Goal: Task Accomplishment & Management: Manage account settings

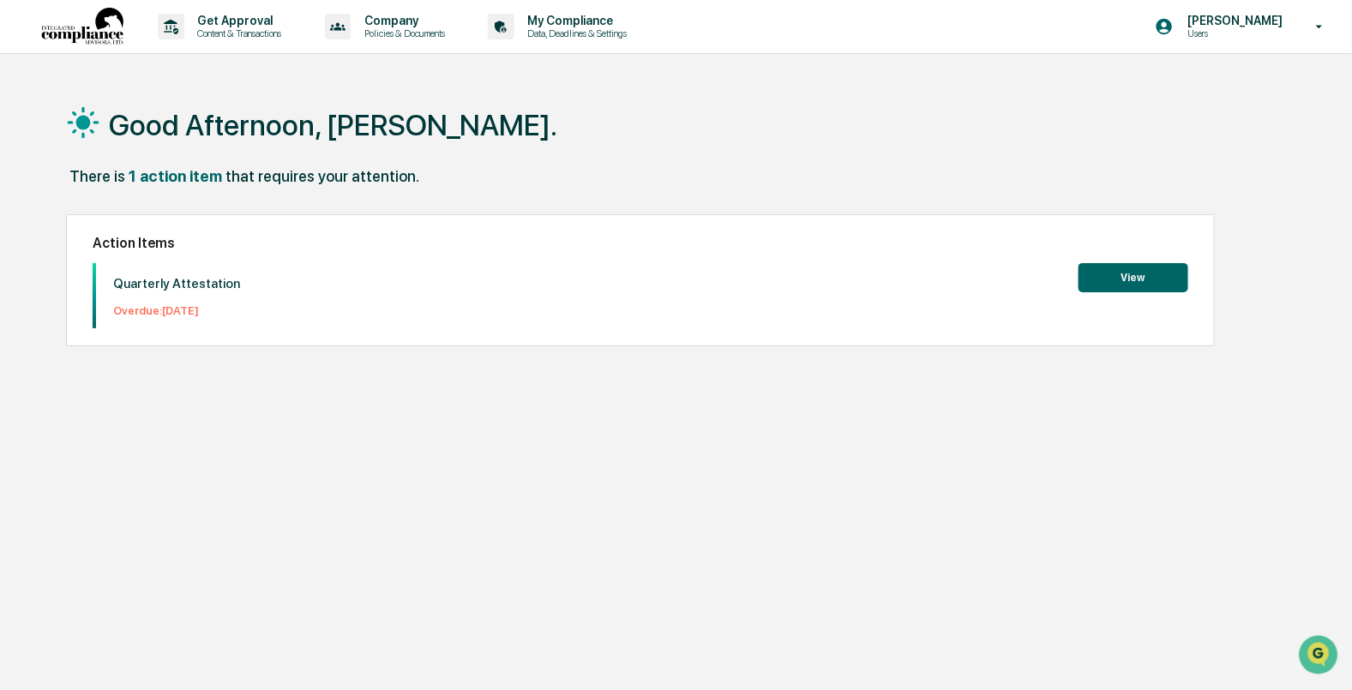
click at [1142, 267] on button "View" at bounding box center [1133, 277] width 110 height 29
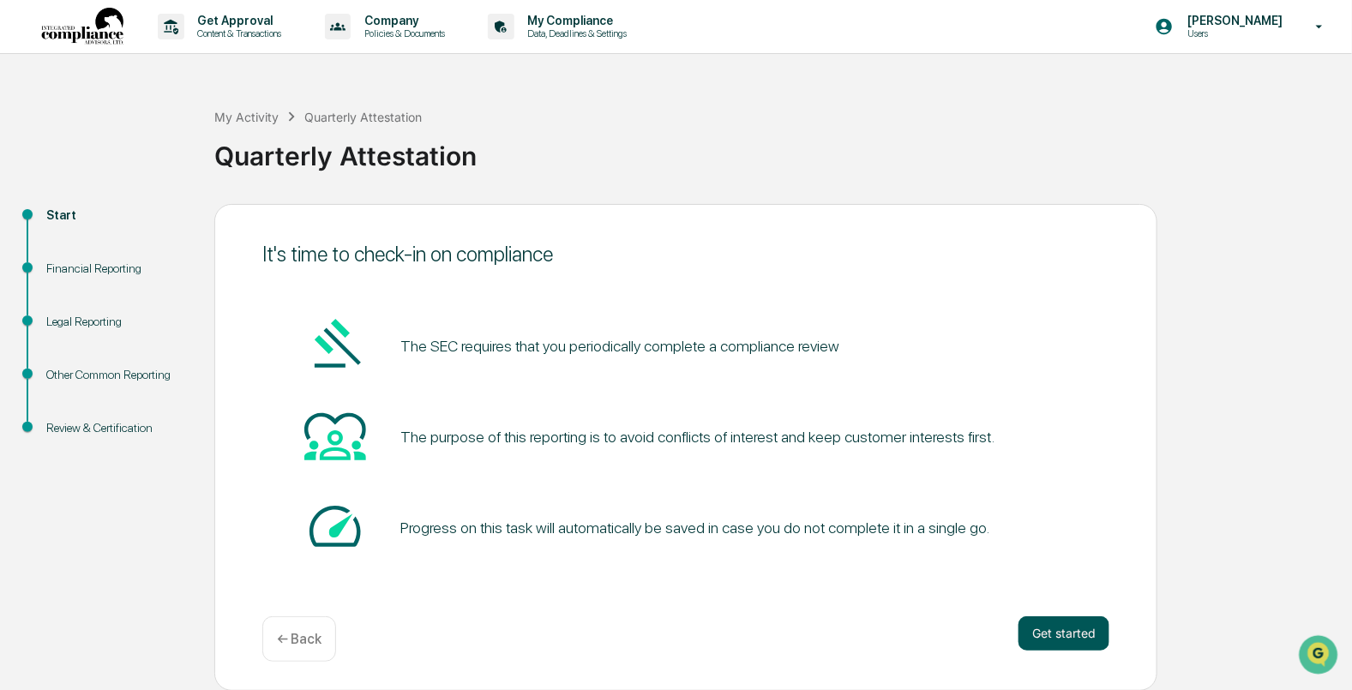
click at [1061, 640] on button "Get started" at bounding box center [1063, 633] width 91 height 34
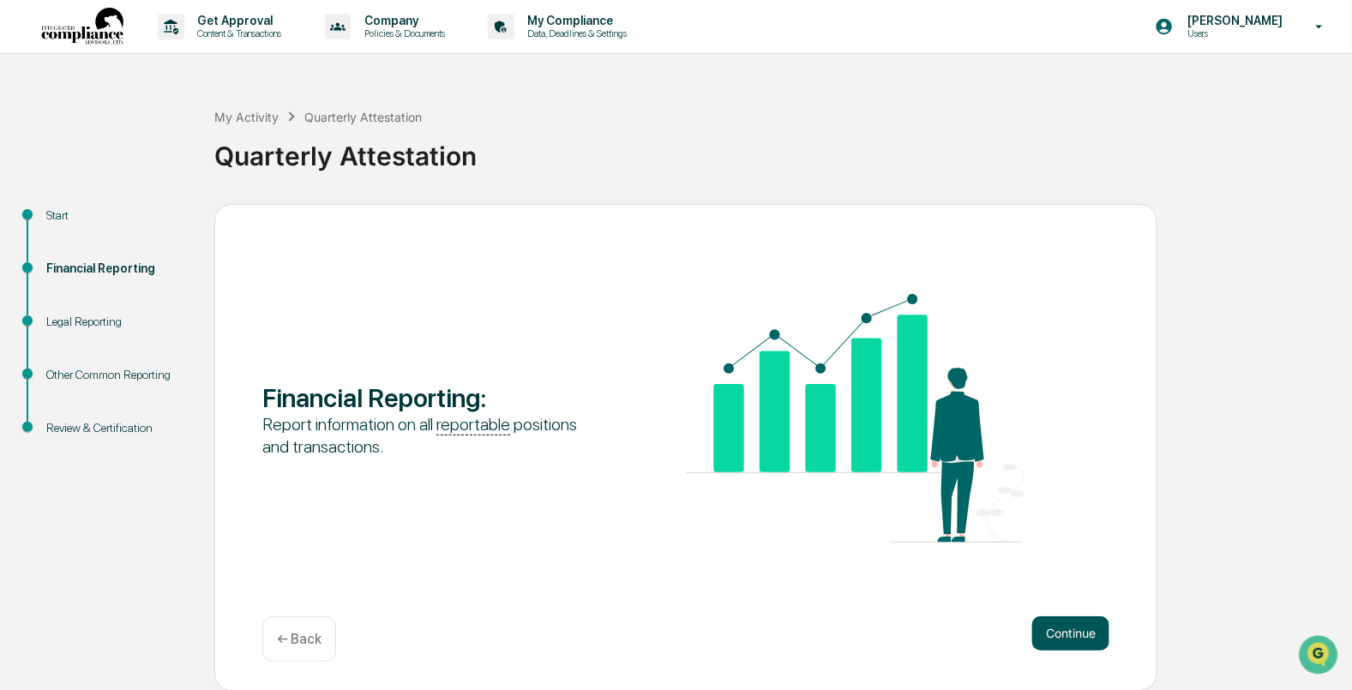
click at [1043, 639] on button "Continue" at bounding box center [1070, 633] width 77 height 34
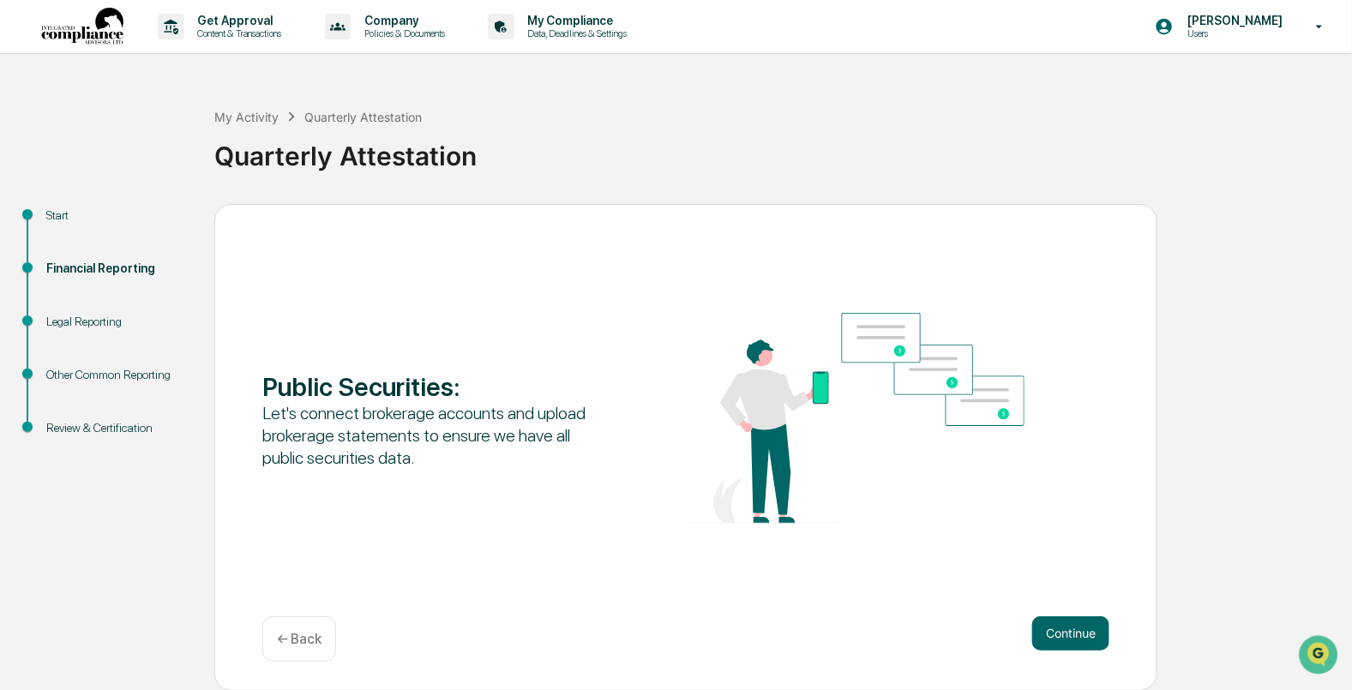
scroll to position [1, 0]
click at [1043, 639] on button "Continue" at bounding box center [1070, 632] width 77 height 34
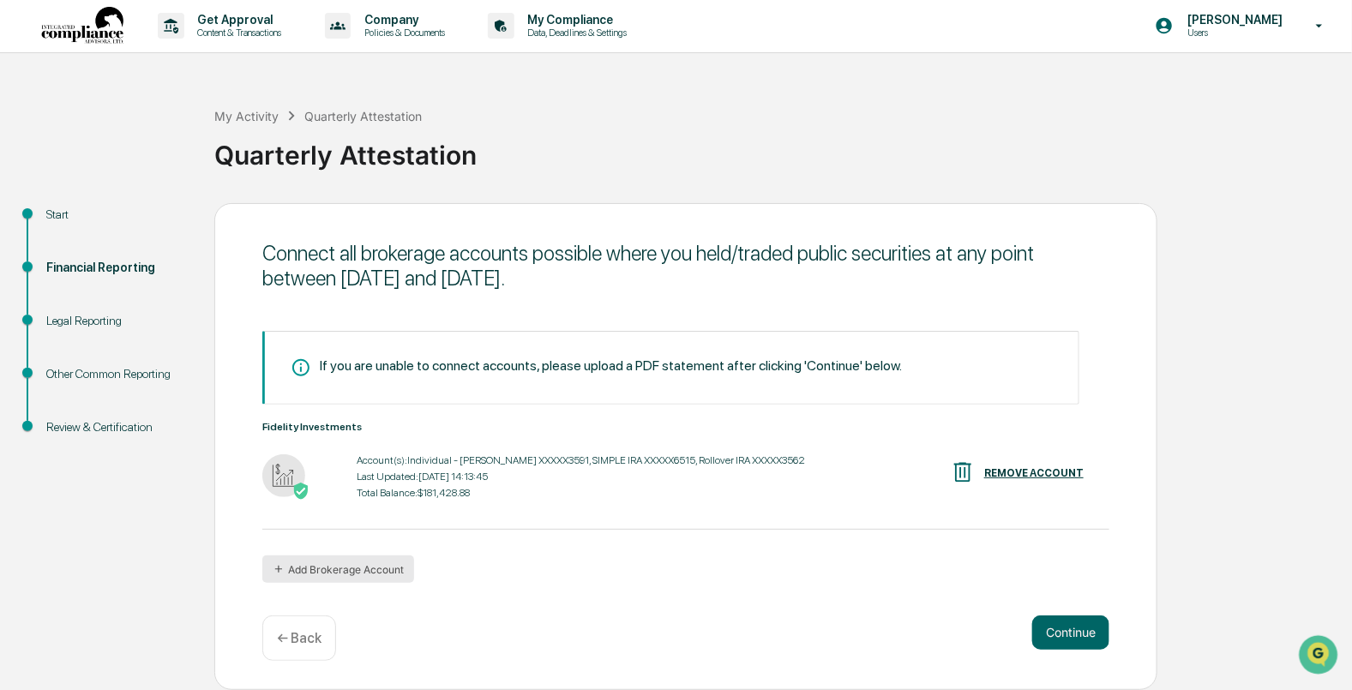
click at [332, 576] on button "Add Brokerage Account" at bounding box center [338, 568] width 152 height 27
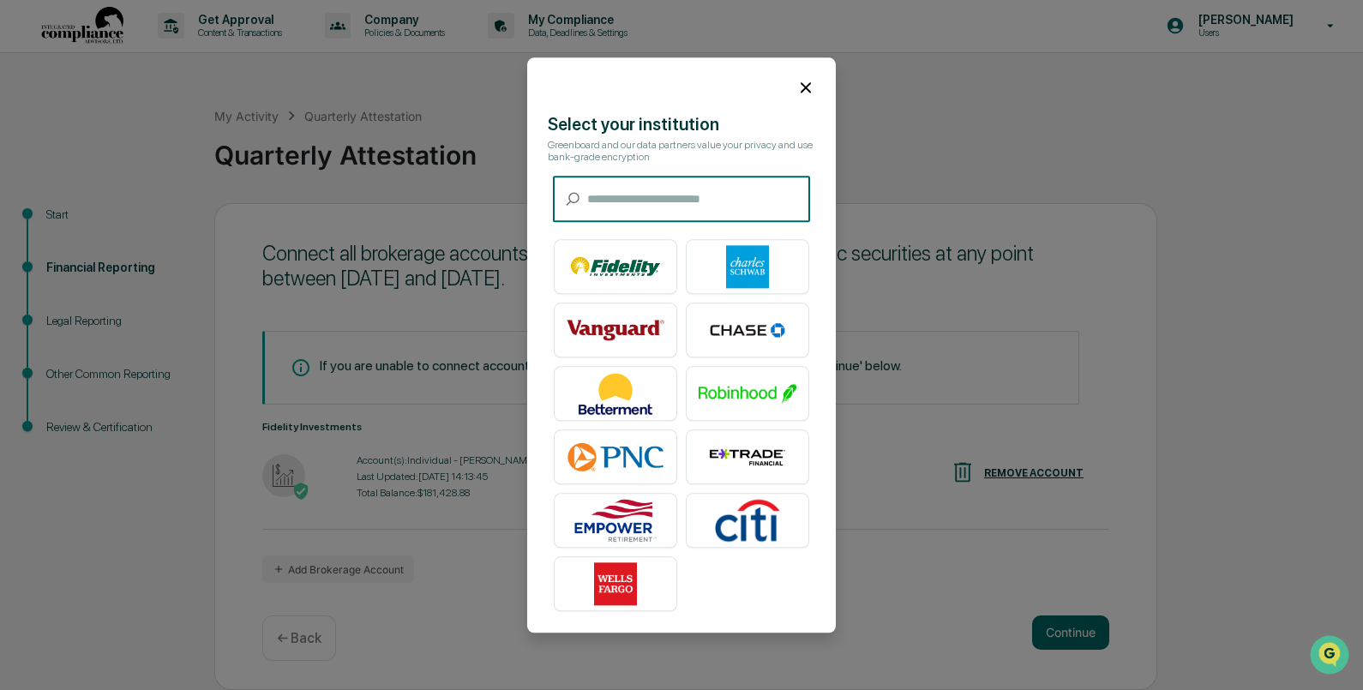
click at [646, 215] on input "text" at bounding box center [698, 199] width 223 height 45
click at [626, 215] on input "text" at bounding box center [698, 199] width 223 height 45
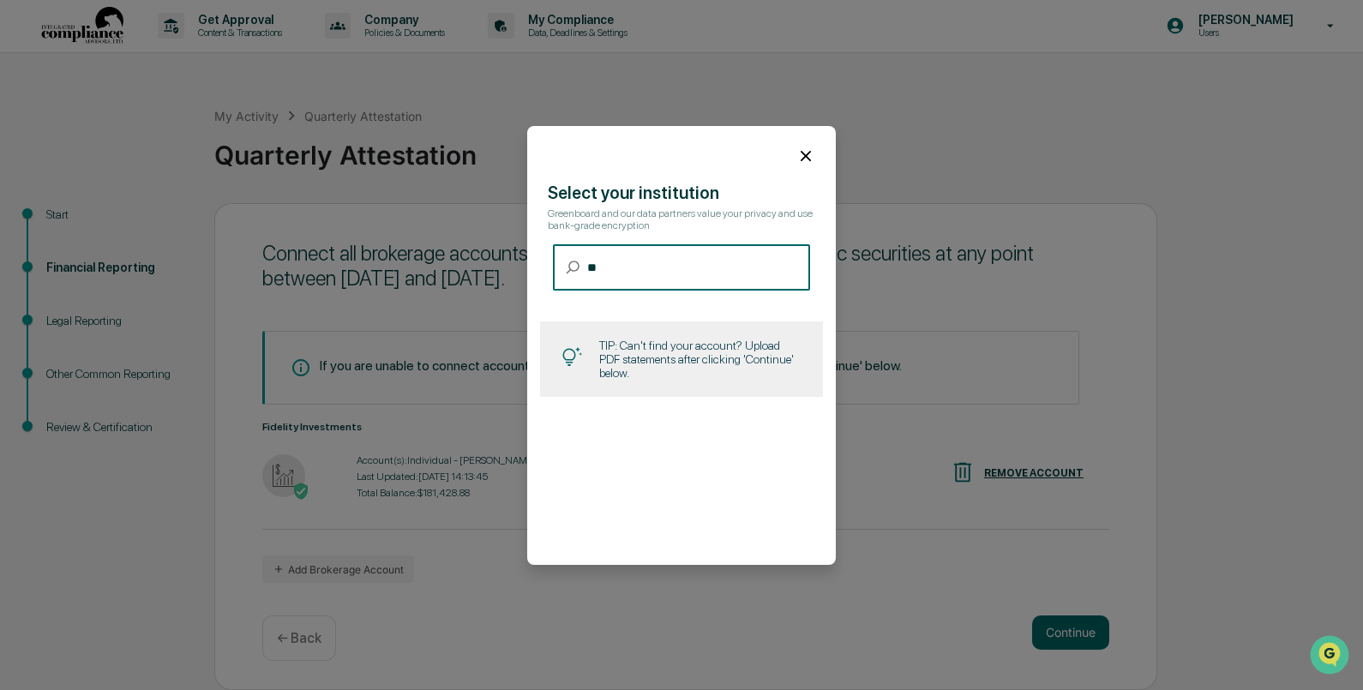
type input "*"
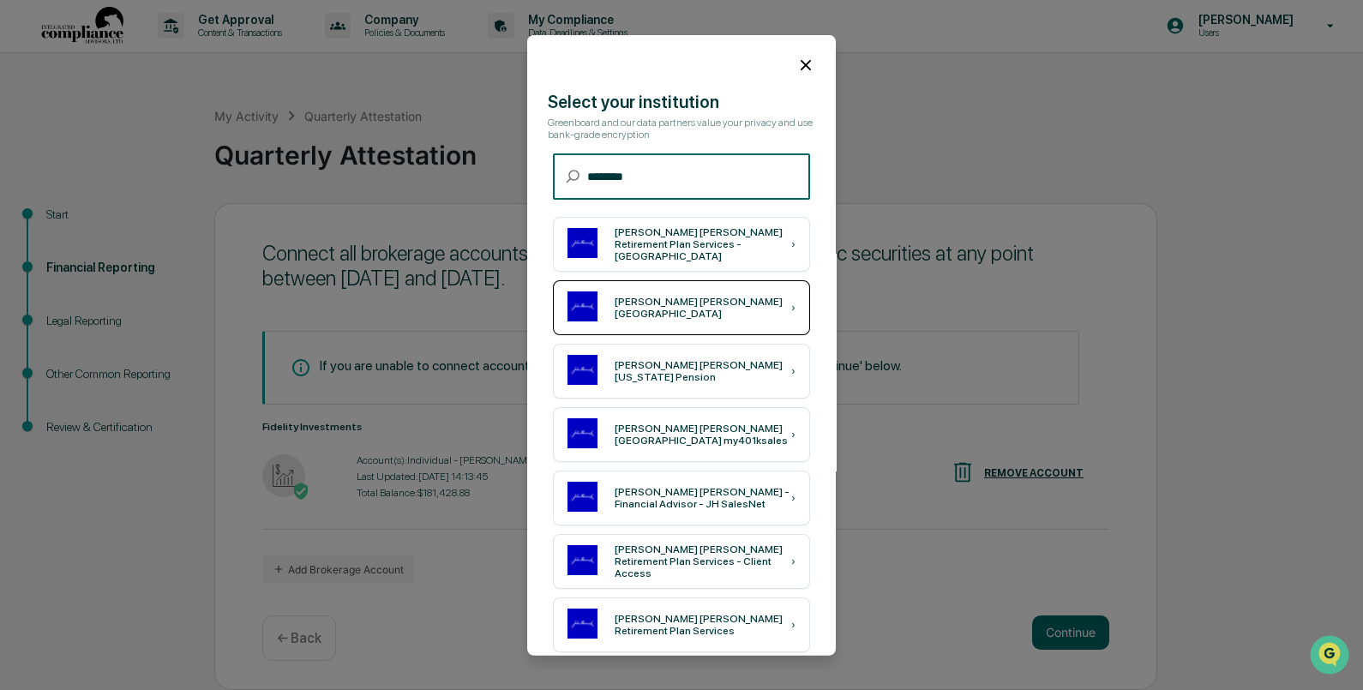
type input "********"
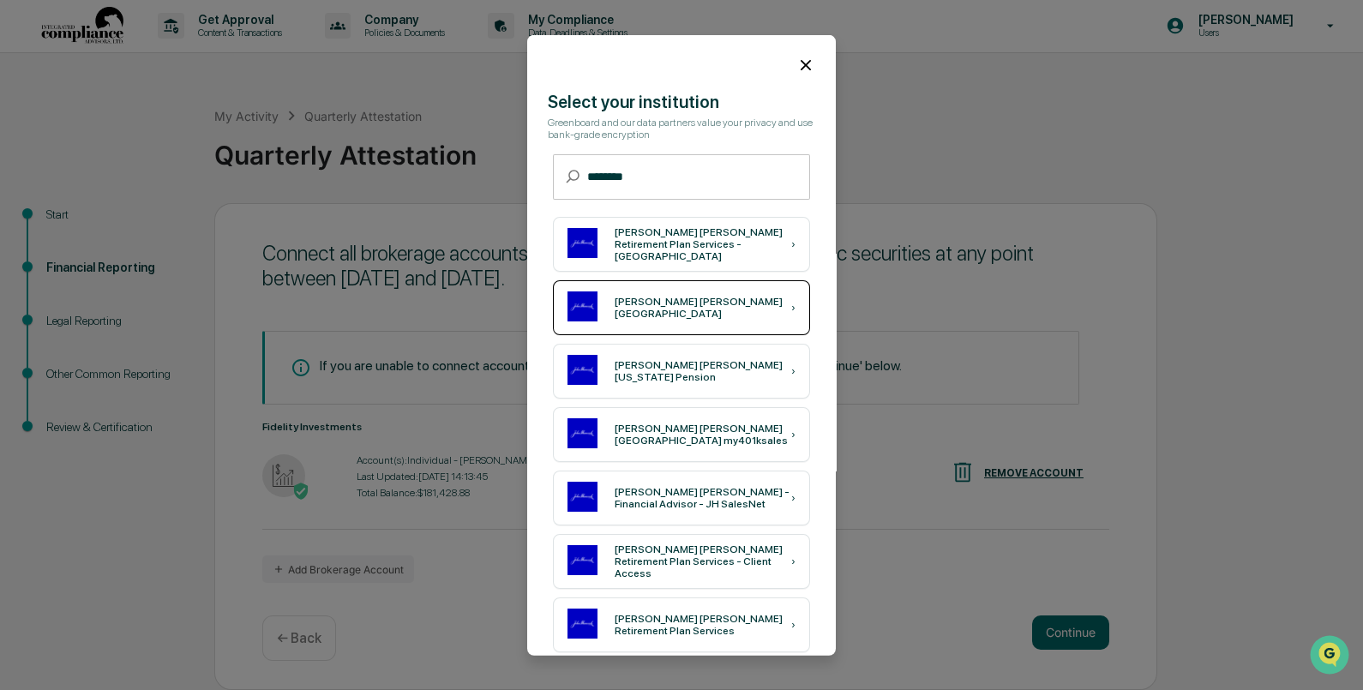
click at [632, 293] on div "John Hancock USA ›" at bounding box center [681, 307] width 257 height 55
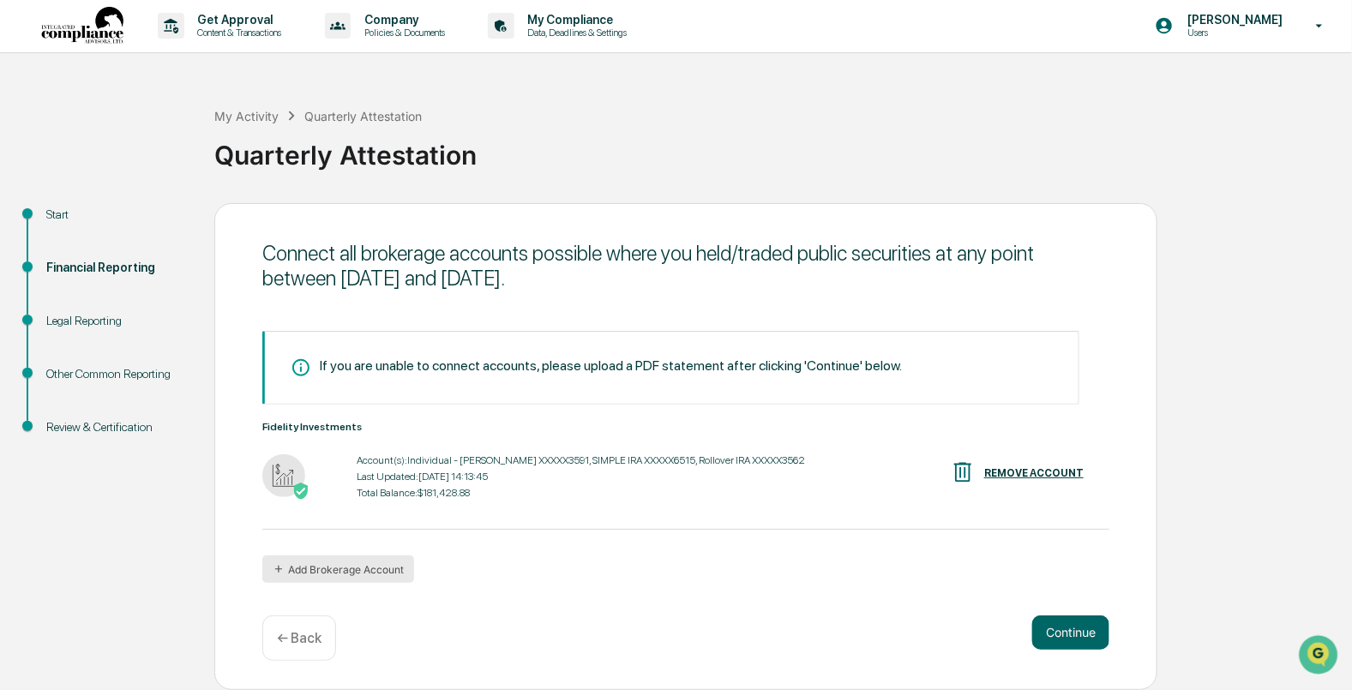
click at [300, 579] on button "Add Brokerage Account" at bounding box center [338, 568] width 152 height 27
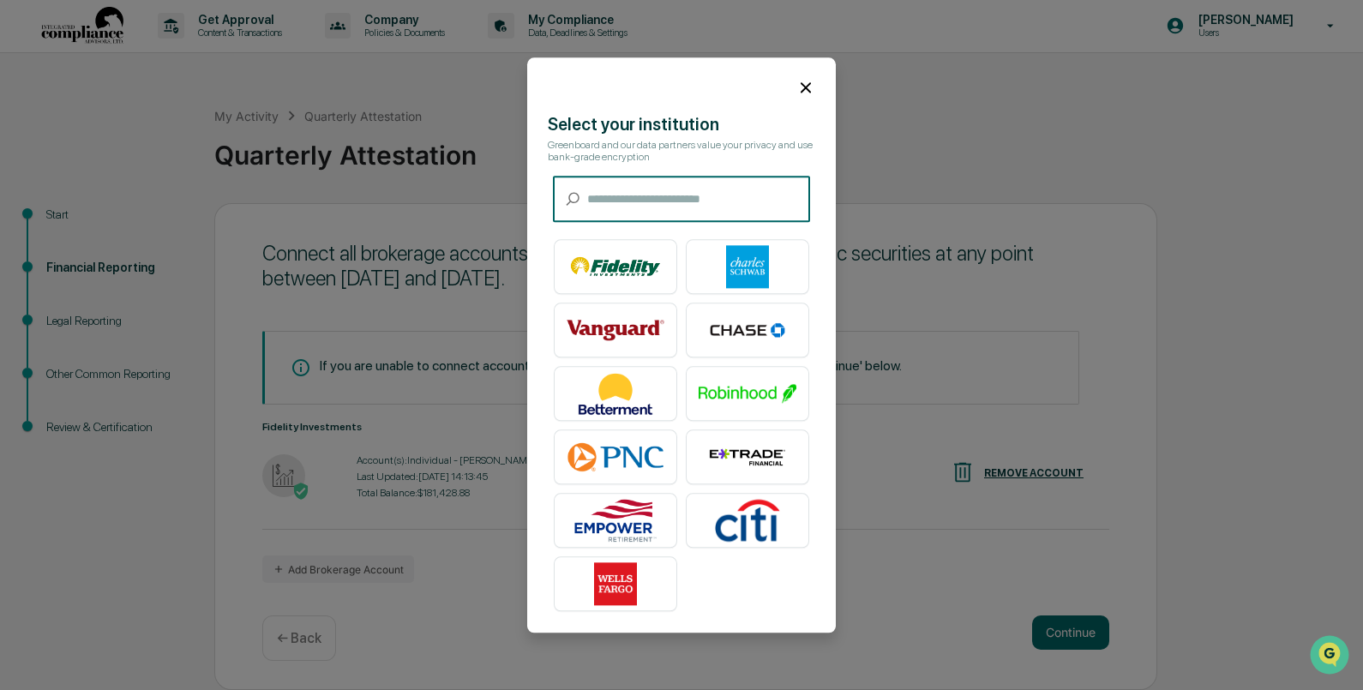
click at [643, 200] on input "text" at bounding box center [698, 199] width 223 height 45
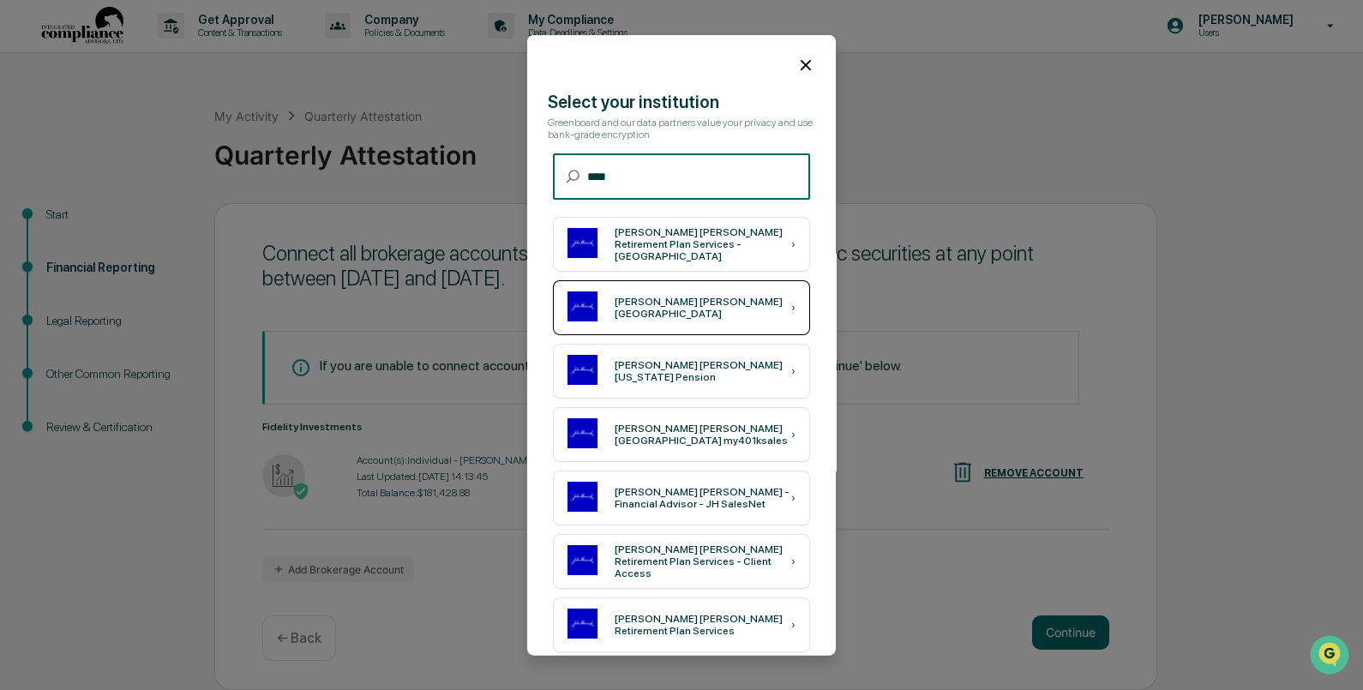
type input "****"
click at [640, 312] on div "John Hancock USA" at bounding box center [703, 308] width 177 height 24
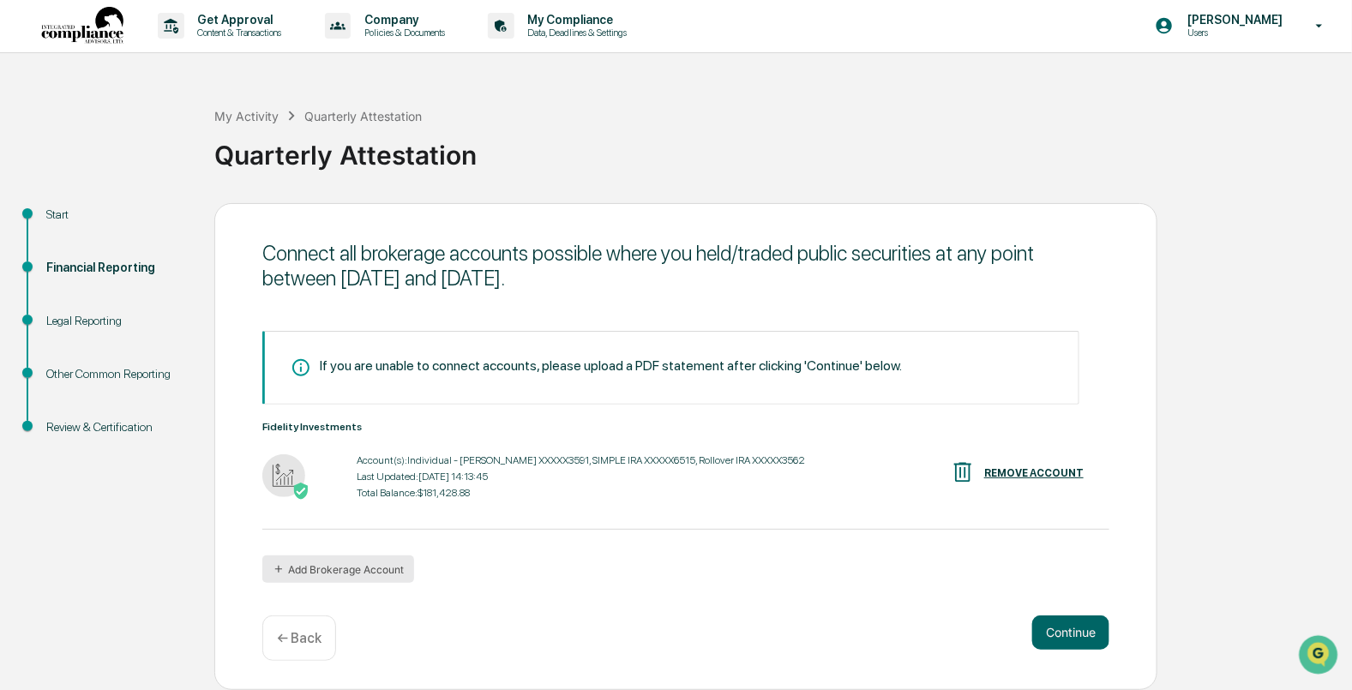
click at [361, 561] on button "Add Brokerage Account" at bounding box center [338, 568] width 152 height 27
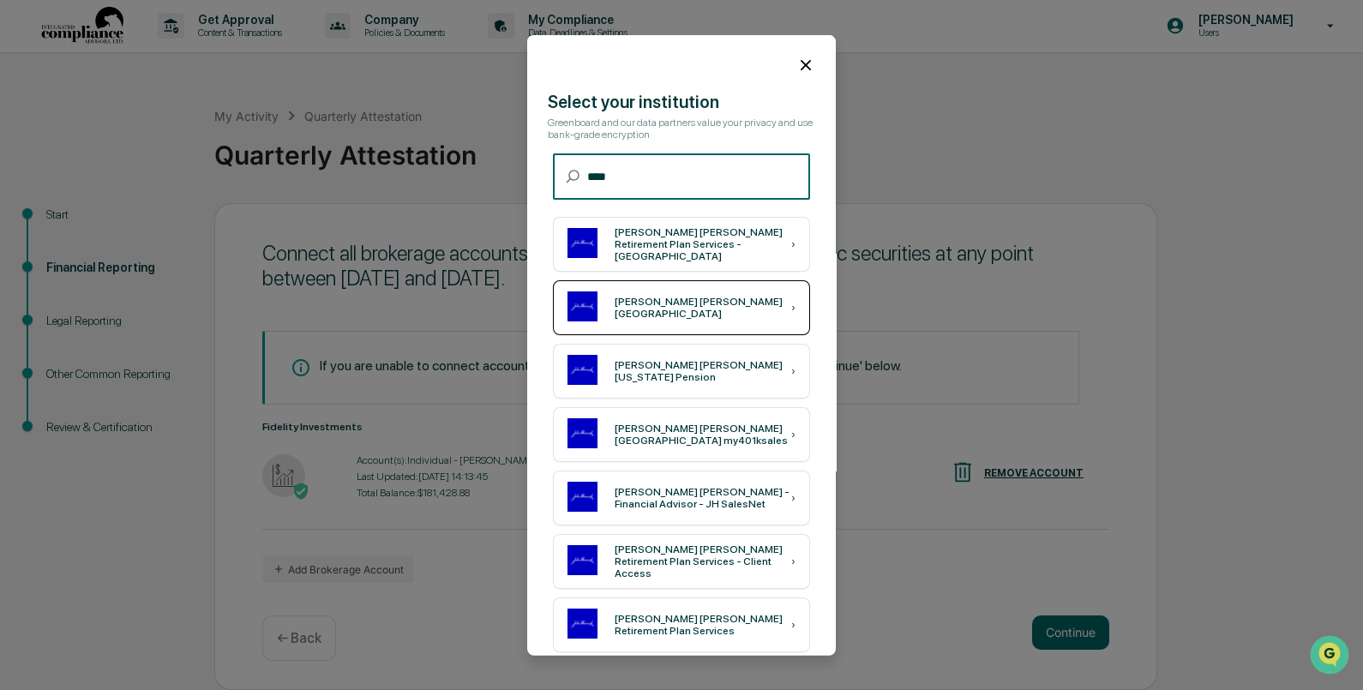
type input "****"
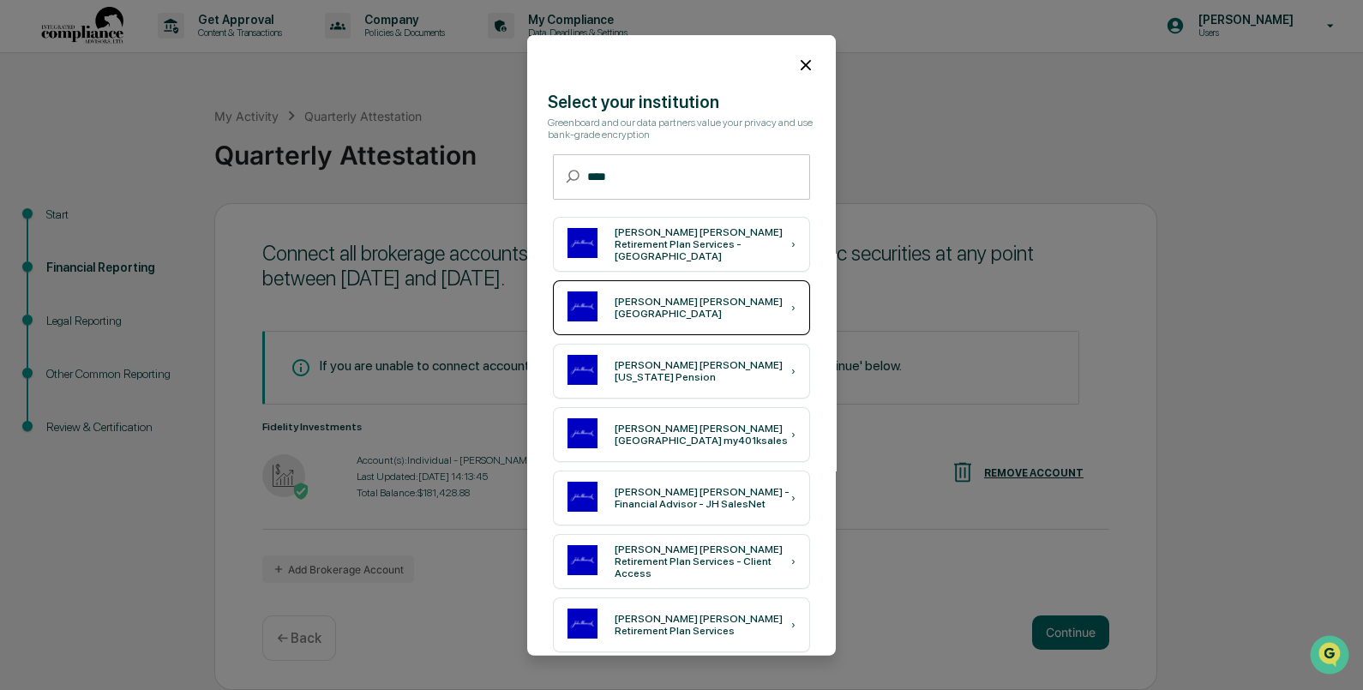
click at [669, 308] on div "John Hancock USA" at bounding box center [703, 308] width 177 height 24
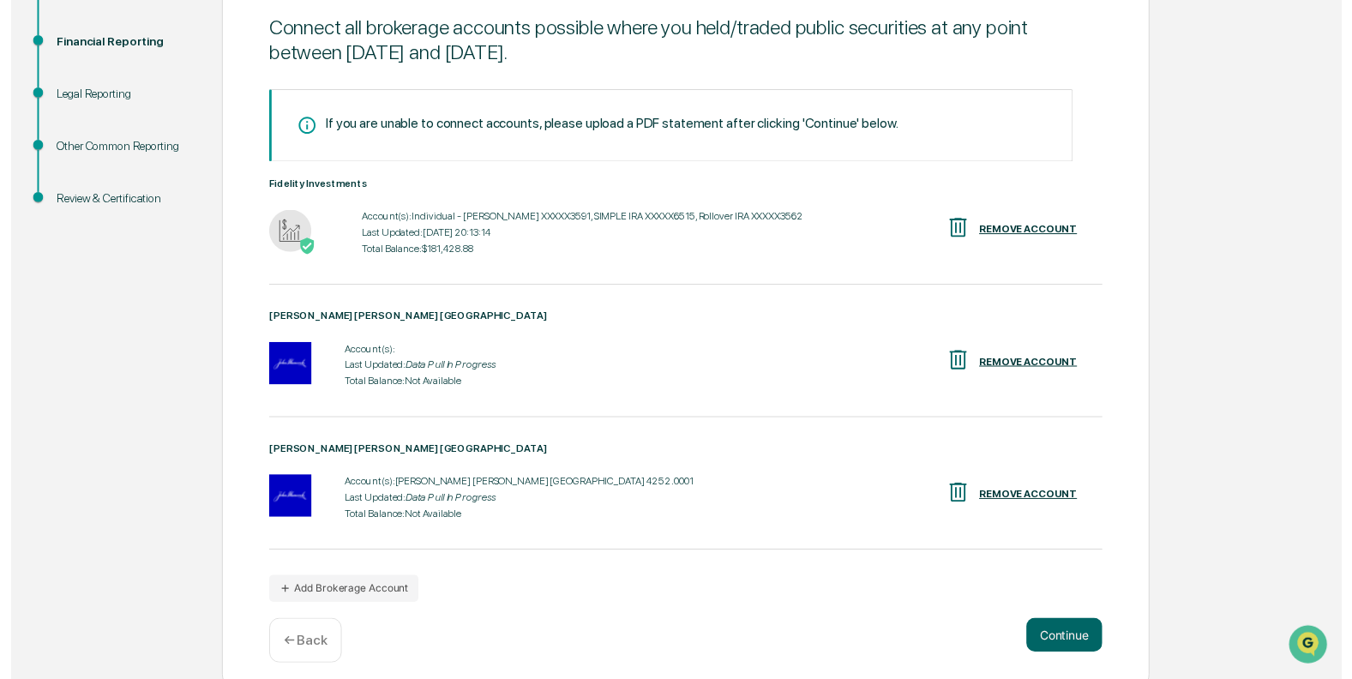
scroll to position [234, 0]
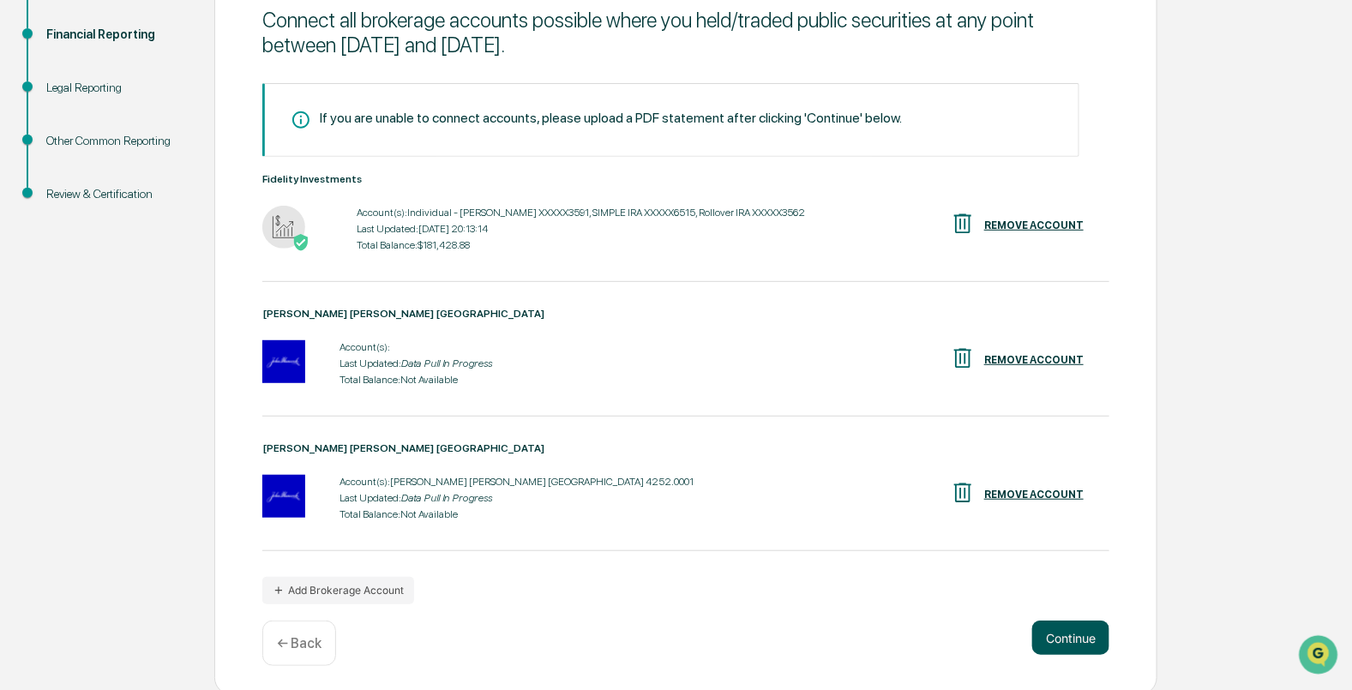
click at [1075, 639] on button "Continue" at bounding box center [1070, 638] width 77 height 34
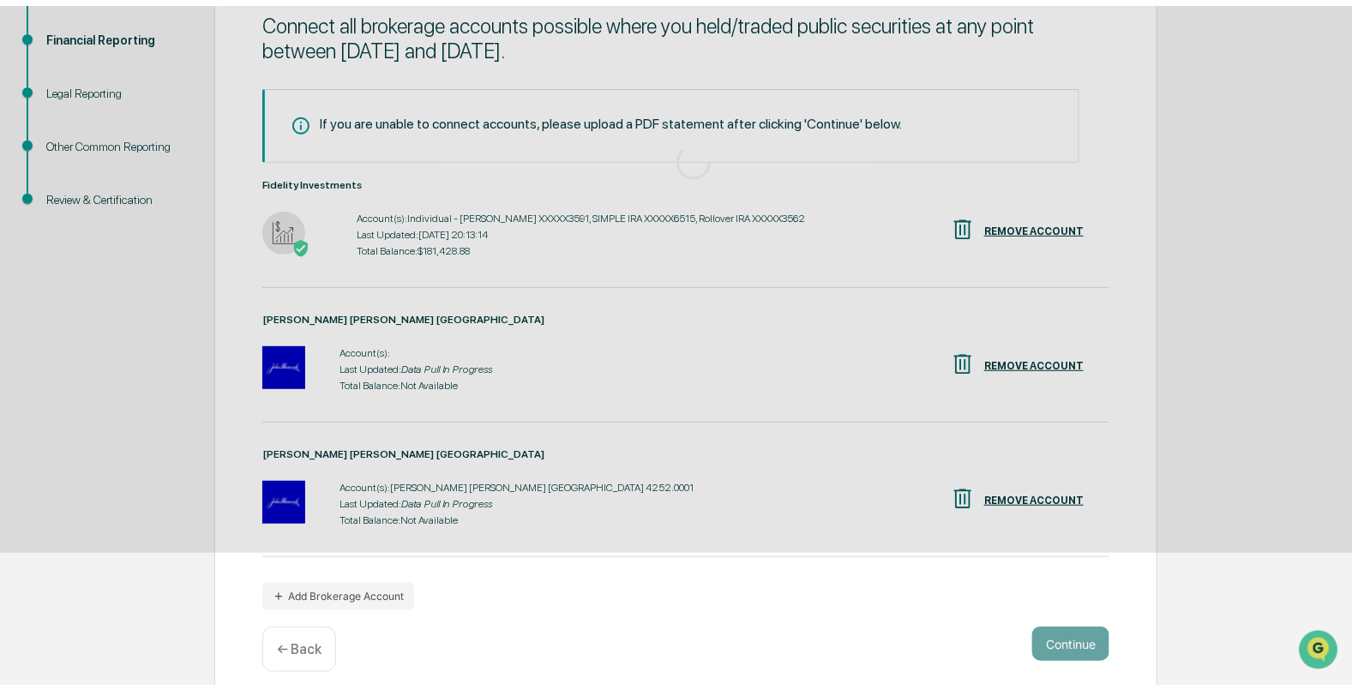
scroll to position [1, 0]
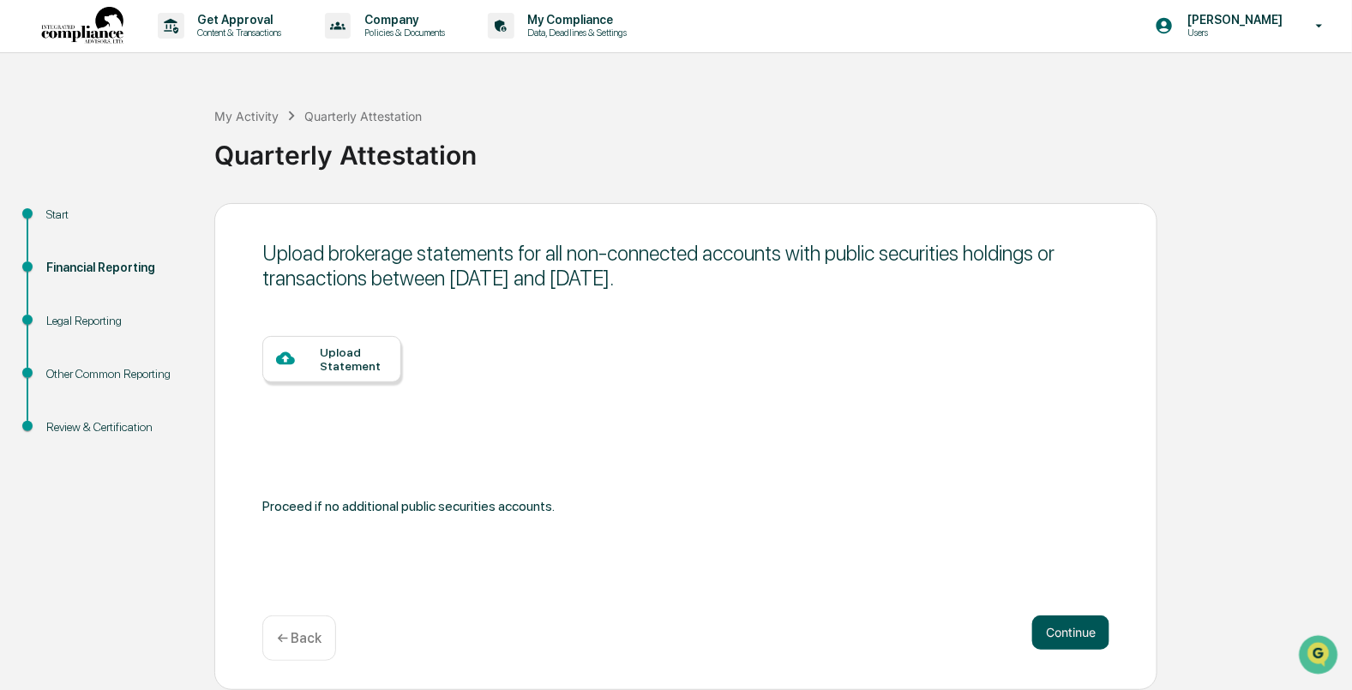
click at [1078, 634] on button "Continue" at bounding box center [1070, 632] width 77 height 34
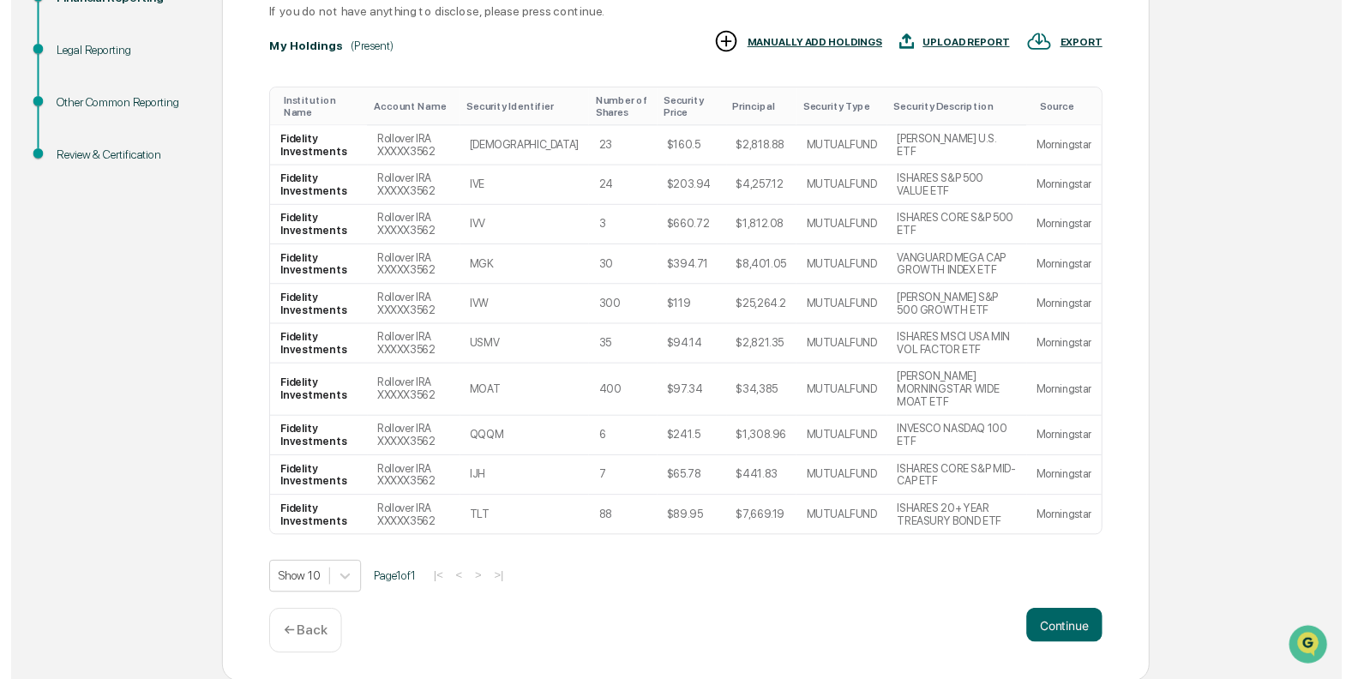
scroll to position [273, 0]
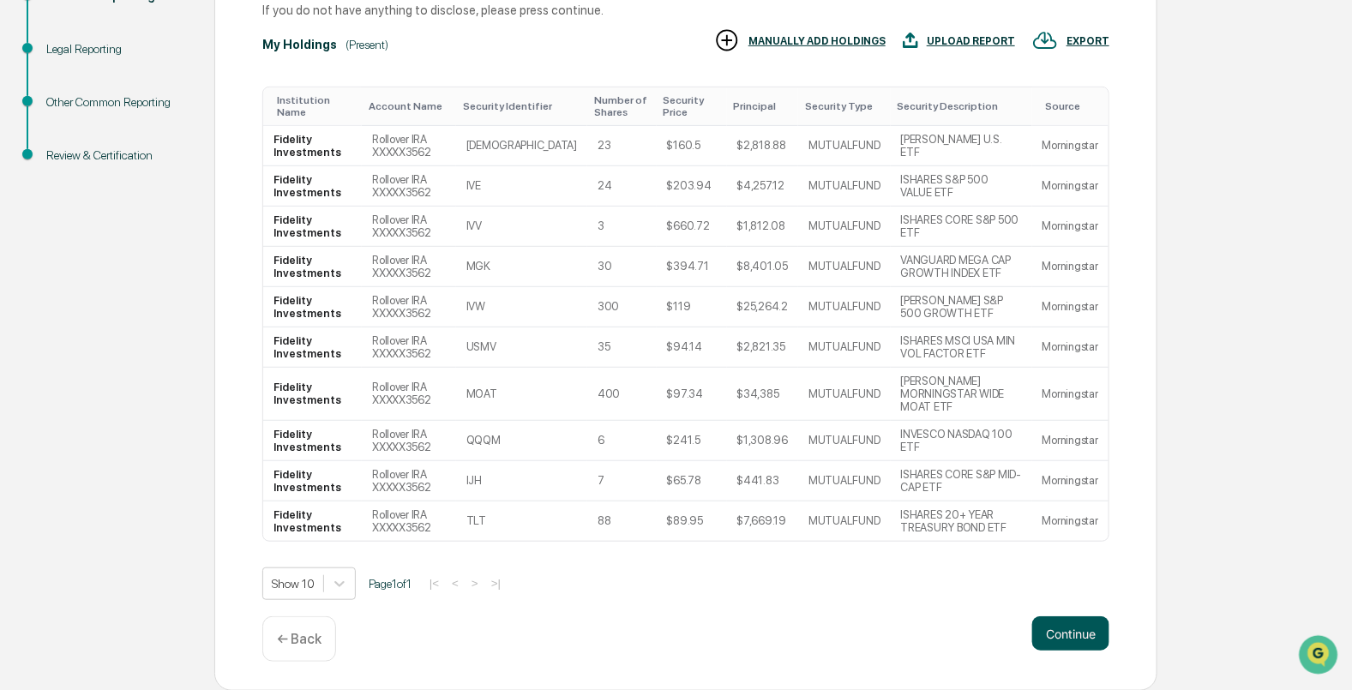
click at [1061, 638] on button "Continue" at bounding box center [1070, 633] width 77 height 34
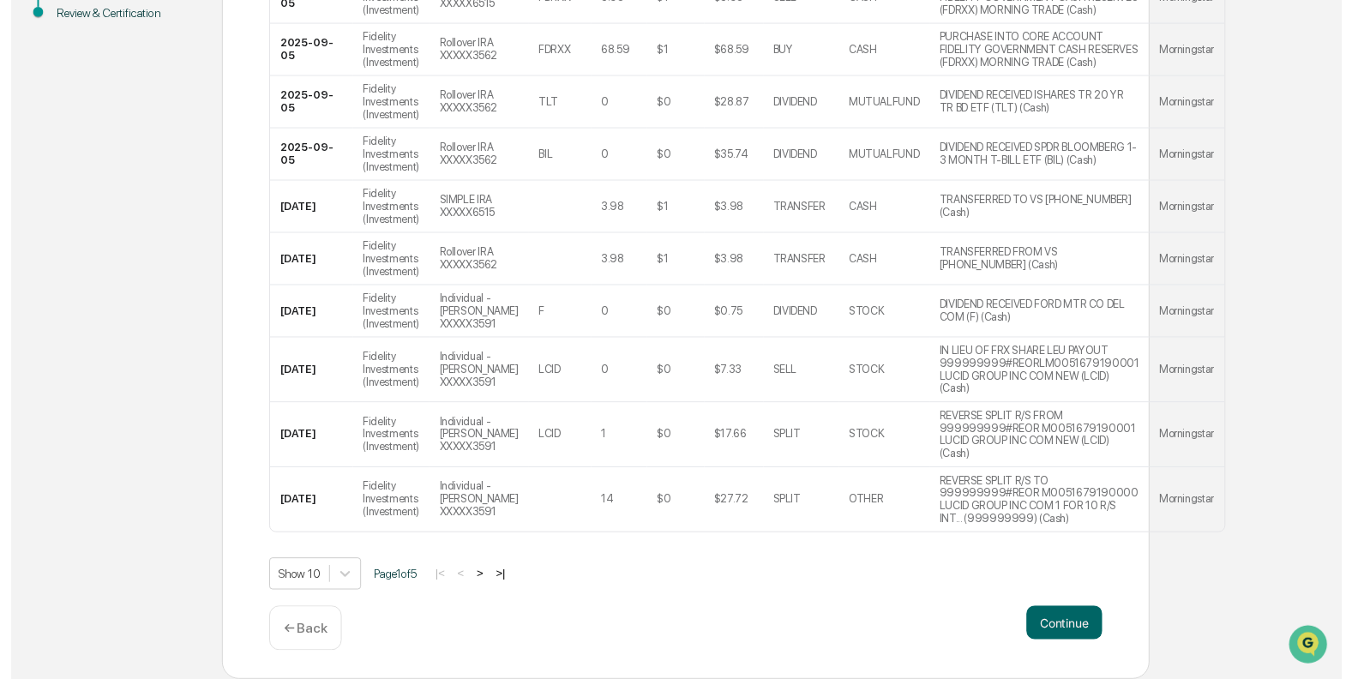
scroll to position [489, 0]
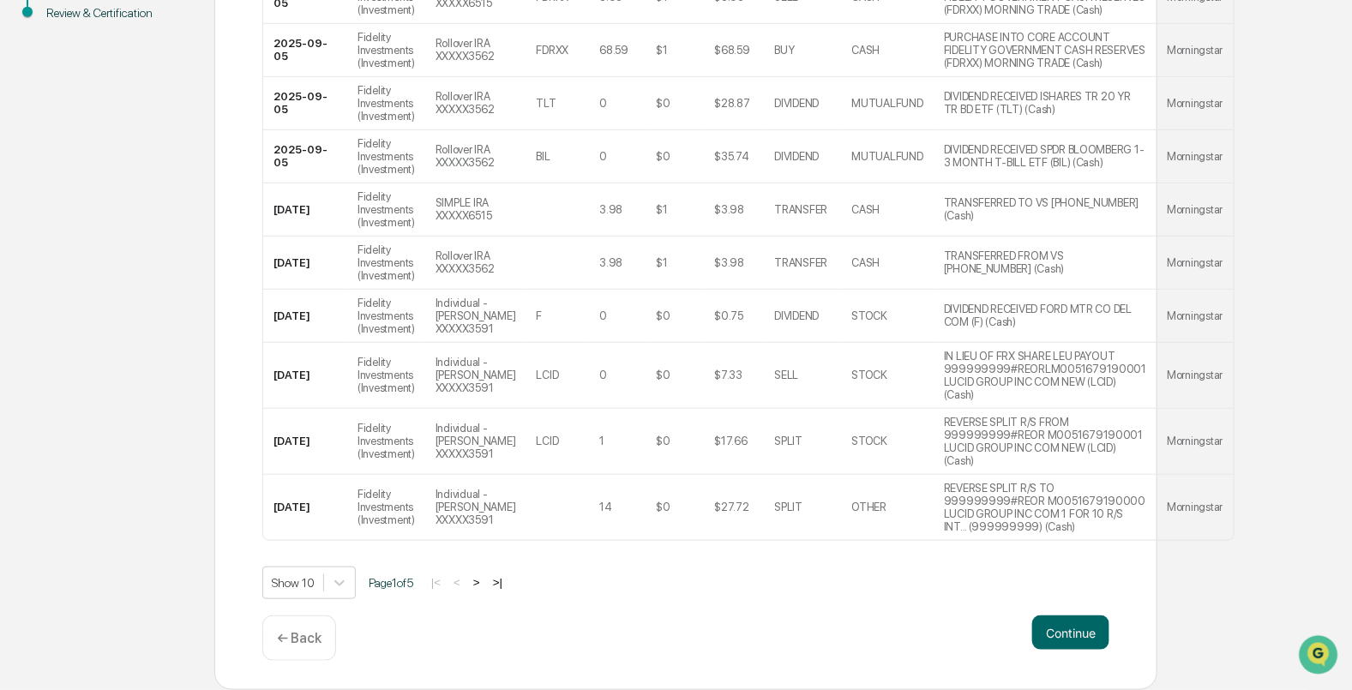
click at [1062, 669] on div "Ensure all public security transactions between July 1, 2025 and September 30, …" at bounding box center [685, 240] width 943 height 902
click at [1061, 643] on button "Continue" at bounding box center [1070, 632] width 77 height 34
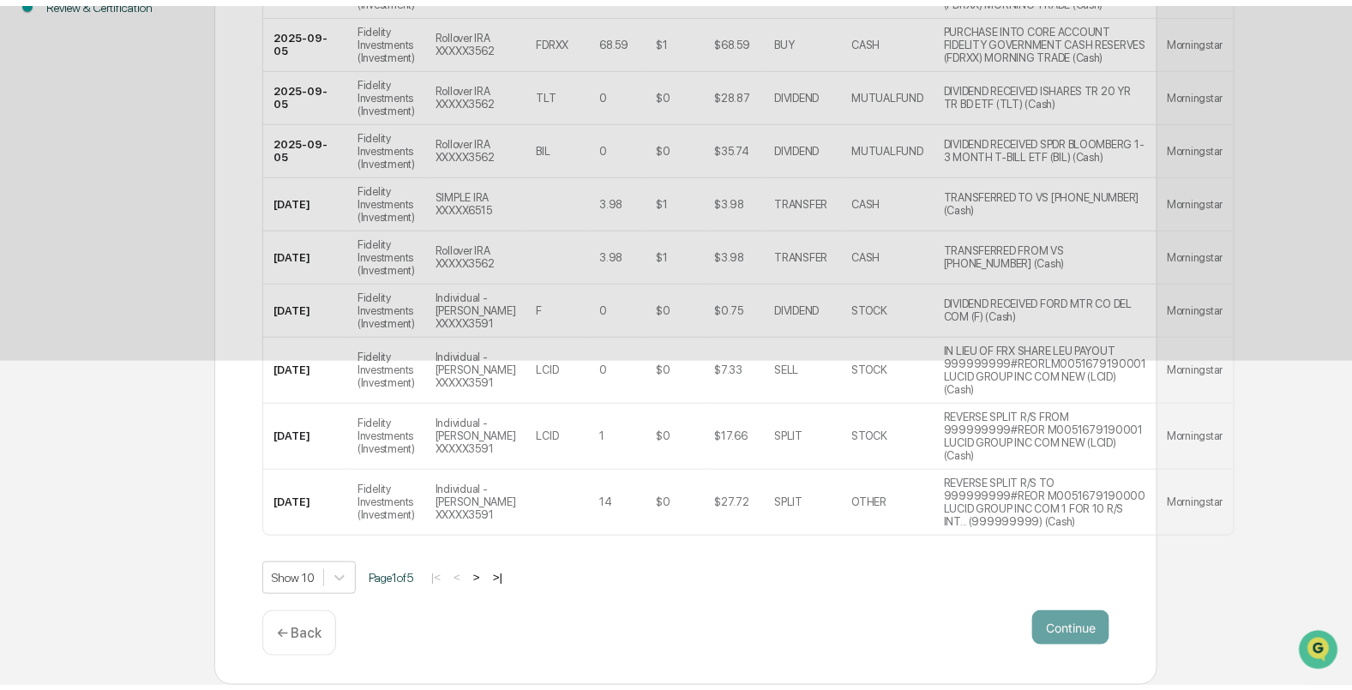
scroll to position [1, 0]
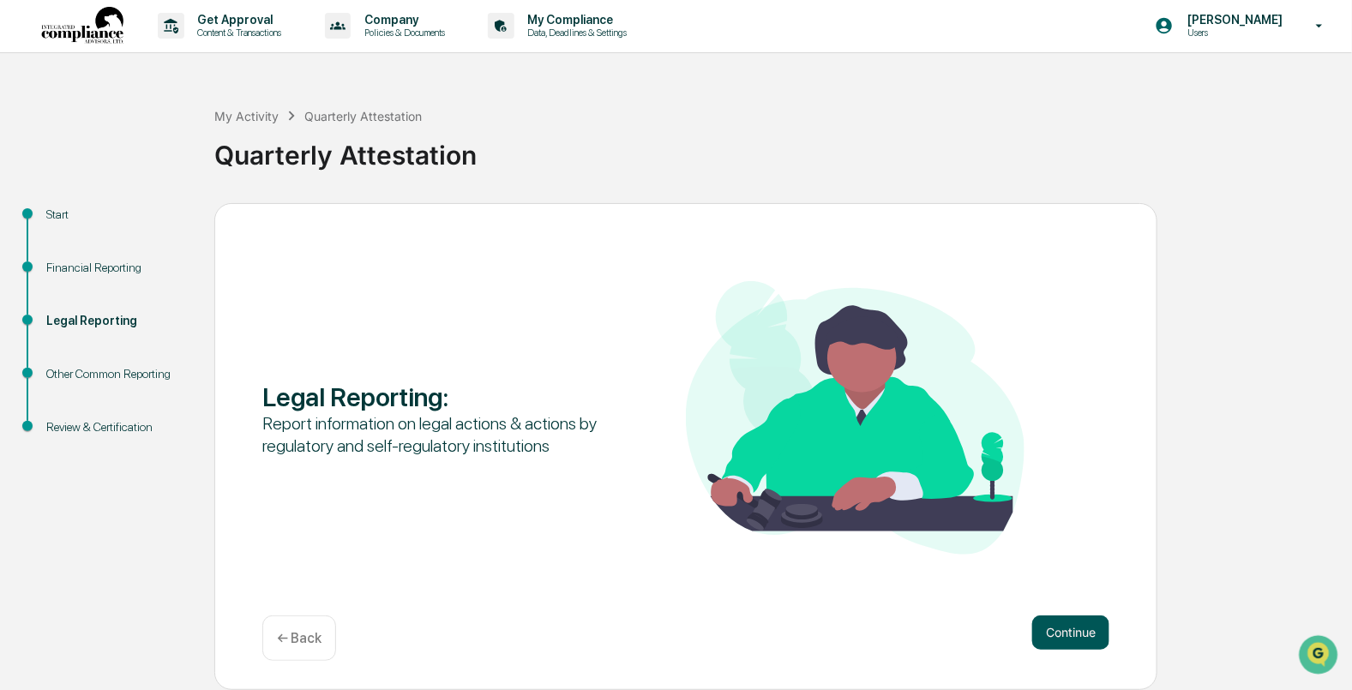
click at [1063, 643] on button "Continue" at bounding box center [1070, 632] width 77 height 34
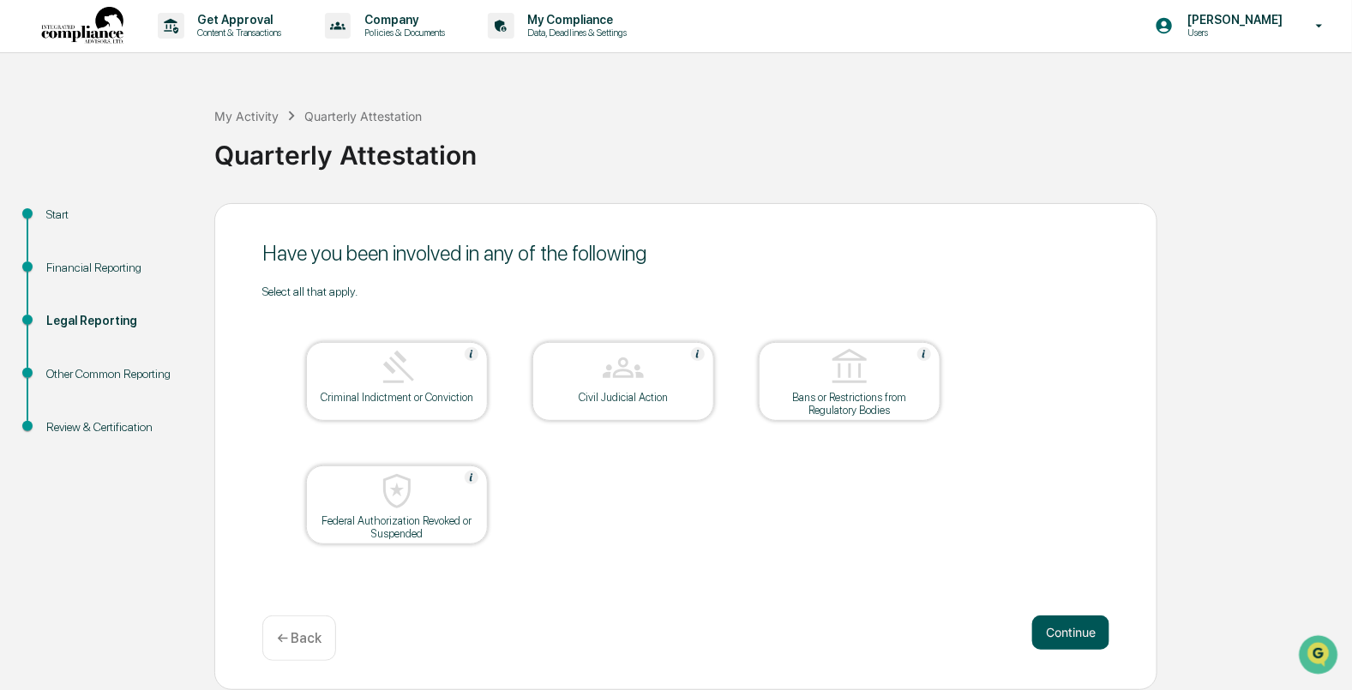
click at [1069, 648] on button "Continue" at bounding box center [1070, 632] width 77 height 34
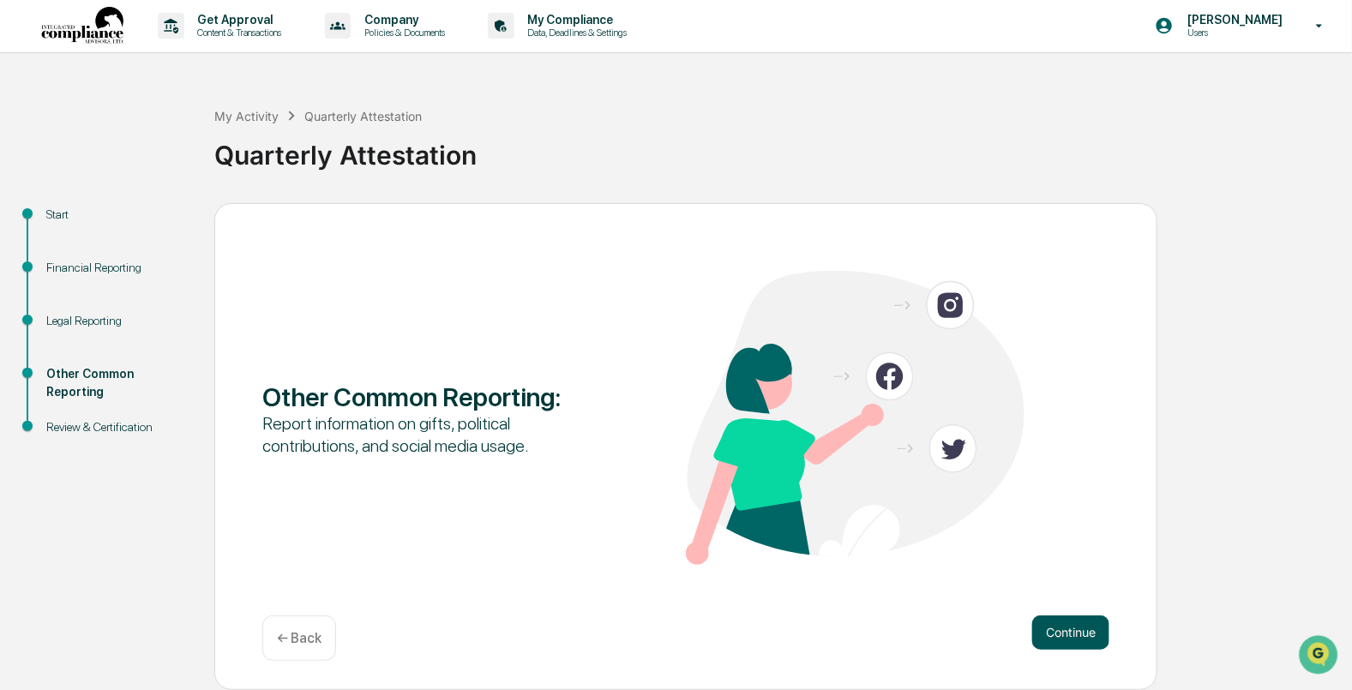
click at [1081, 648] on button "Continue" at bounding box center [1070, 632] width 77 height 34
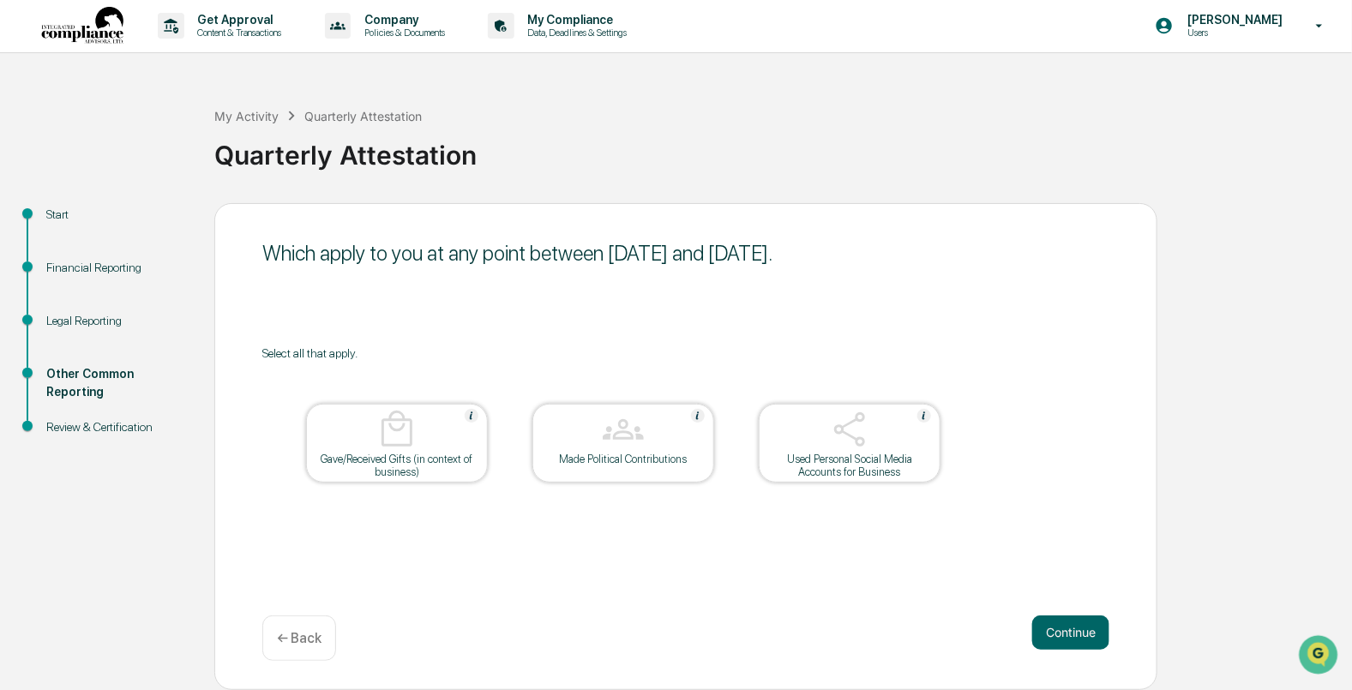
click at [846, 454] on div "Used Personal Social Media Accounts for Business" at bounding box center [849, 466] width 154 height 26
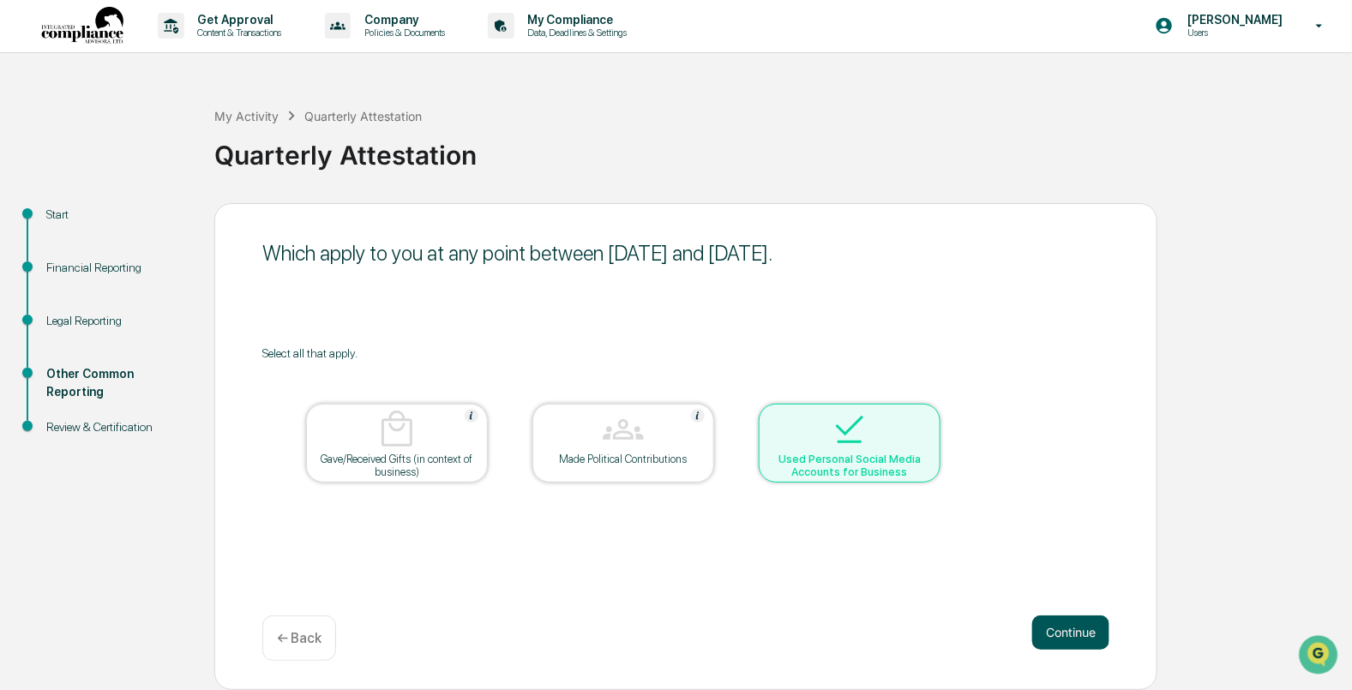
click at [1073, 633] on button "Continue" at bounding box center [1070, 632] width 77 height 34
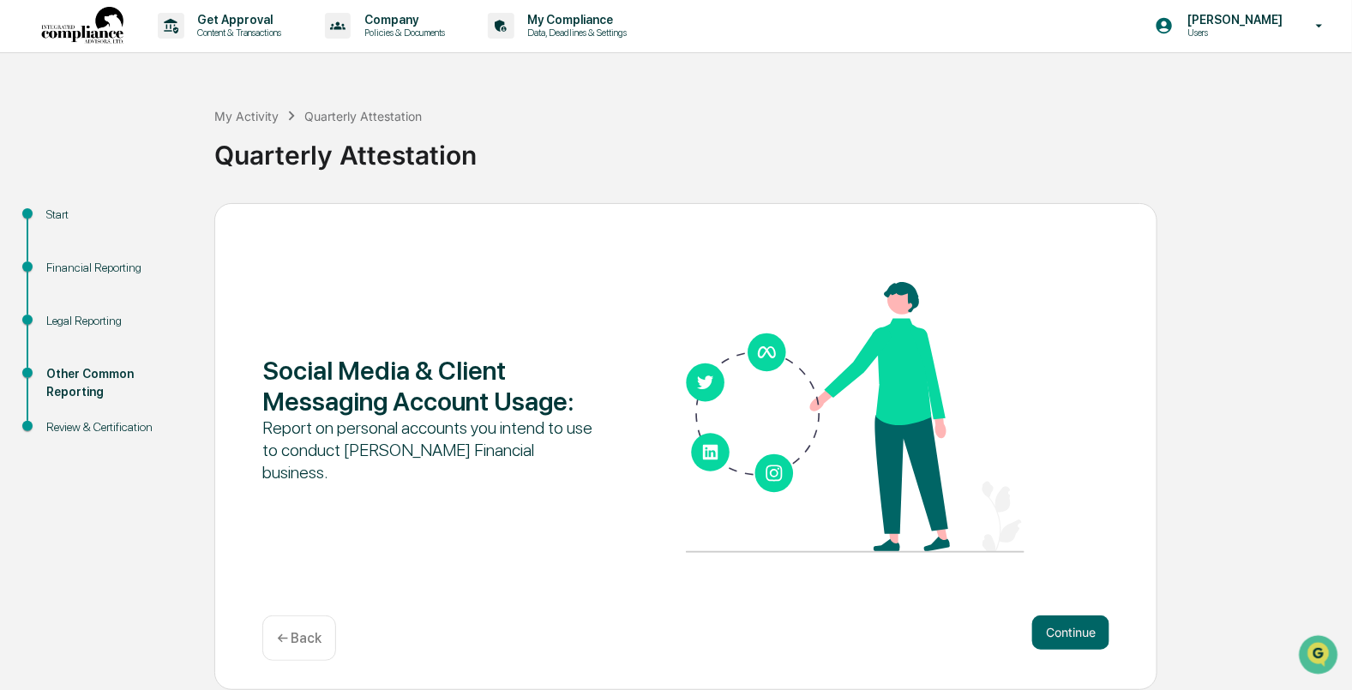
click at [273, 655] on div "← Back" at bounding box center [299, 637] width 74 height 45
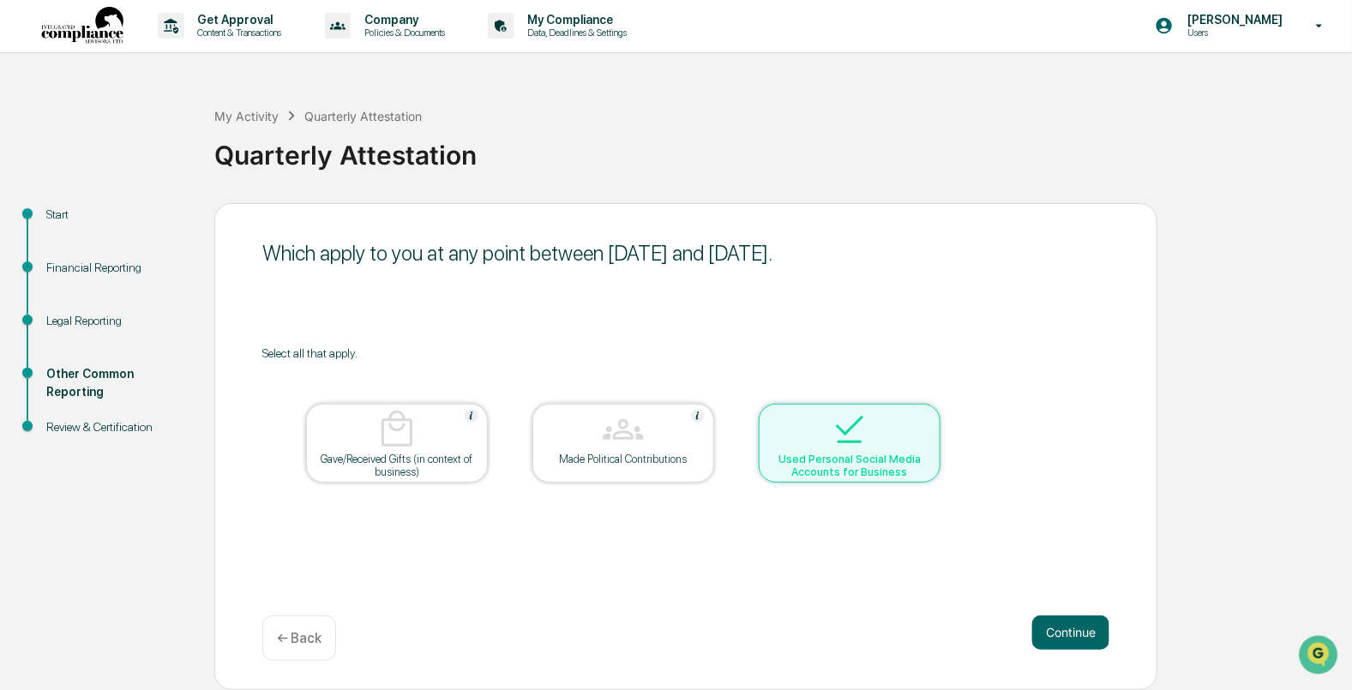
click at [857, 463] on div "Used Personal Social Media Accounts for Business" at bounding box center [849, 466] width 154 height 26
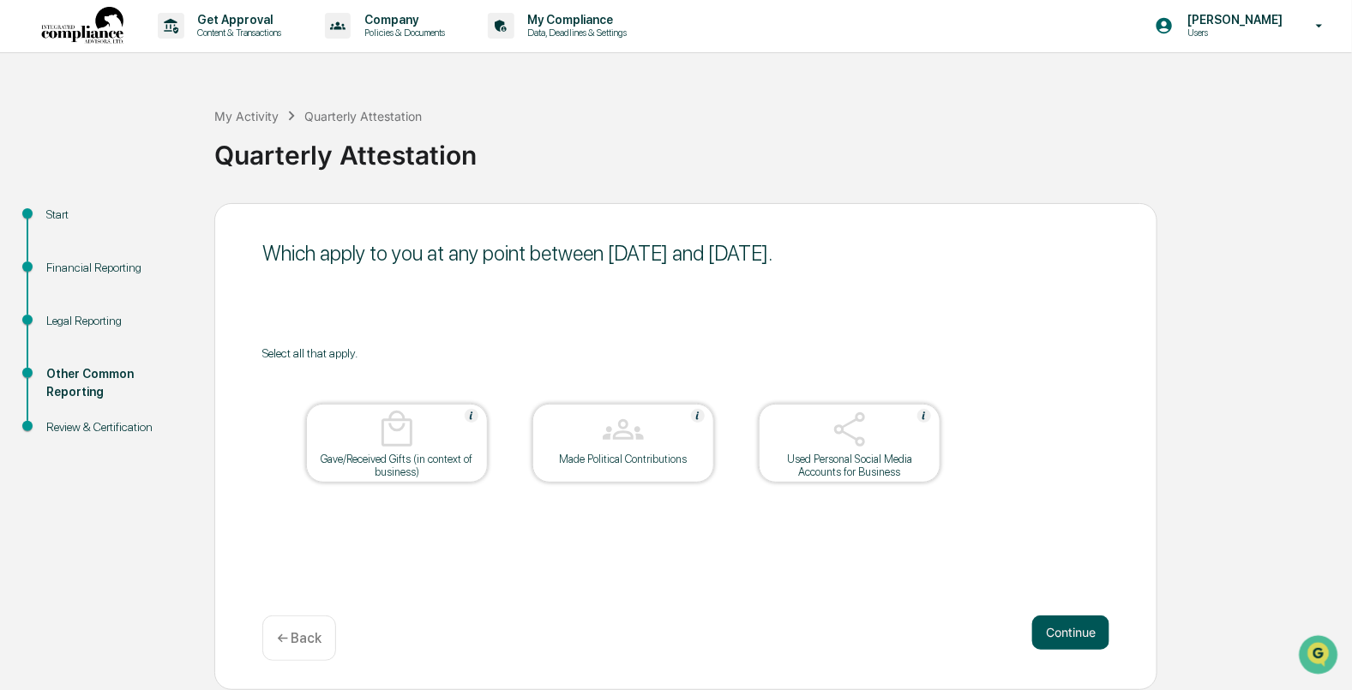
click at [1082, 647] on button "Continue" at bounding box center [1070, 632] width 77 height 34
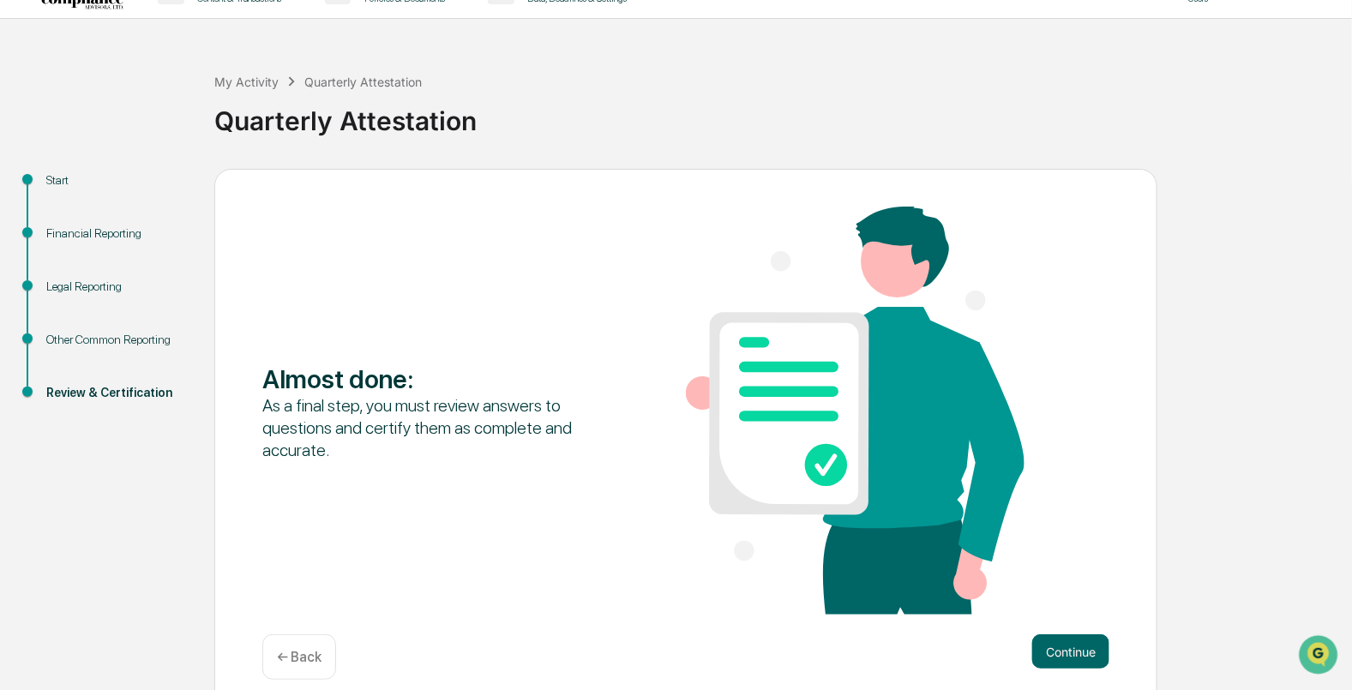
scroll to position [56, 0]
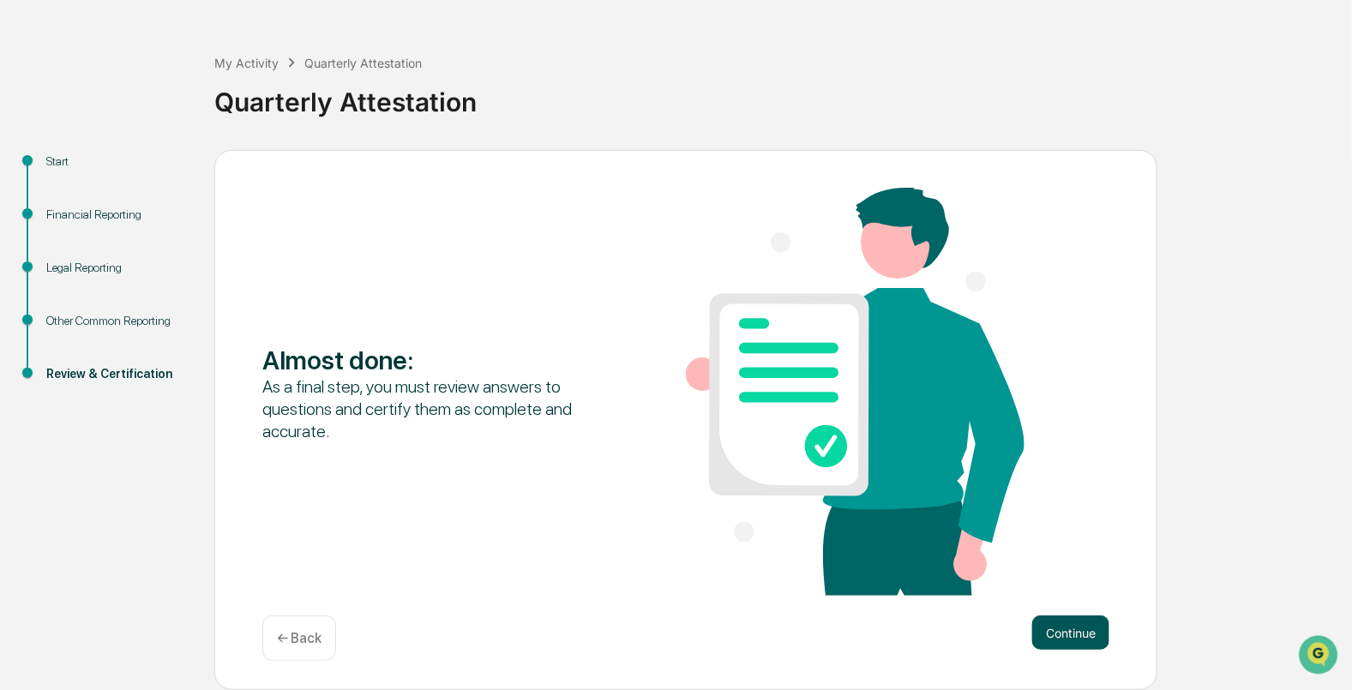
click at [1078, 635] on button "Continue" at bounding box center [1070, 632] width 77 height 34
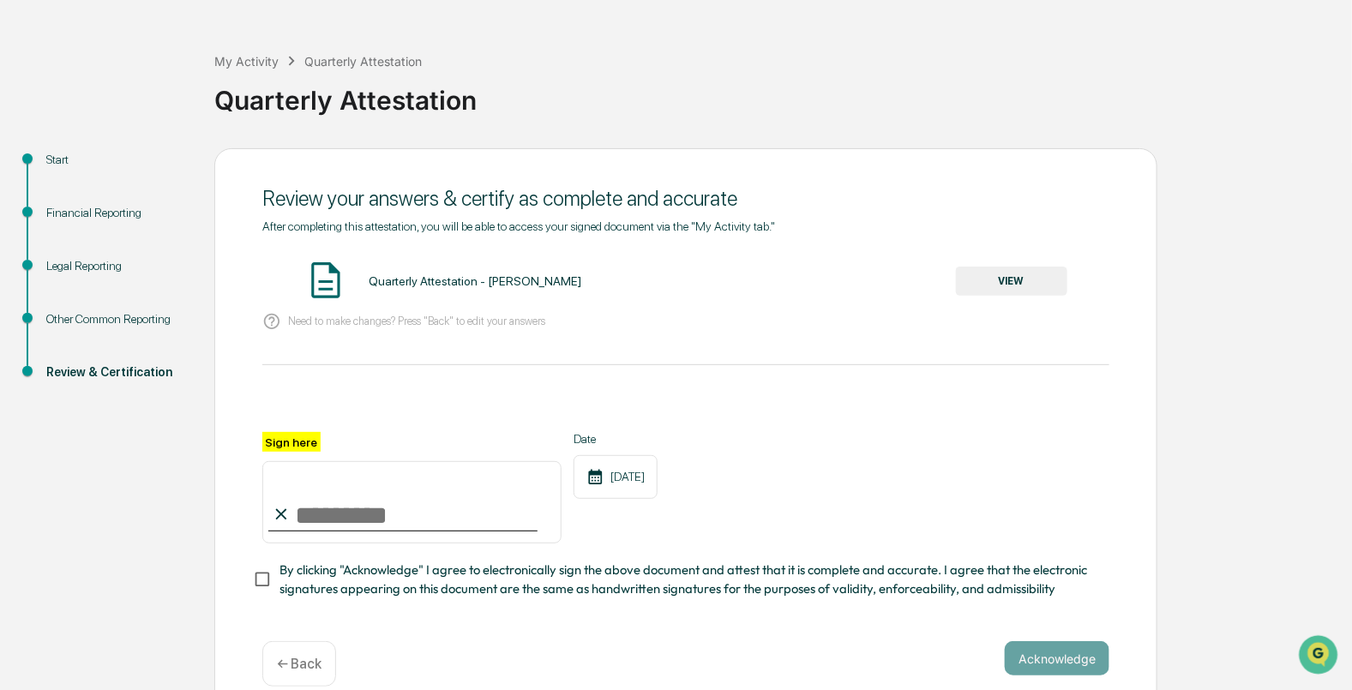
click at [1022, 269] on button "VIEW" at bounding box center [1011, 281] width 111 height 29
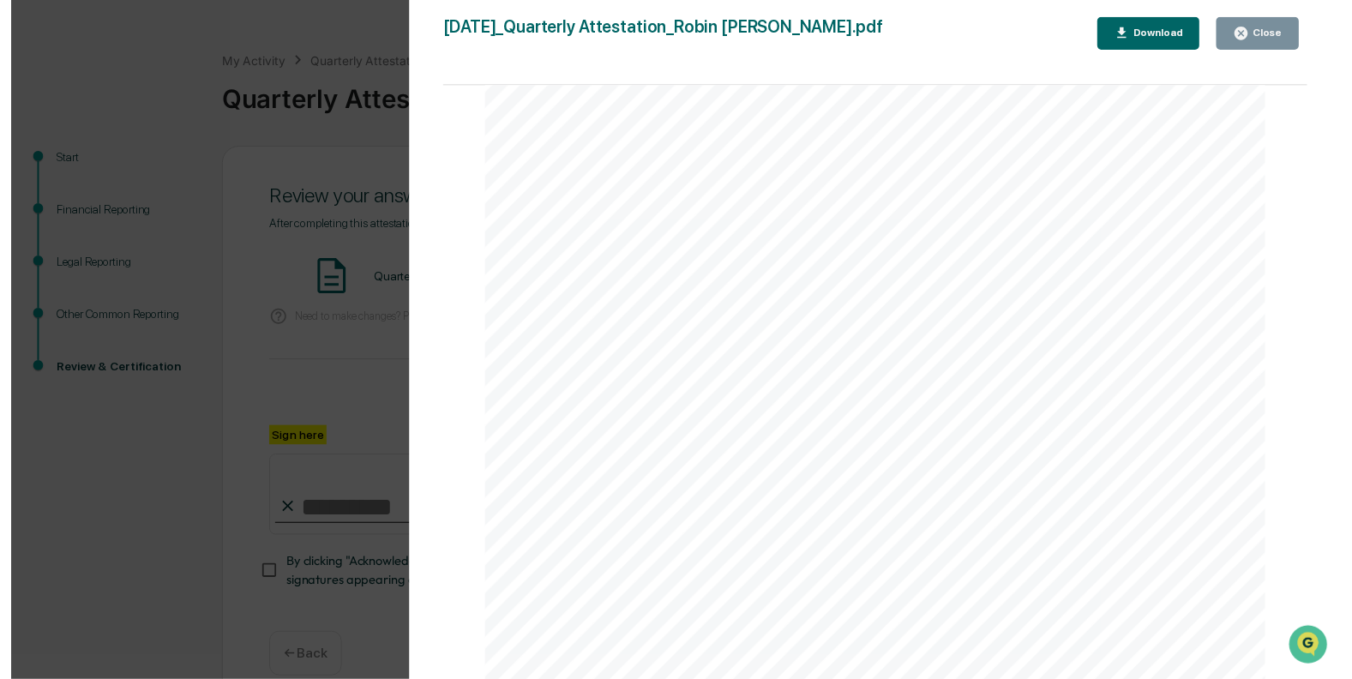
scroll to position [7627, 0]
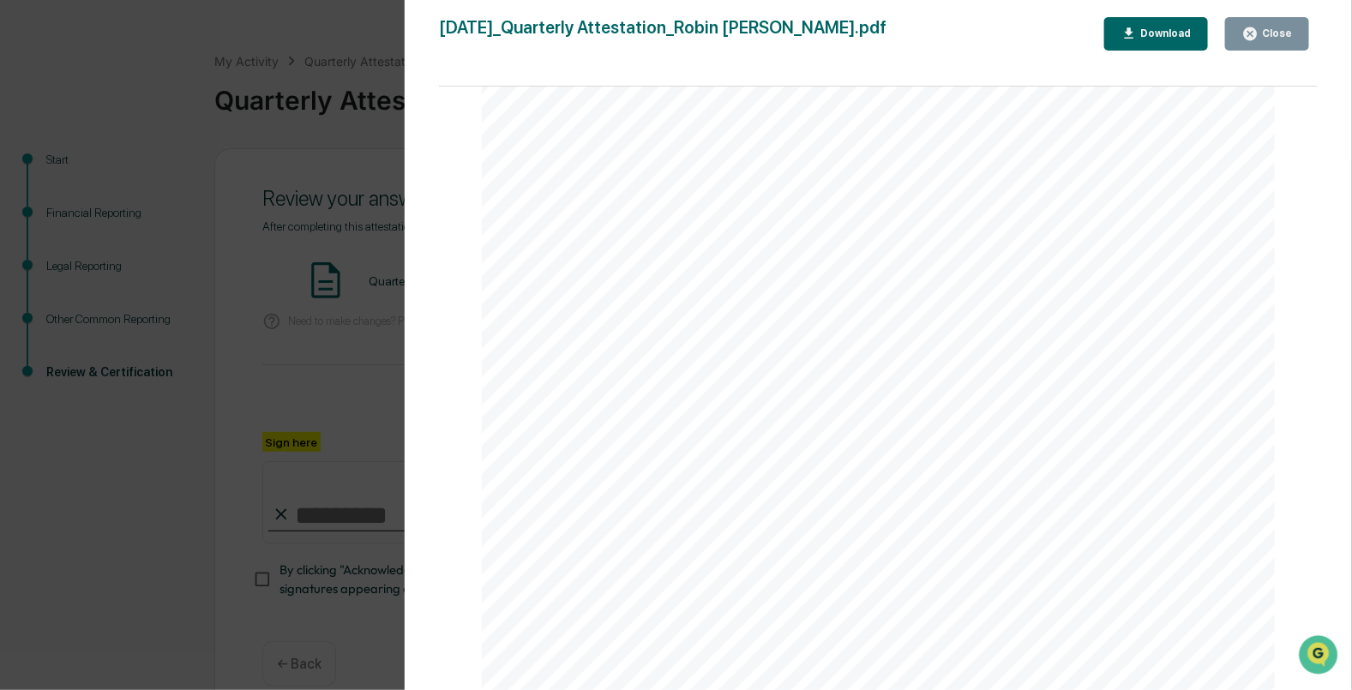
click at [1290, 47] on button "Close" at bounding box center [1267, 33] width 84 height 33
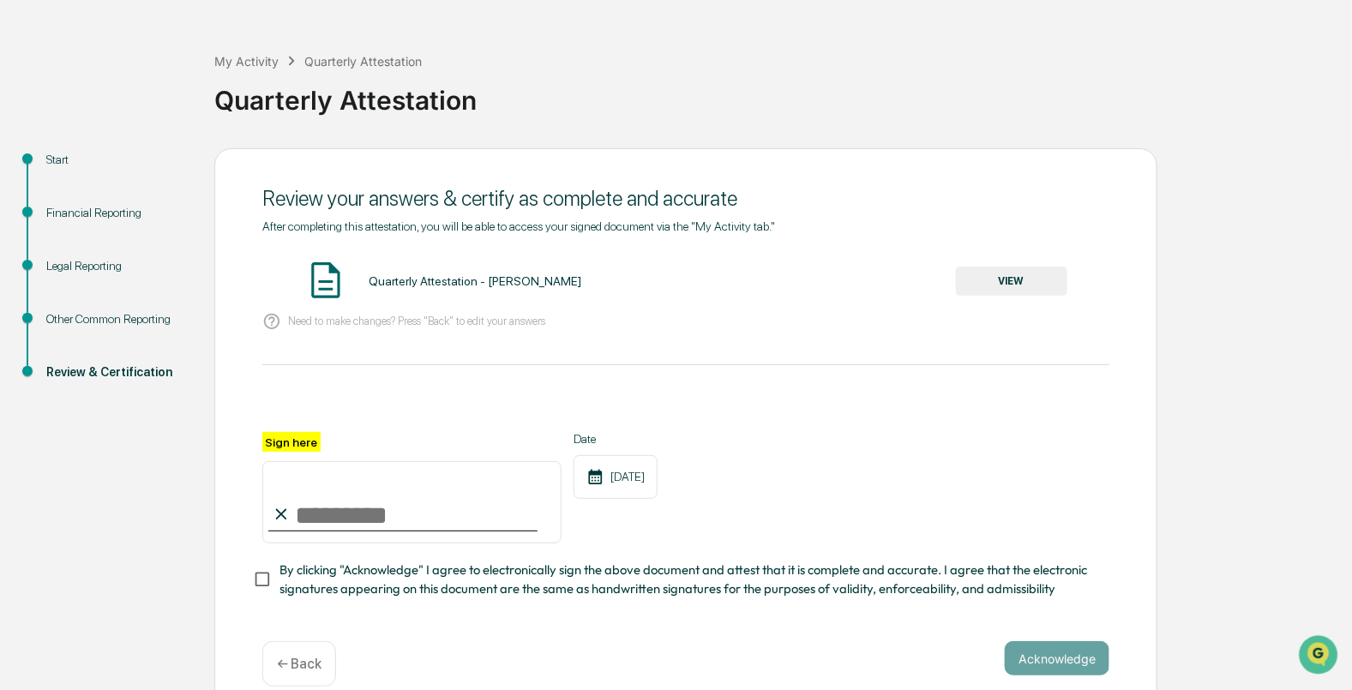
click at [433, 531] on input "Sign here" at bounding box center [411, 502] width 299 height 82
type input "**********"
click at [1061, 669] on button "Acknowledge" at bounding box center [1057, 658] width 105 height 34
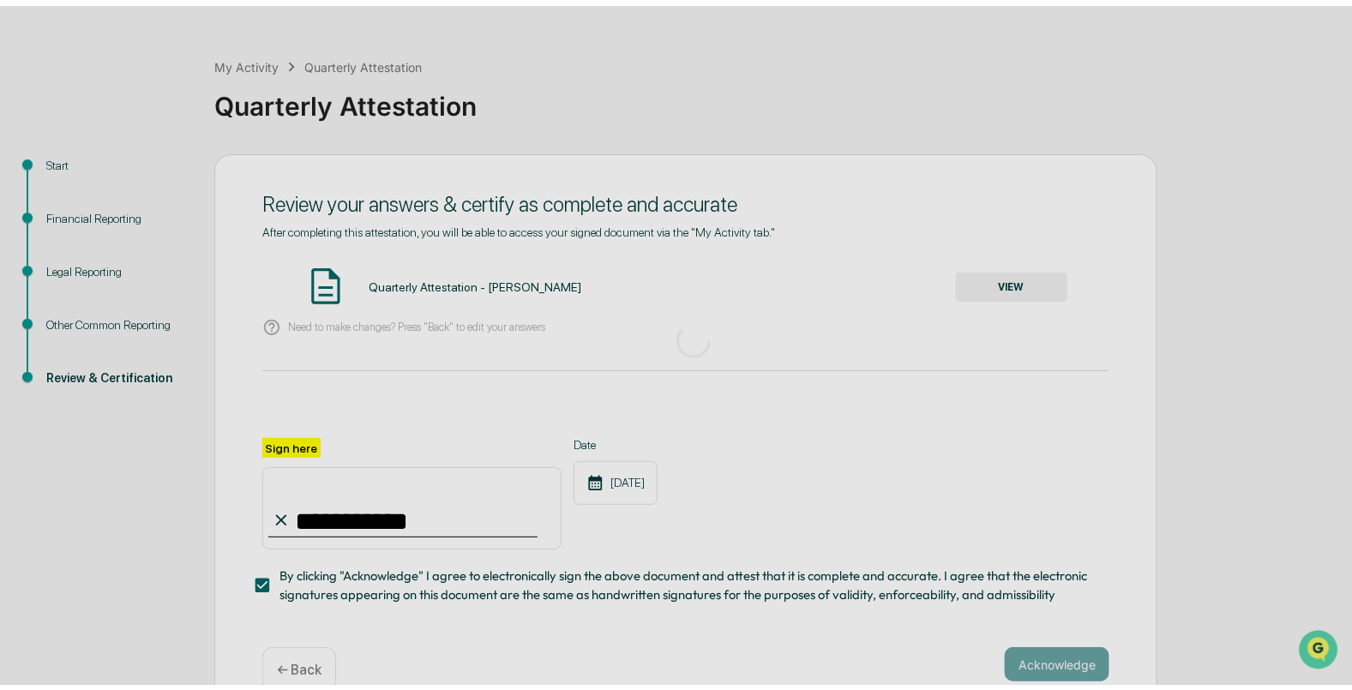
scroll to position [1, 0]
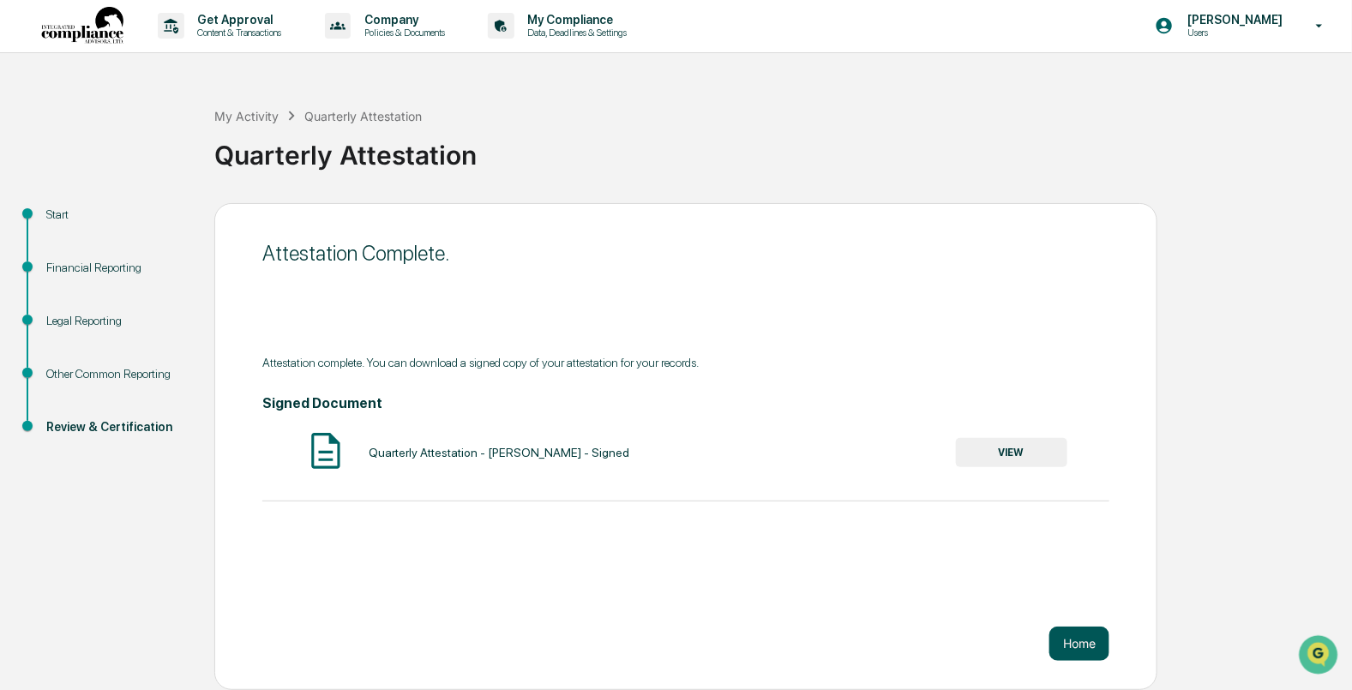
click at [1080, 643] on button "Home" at bounding box center [1079, 644] width 60 height 34
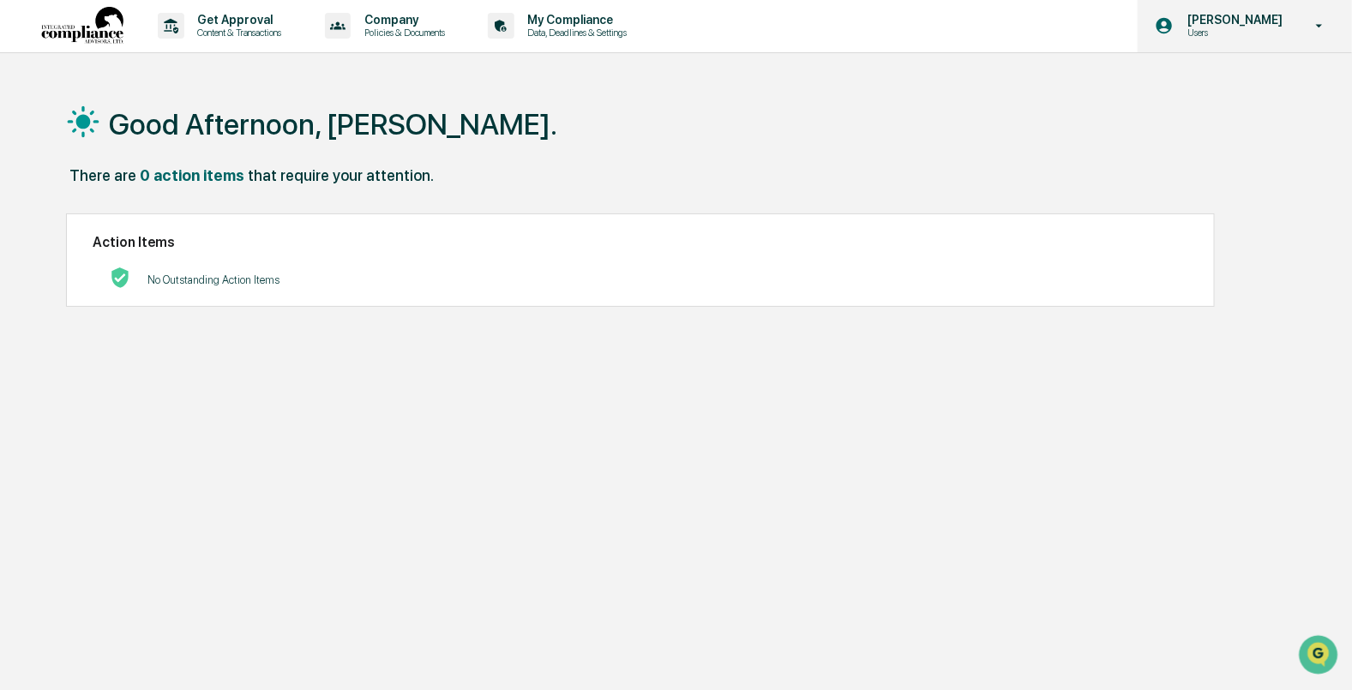
click at [1287, 33] on p "Users" at bounding box center [1231, 33] width 117 height 12
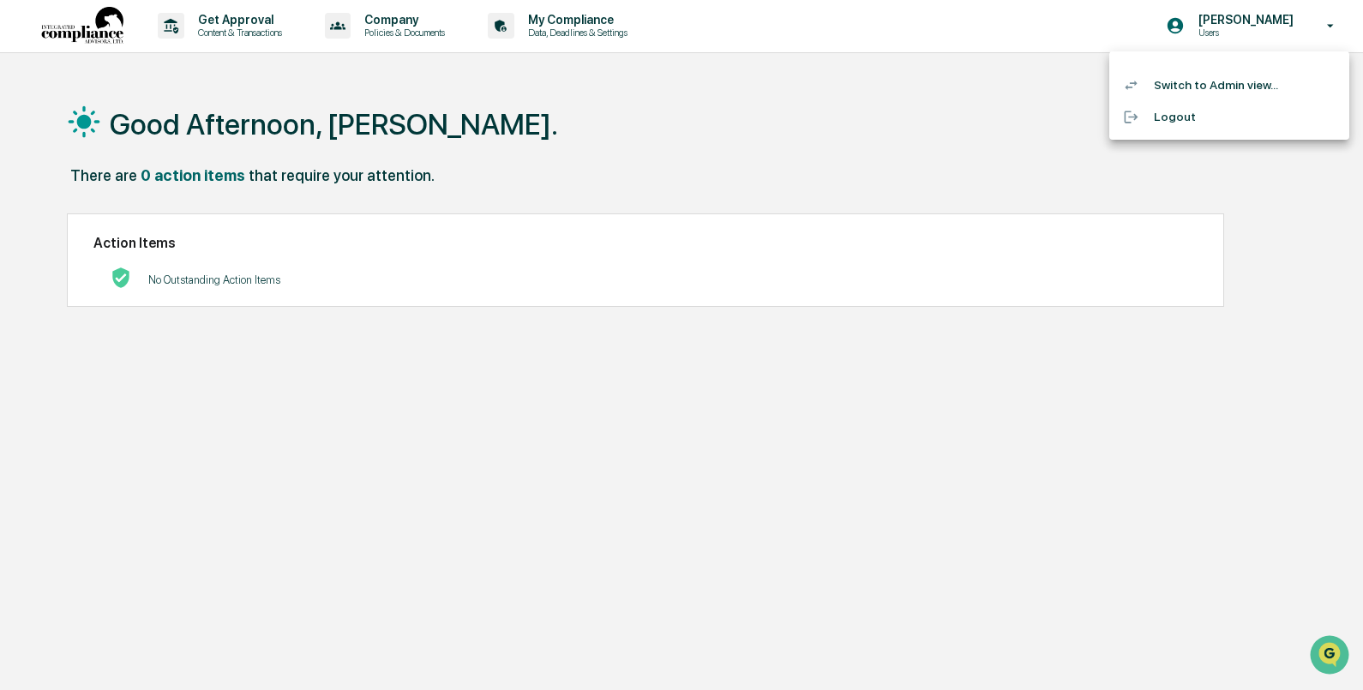
click at [1226, 90] on li "Switch to Admin view..." at bounding box center [1229, 85] width 240 height 32
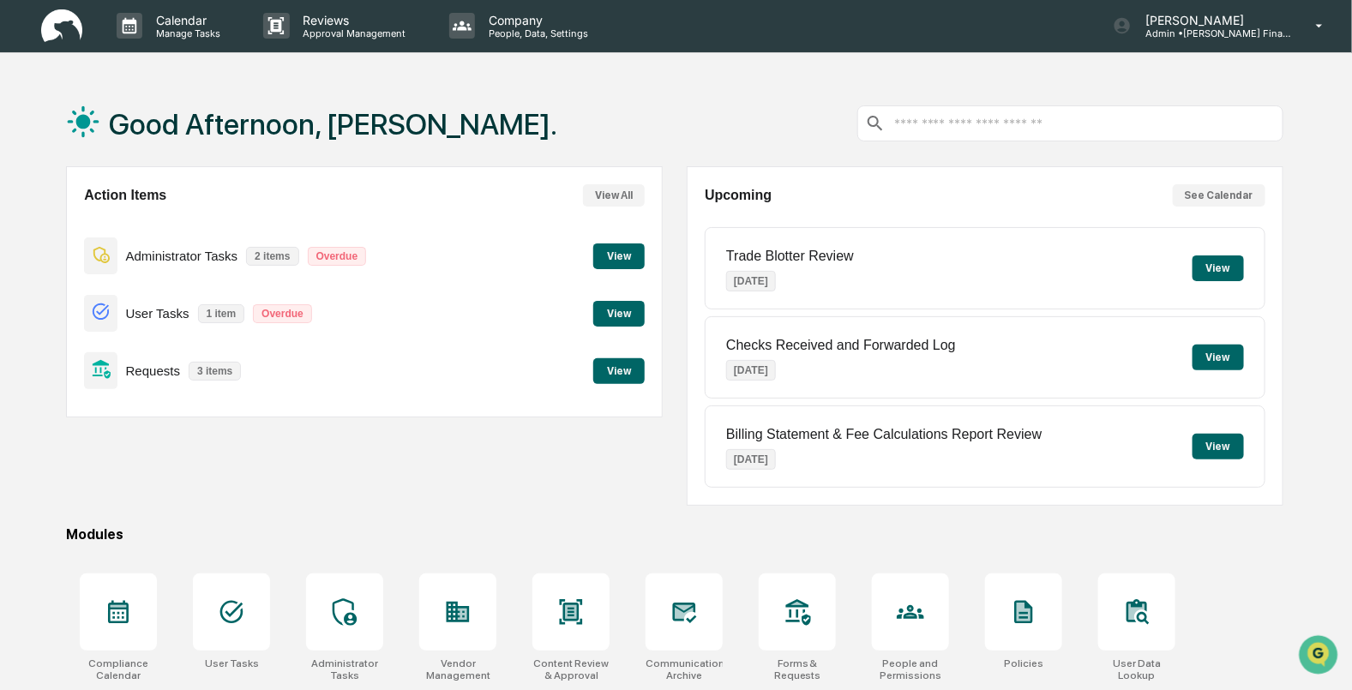
click at [620, 313] on button "View" at bounding box center [618, 314] width 51 height 26
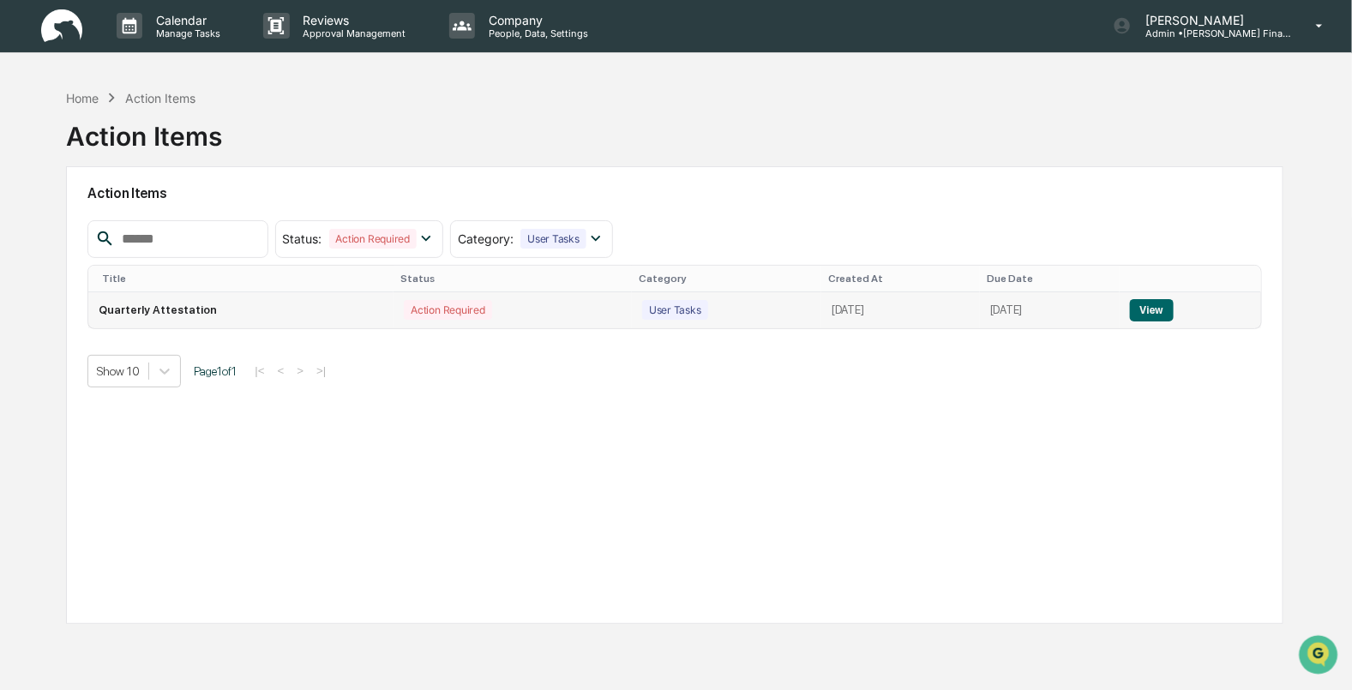
click at [1161, 312] on button "View" at bounding box center [1152, 310] width 44 height 22
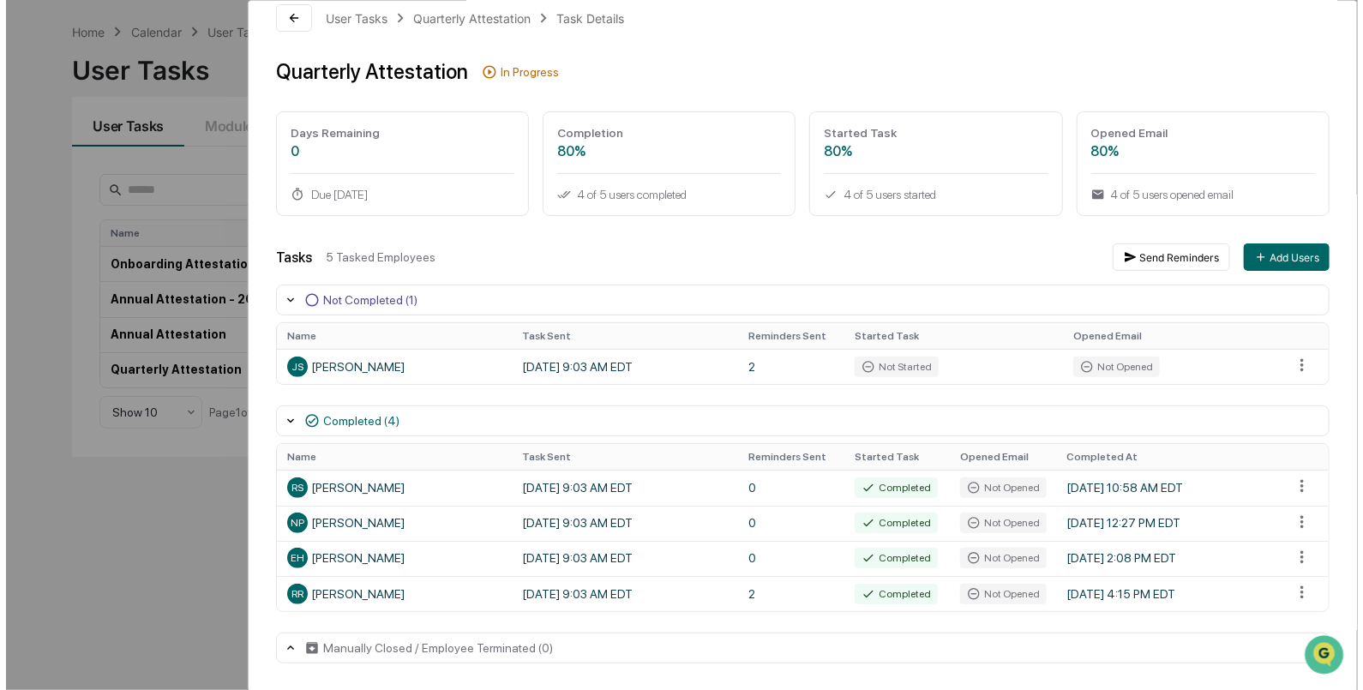
scroll to position [81, 0]
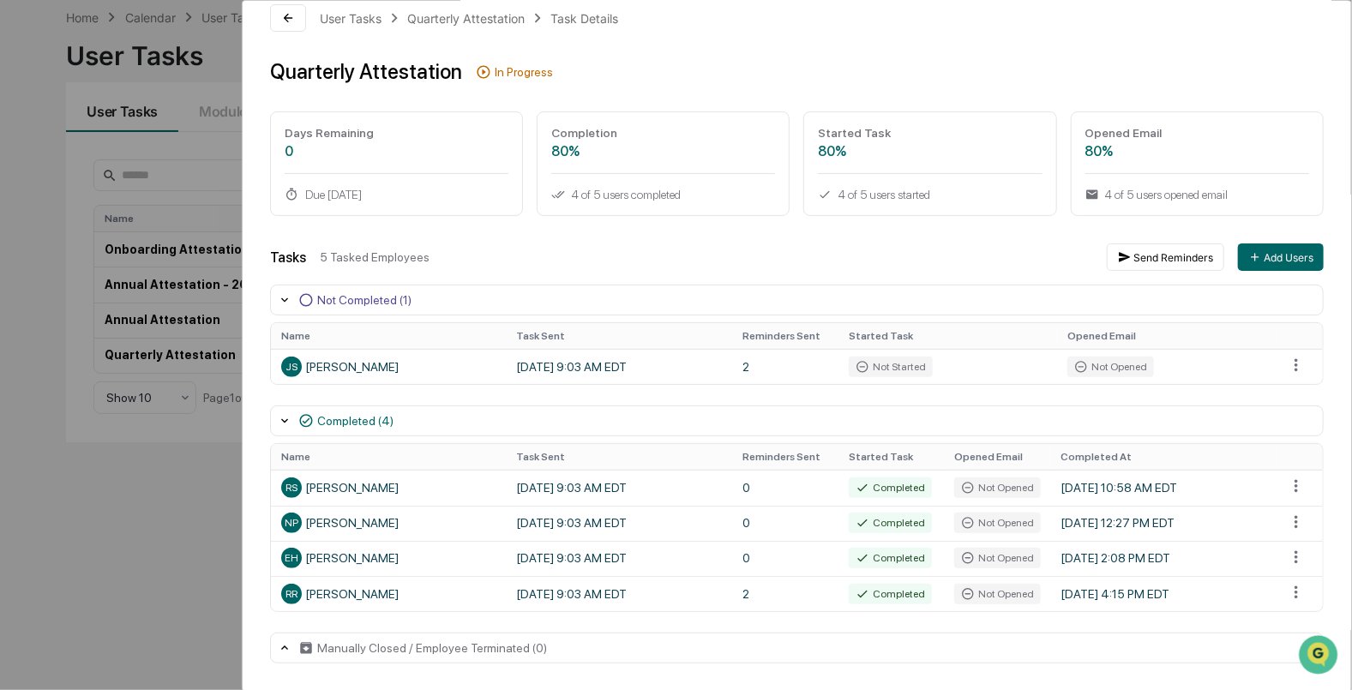
click at [1286, 363] on html "Calendar Manage Tasks Reviews Approval Management Company People, Data, Setting…" at bounding box center [676, 264] width 1352 height 690
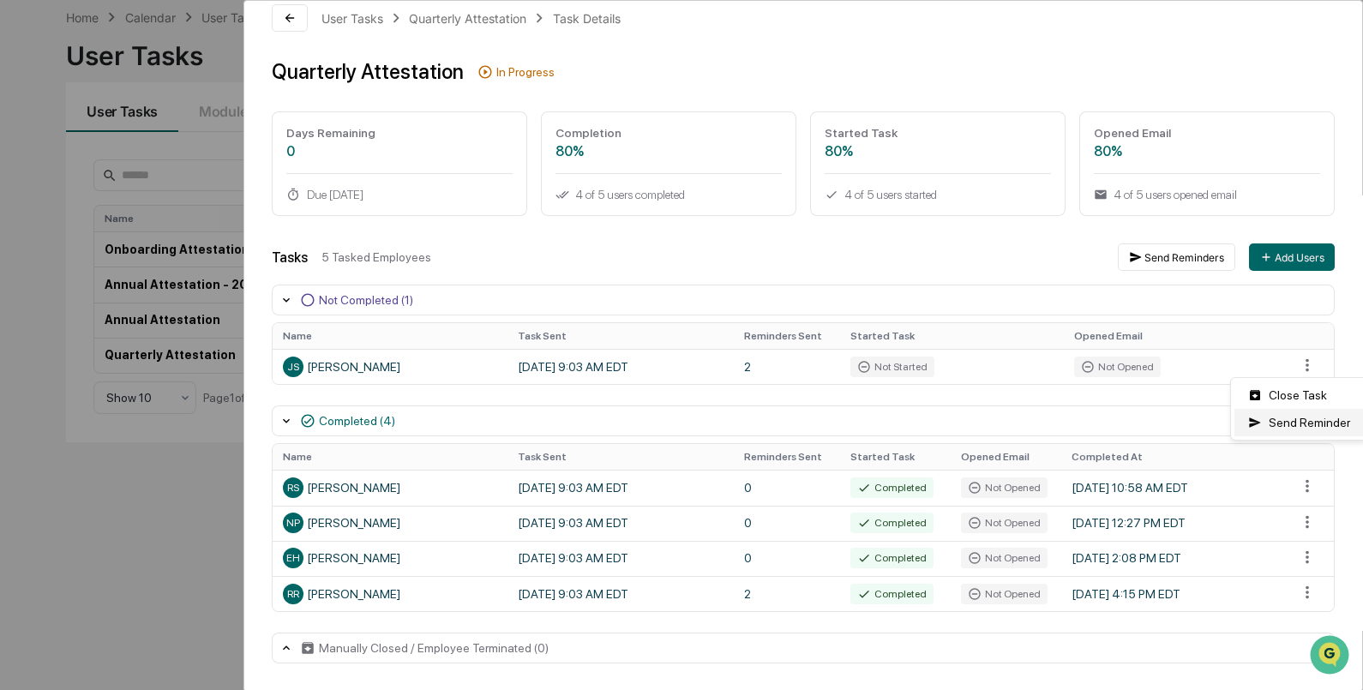
click at [1299, 423] on div "Send Reminder" at bounding box center [1298, 422] width 129 height 27
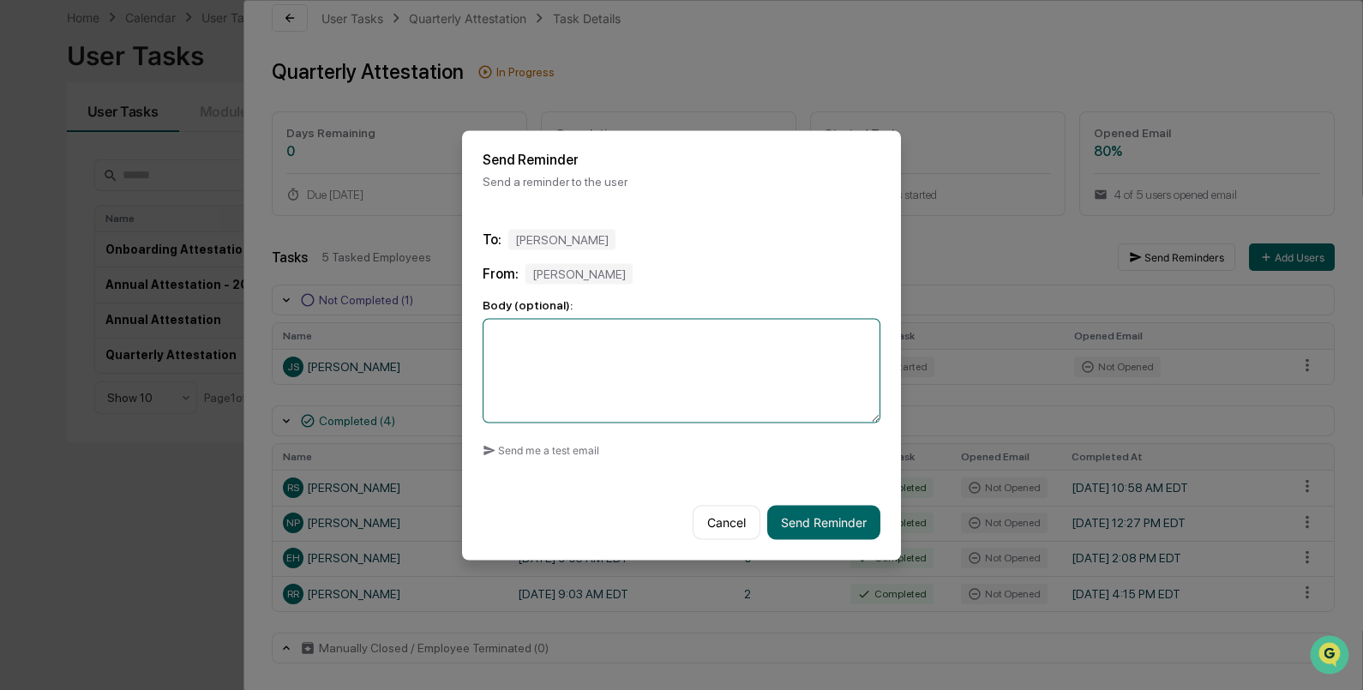
click at [609, 397] on textarea at bounding box center [682, 370] width 398 height 105
type textarea "**********"
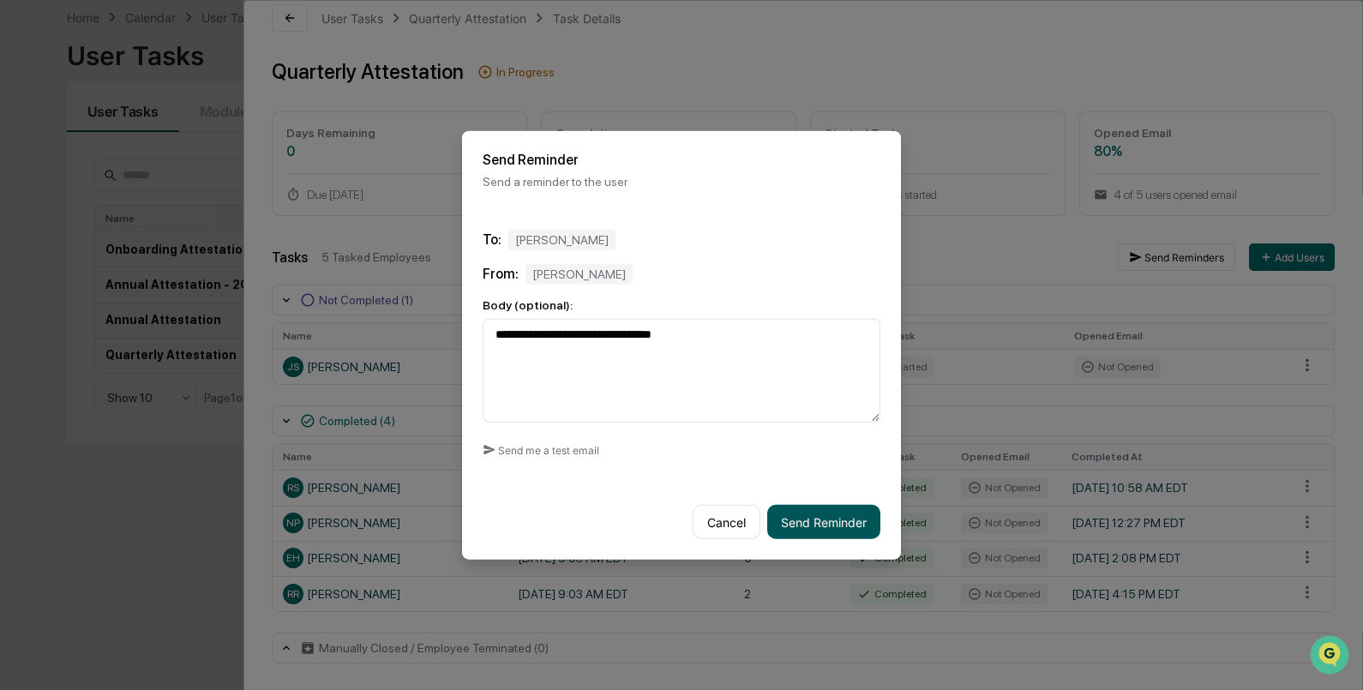
click at [849, 519] on button "Send Reminder" at bounding box center [823, 522] width 113 height 34
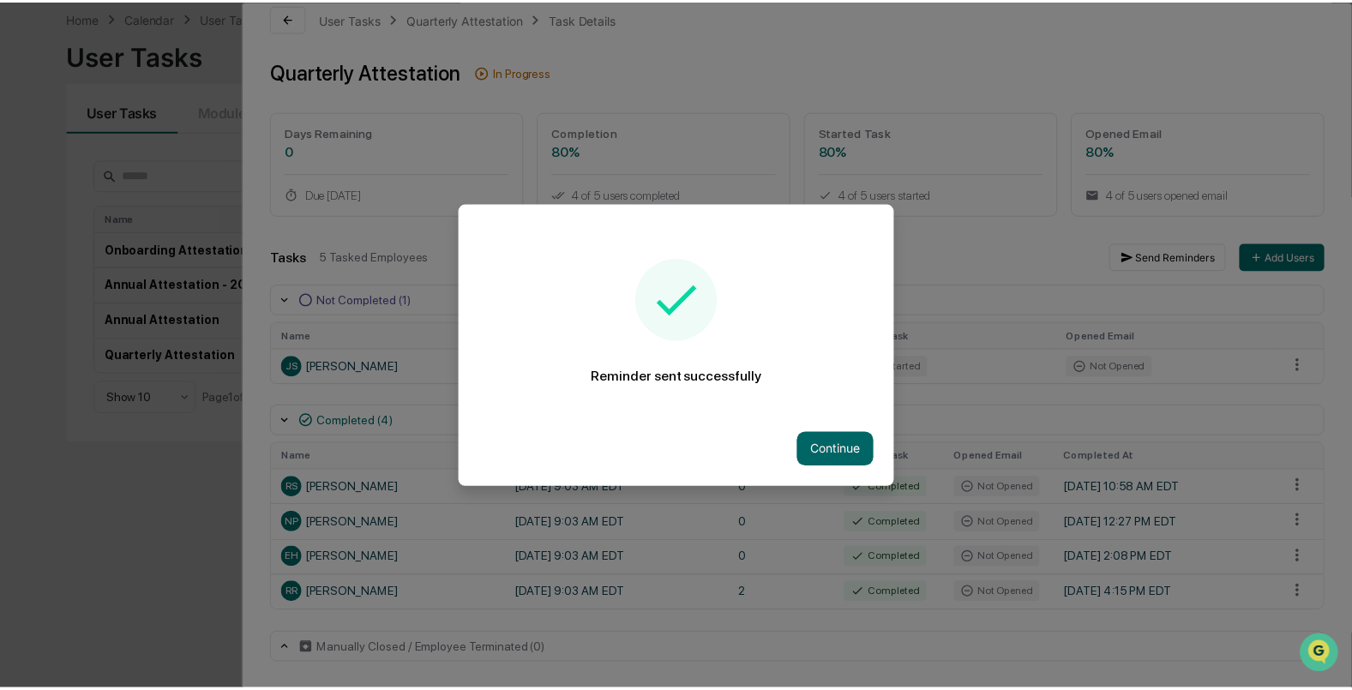
scroll to position [25, 0]
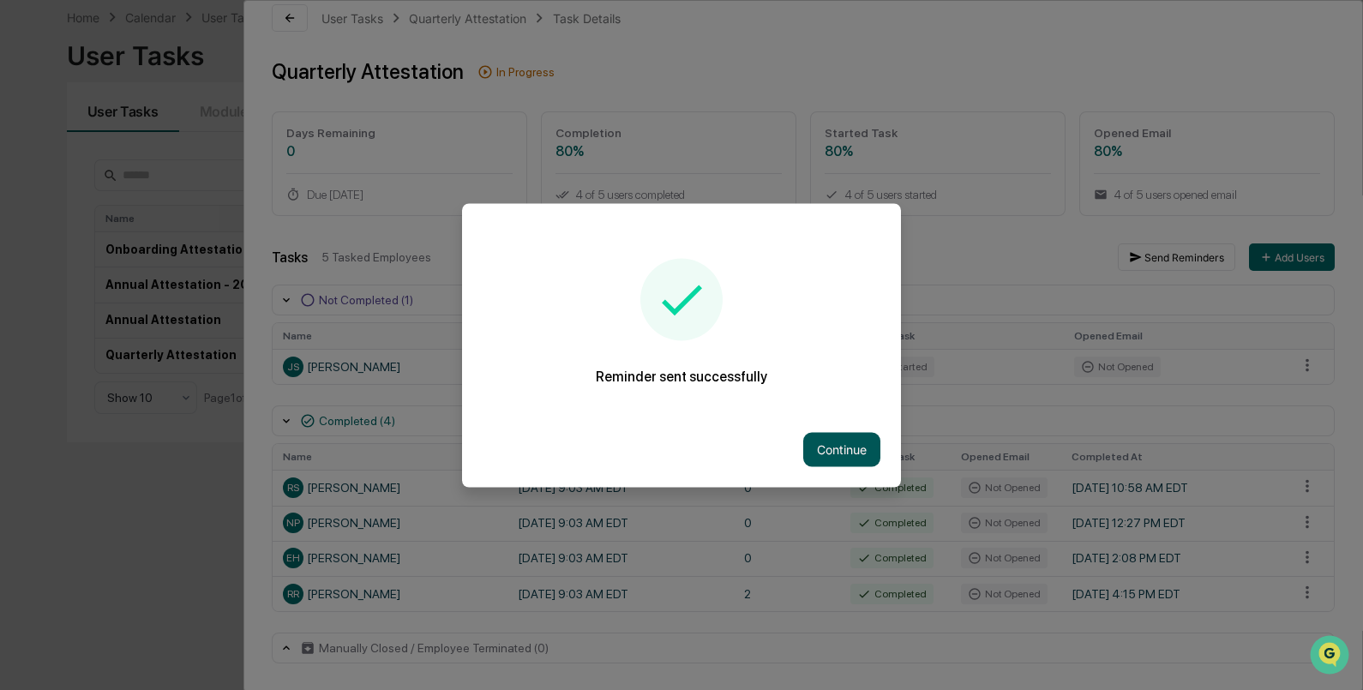
click at [831, 450] on button "Continue" at bounding box center [841, 449] width 77 height 34
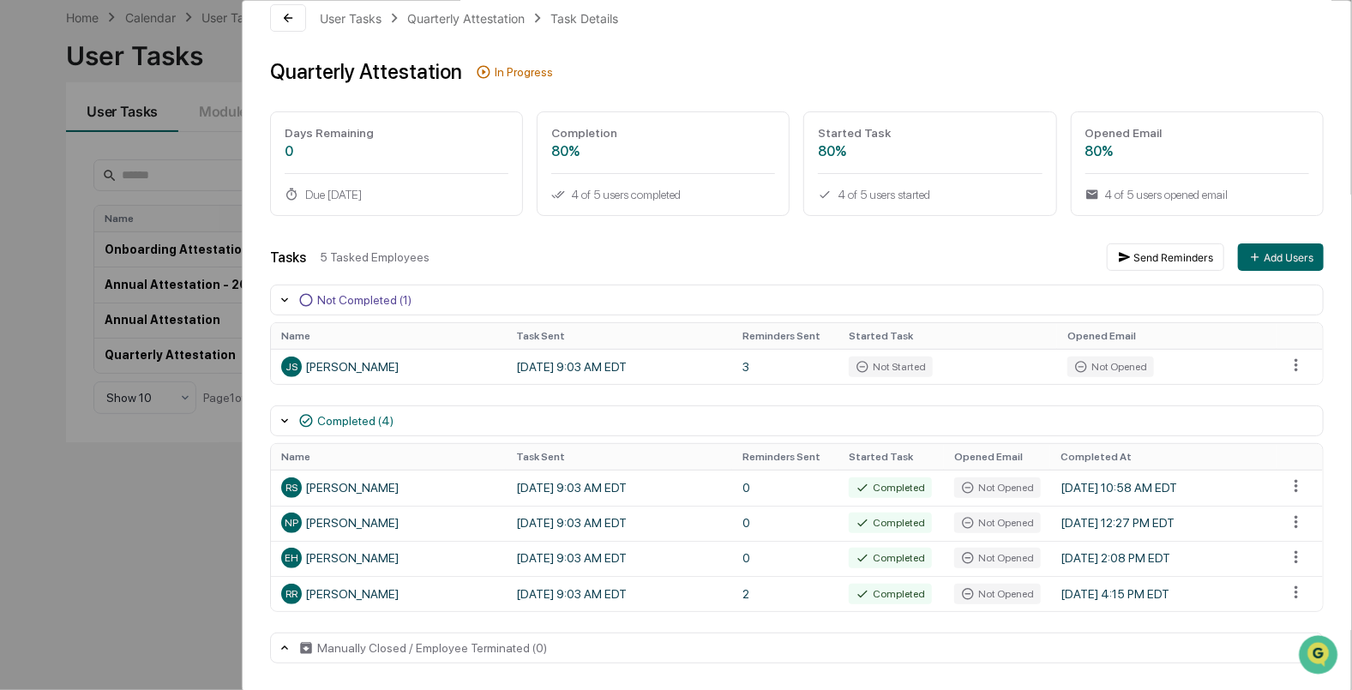
click at [202, 599] on div "User Tasks Quarterly Attestation Task Details Quarterly Attestation In Progress…" at bounding box center [676, 345] width 1352 height 690
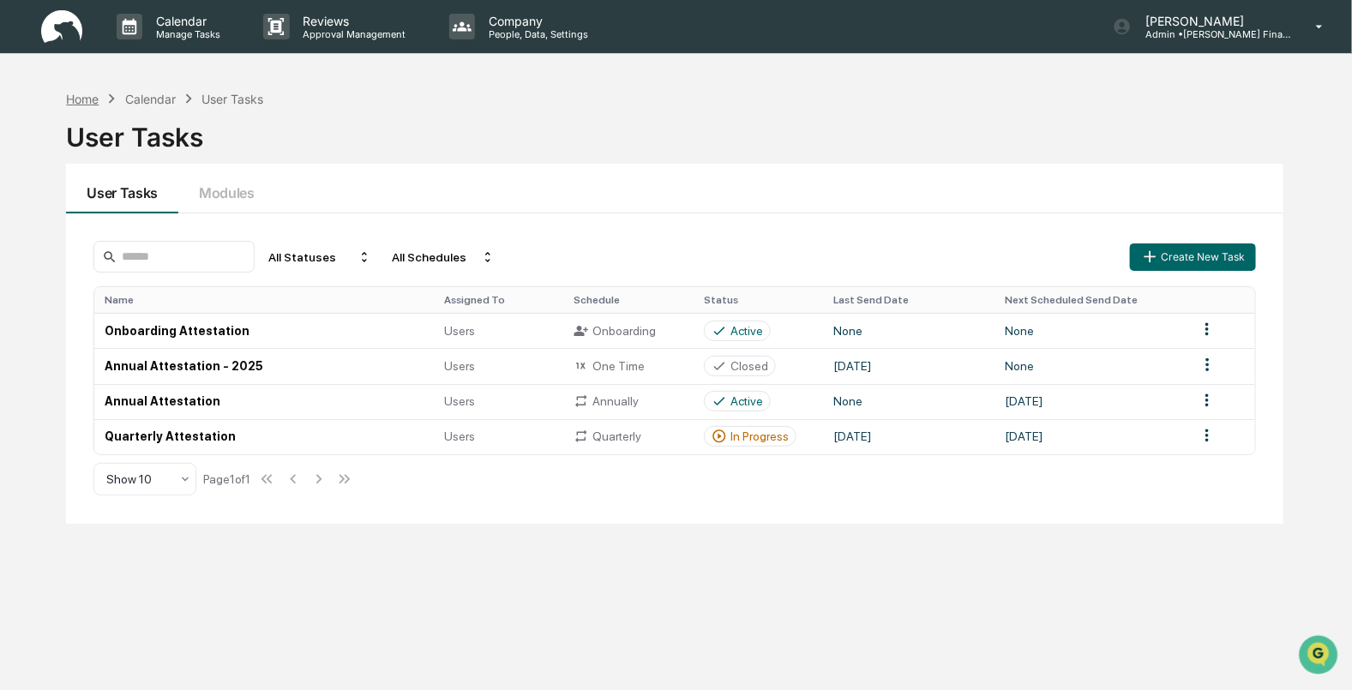
click at [85, 99] on div "Home" at bounding box center [82, 99] width 33 height 15
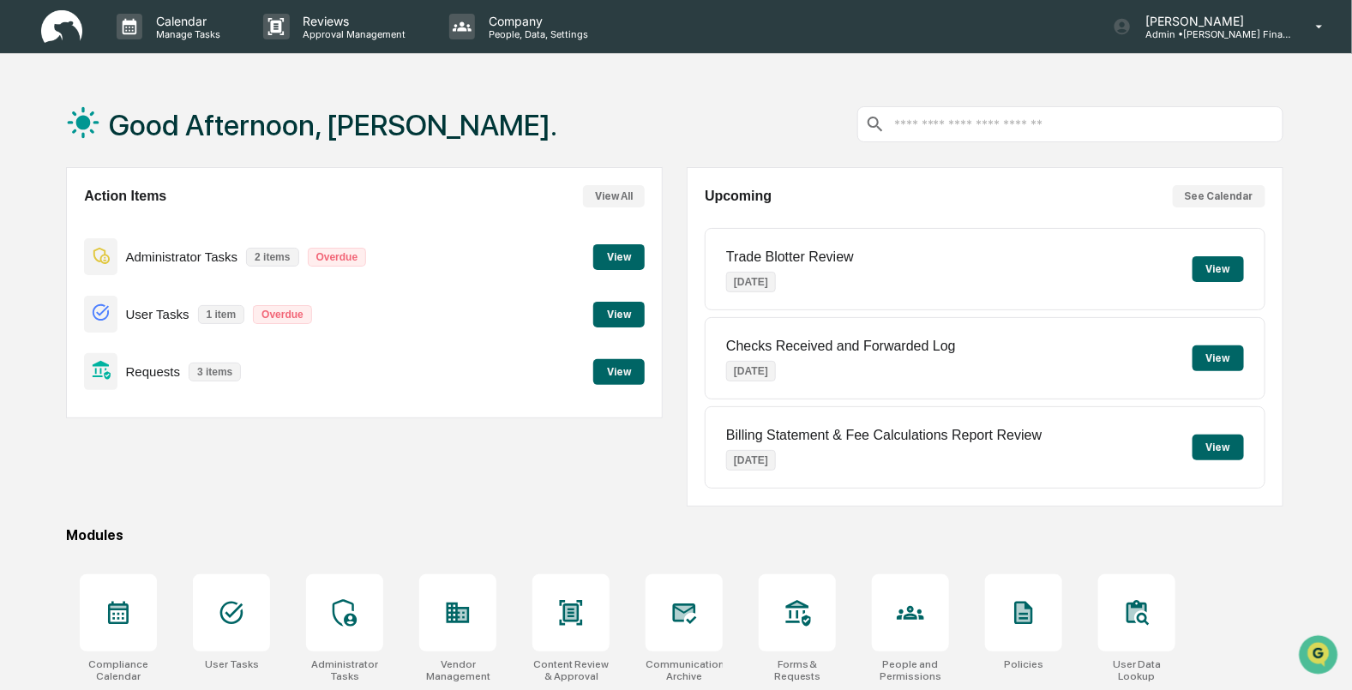
click at [616, 377] on button "View" at bounding box center [618, 372] width 51 height 26
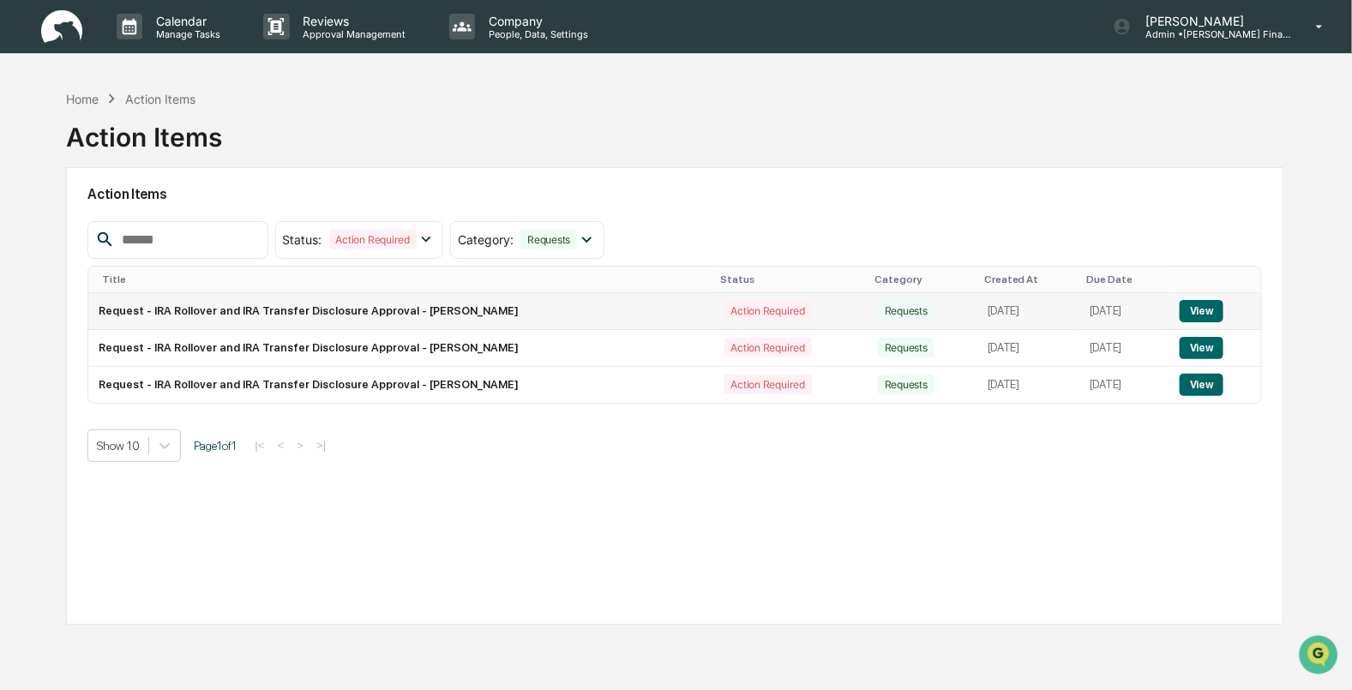
click at [1198, 314] on button "View" at bounding box center [1201, 311] width 44 height 22
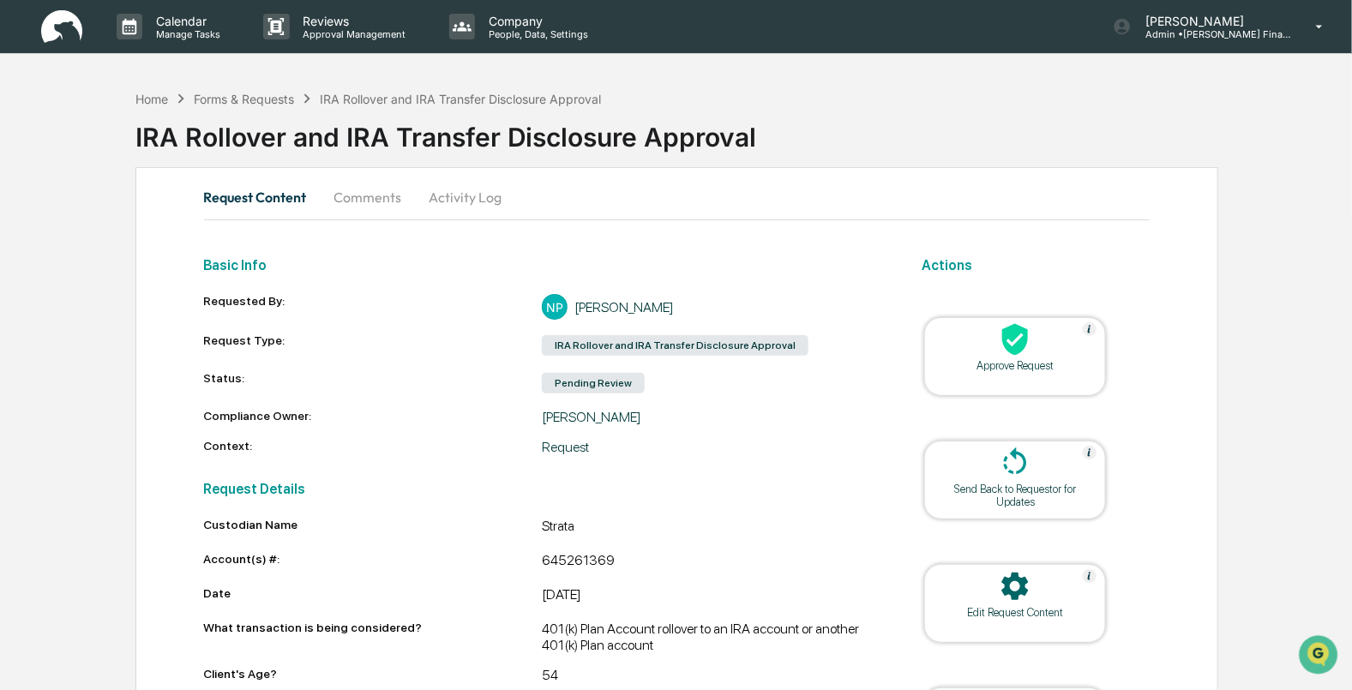
click at [1011, 359] on div "Approve Request" at bounding box center [1015, 365] width 154 height 13
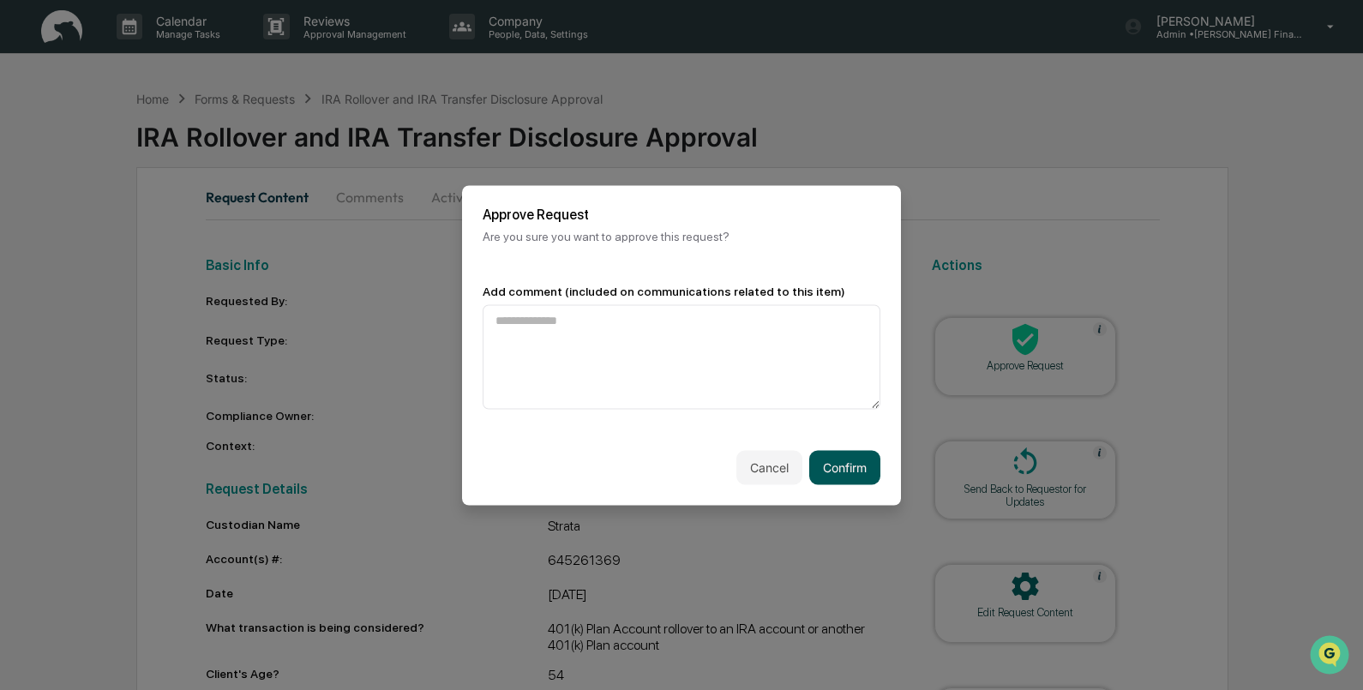
click at [845, 471] on button "Confirm" at bounding box center [844, 467] width 71 height 34
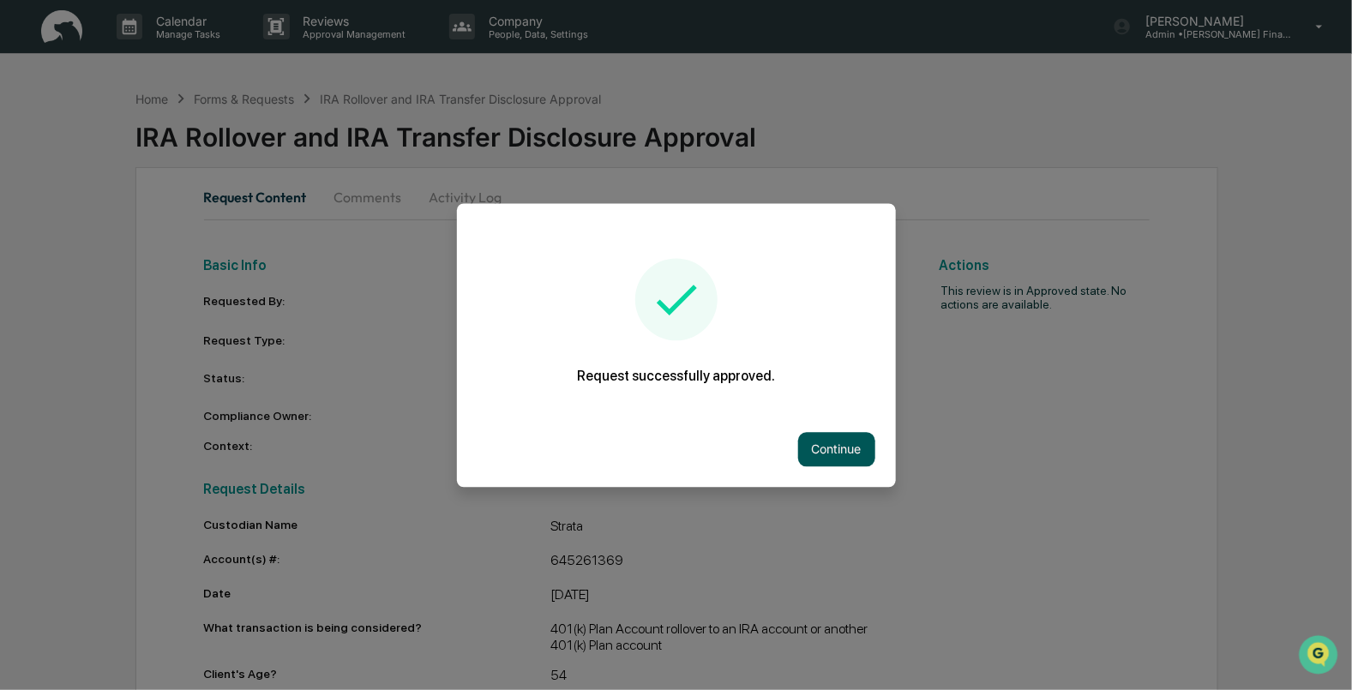
click at [830, 449] on button "Continue" at bounding box center [836, 449] width 77 height 34
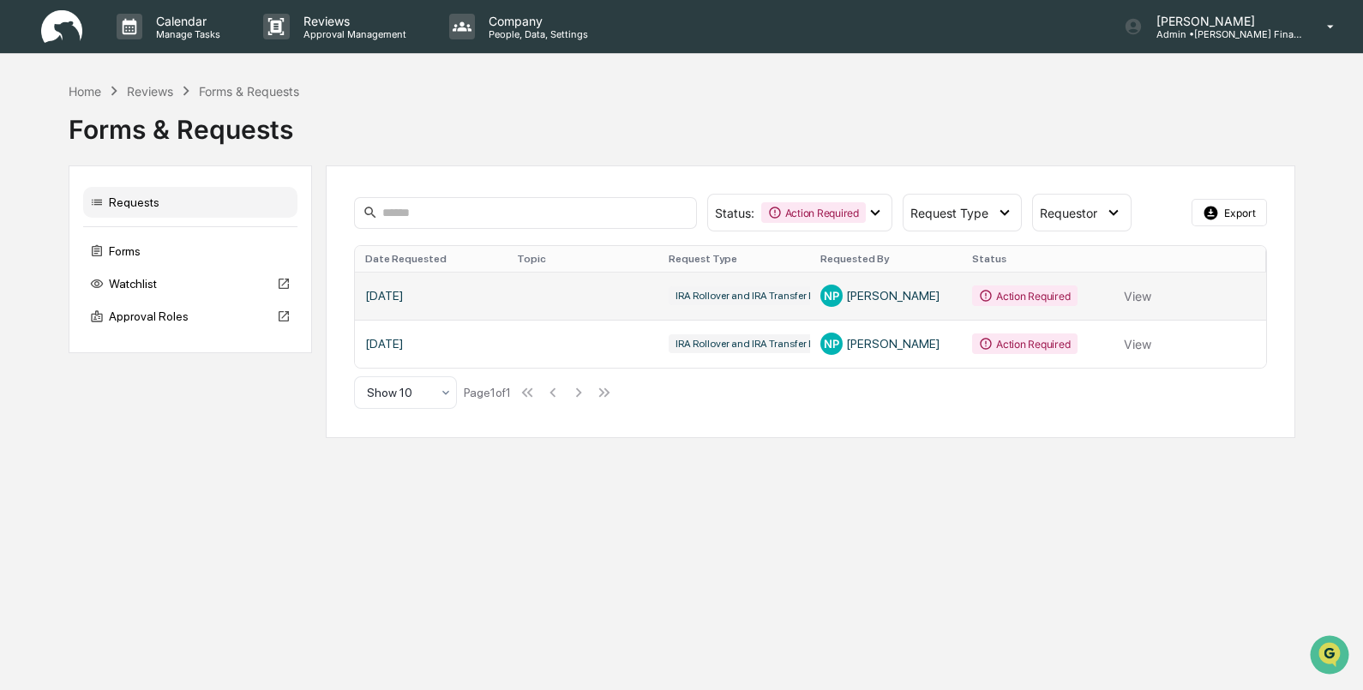
click at [1137, 296] on link at bounding box center [810, 296] width 911 height 48
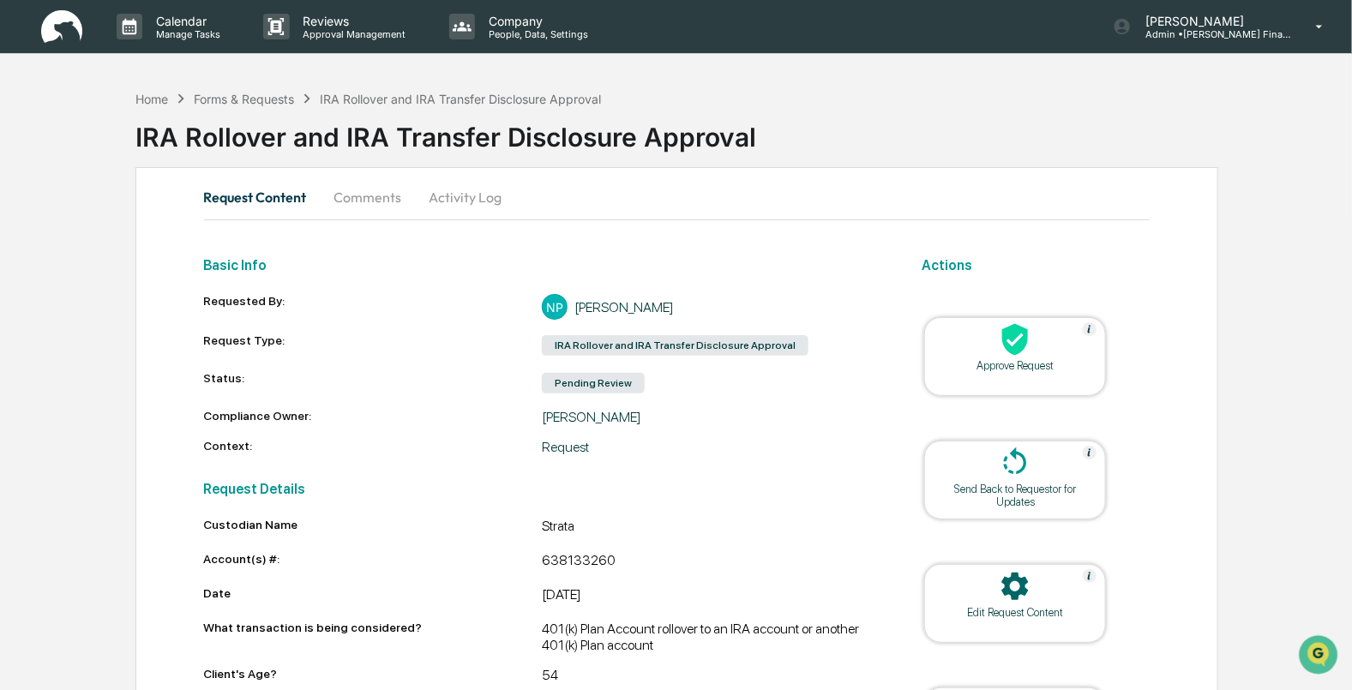
click at [998, 367] on div "Approve Request" at bounding box center [1015, 365] width 154 height 13
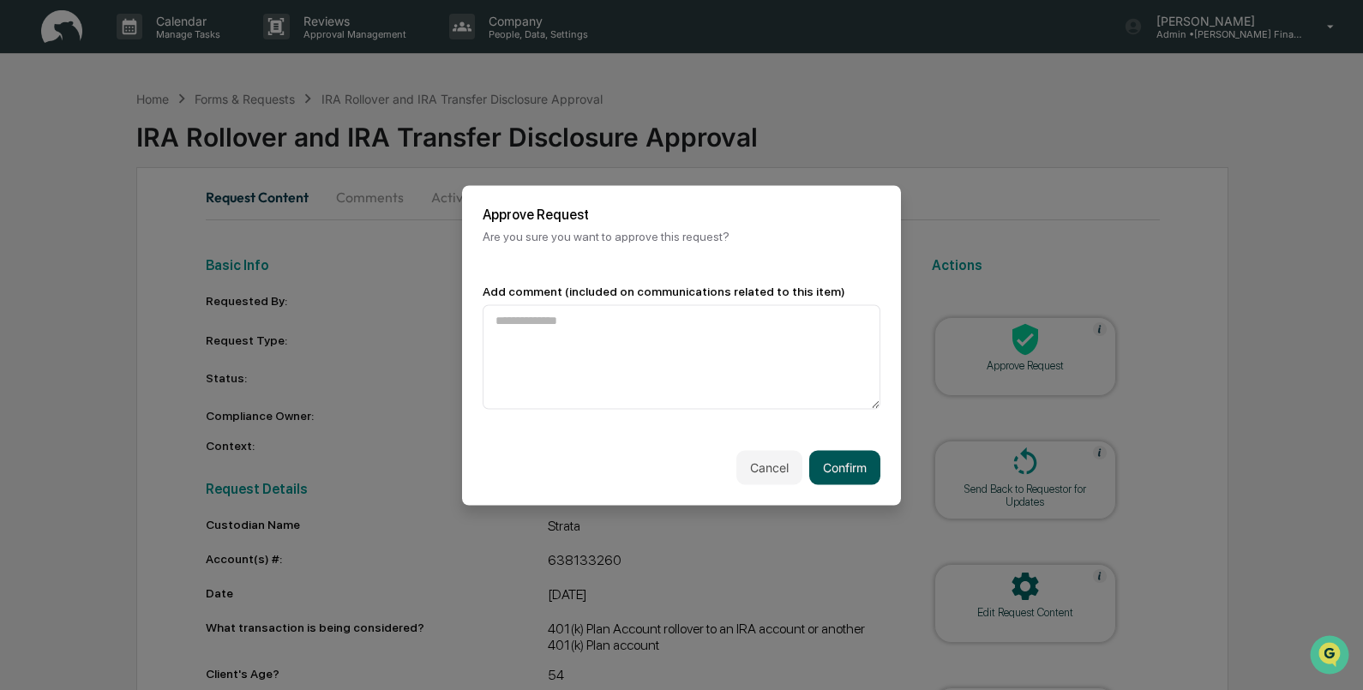
click at [841, 467] on button "Confirm" at bounding box center [844, 467] width 71 height 34
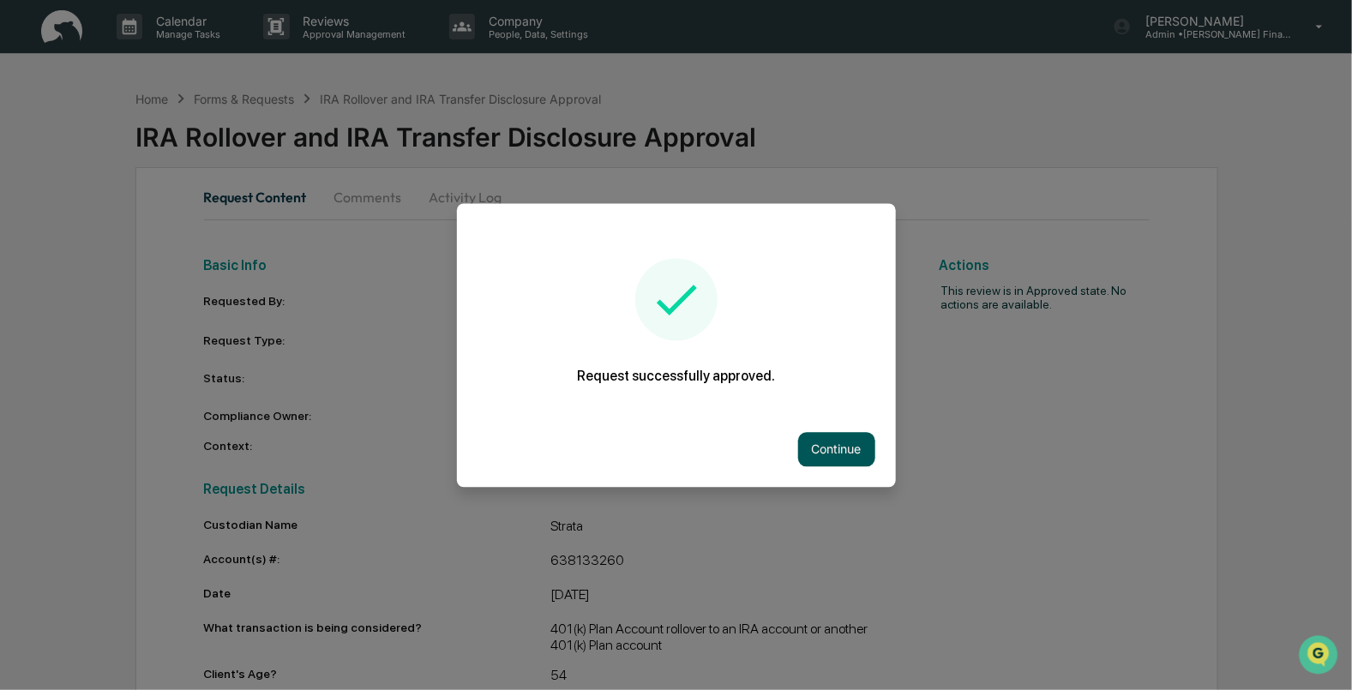
click at [828, 450] on button "Continue" at bounding box center [836, 449] width 77 height 34
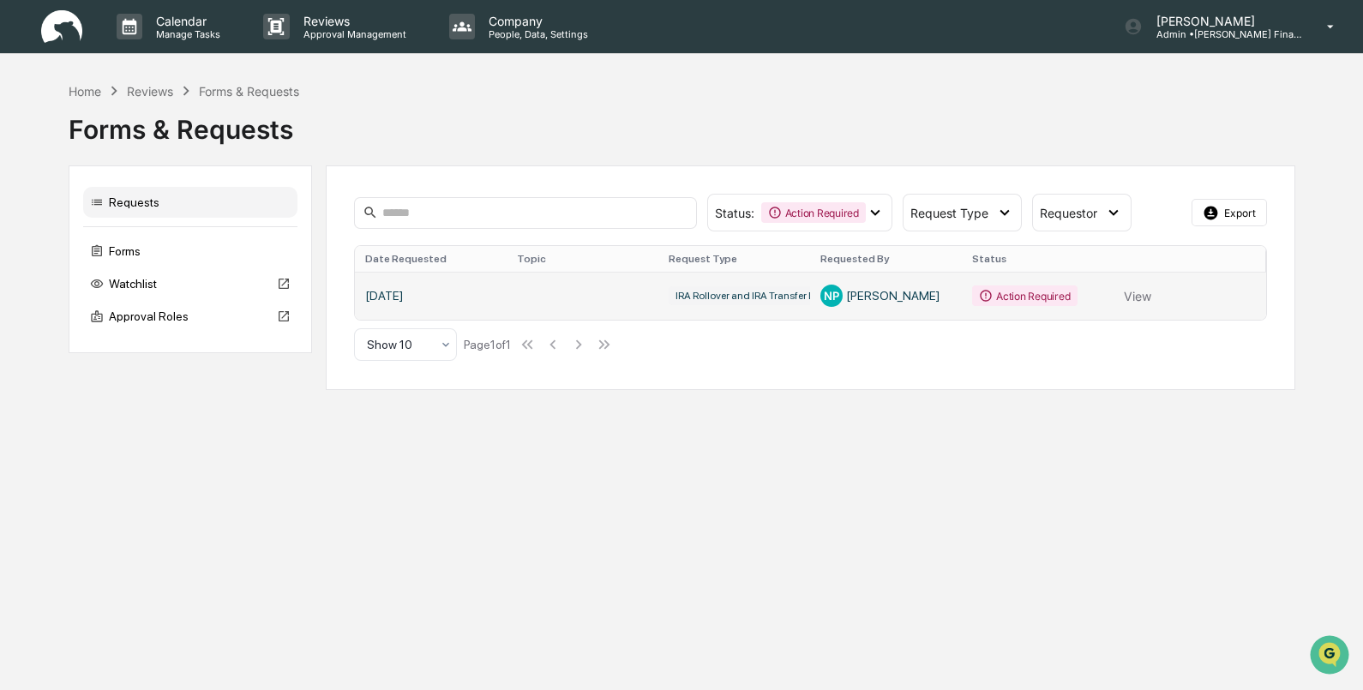
click at [1143, 309] on link at bounding box center [810, 296] width 911 height 48
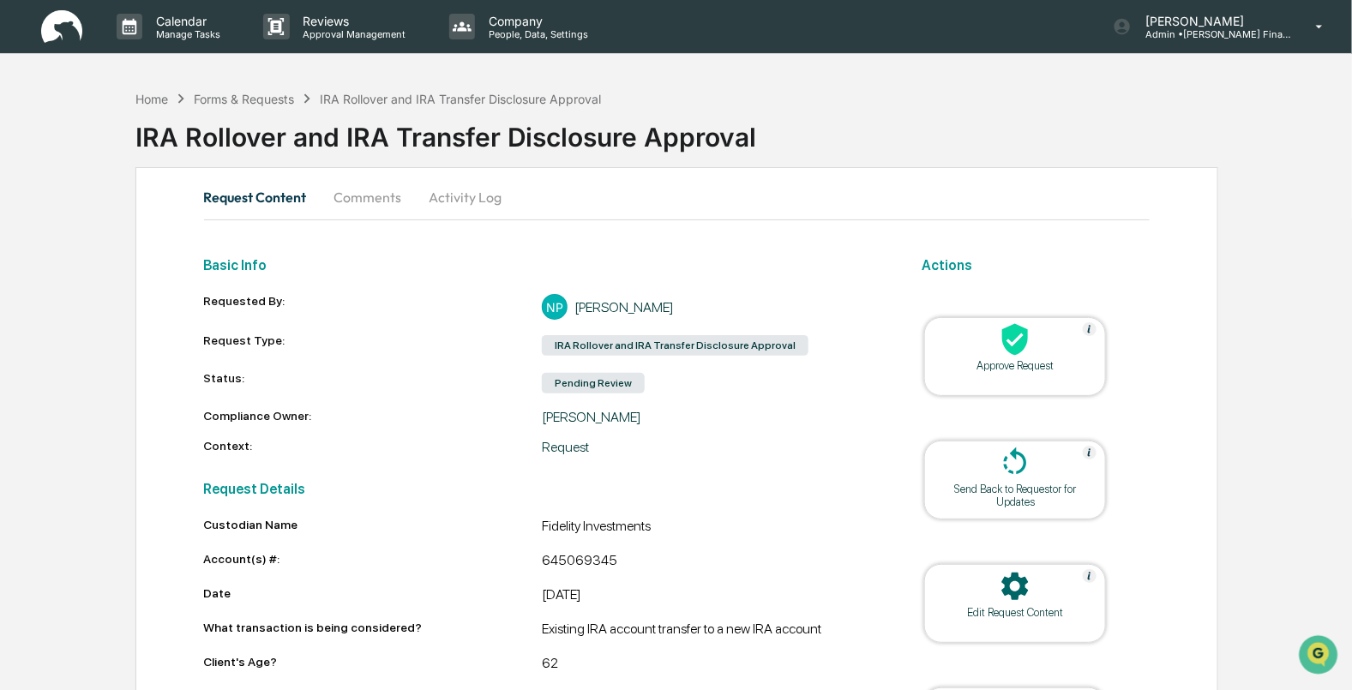
click at [992, 339] on div at bounding box center [1014, 340] width 171 height 37
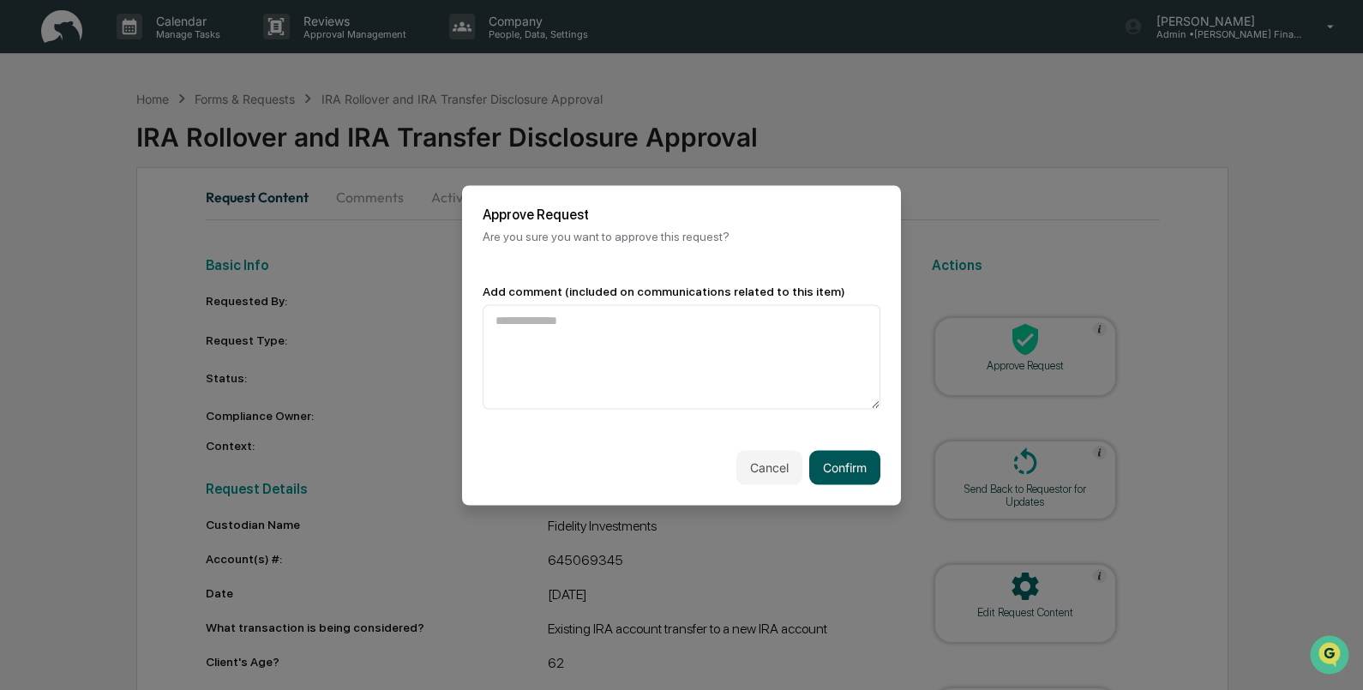
click at [827, 465] on button "Confirm" at bounding box center [844, 467] width 71 height 34
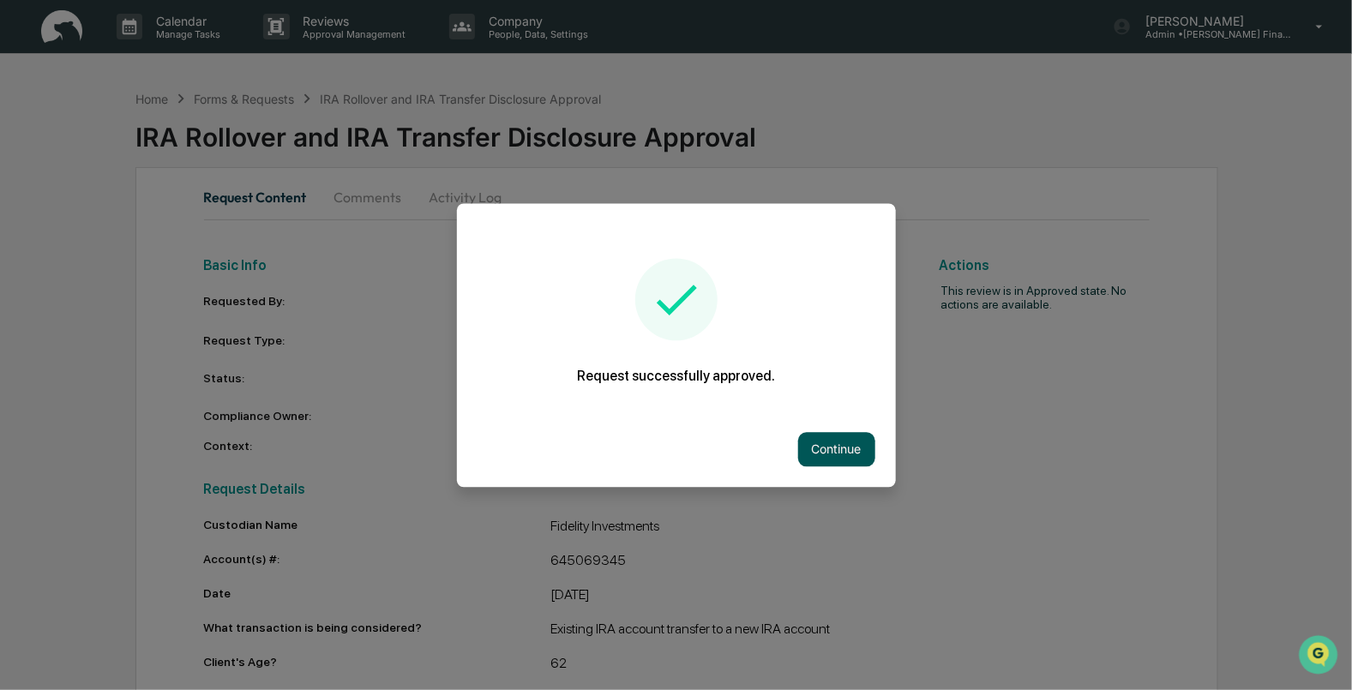
click at [843, 449] on button "Continue" at bounding box center [836, 449] width 77 height 34
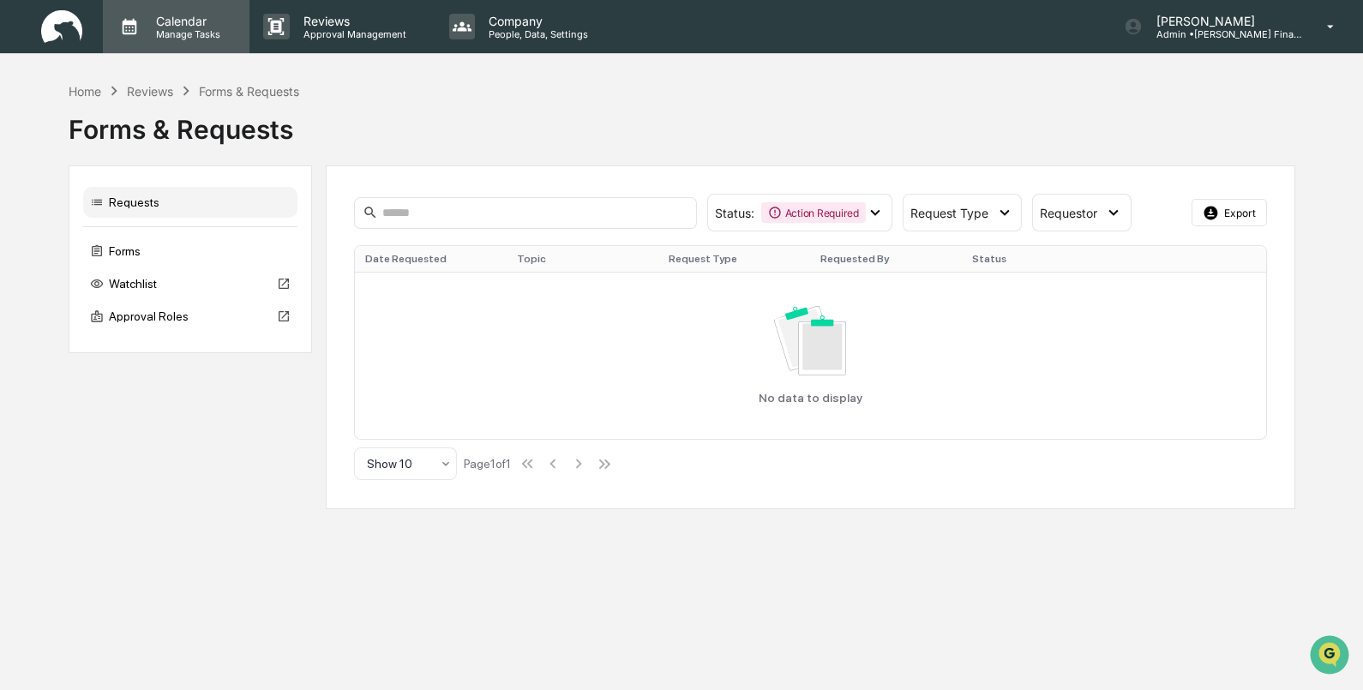
click at [163, 33] on p "Manage Tasks" at bounding box center [185, 34] width 87 height 12
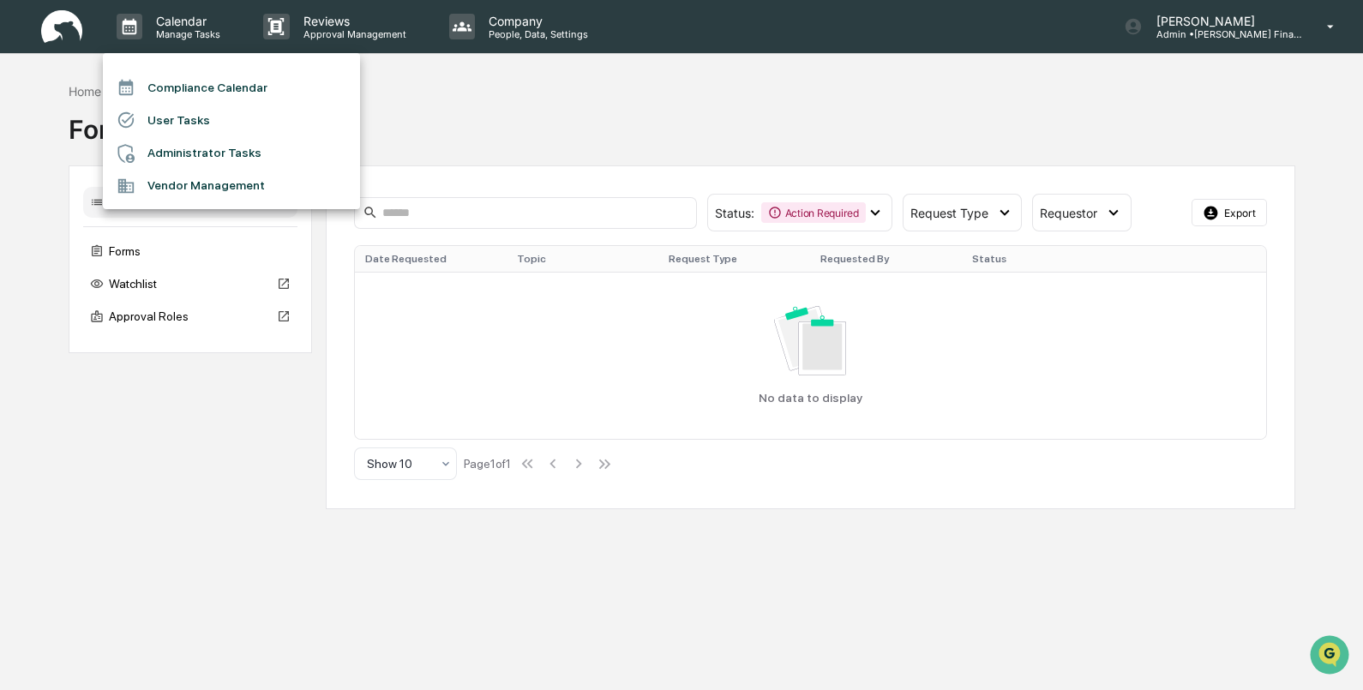
click at [177, 468] on div at bounding box center [681, 345] width 1363 height 690
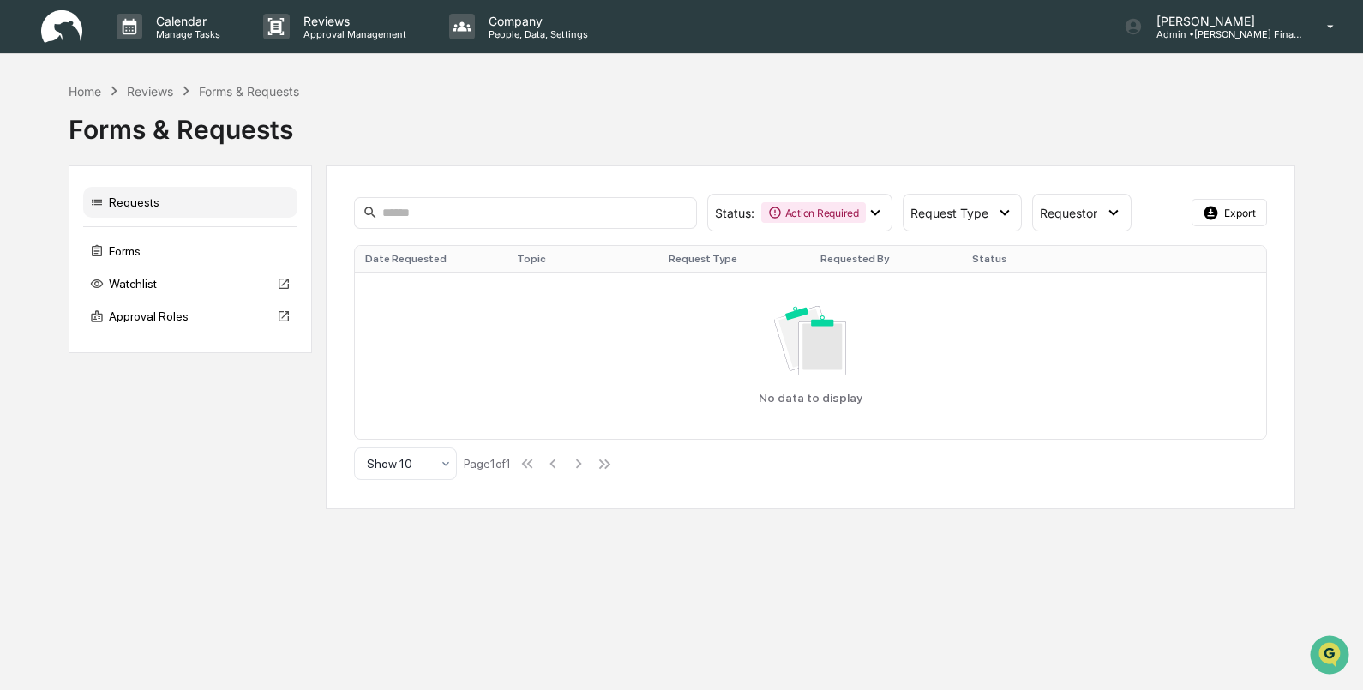
click at [67, 45] on link at bounding box center [72, 26] width 62 height 53
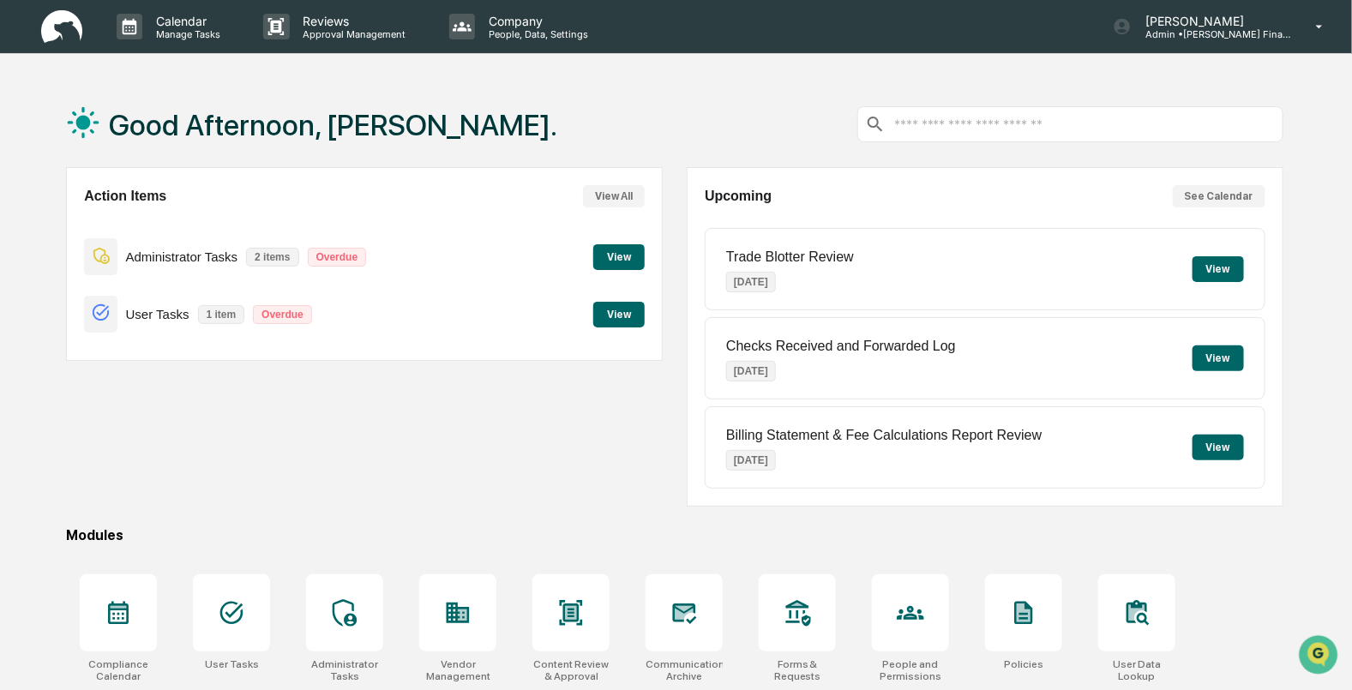
click at [609, 266] on button "View" at bounding box center [618, 257] width 51 height 26
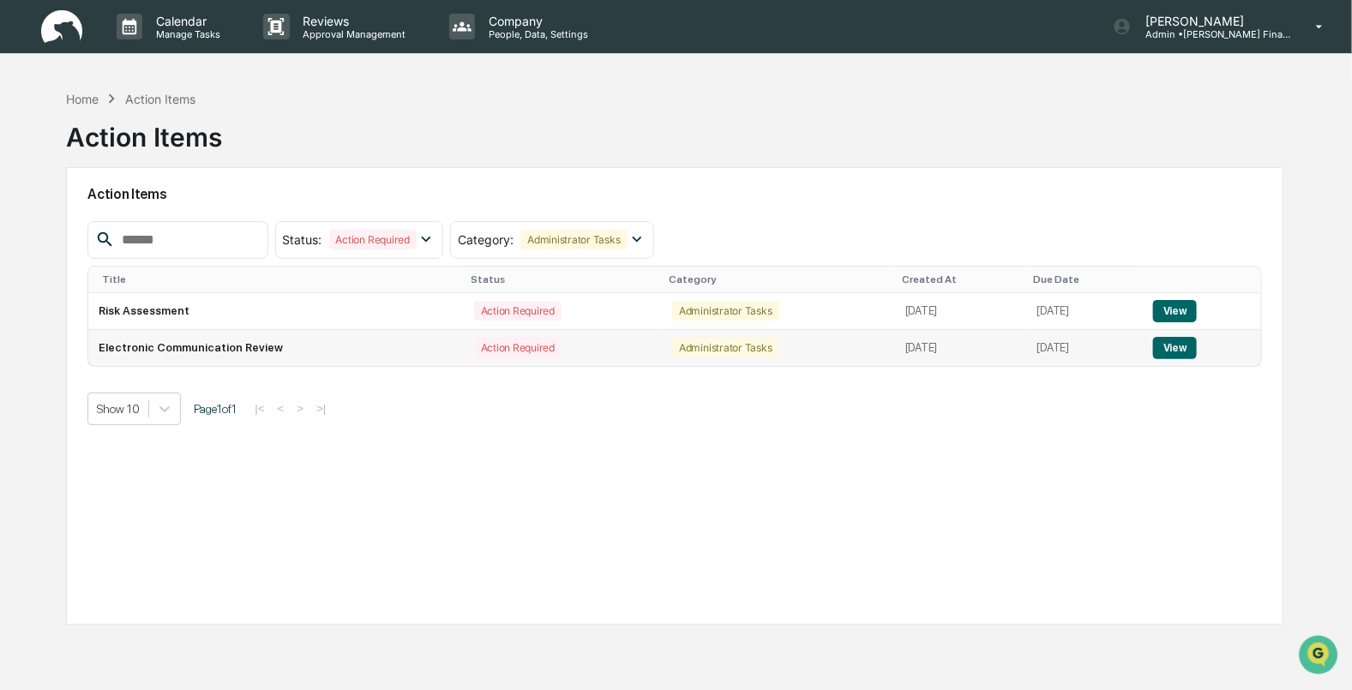
click at [1187, 347] on button "View" at bounding box center [1175, 348] width 44 height 22
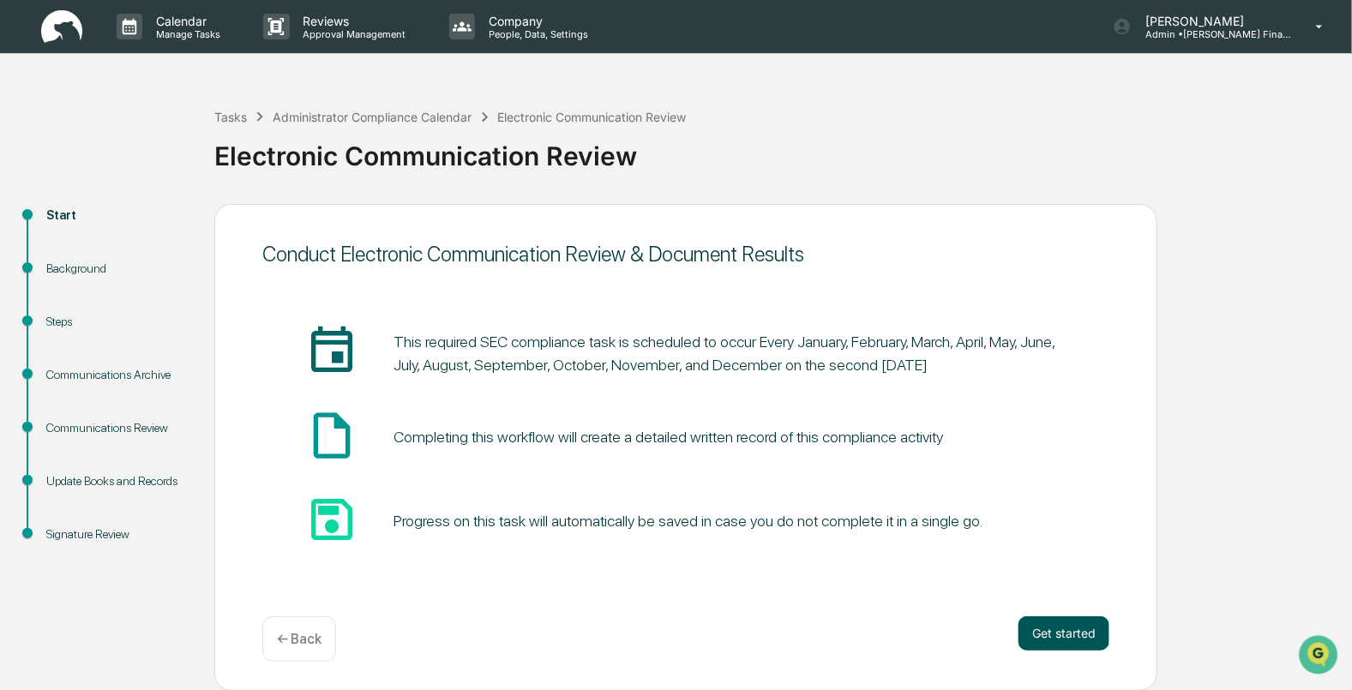
click at [1069, 637] on button "Get started" at bounding box center [1063, 633] width 91 height 34
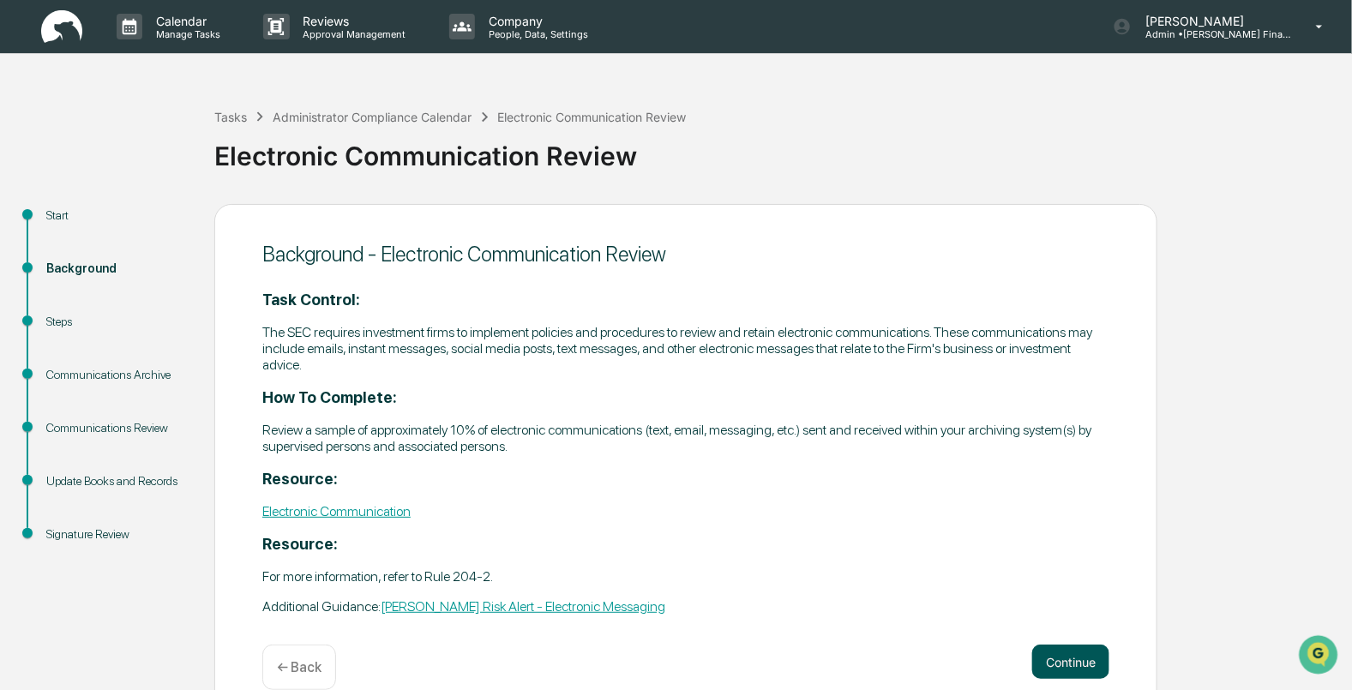
click at [1065, 671] on button "Continue" at bounding box center [1070, 662] width 77 height 34
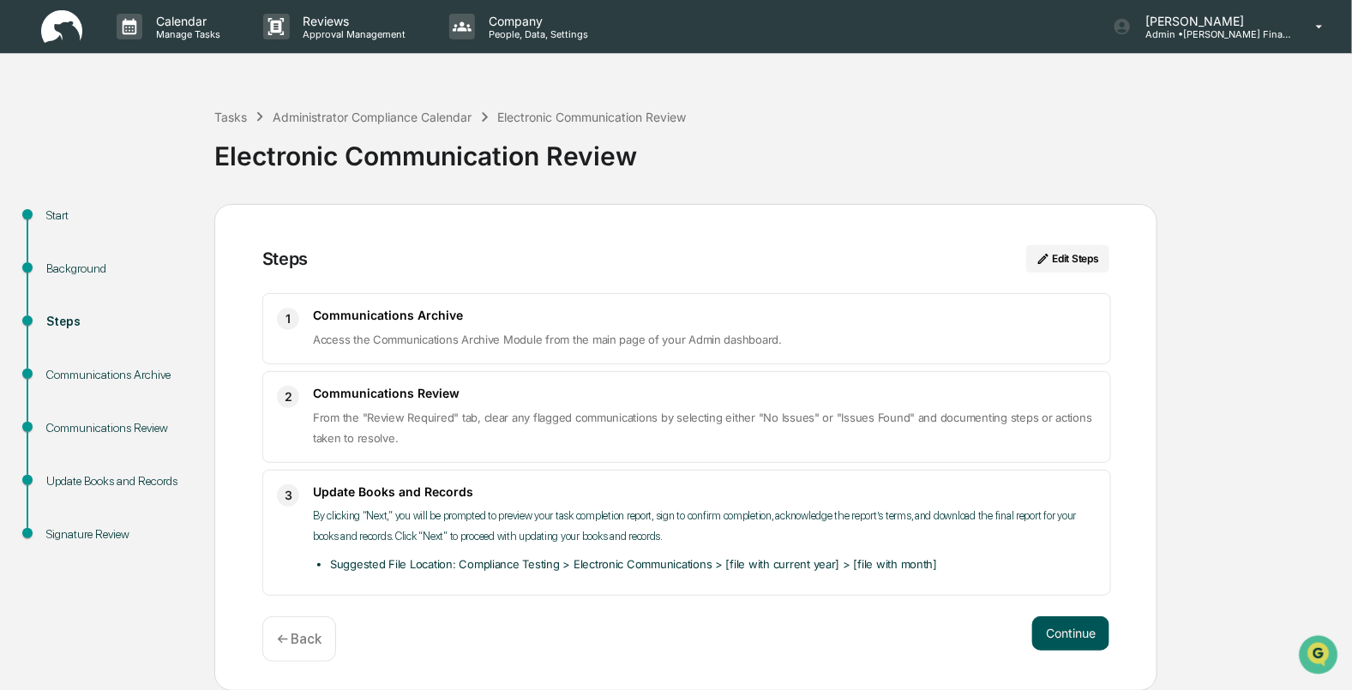
click at [1075, 649] on button "Continue" at bounding box center [1070, 633] width 77 height 34
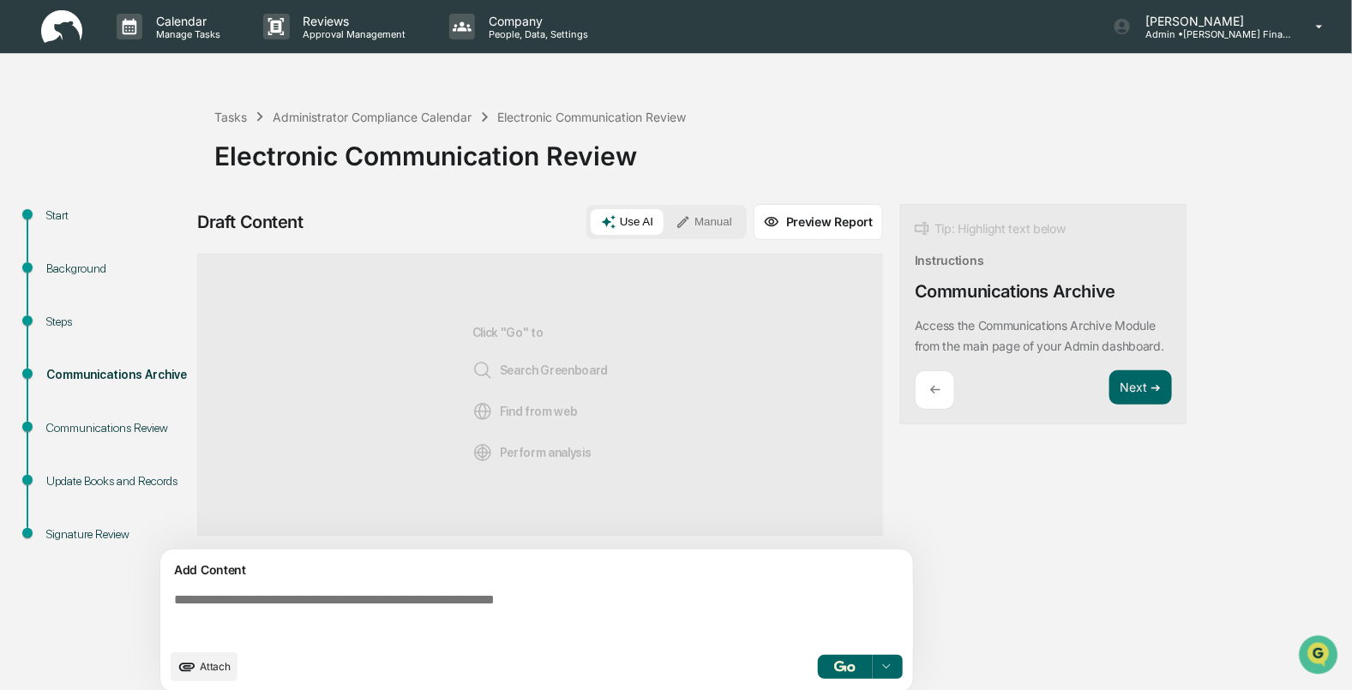
scroll to position [13, 0]
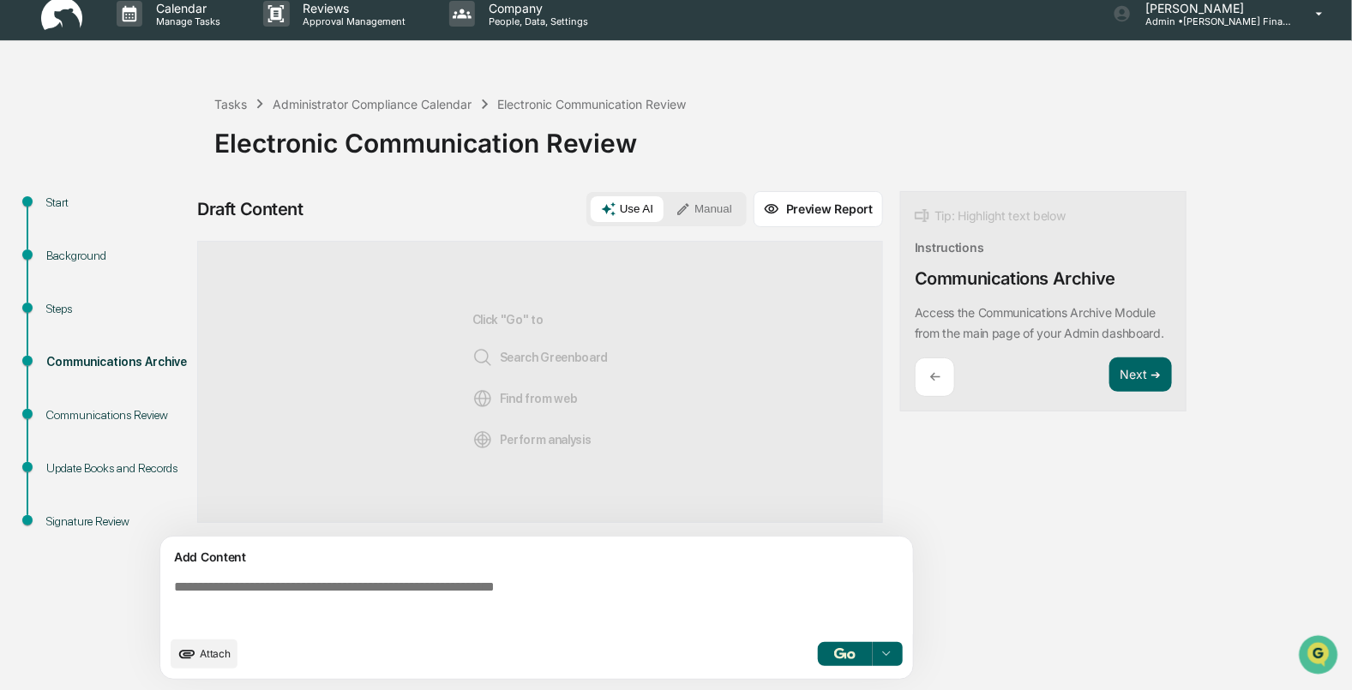
click at [101, 429] on div "Communications Review" at bounding box center [117, 435] width 168 height 53
click at [114, 407] on div "Communications Review" at bounding box center [116, 415] width 141 height 18
click at [378, 369] on div "Click "Go" to Search Greenboard Find from web Perform analysis" at bounding box center [540, 382] width 686 height 282
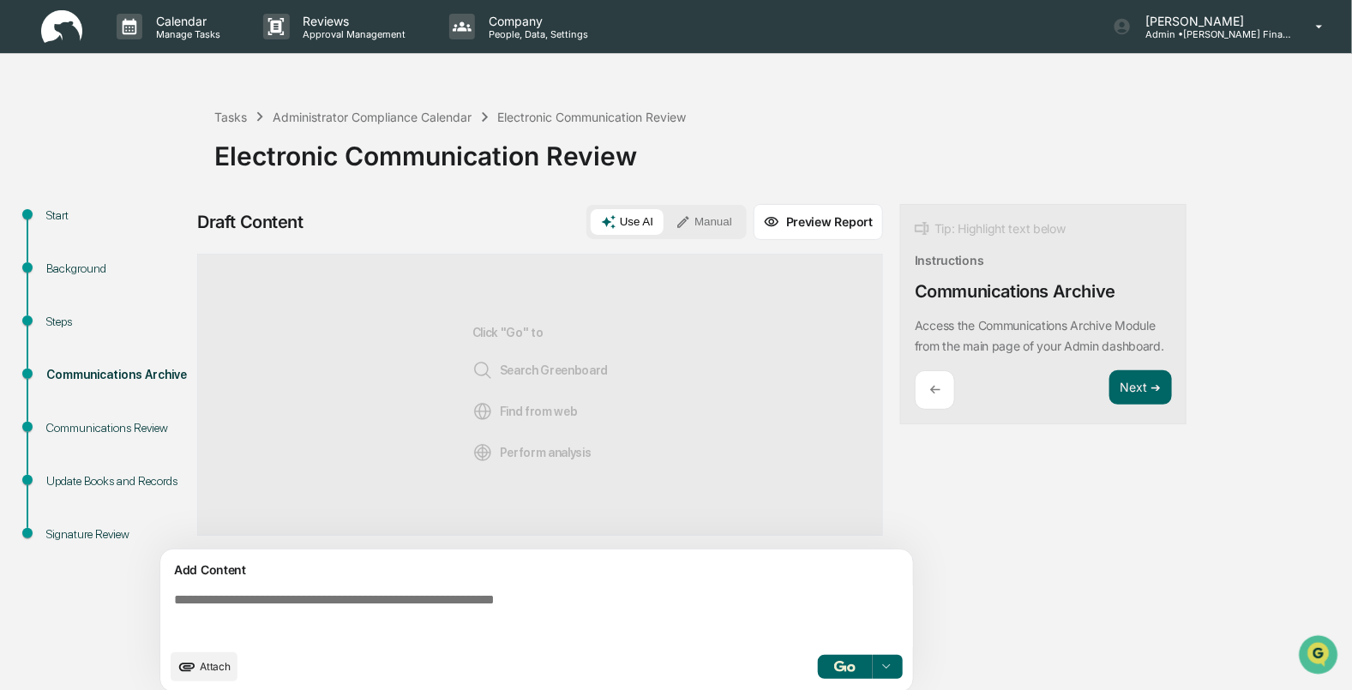
click at [47, 21] on img at bounding box center [61, 26] width 41 height 33
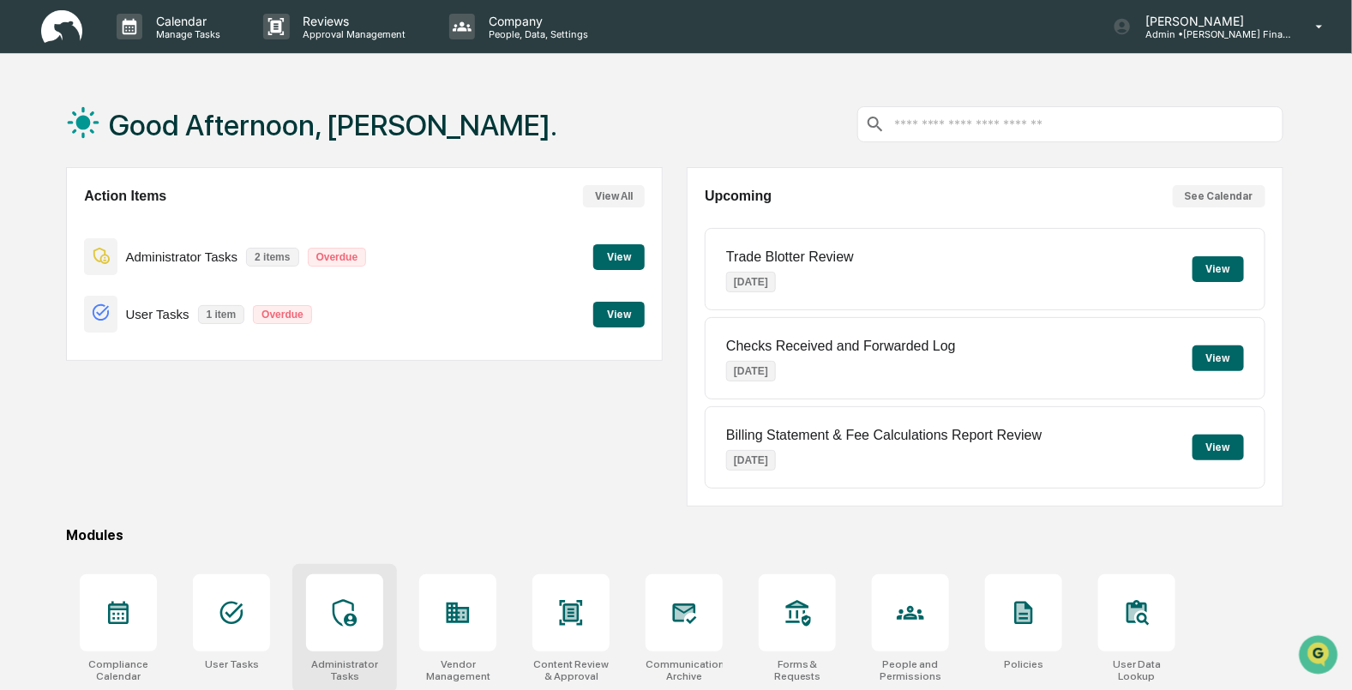
scroll to position [137, 0]
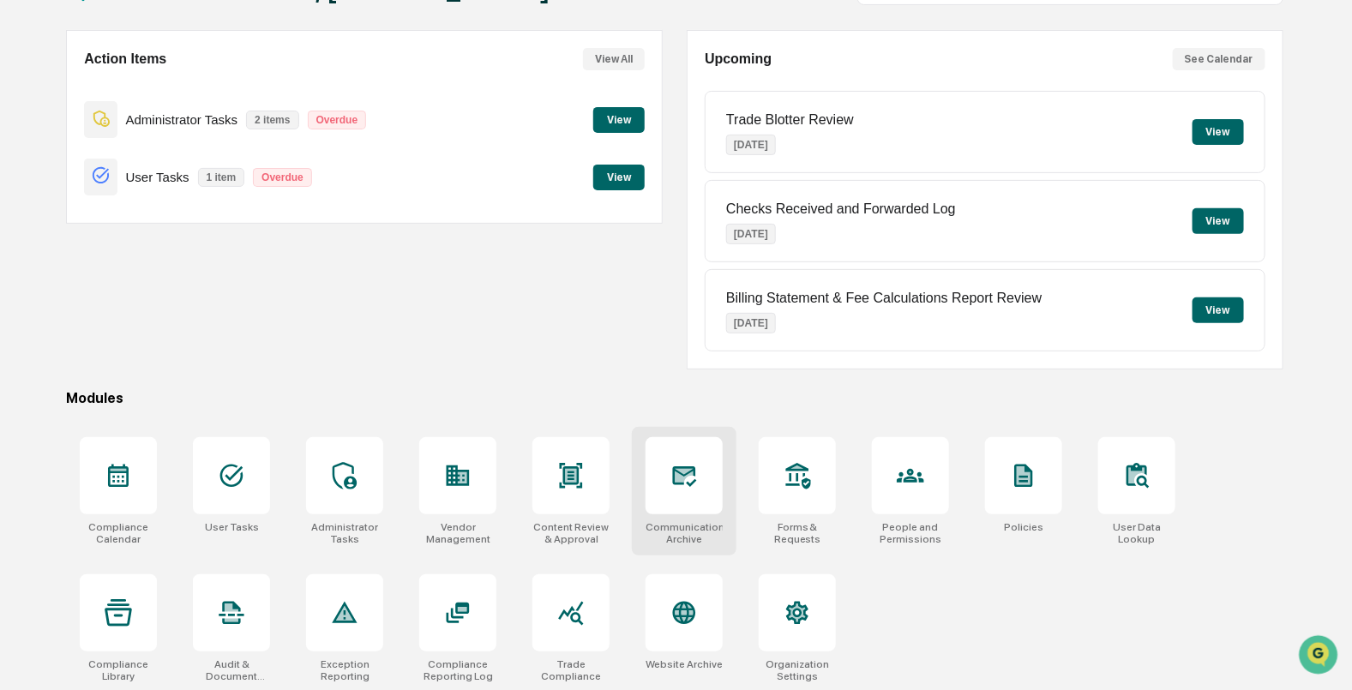
click at [677, 492] on div at bounding box center [683, 475] width 77 height 77
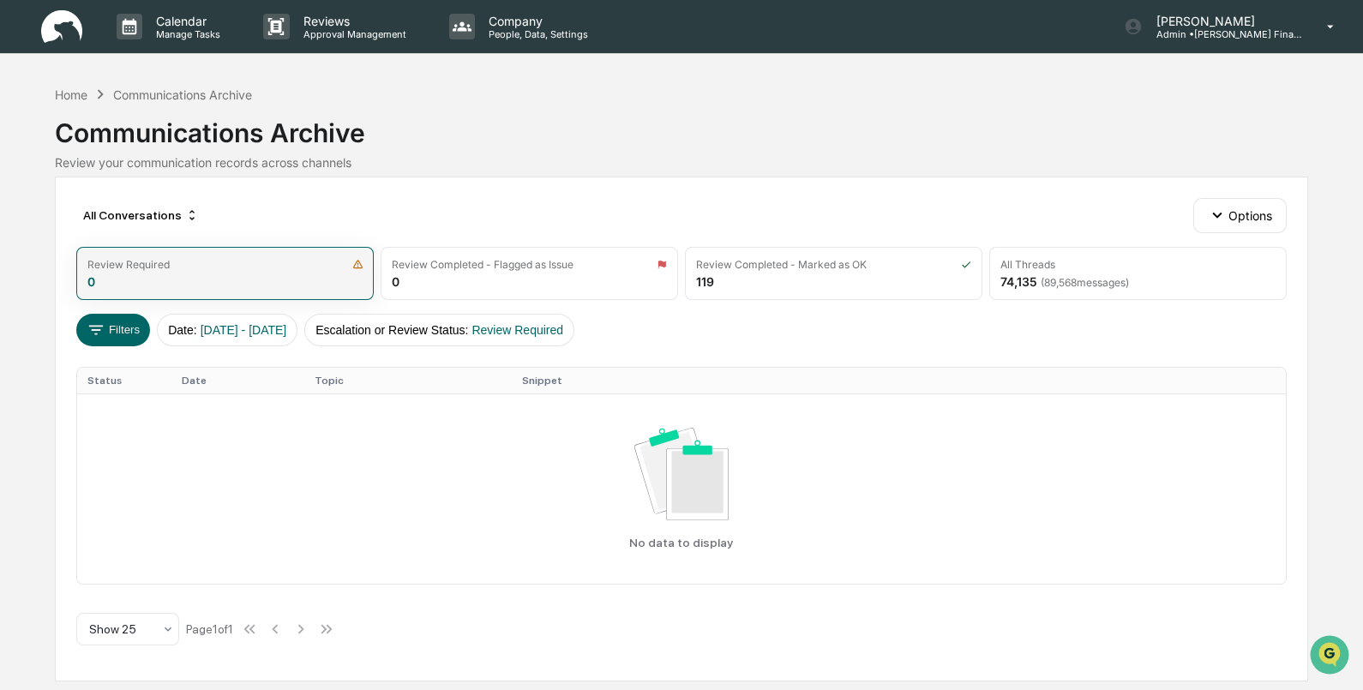
click at [356, 265] on img at bounding box center [357, 264] width 11 height 11
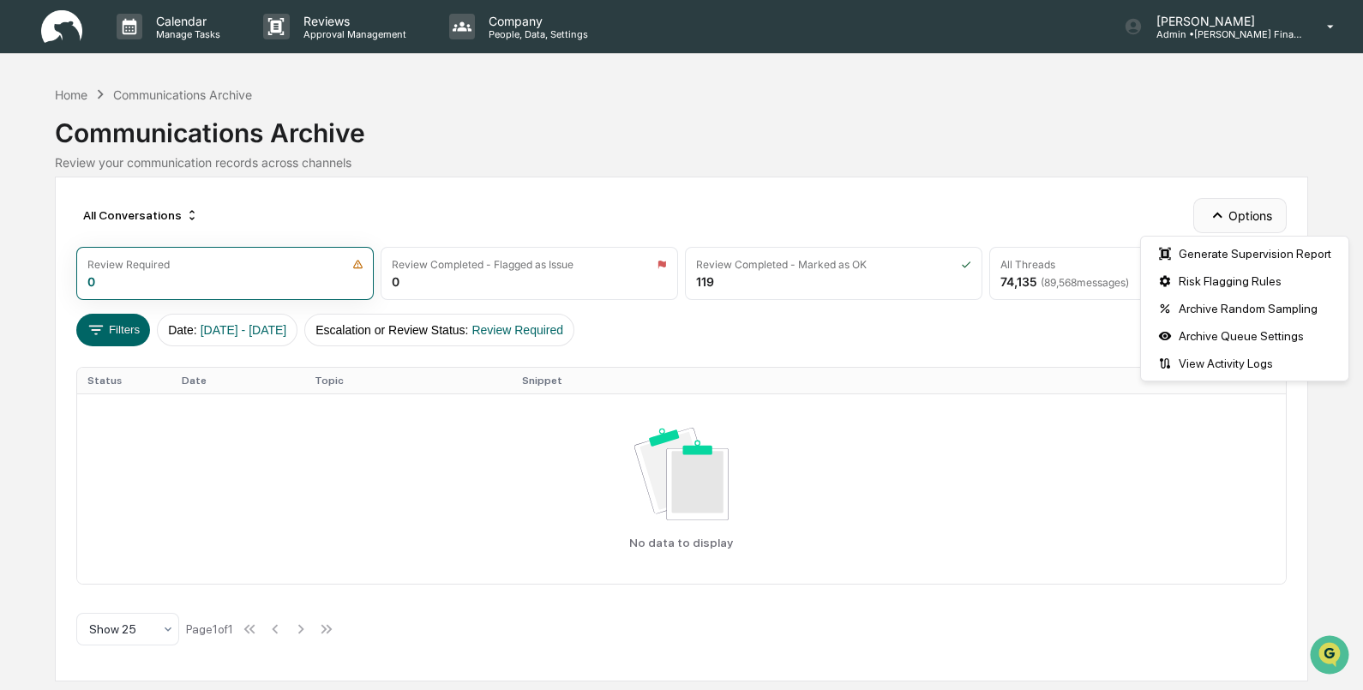
click at [1251, 210] on button "Options" at bounding box center [1239, 215] width 93 height 34
click at [1224, 365] on div "View Activity Logs" at bounding box center [1244, 363] width 201 height 27
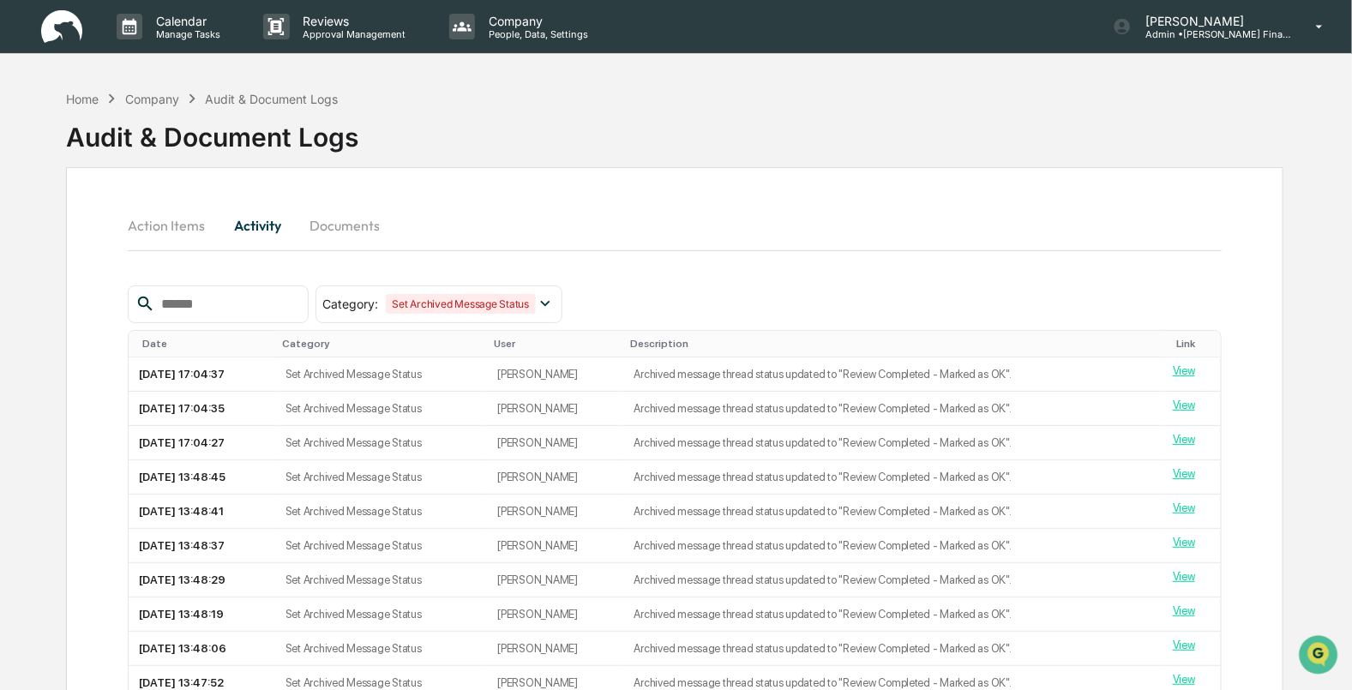
click at [347, 236] on button "Documents" at bounding box center [345, 225] width 98 height 41
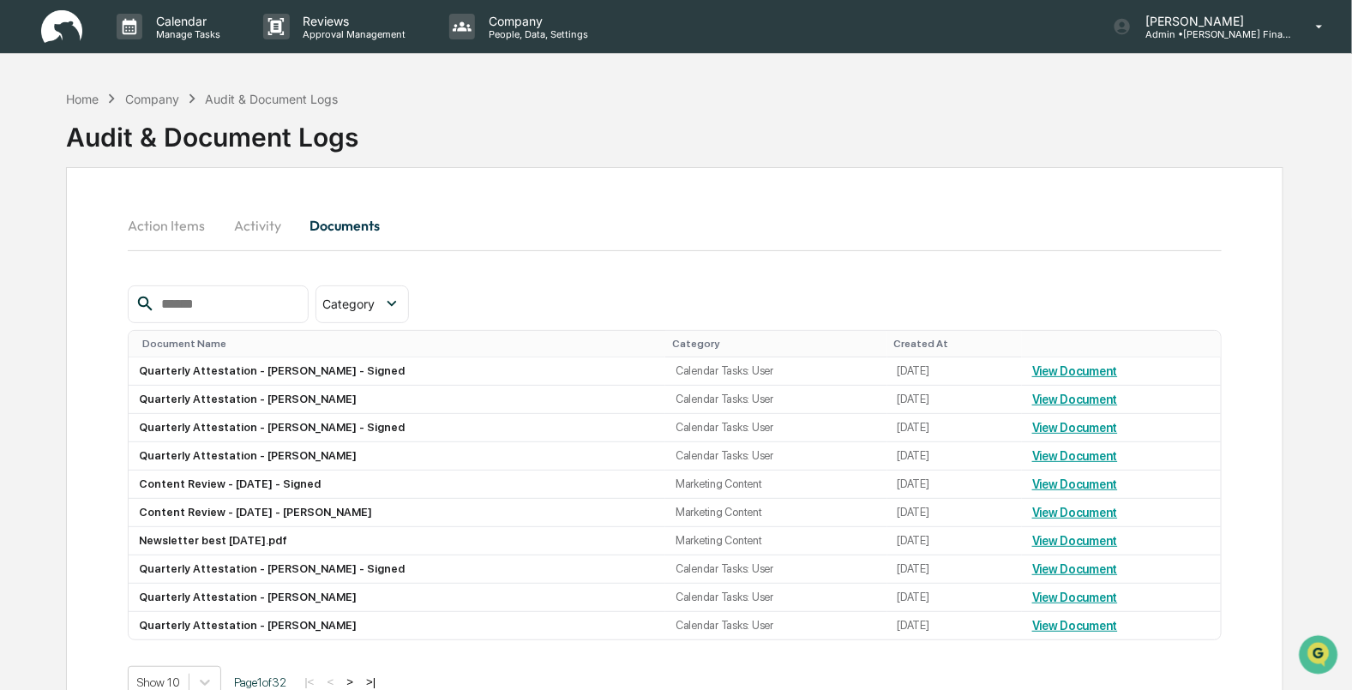
click at [179, 230] on button "Action Items" at bounding box center [173, 225] width 91 height 41
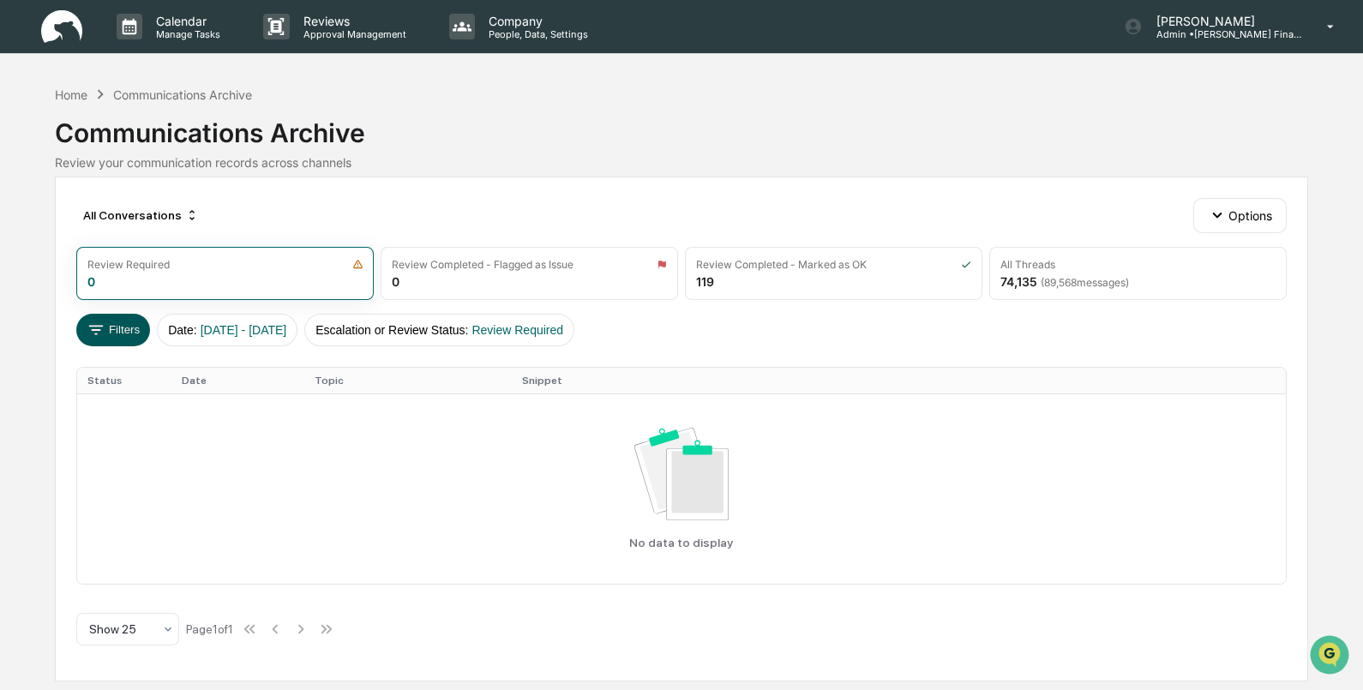
click at [90, 329] on icon at bounding box center [96, 330] width 19 height 19
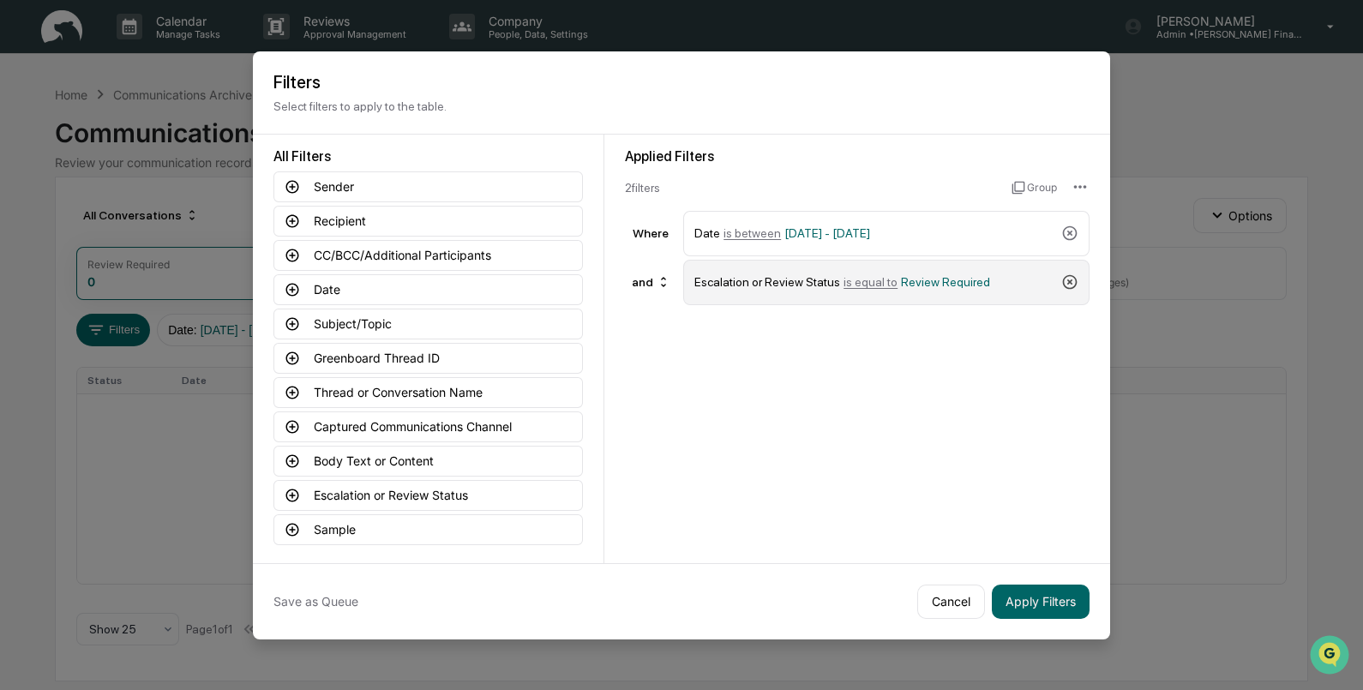
click at [1071, 282] on icon at bounding box center [1069, 281] width 17 height 17
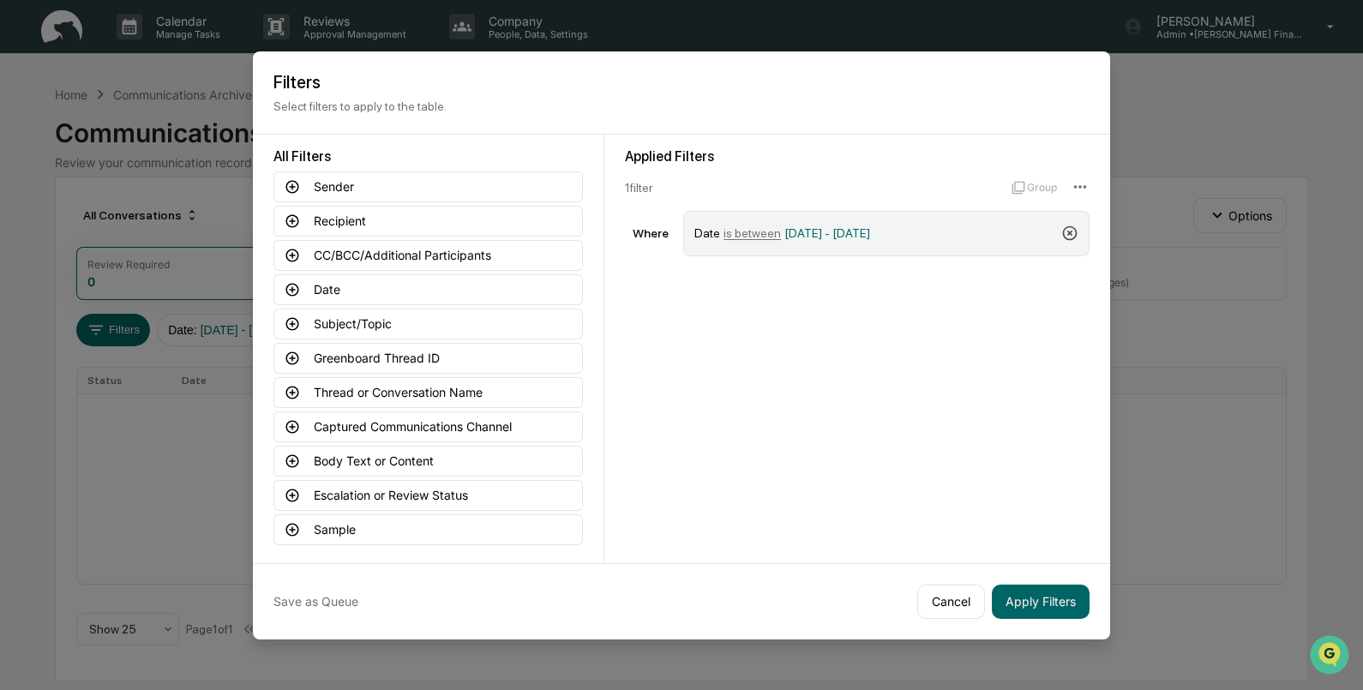
click at [1067, 237] on icon at bounding box center [1069, 233] width 17 height 17
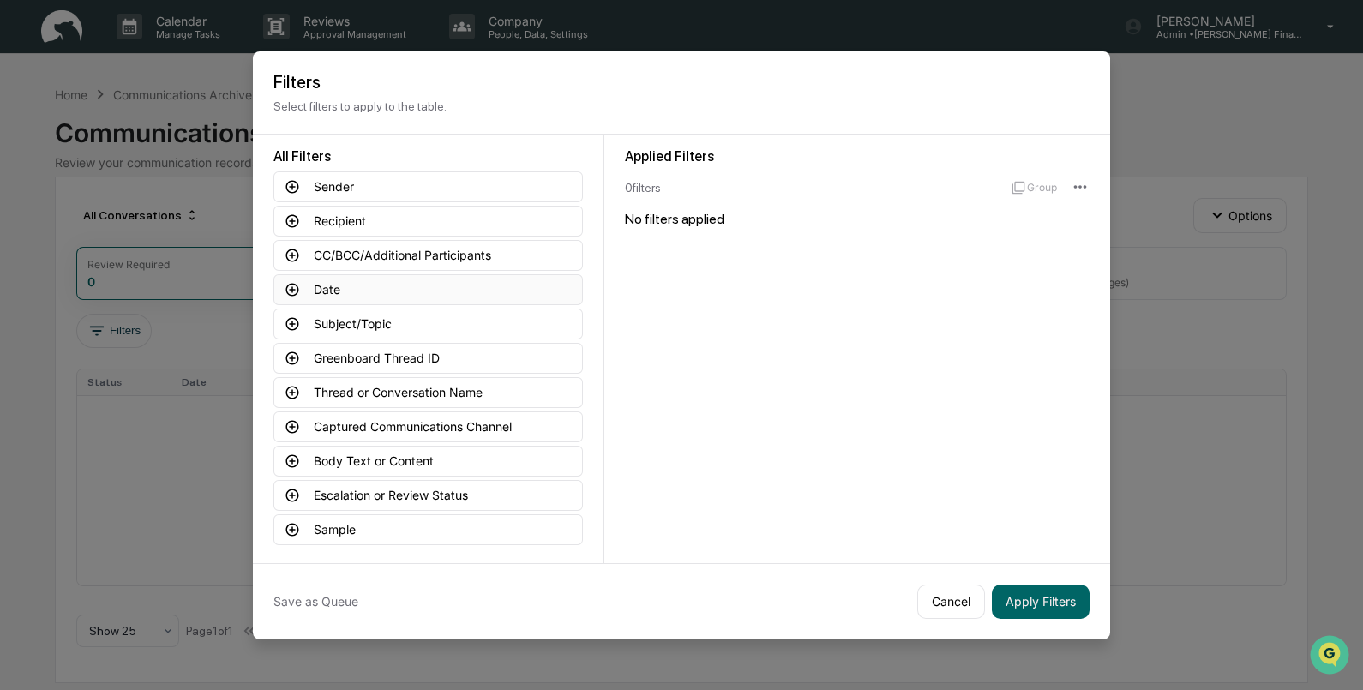
click at [318, 290] on button "Date" at bounding box center [427, 289] width 309 height 31
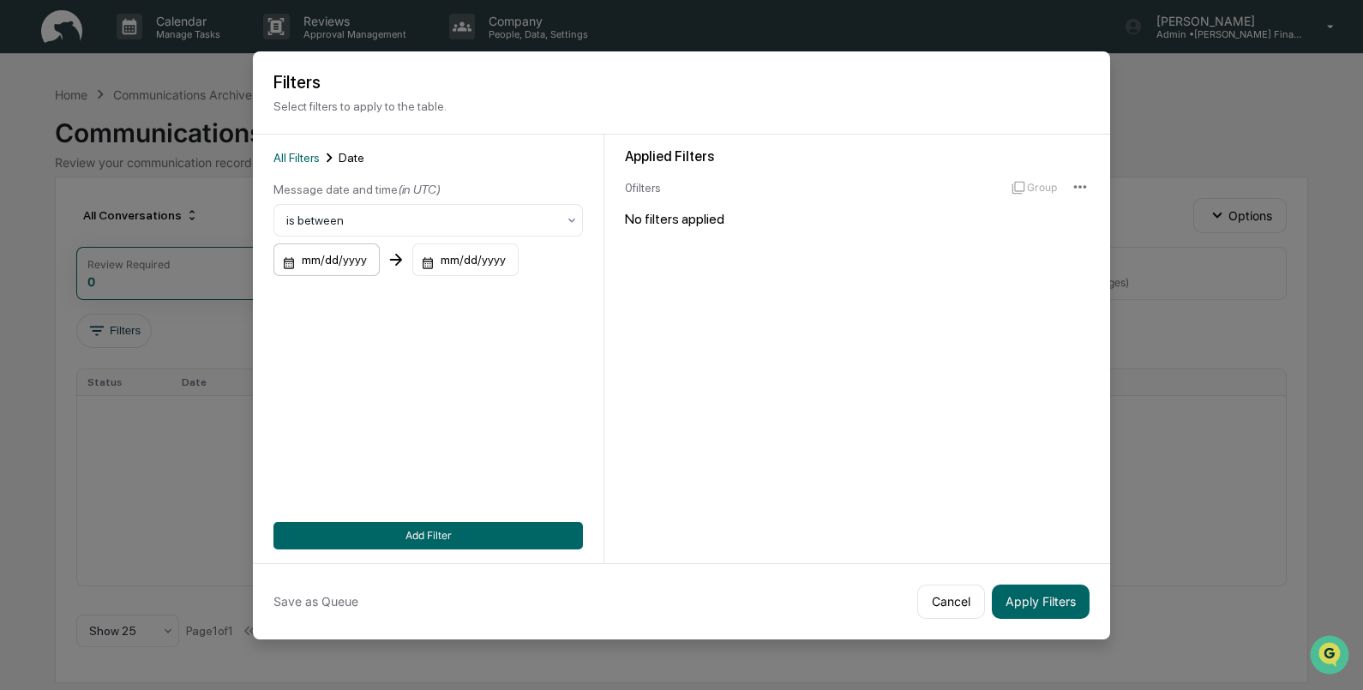
click at [335, 261] on div "mm/dd/yyyy" at bounding box center [326, 259] width 106 height 33
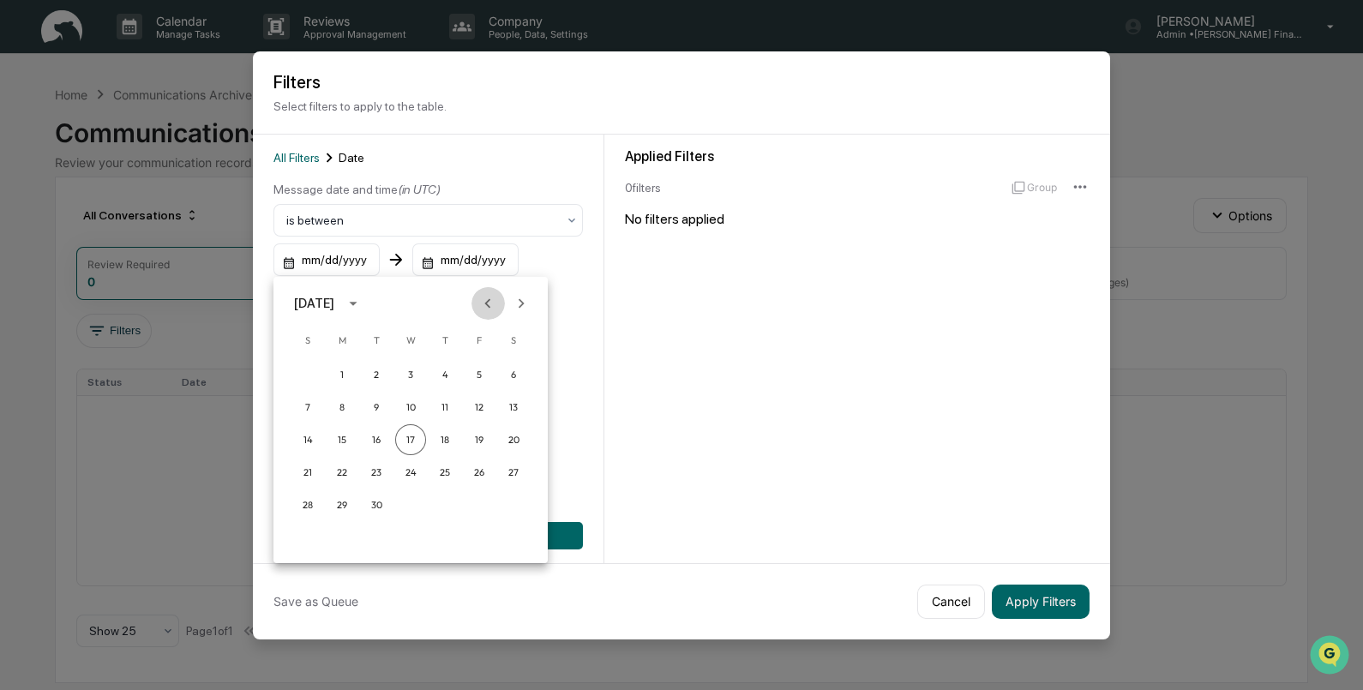
click at [484, 305] on icon "Previous month" at bounding box center [487, 303] width 19 height 19
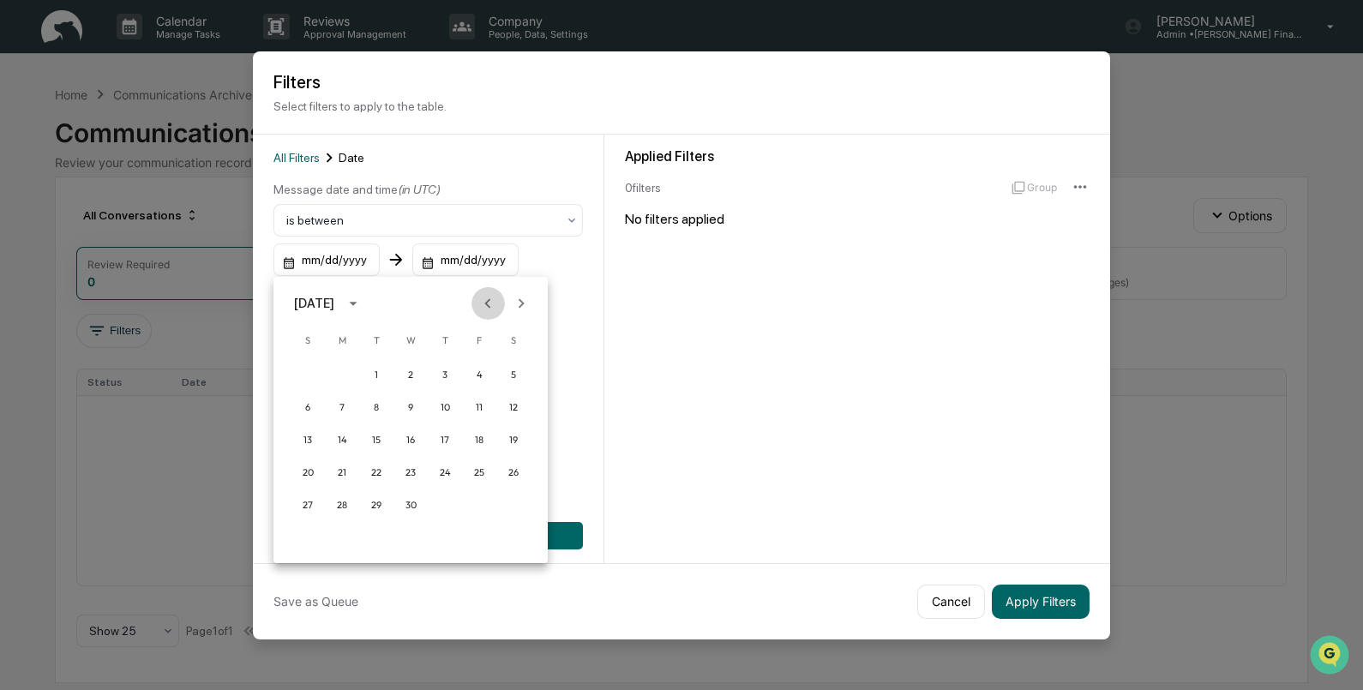
click at [484, 305] on icon "Previous month" at bounding box center [487, 303] width 19 height 19
click at [408, 366] on button "1" at bounding box center [410, 374] width 31 height 31
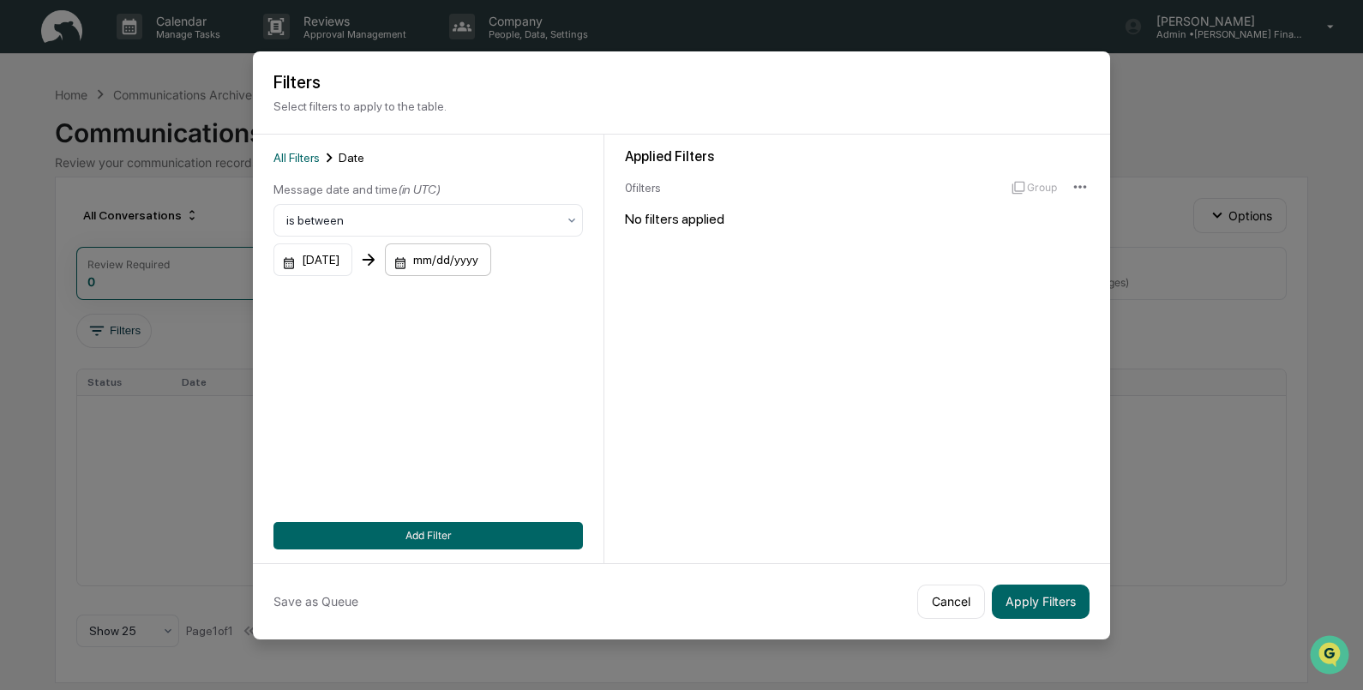
click at [453, 269] on div "mm/dd/yyyy" at bounding box center [438, 259] width 106 height 33
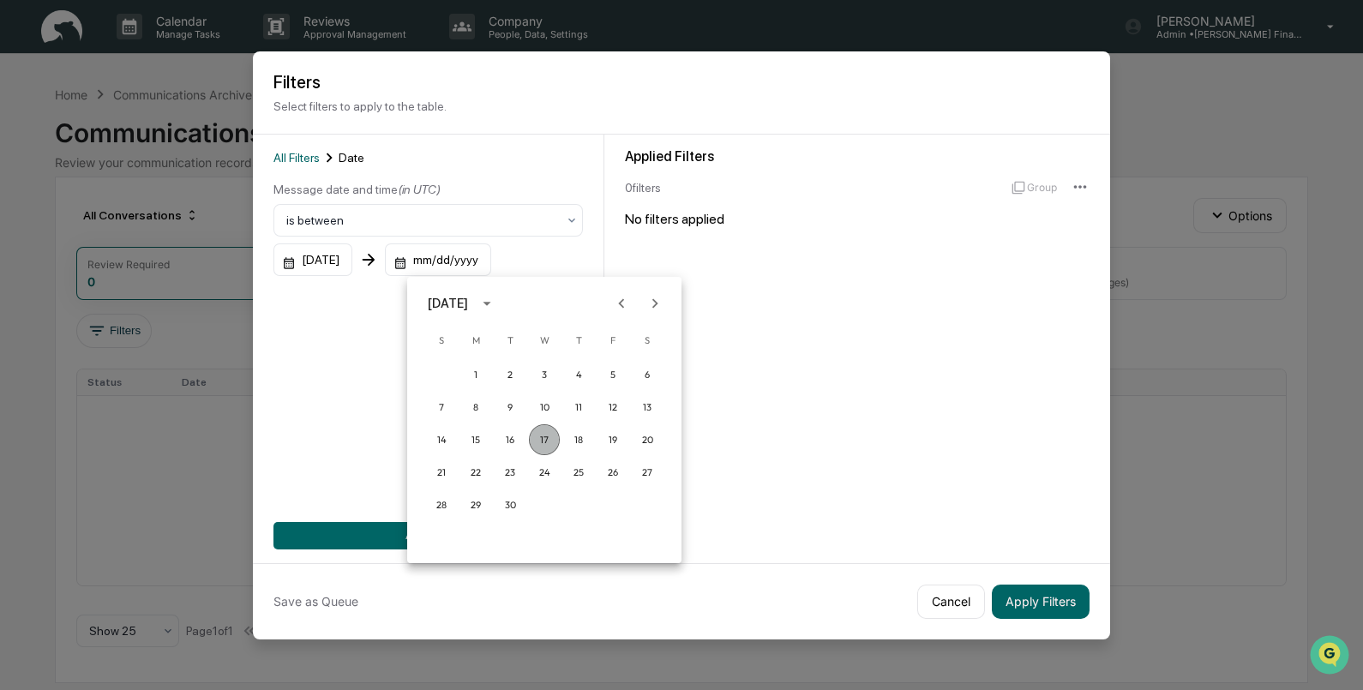
click at [544, 433] on button "17" at bounding box center [544, 439] width 31 height 31
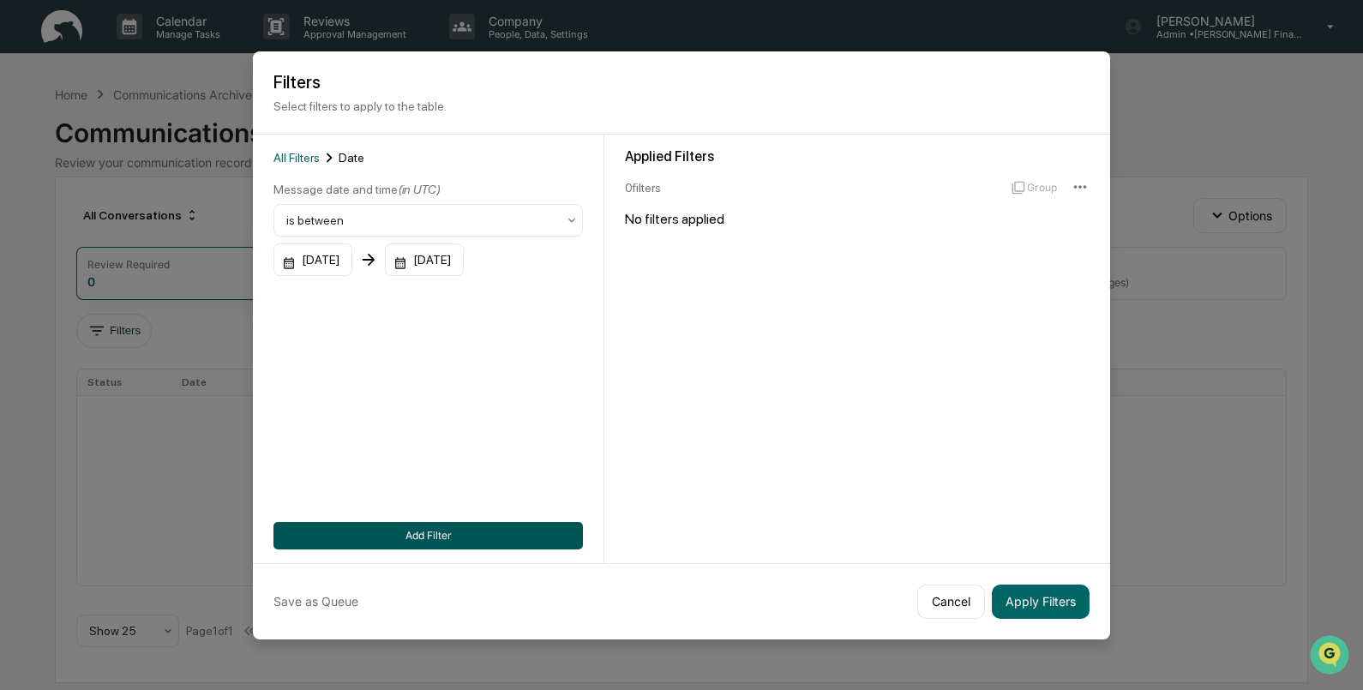
click at [498, 536] on button "Add Filter" at bounding box center [427, 535] width 309 height 27
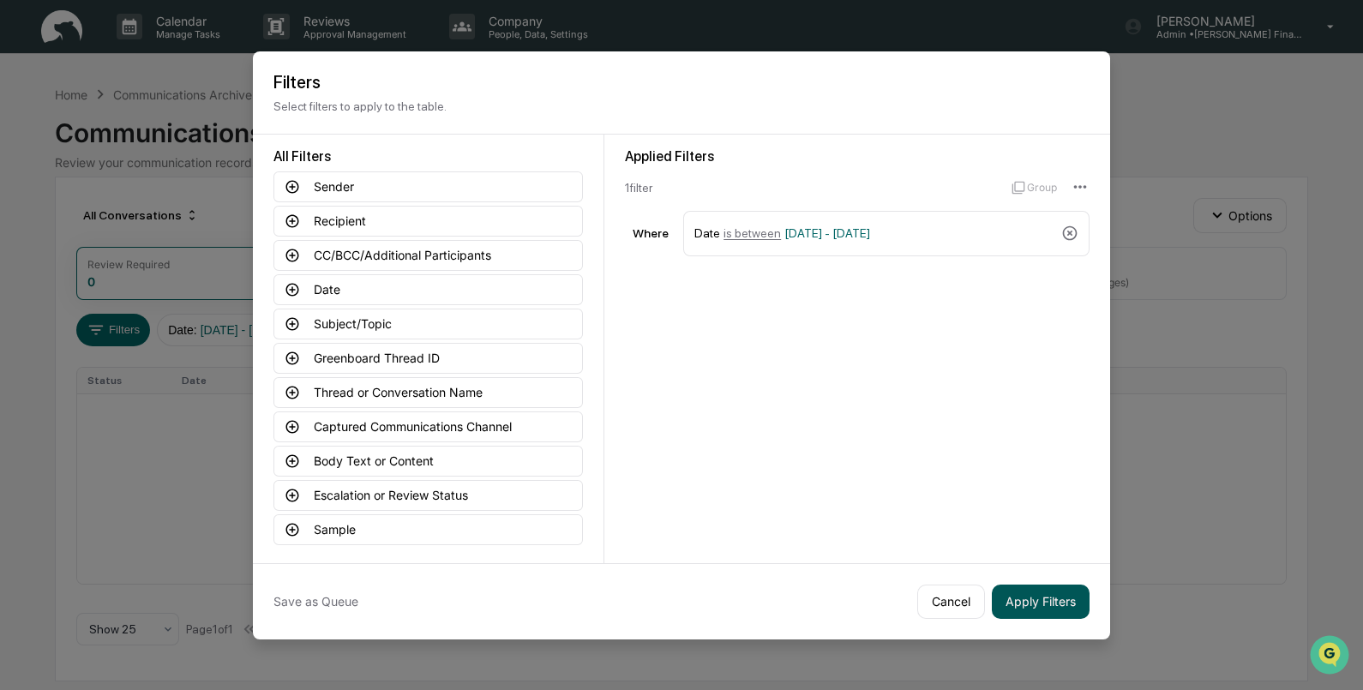
click at [1022, 607] on button "Apply Filters" at bounding box center [1041, 602] width 98 height 34
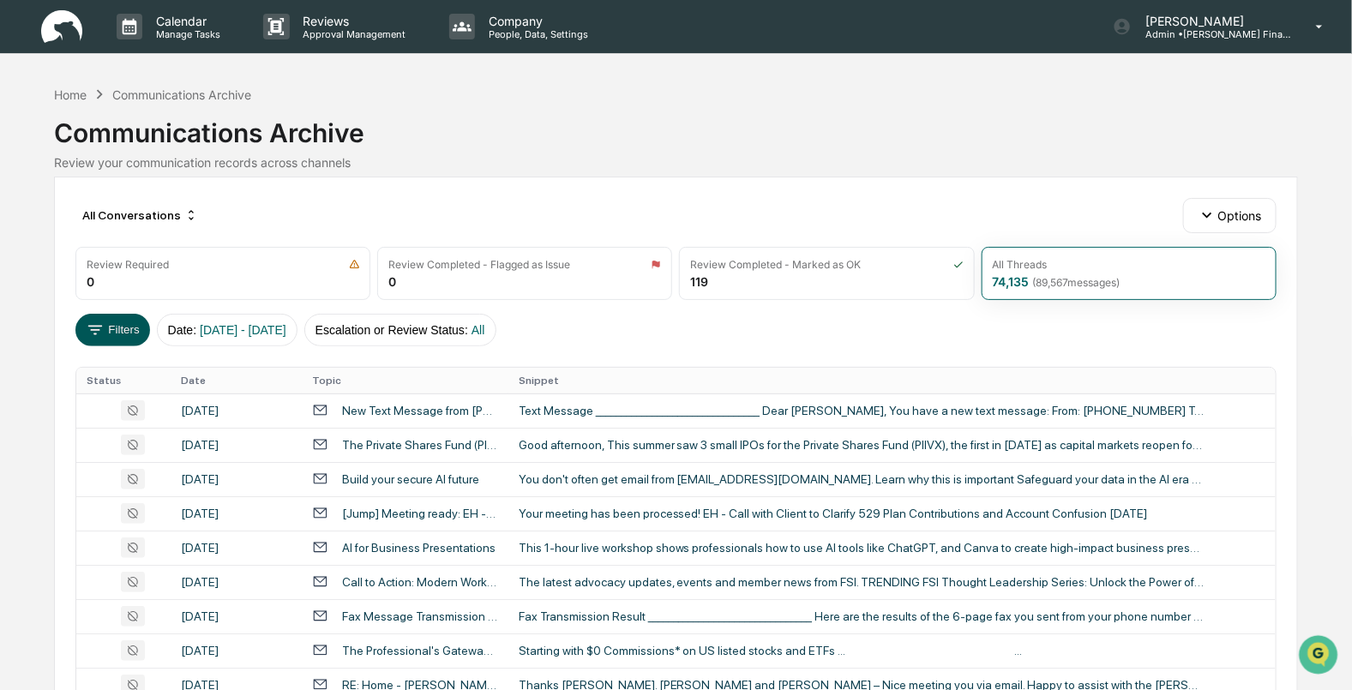
click at [110, 330] on button "Filters" at bounding box center [112, 330] width 75 height 33
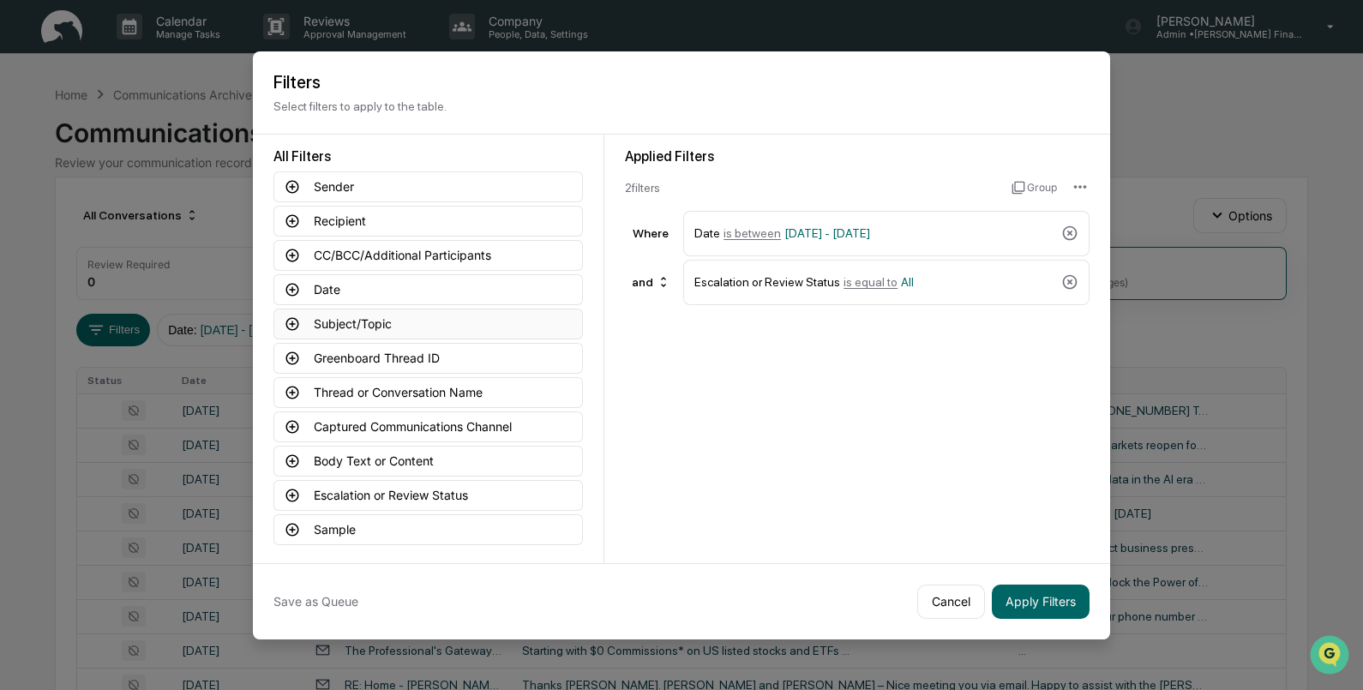
click at [362, 326] on button "Subject/Topic" at bounding box center [427, 324] width 309 height 31
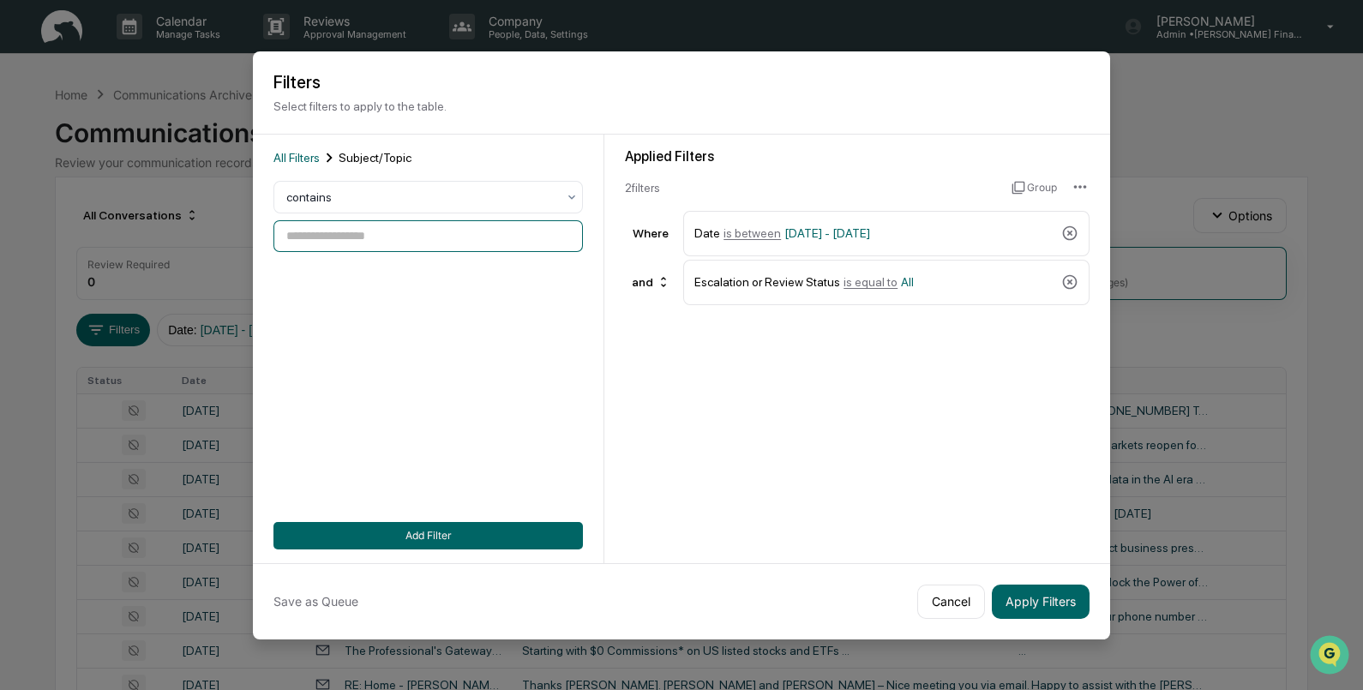
click at [437, 239] on input at bounding box center [427, 236] width 309 height 32
click at [297, 165] on div "All Filters Subject/Topic" at bounding box center [427, 157] width 309 height 19
click at [287, 151] on span "All Filters" at bounding box center [296, 158] width 46 height 14
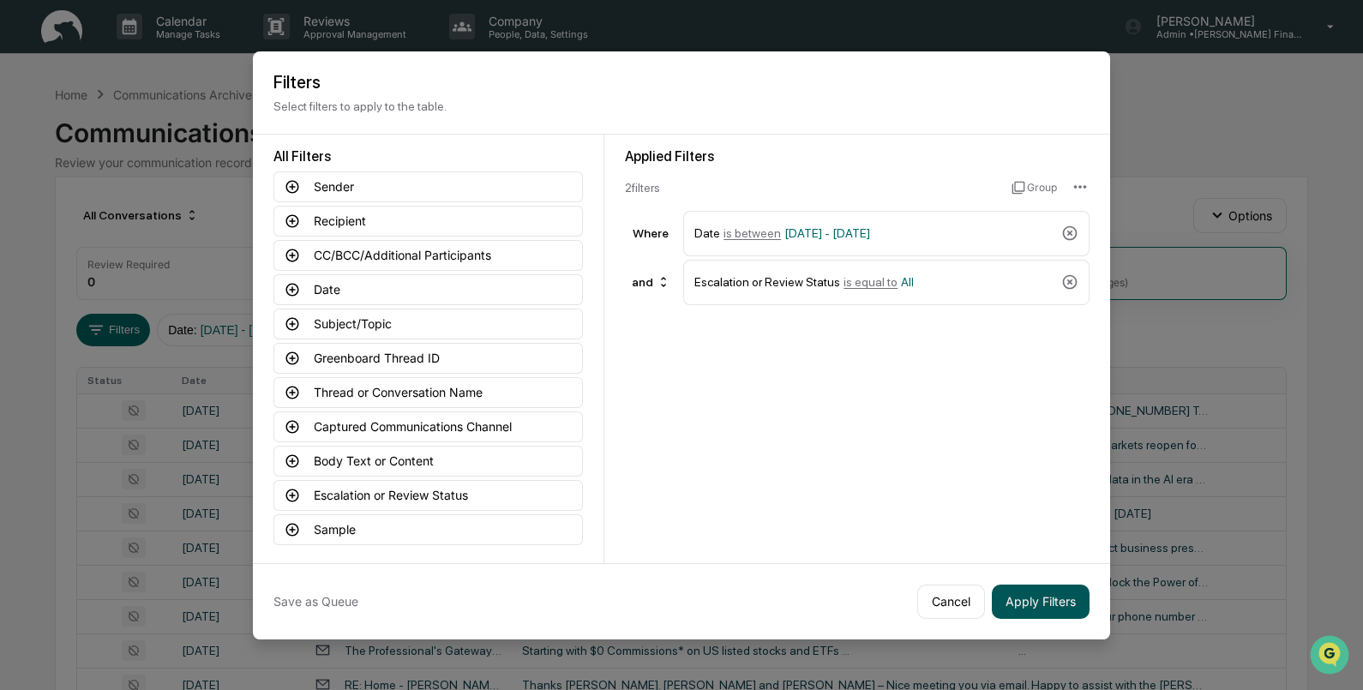
click at [1029, 585] on button "Apply Filters" at bounding box center [1041, 602] width 98 height 34
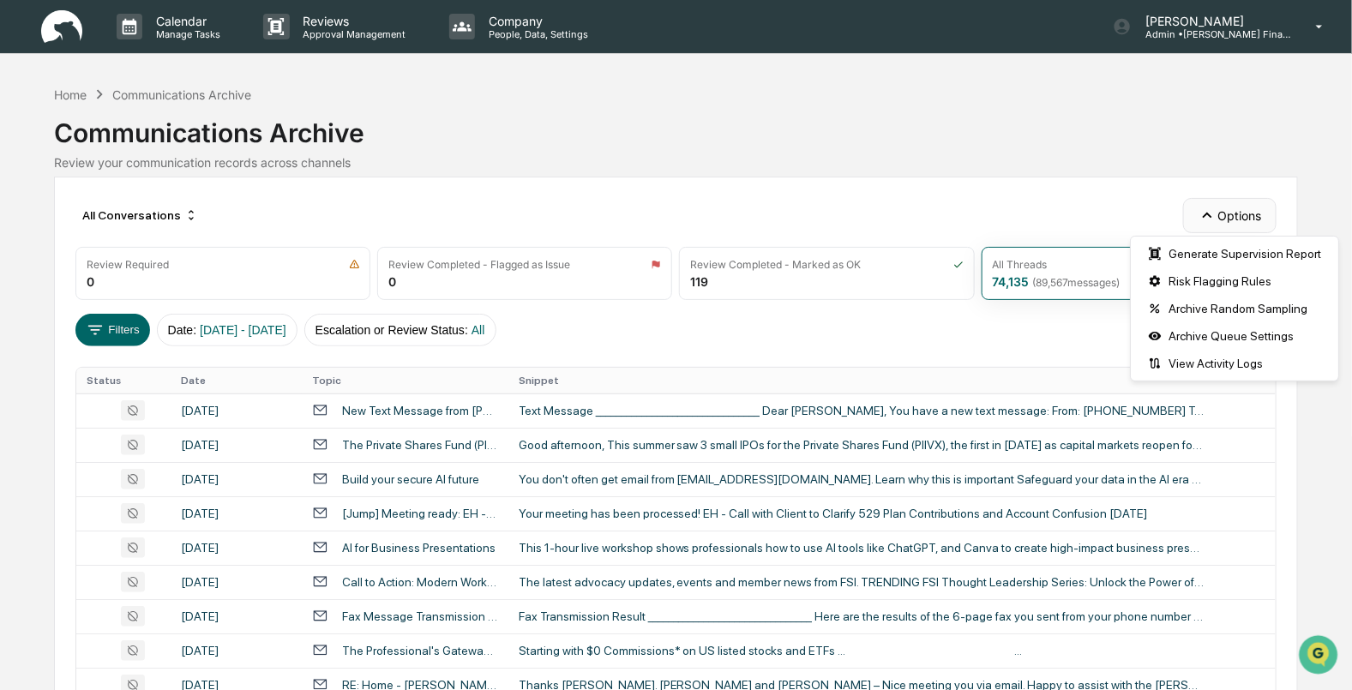
click at [1226, 208] on button "Options" at bounding box center [1229, 215] width 93 height 34
click at [1217, 300] on div "Archive Random Sampling" at bounding box center [1234, 308] width 201 height 27
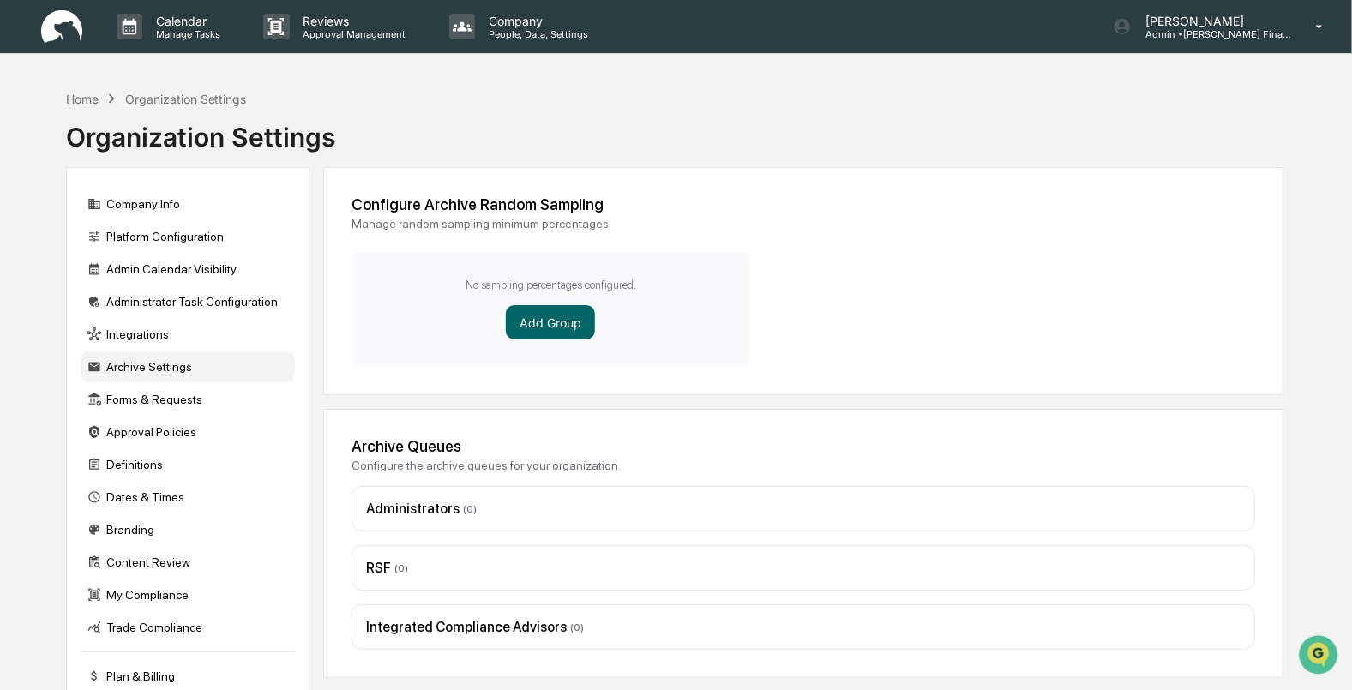
scroll to position [81, 0]
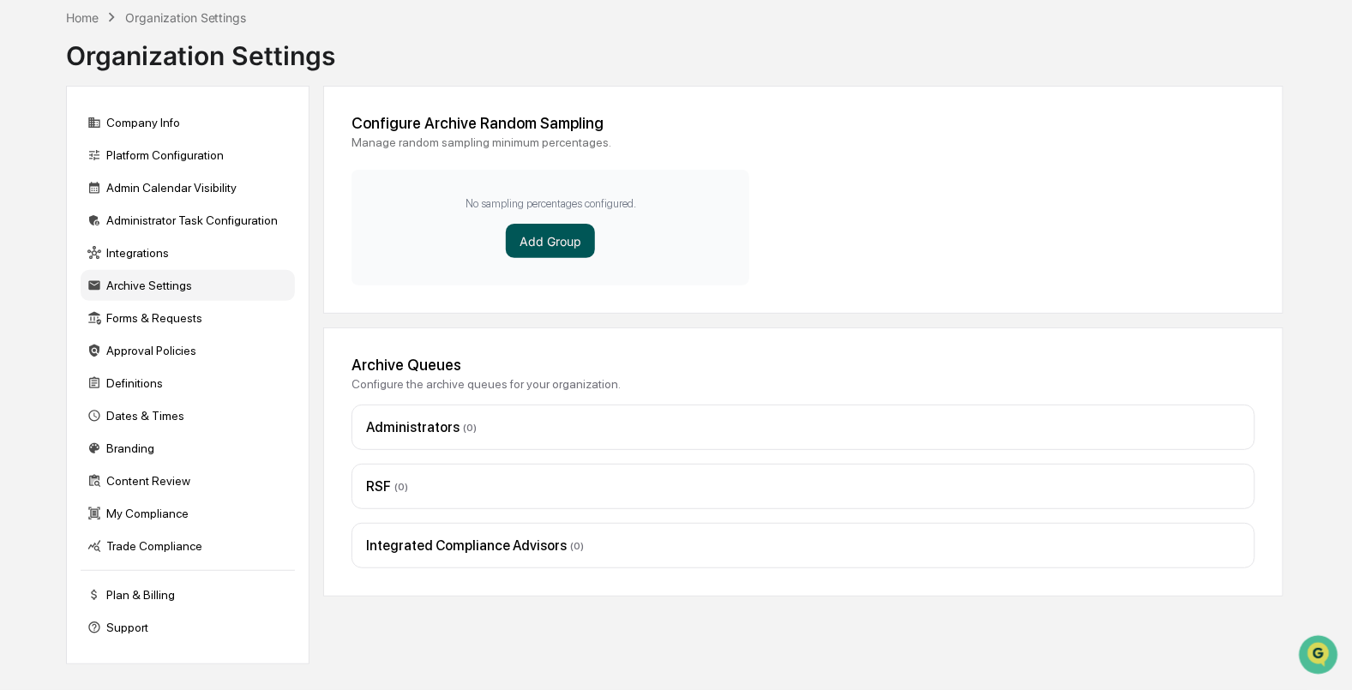
click at [531, 243] on button "Add Group" at bounding box center [550, 241] width 89 height 34
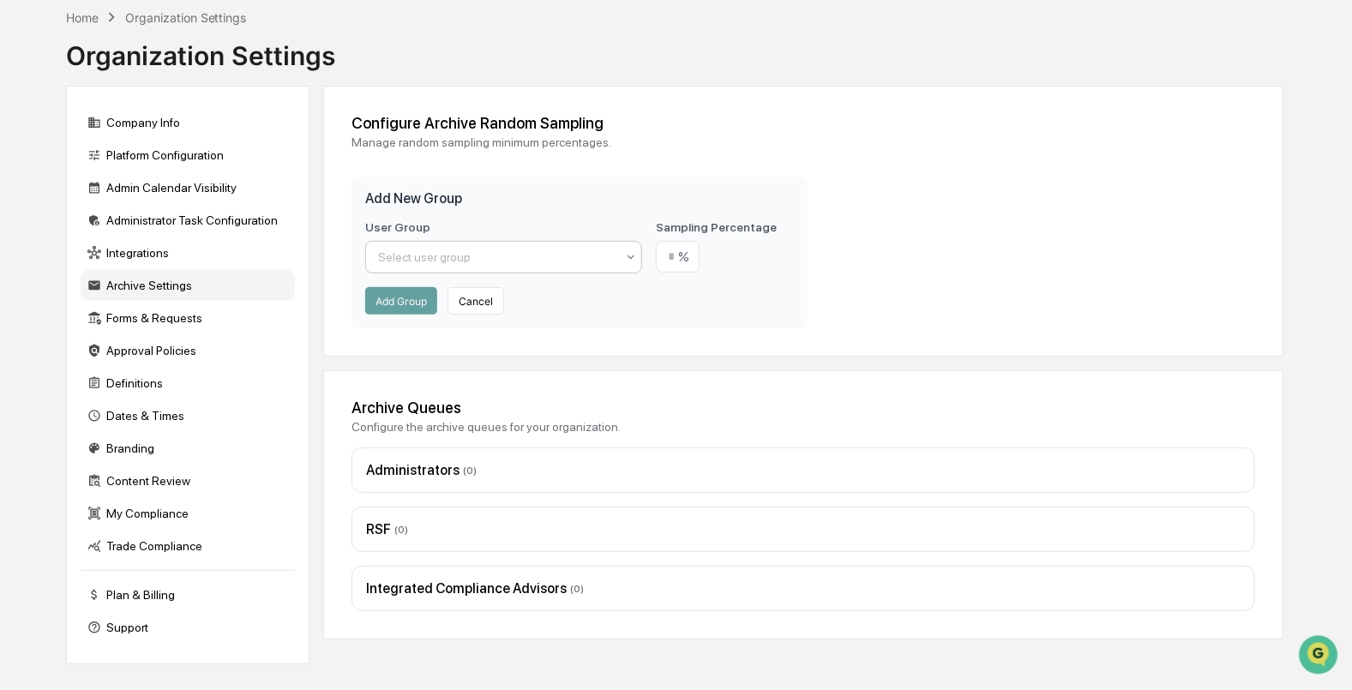
click at [627, 266] on div at bounding box center [631, 257] width 14 height 31
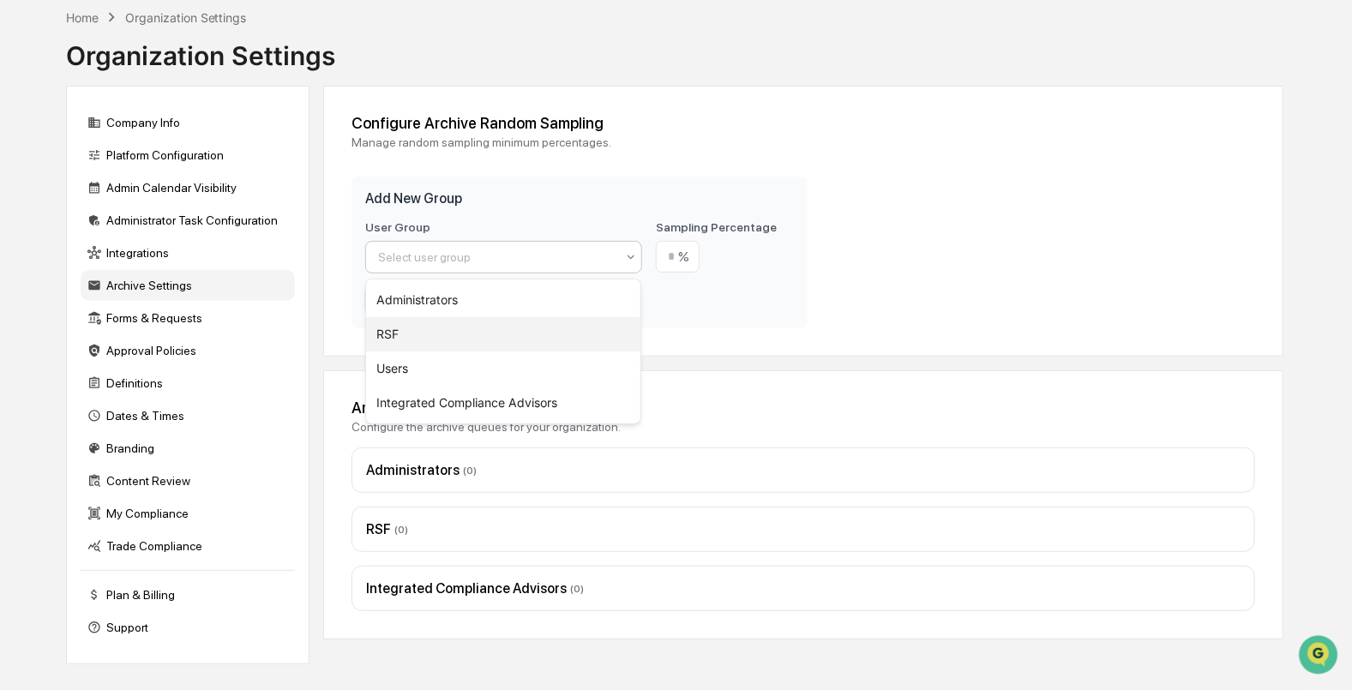
click at [397, 333] on div "RSF" at bounding box center [503, 334] width 275 height 34
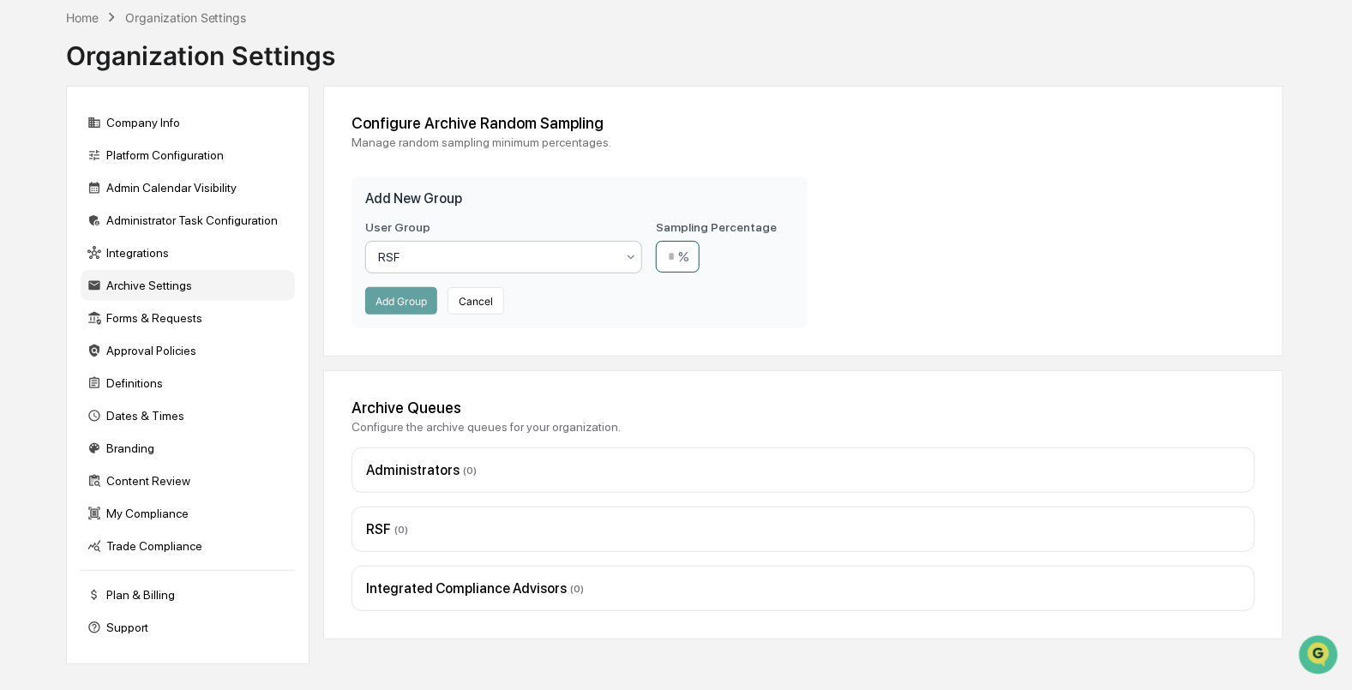
click at [695, 249] on input "number" at bounding box center [678, 257] width 44 height 32
type input "**"
click at [382, 298] on button "Add Group" at bounding box center [401, 300] width 72 height 27
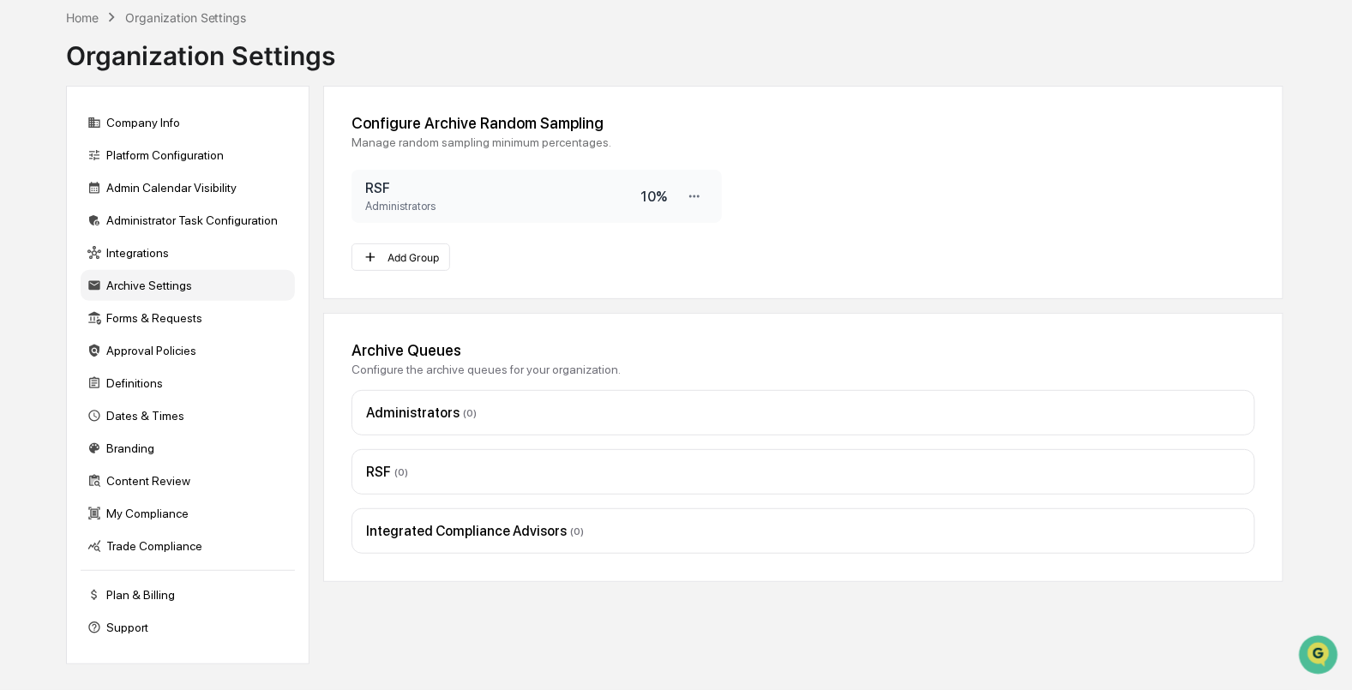
click at [411, 197] on div "RSF Administrators" at bounding box center [502, 196] width 275 height 33
click at [695, 197] on icon at bounding box center [695, 197] width 16 height 16
click at [819, 196] on div "Configure Archive Random Sampling Manage random sampling minimum percentages. R…" at bounding box center [802, 192] width 959 height 213
click at [131, 112] on div "Company Info" at bounding box center [188, 122] width 214 height 31
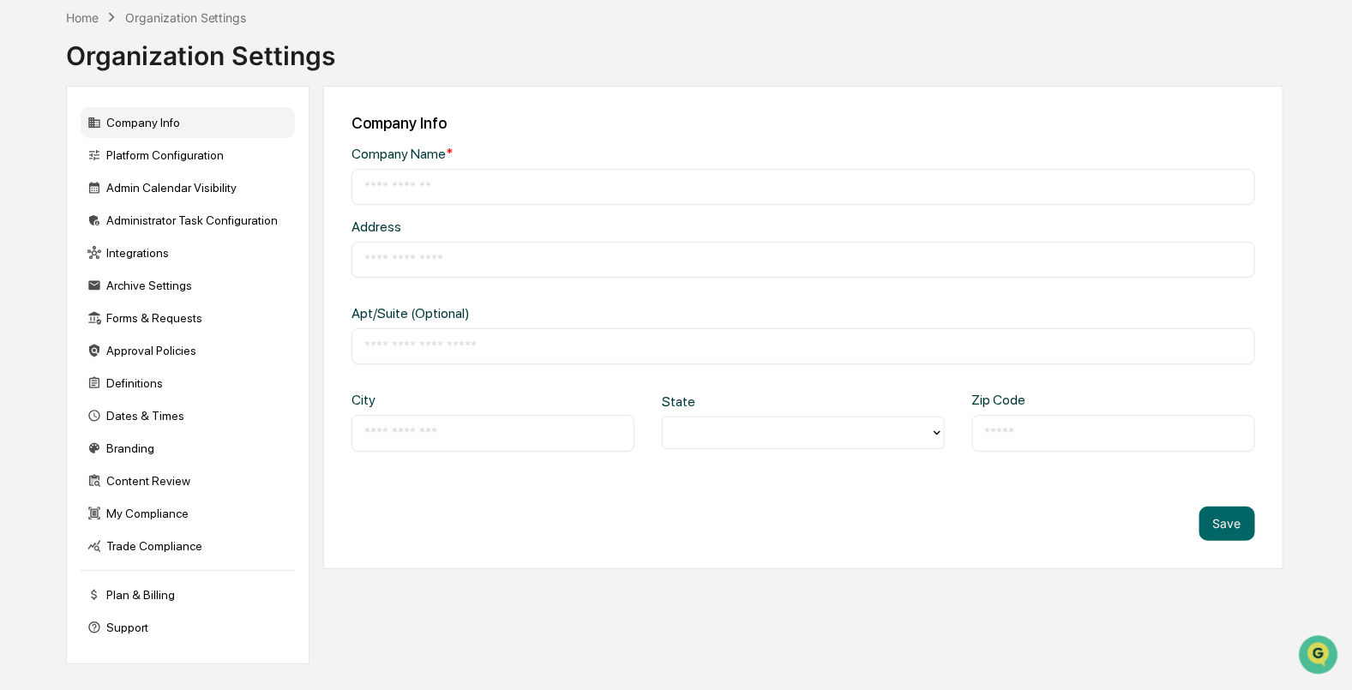
type input "**********"
type input "*********"
type input "*****"
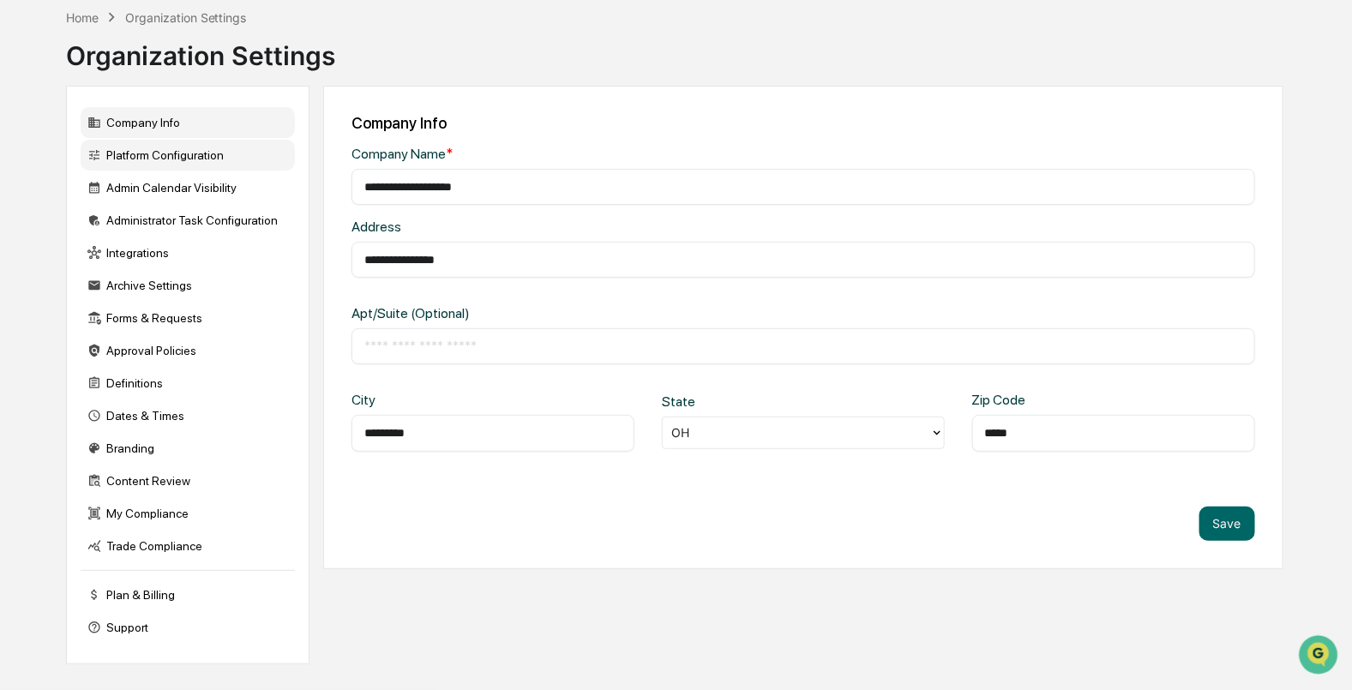
click at [130, 151] on div "Platform Configuration" at bounding box center [188, 155] width 214 height 31
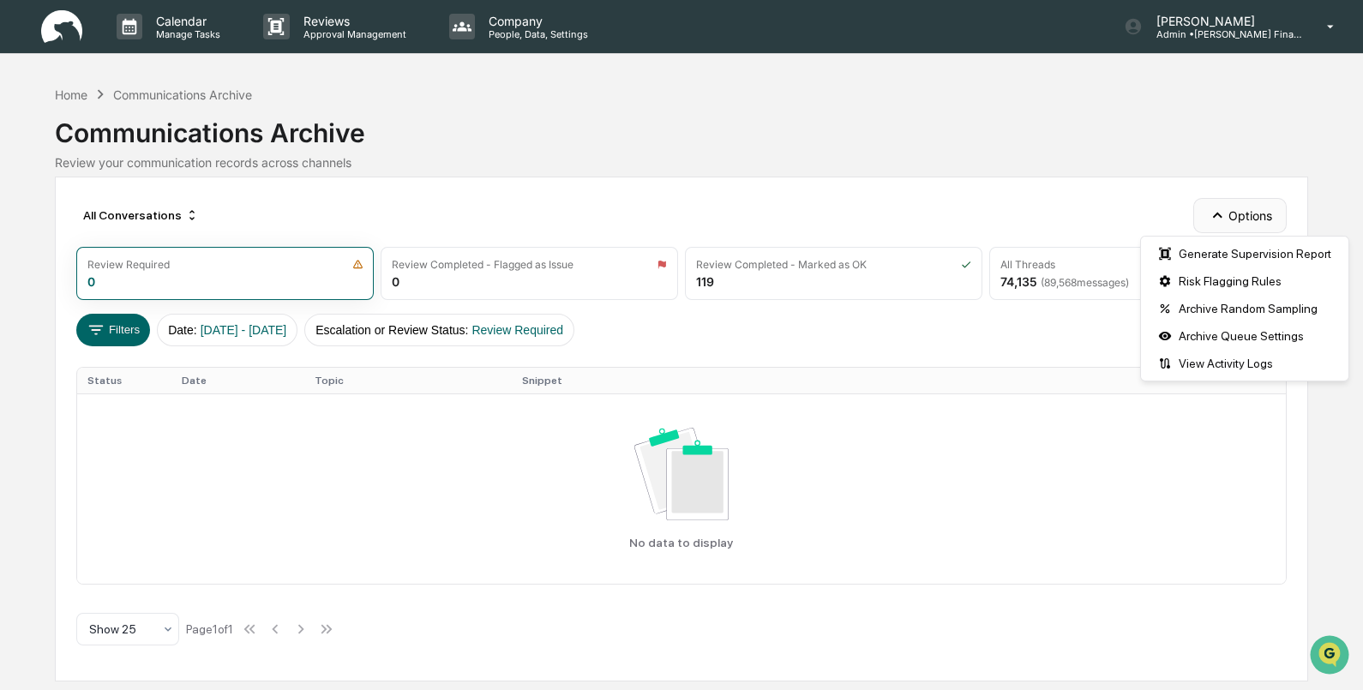
click at [1221, 219] on icon "button" at bounding box center [1217, 215] width 19 height 19
click at [1213, 342] on div "Archive Queue Settings" at bounding box center [1244, 335] width 201 height 27
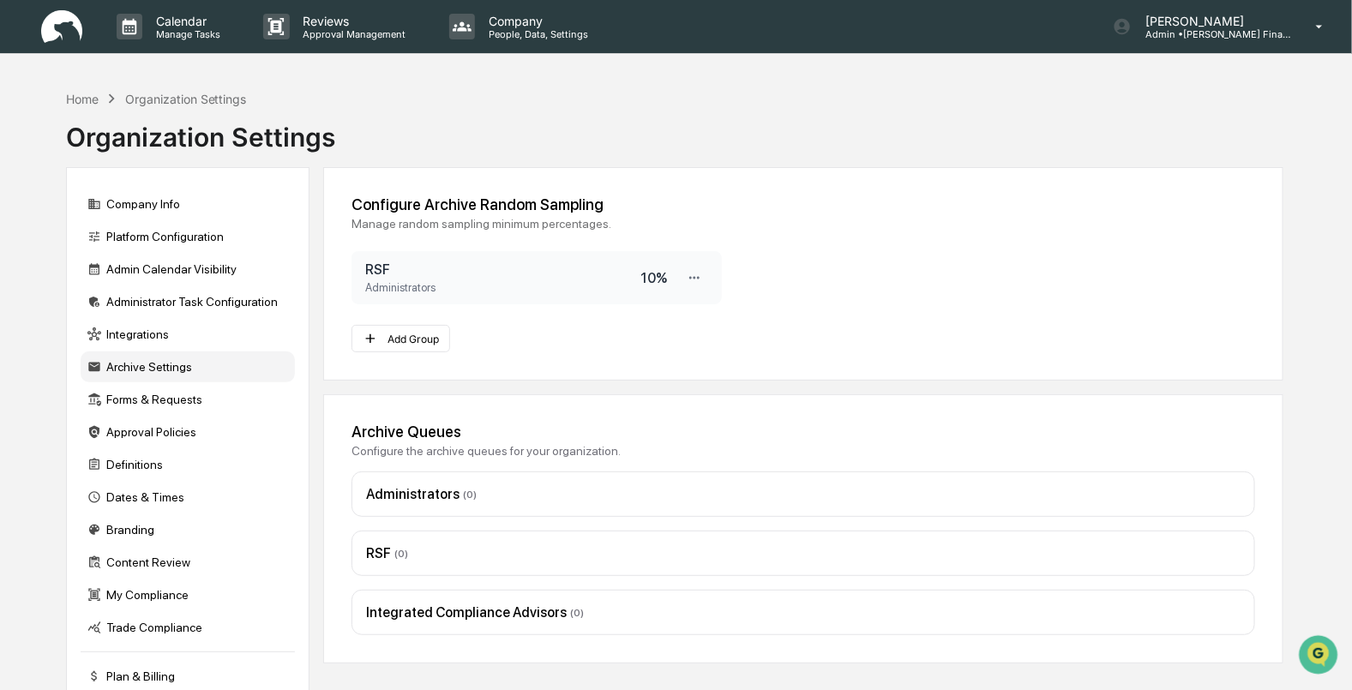
click at [437, 279] on div "RSF Administrators" at bounding box center [502, 277] width 275 height 33
click at [699, 274] on icon at bounding box center [695, 278] width 16 height 16
click at [409, 264] on h3 "RSF" at bounding box center [502, 269] width 275 height 16
click at [701, 279] on icon at bounding box center [695, 278] width 16 height 16
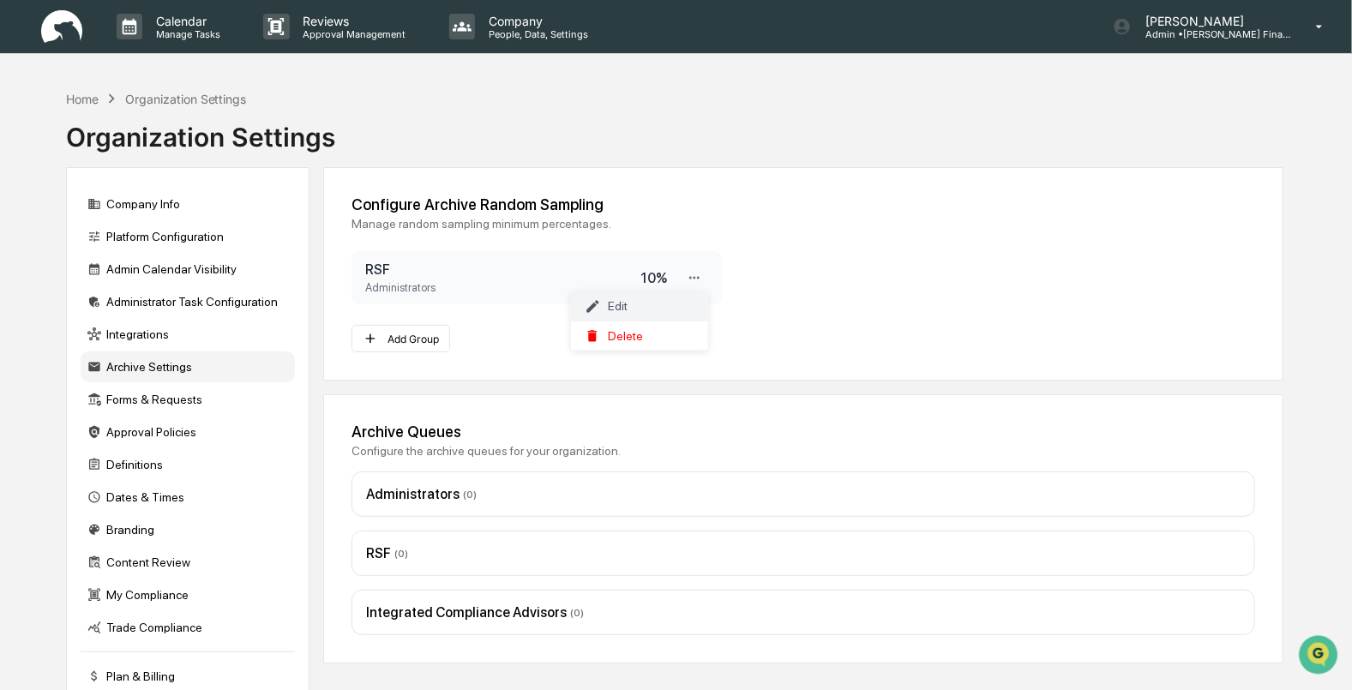
click at [588, 317] on div "Edit" at bounding box center [639, 306] width 137 height 30
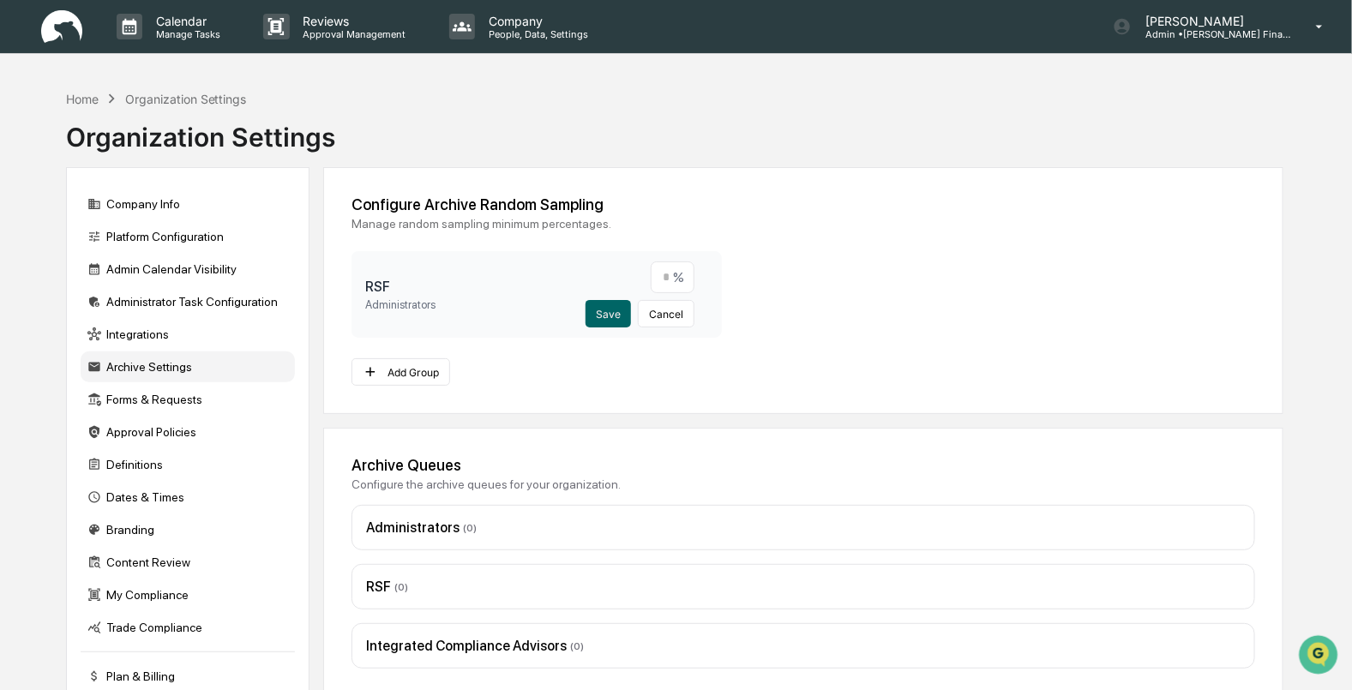
click at [805, 241] on div "Configure Archive Random Sampling Manage random sampling minimum percentages. R…" at bounding box center [802, 290] width 959 height 247
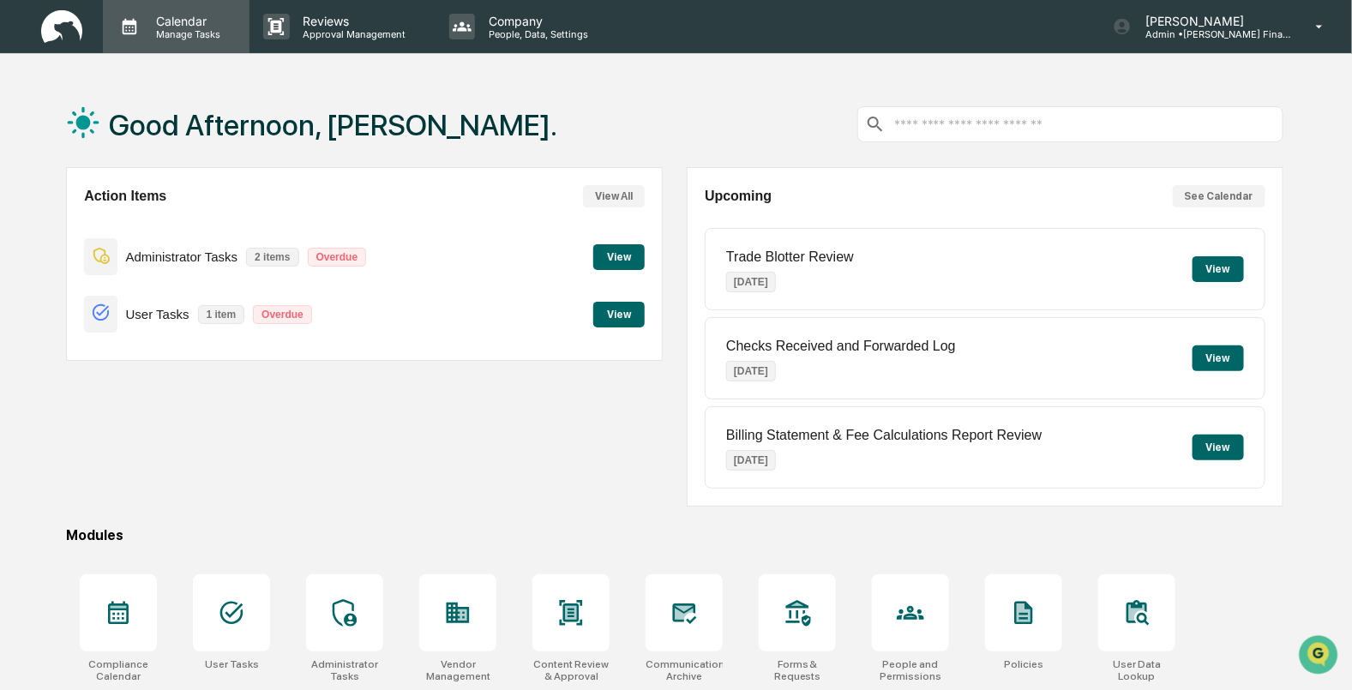
click at [195, 26] on p "Calendar" at bounding box center [185, 21] width 87 height 15
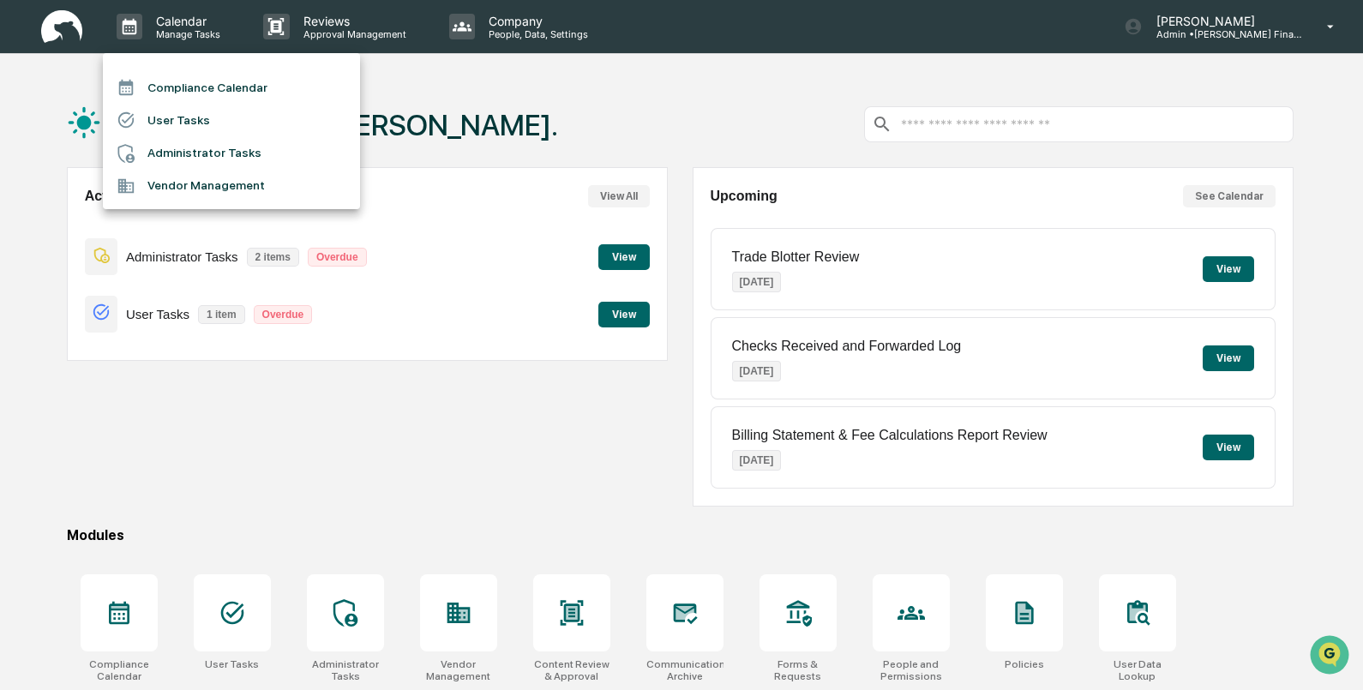
click at [193, 76] on li "Compliance Calendar" at bounding box center [231, 87] width 257 height 33
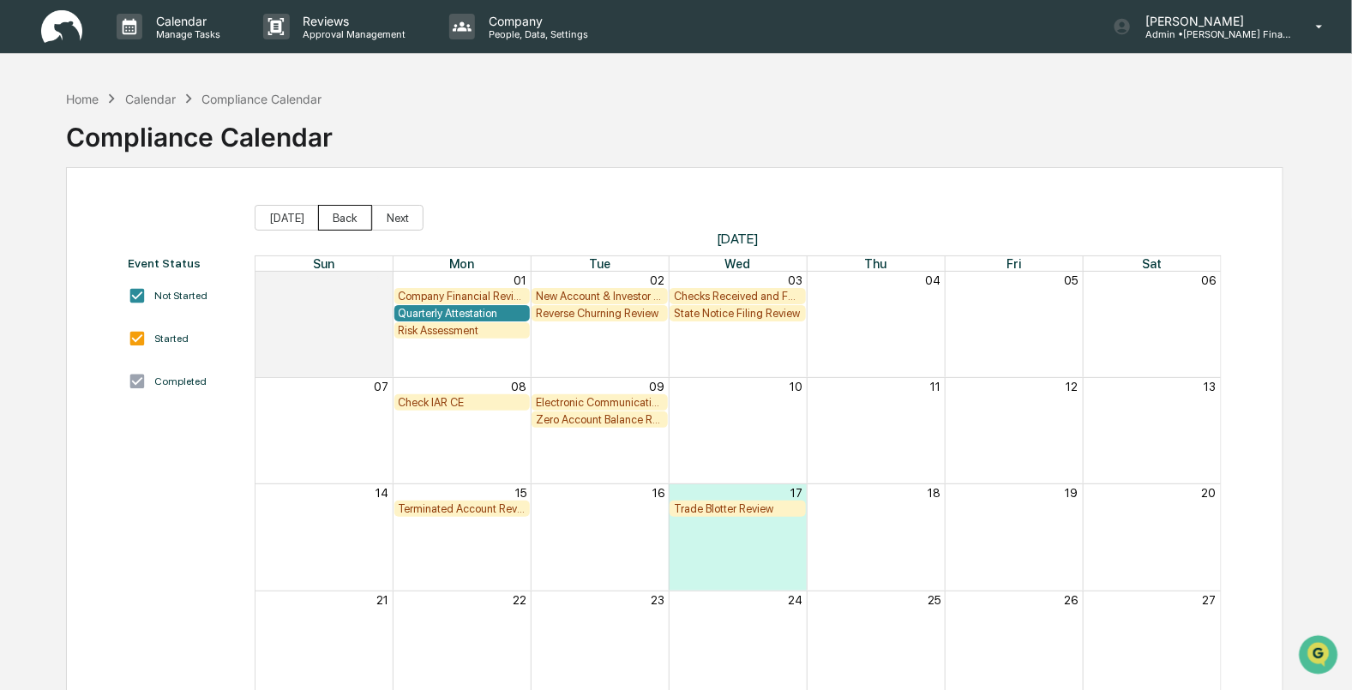
click at [335, 219] on button "Back" at bounding box center [345, 218] width 54 height 26
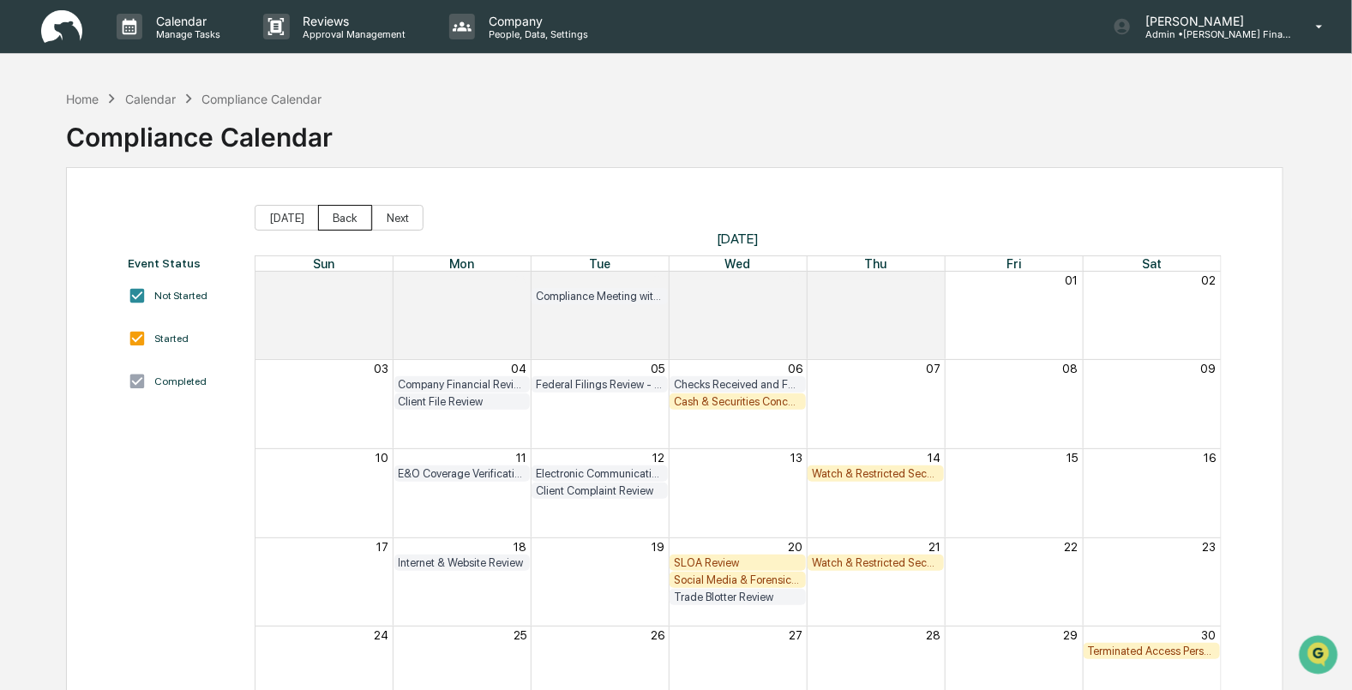
click at [334, 219] on button "Back" at bounding box center [345, 218] width 54 height 26
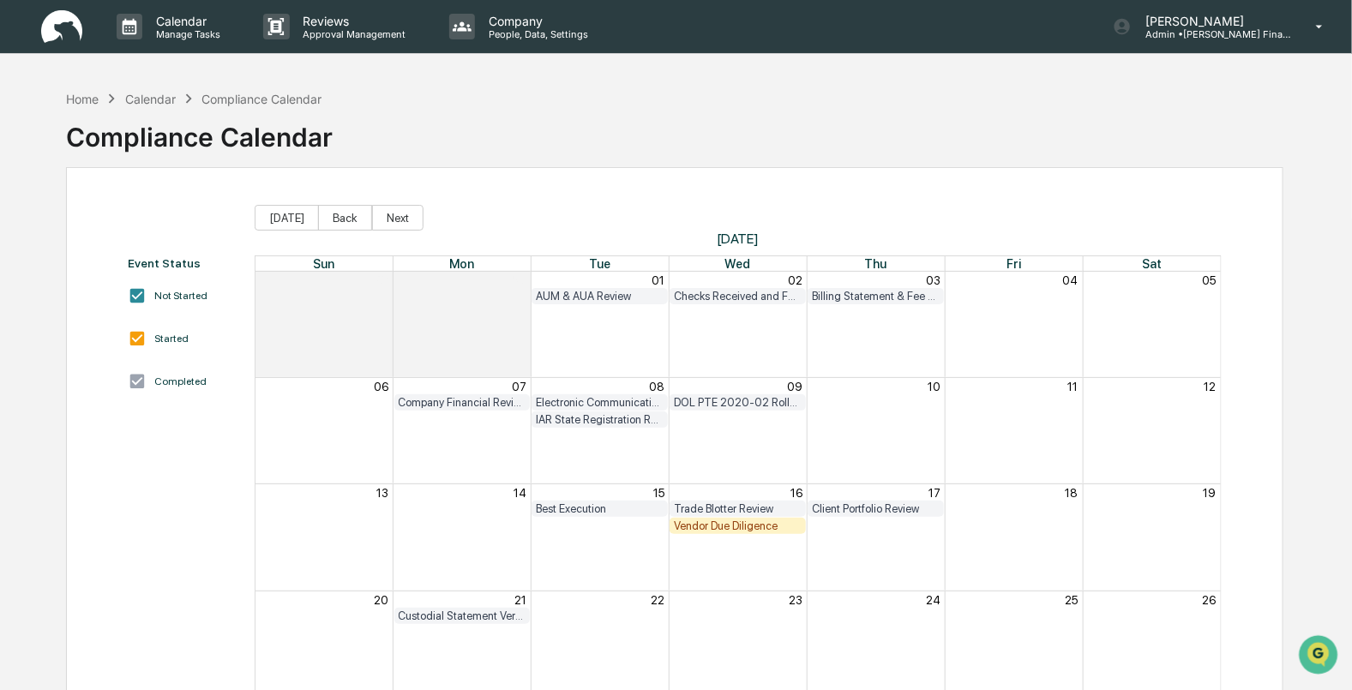
click at [707, 528] on div "Vendor Due Diligence" at bounding box center [738, 525] width 128 height 13
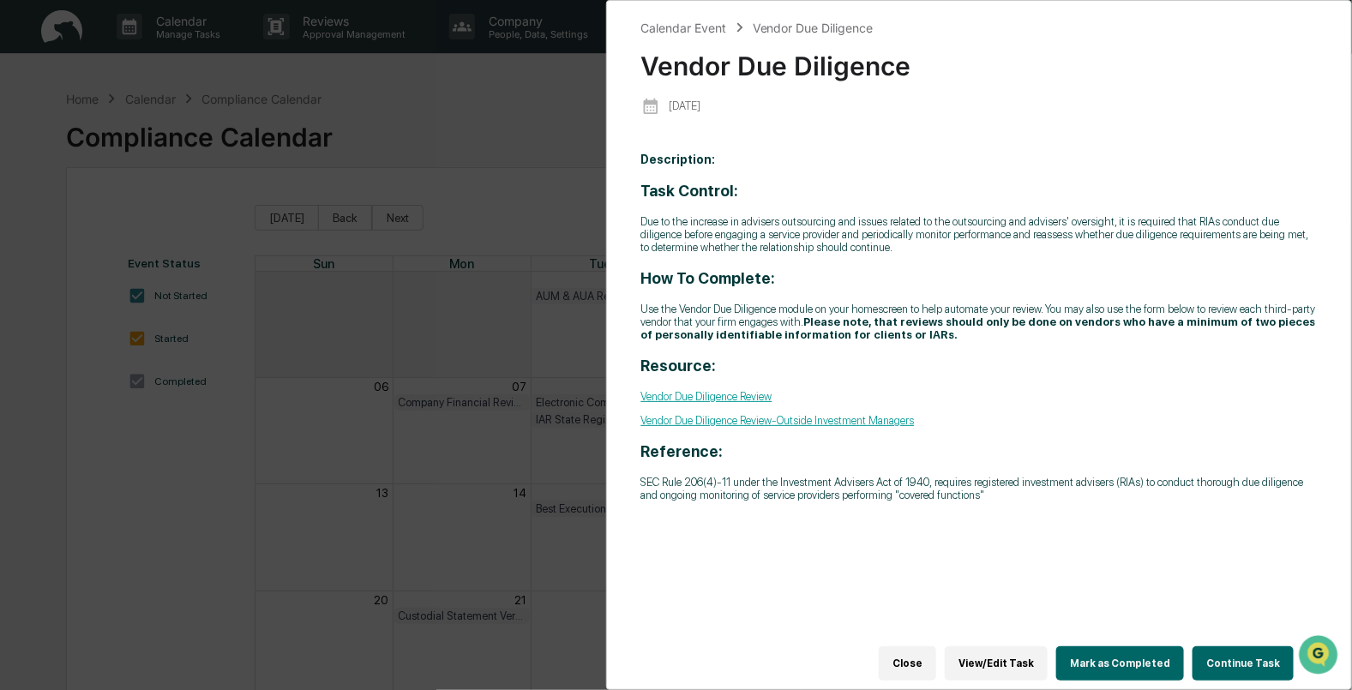
click at [1002, 655] on button "View/Edit Task" at bounding box center [996, 663] width 103 height 34
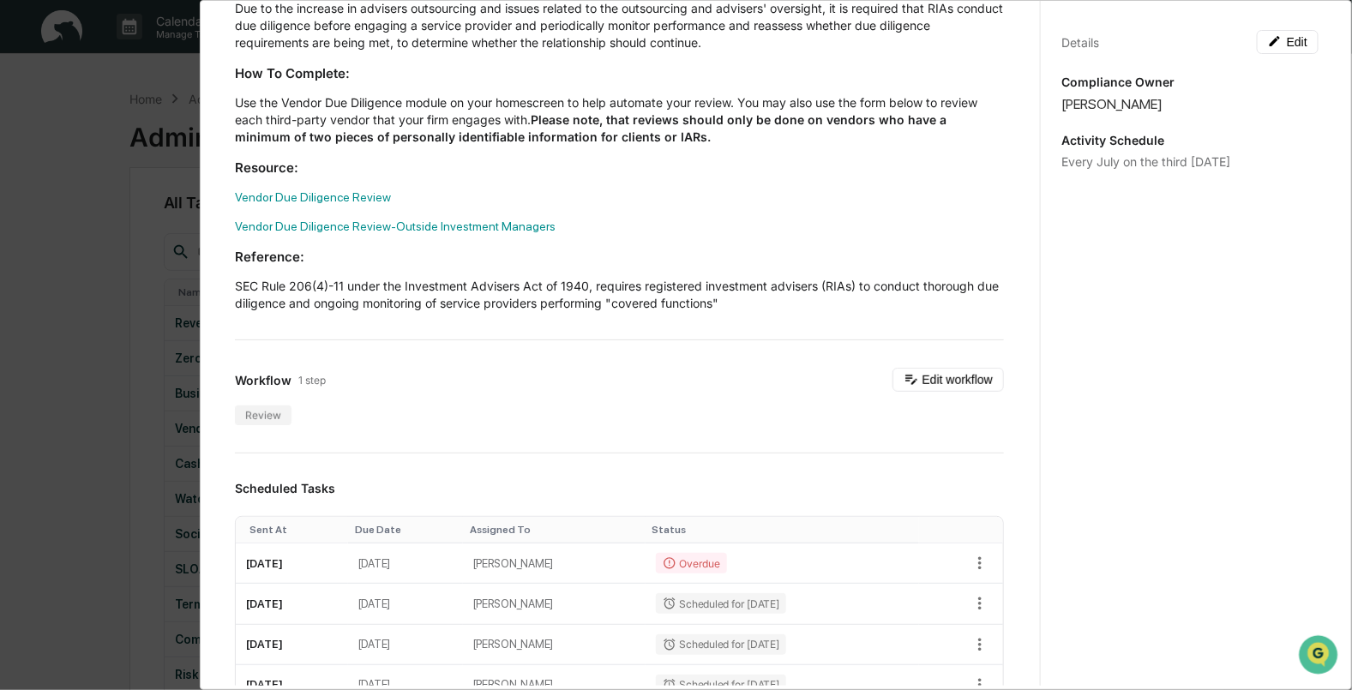
scroll to position [213, 0]
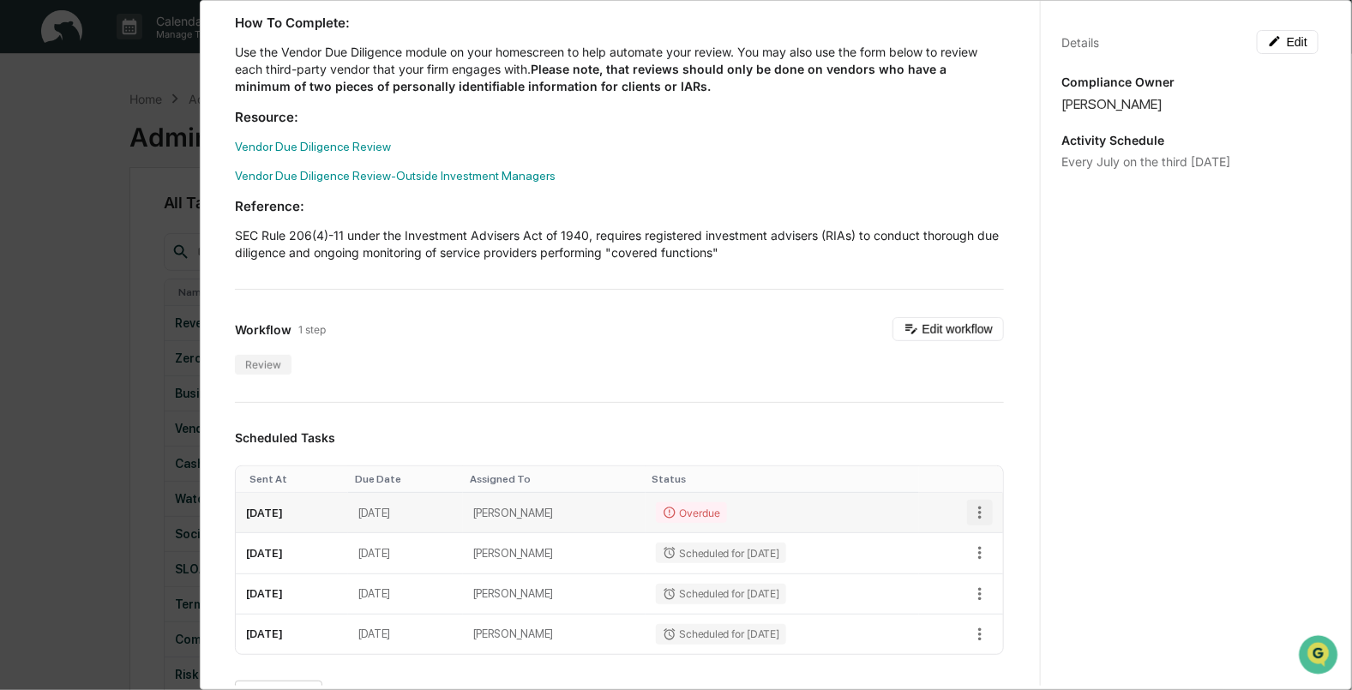
click at [970, 518] on icon "button" at bounding box center [979, 512] width 19 height 19
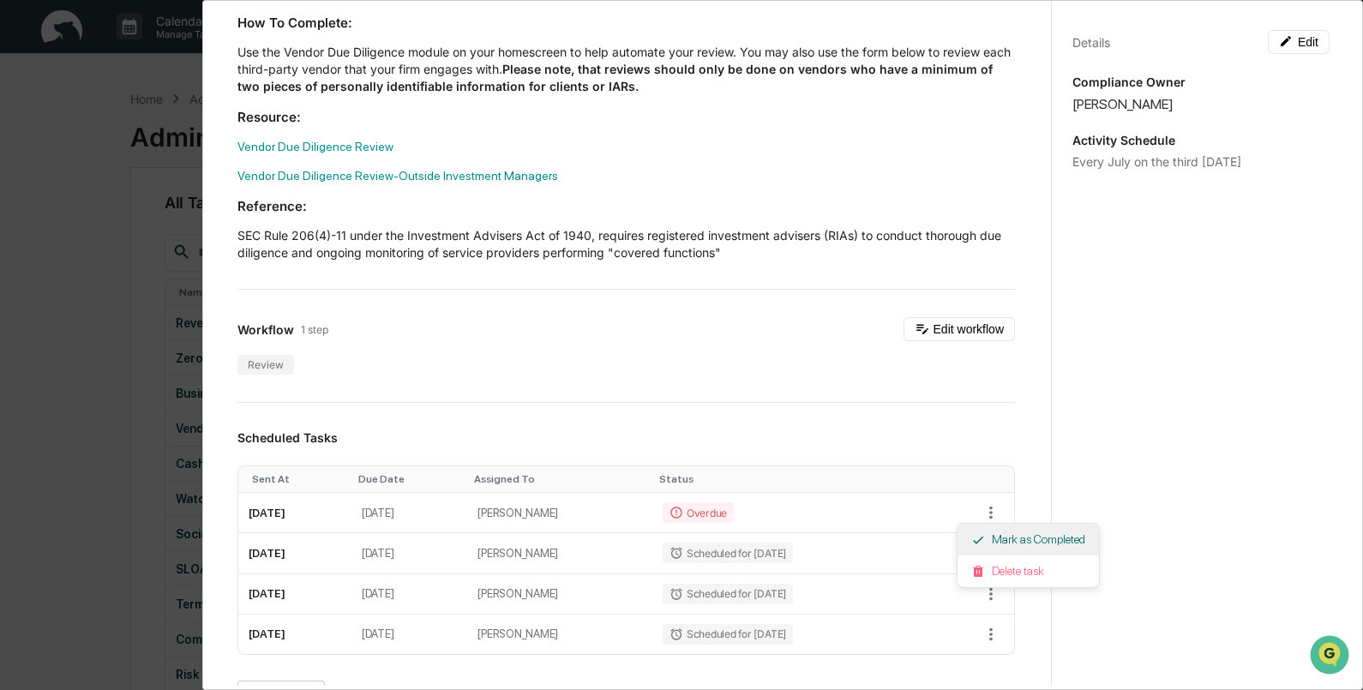
click at [1003, 537] on li "Mark as Completed" at bounding box center [1027, 540] width 141 height 32
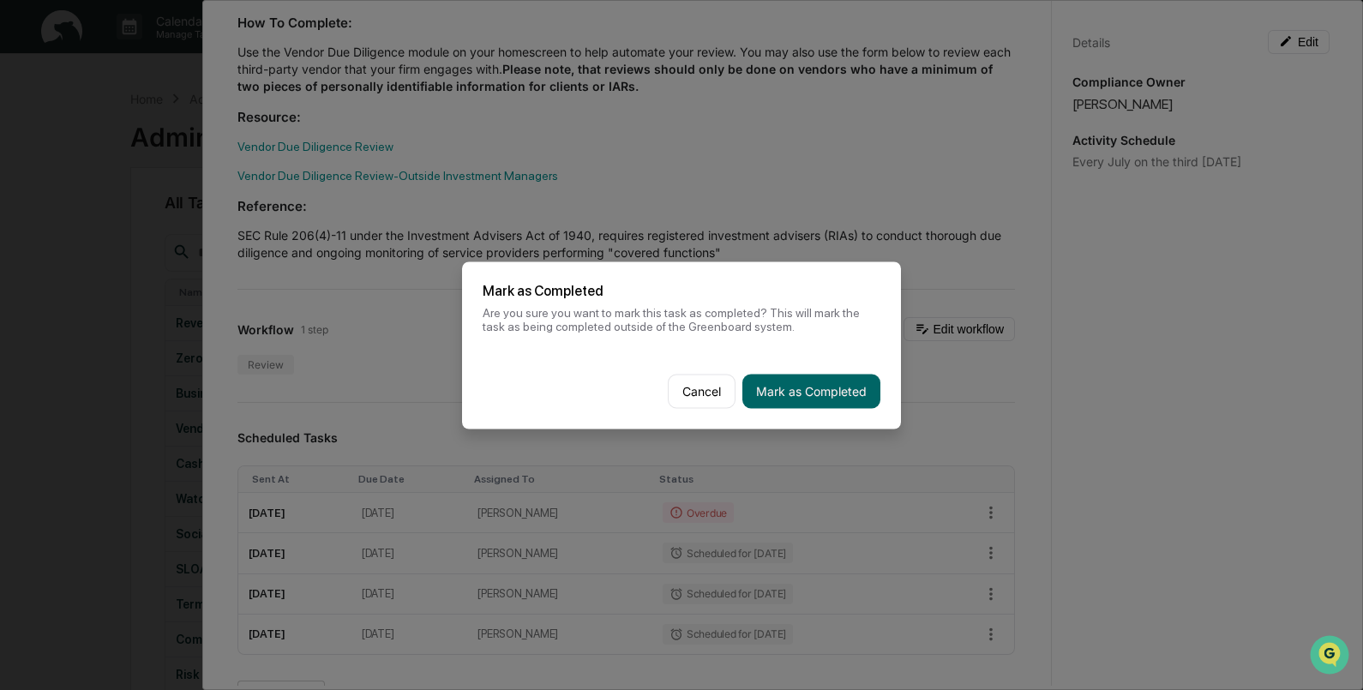
click at [819, 399] on button "Mark as Completed" at bounding box center [811, 391] width 138 height 34
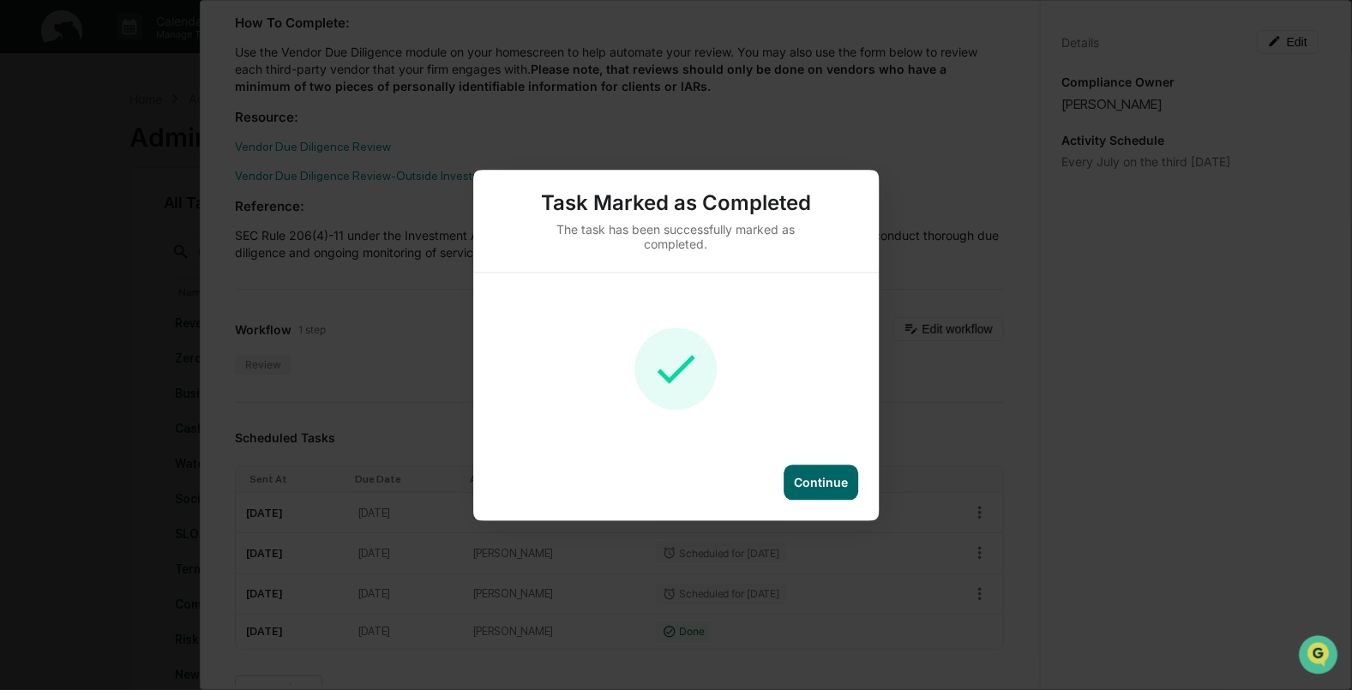
click at [826, 480] on div "Continue" at bounding box center [821, 482] width 54 height 15
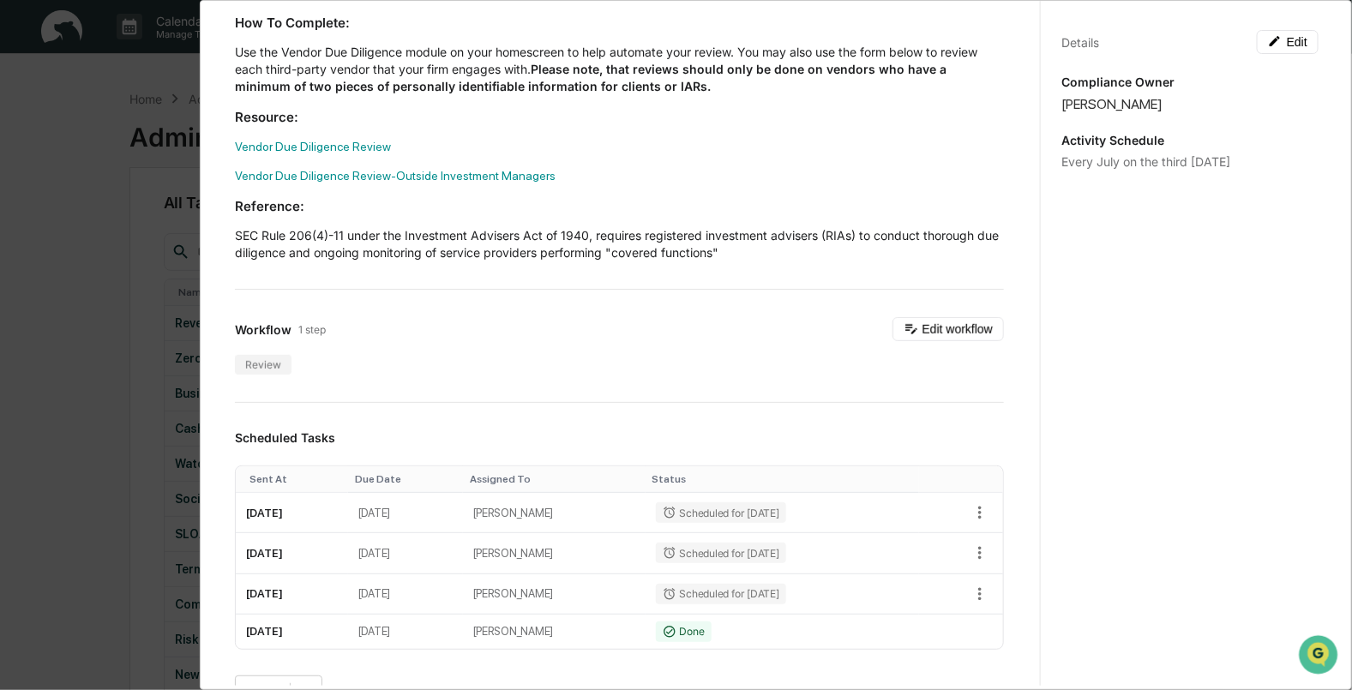
click at [690, 381] on div "Administrator Activity List Vendor Due Diligence Start Task Spawn Task Vendor D…" at bounding box center [619, 529] width 810 height 1461
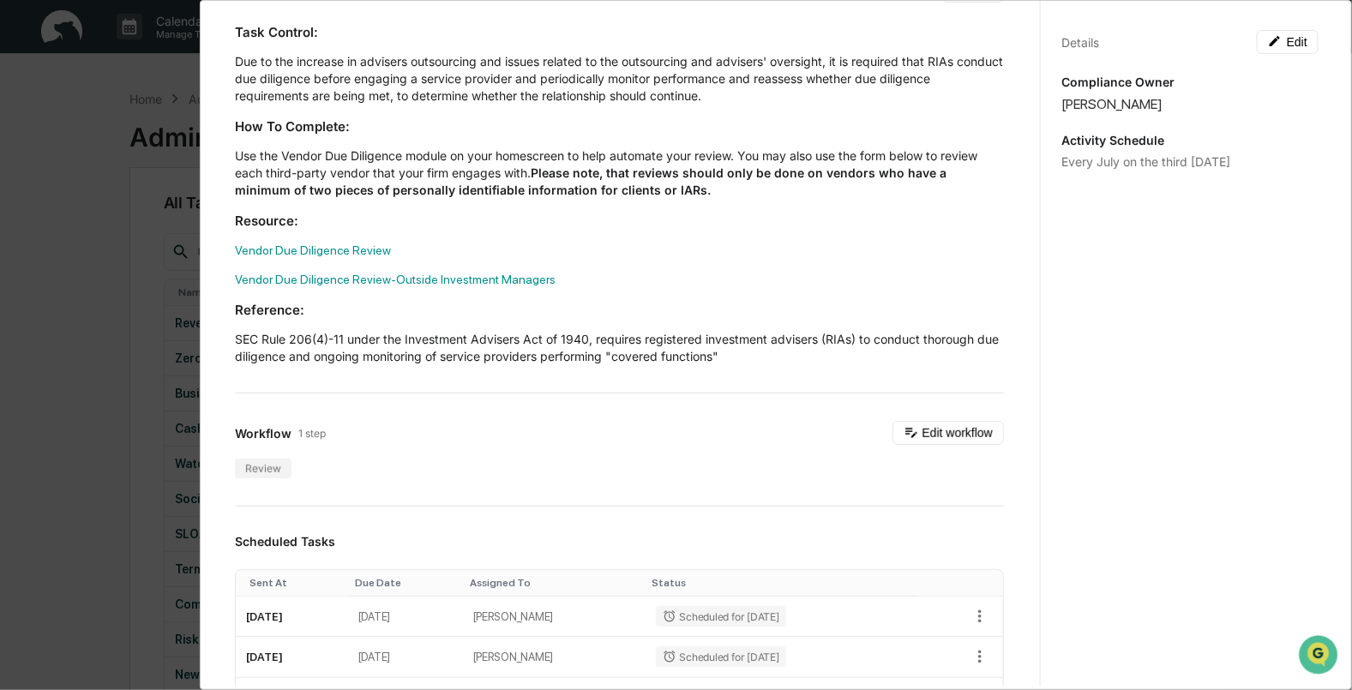
scroll to position [0, 0]
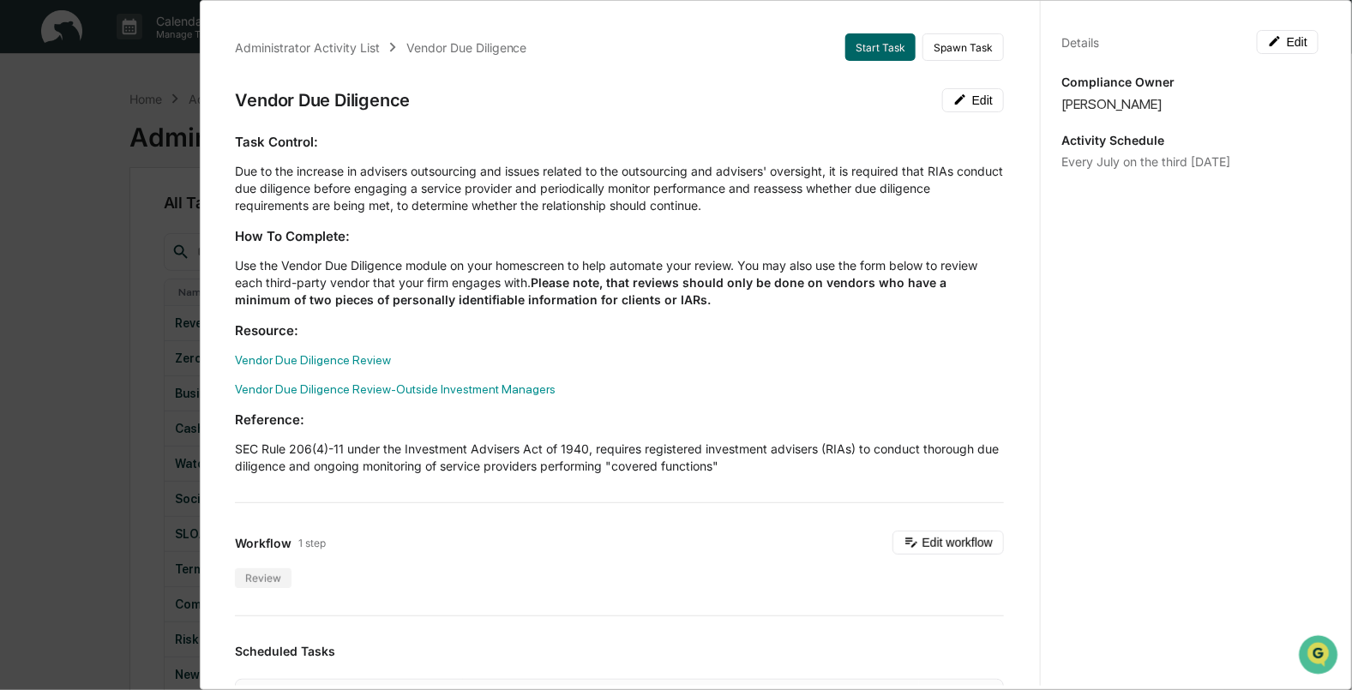
click at [105, 73] on div "Administrator Activity List Vendor Due Diligence Start Task Spawn Task Vendor D…" at bounding box center [676, 345] width 1352 height 690
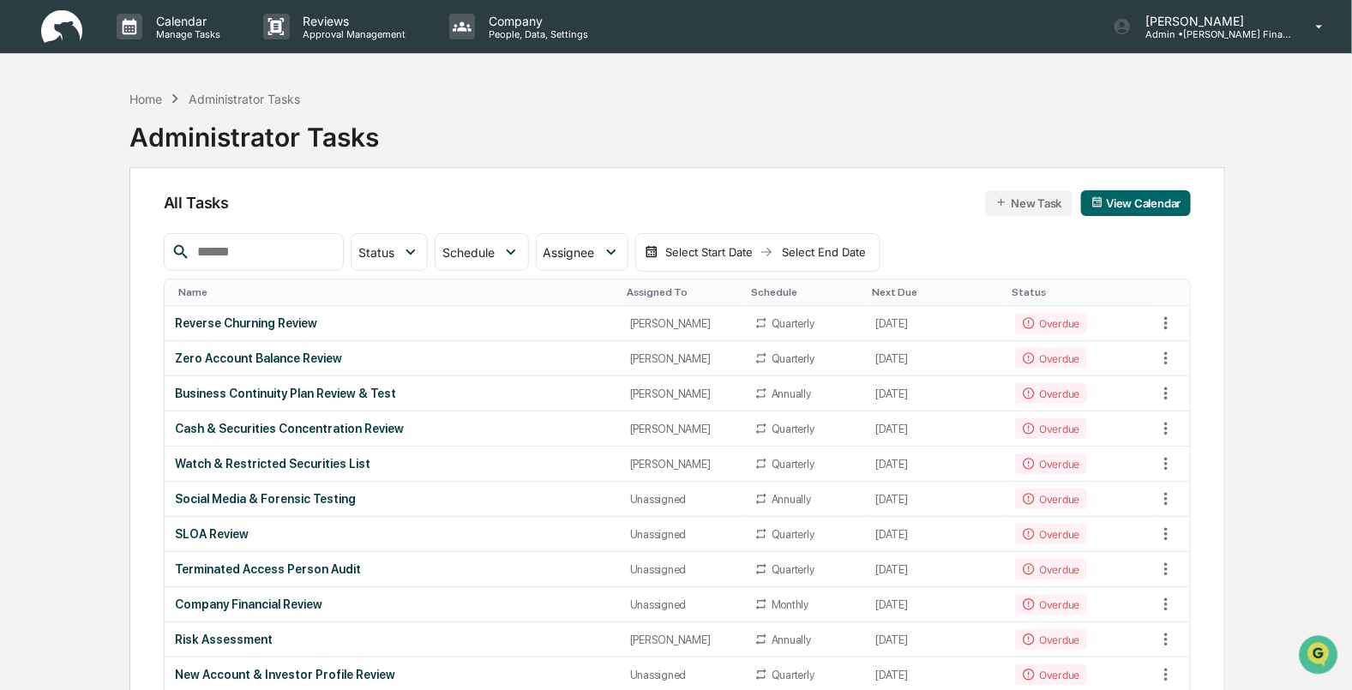
click at [1152, 201] on button "View Calendar" at bounding box center [1136, 203] width 111 height 26
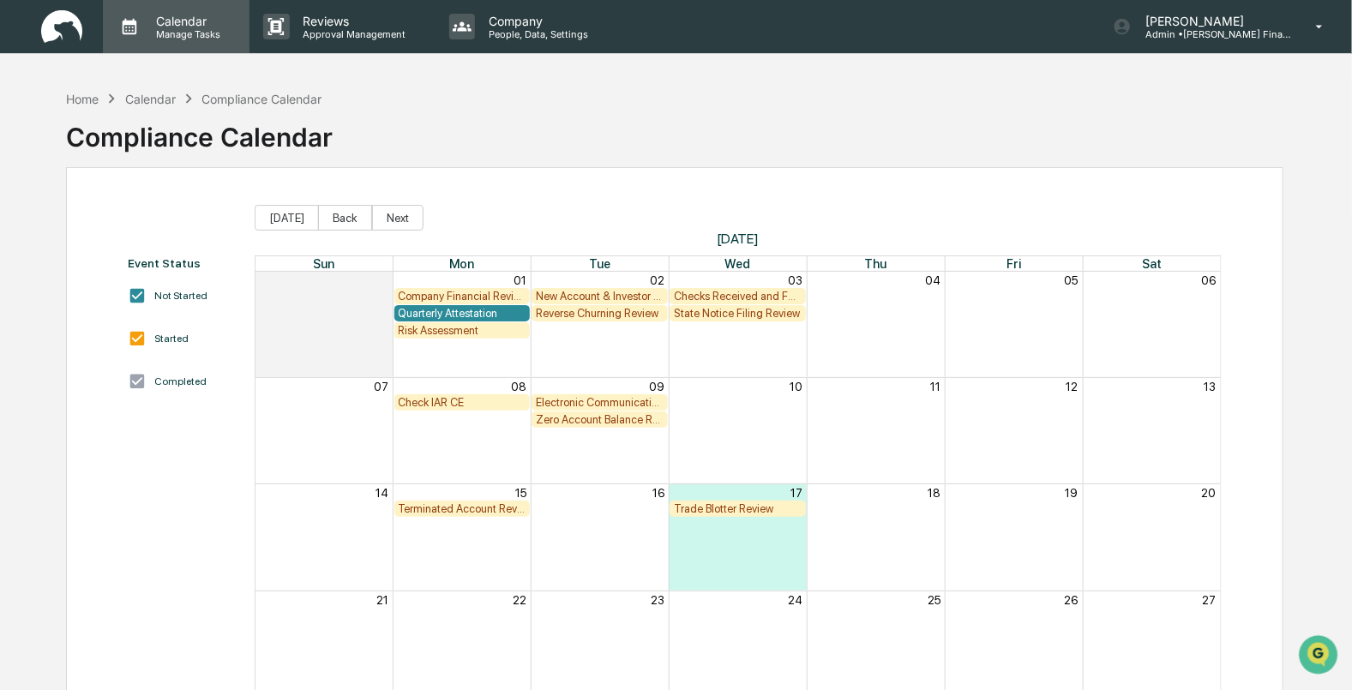
click at [177, 33] on p "Manage Tasks" at bounding box center [185, 34] width 87 height 12
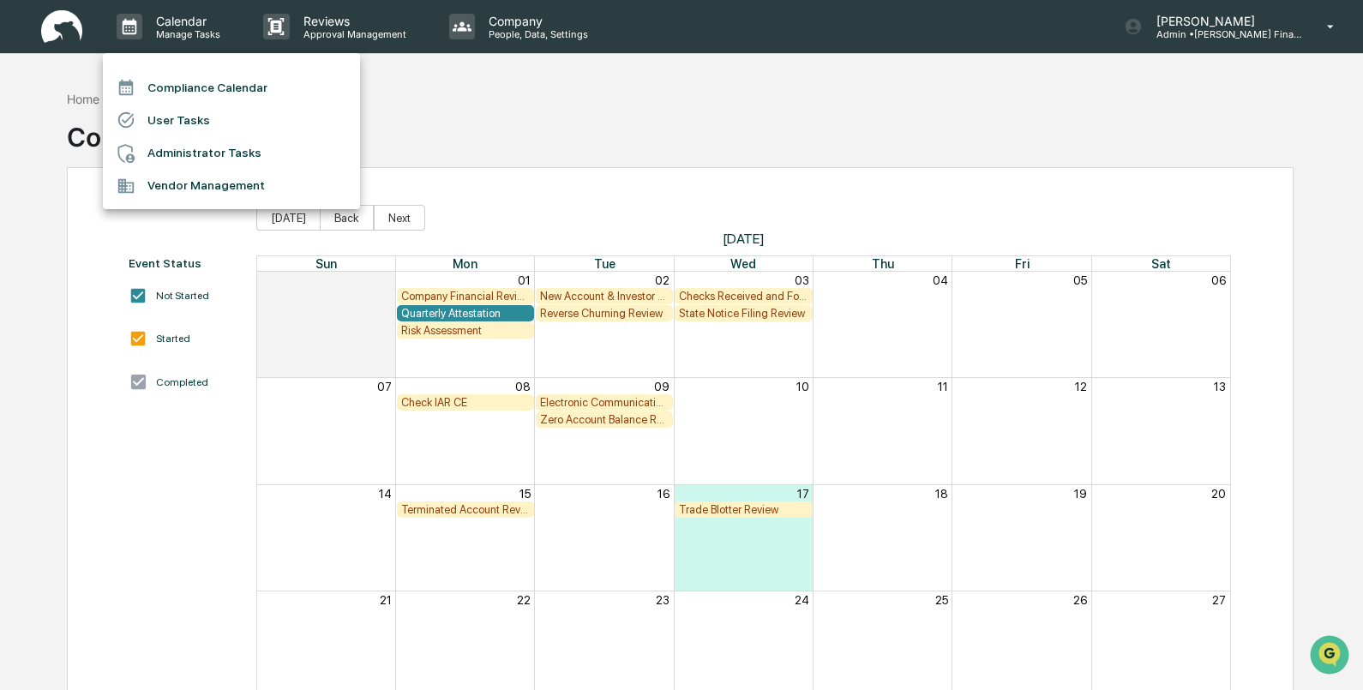
click at [180, 158] on li "Administrator Tasks" at bounding box center [231, 153] width 257 height 33
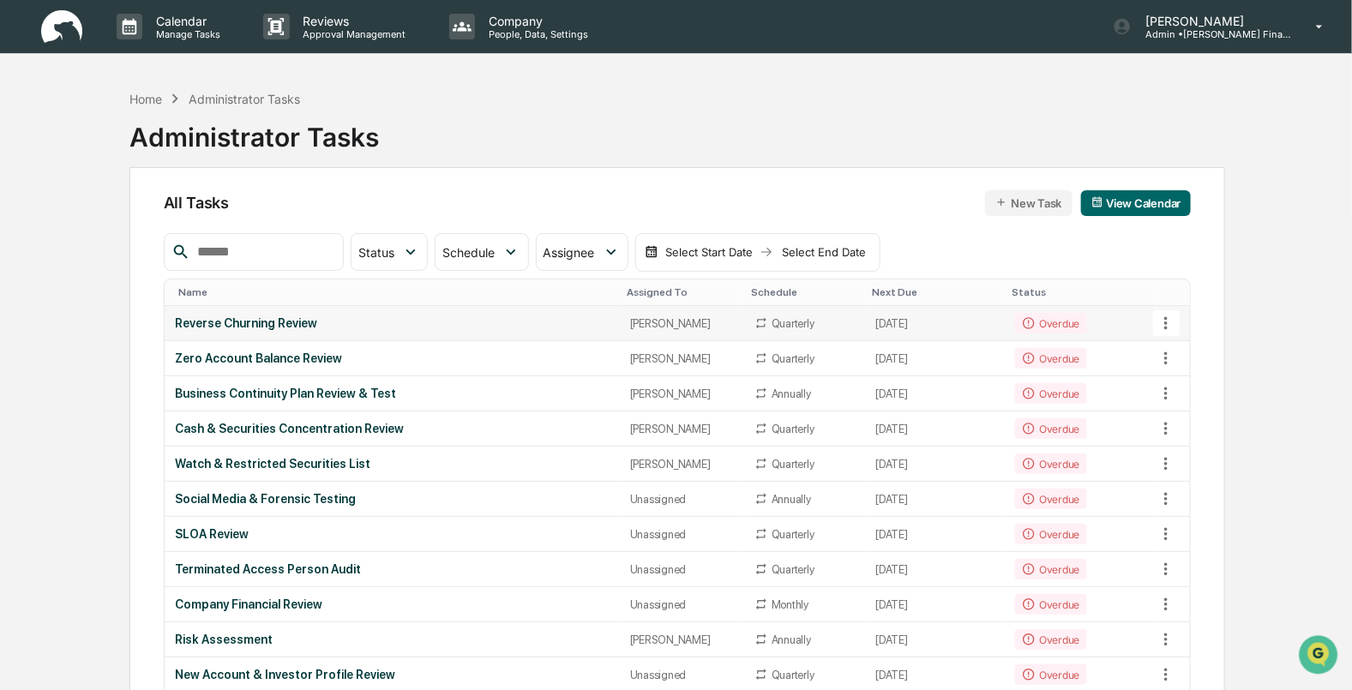
click at [242, 316] on div "Reverse Churning Review" at bounding box center [392, 323] width 435 height 14
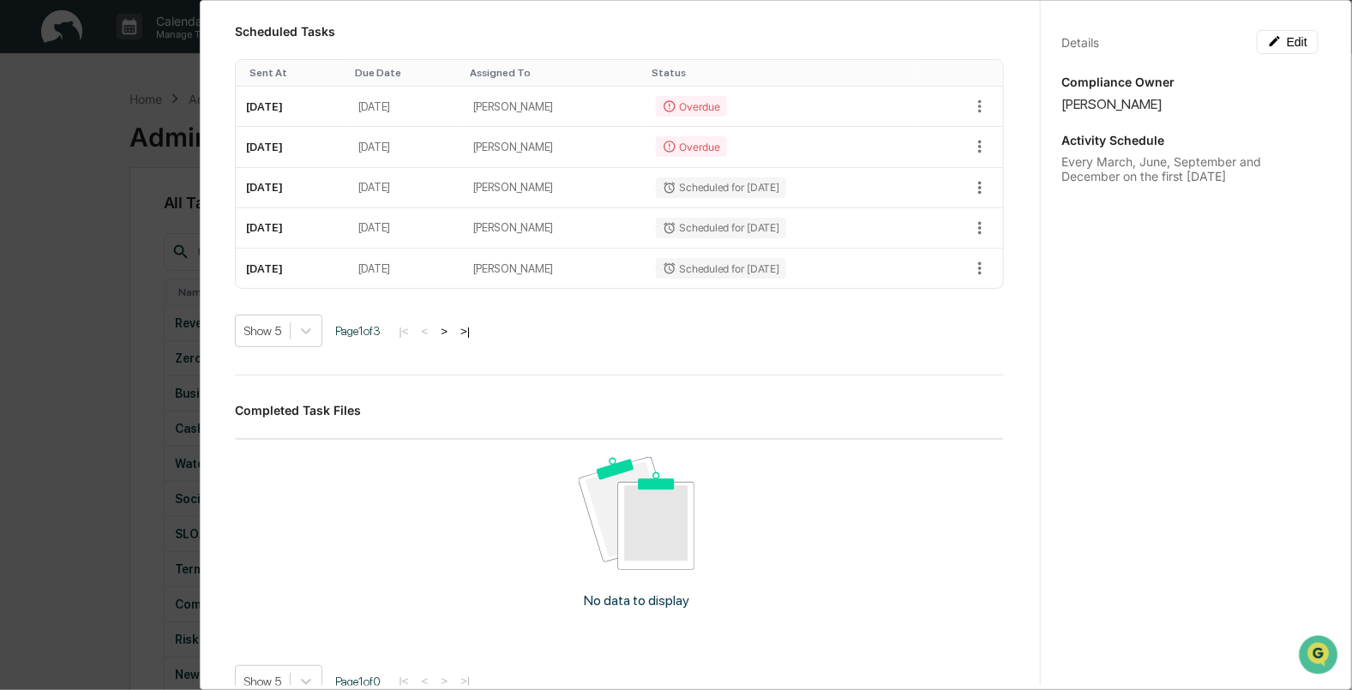
scroll to position [749, 0]
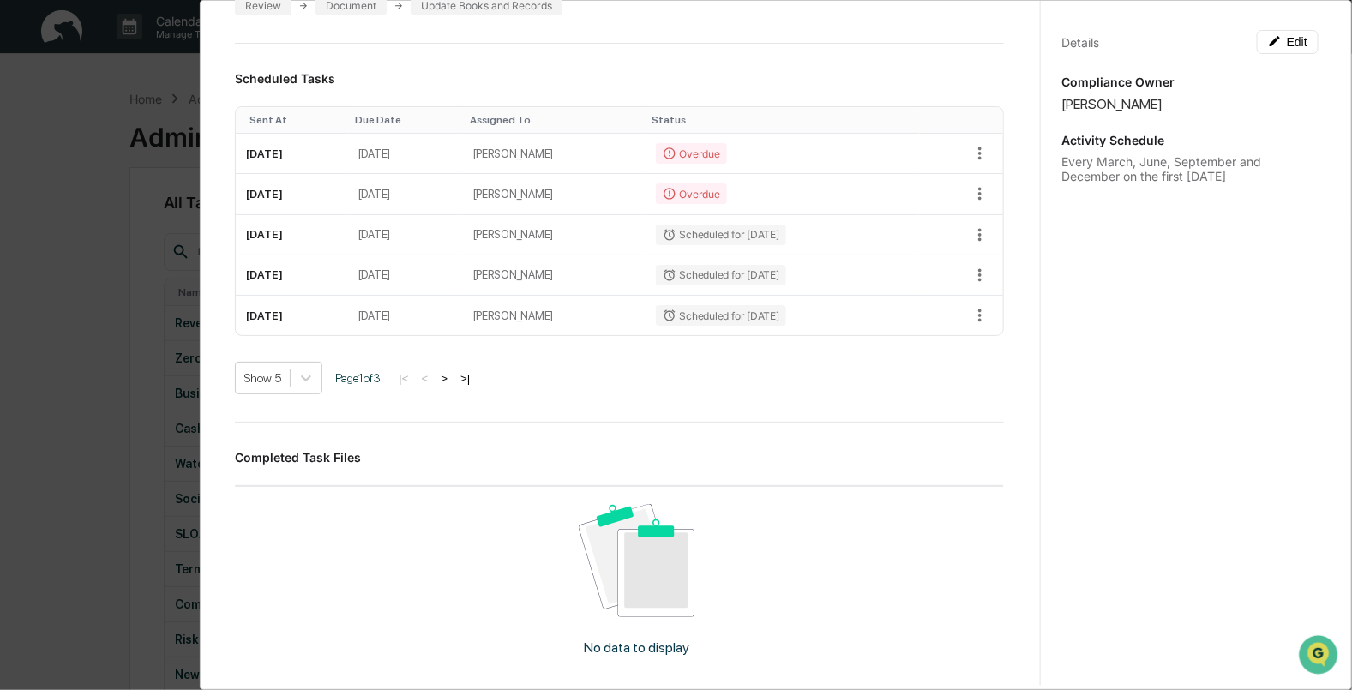
click at [86, 223] on div "Administrator Activity List Reverse Churning Review Continue Task Spawn Task Re…" at bounding box center [676, 345] width 1352 height 690
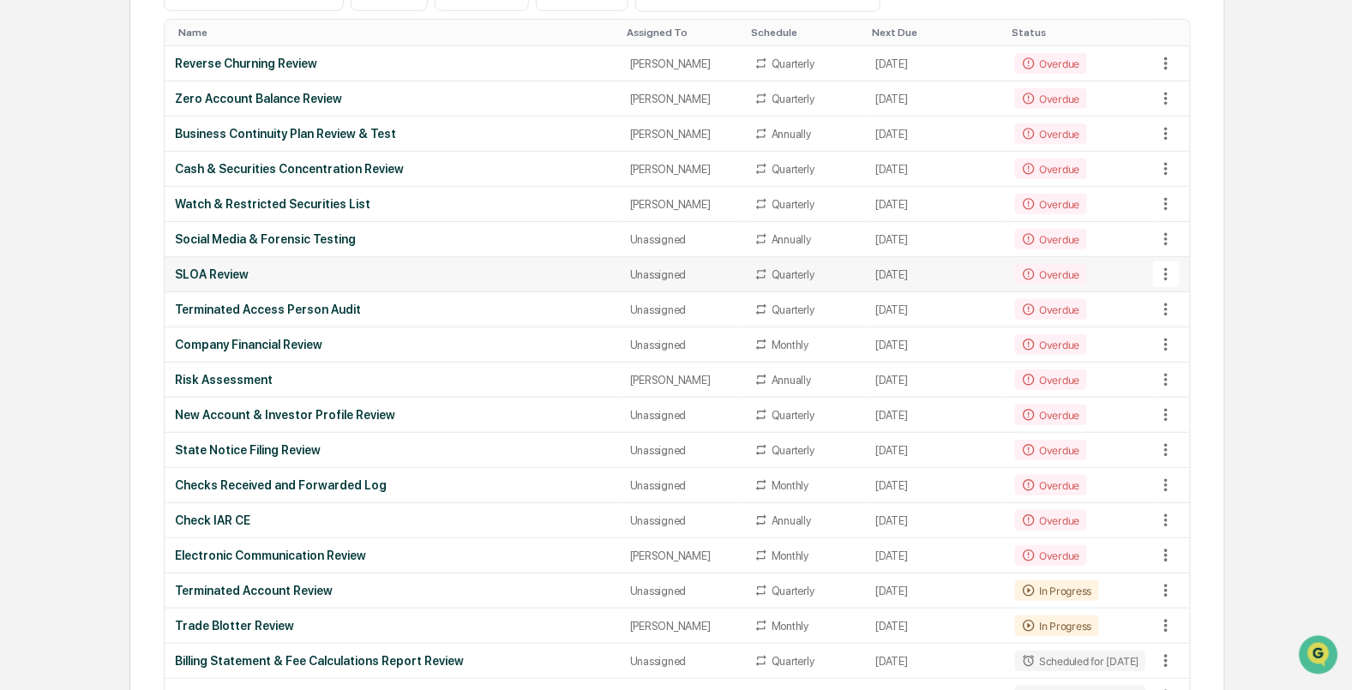
scroll to position [428, 0]
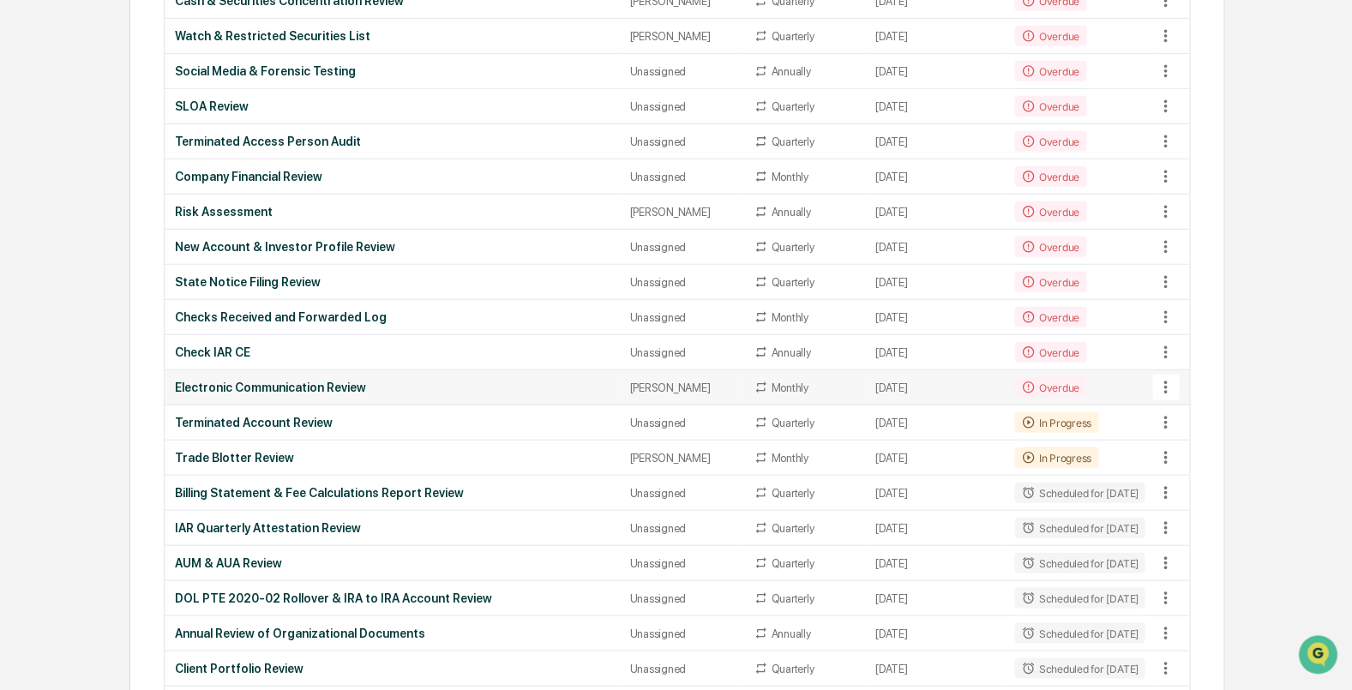
click at [287, 381] on div "Electronic Communication Review" at bounding box center [392, 388] width 435 height 14
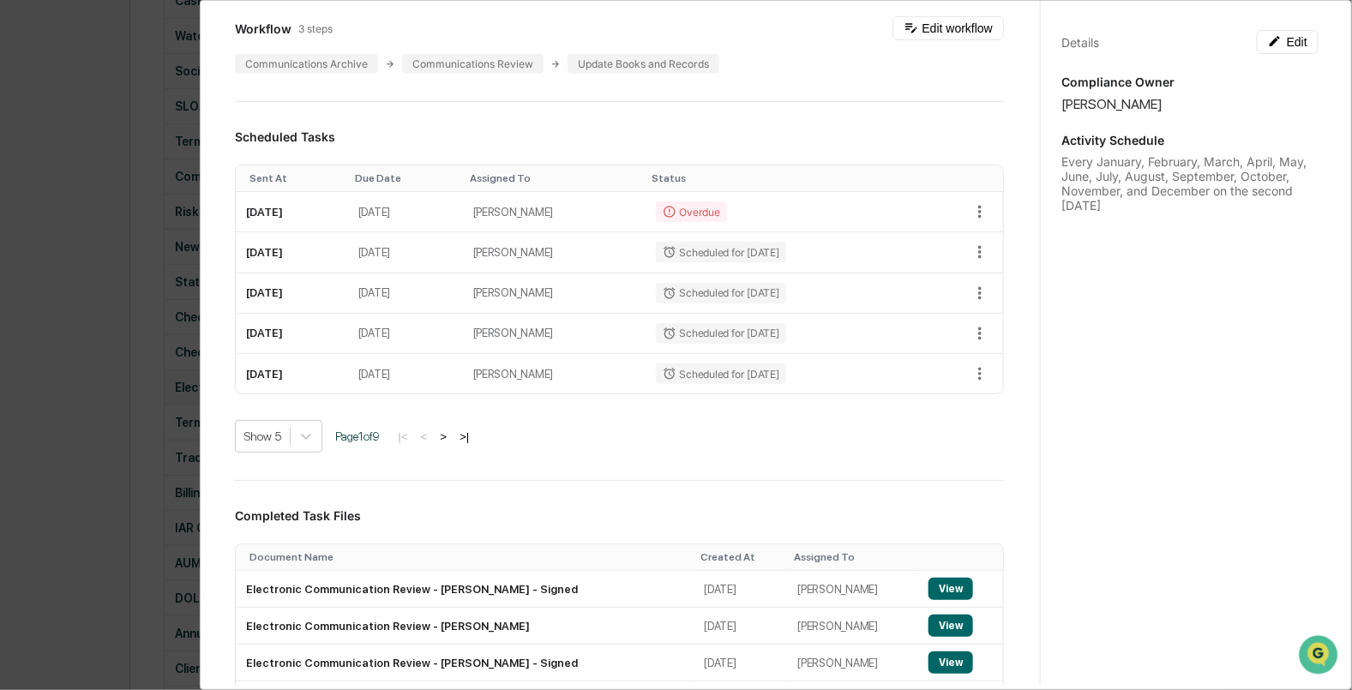
scroll to position [536, 0]
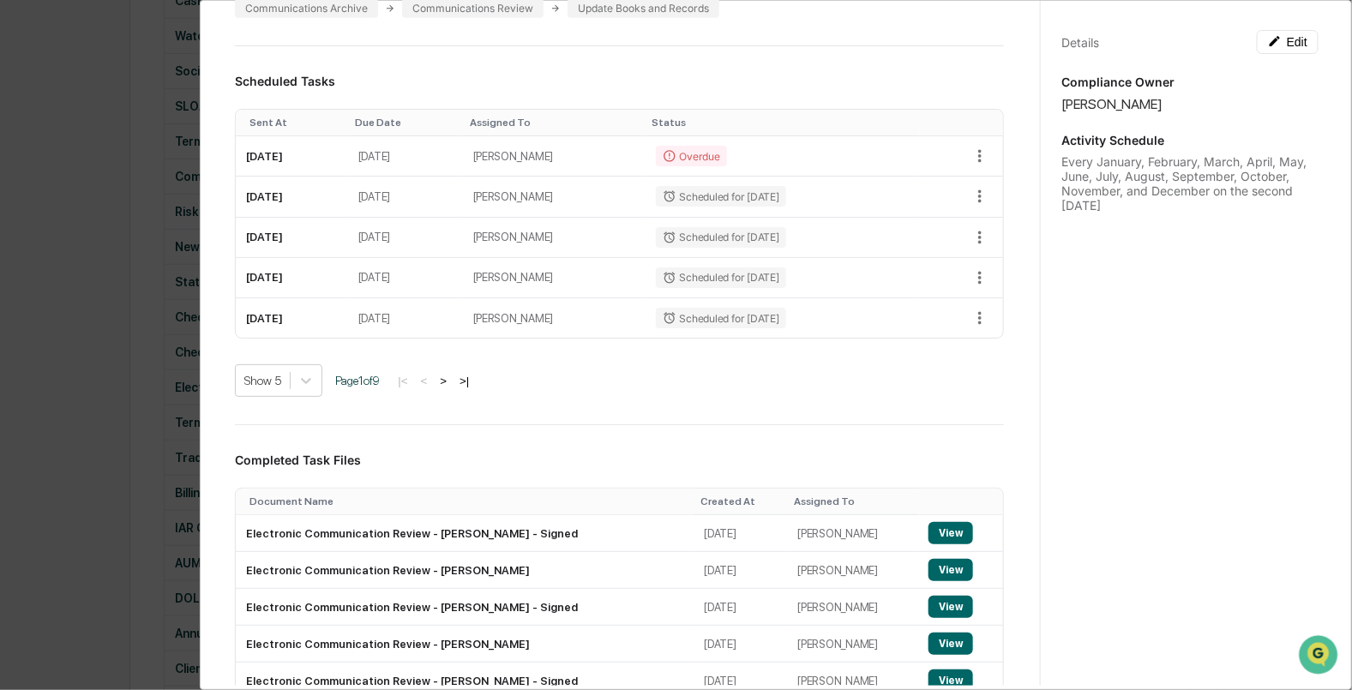
click at [107, 318] on div "Administrator Activity List Electronic Communication Review Continue Task Spawn…" at bounding box center [676, 345] width 1352 height 690
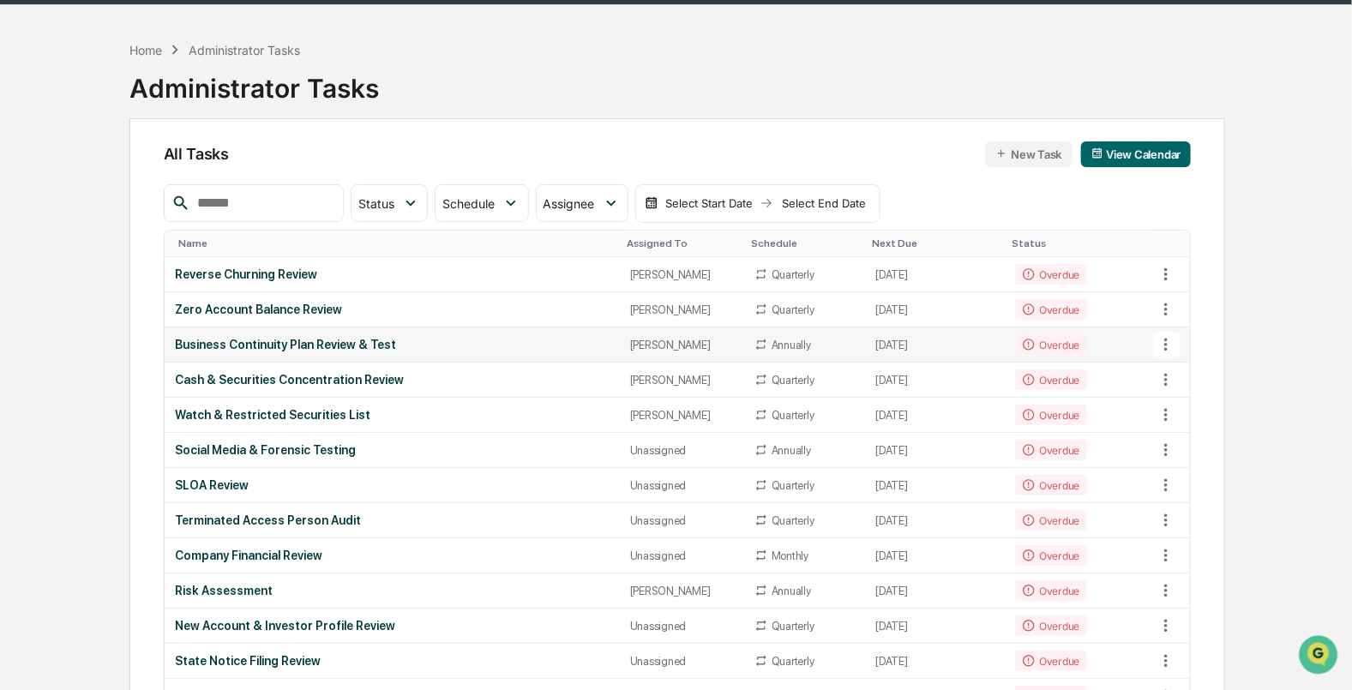
scroll to position [0, 0]
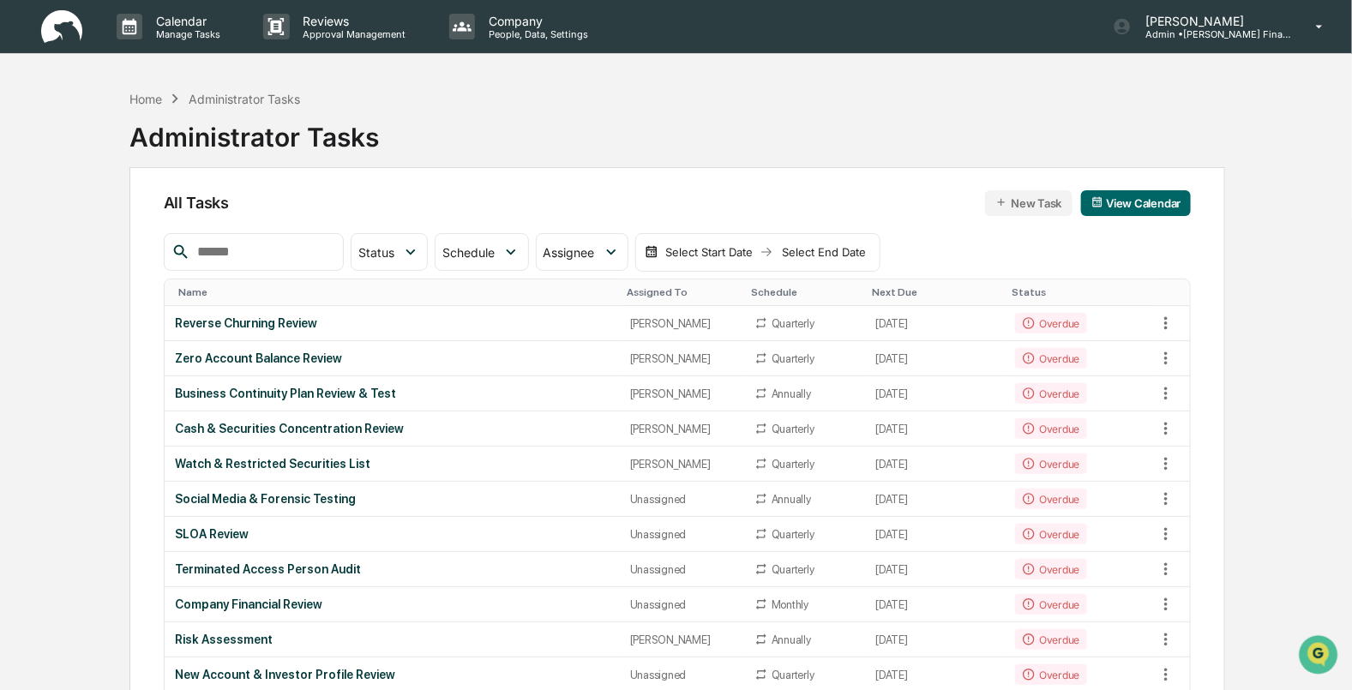
click at [37, 27] on div "Calendar Manage Tasks Reviews Approval Management Company People, Data, Setting…" at bounding box center [676, 27] width 1352 height 54
click at [73, 31] on img at bounding box center [61, 26] width 41 height 33
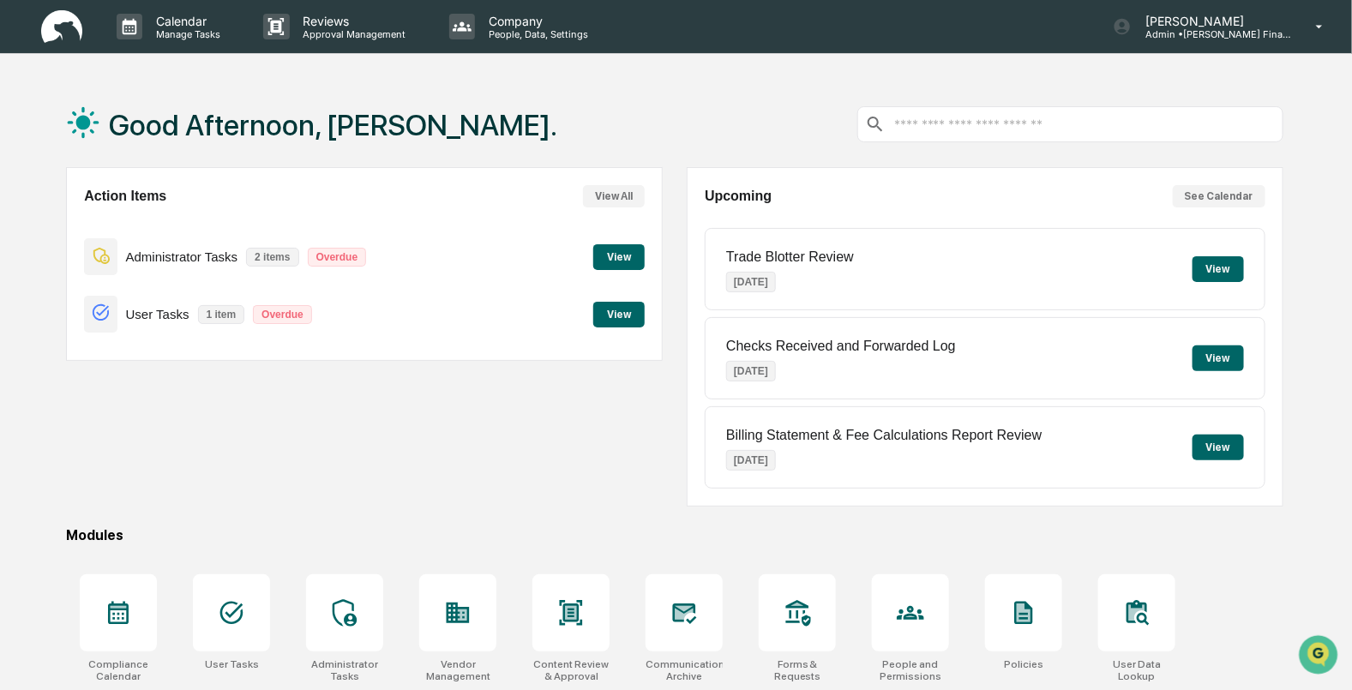
click at [618, 247] on button "View" at bounding box center [618, 257] width 51 height 26
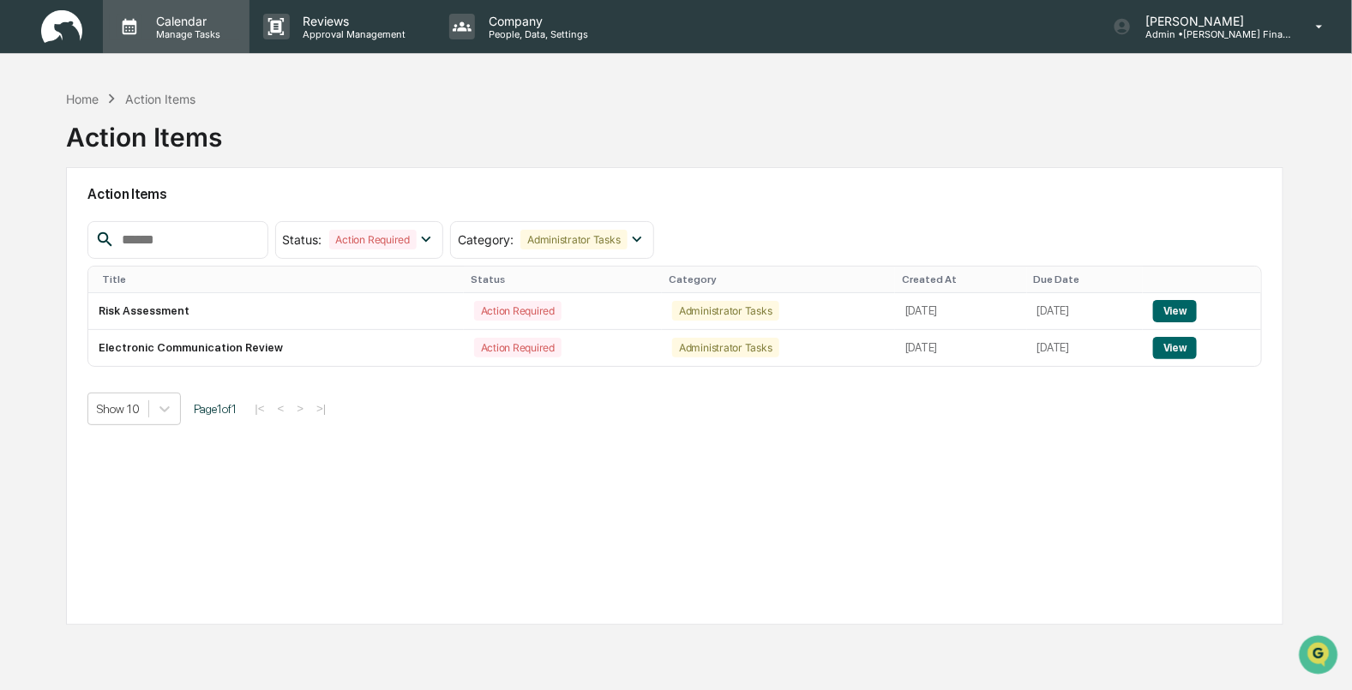
click at [180, 30] on p "Manage Tasks" at bounding box center [185, 34] width 87 height 12
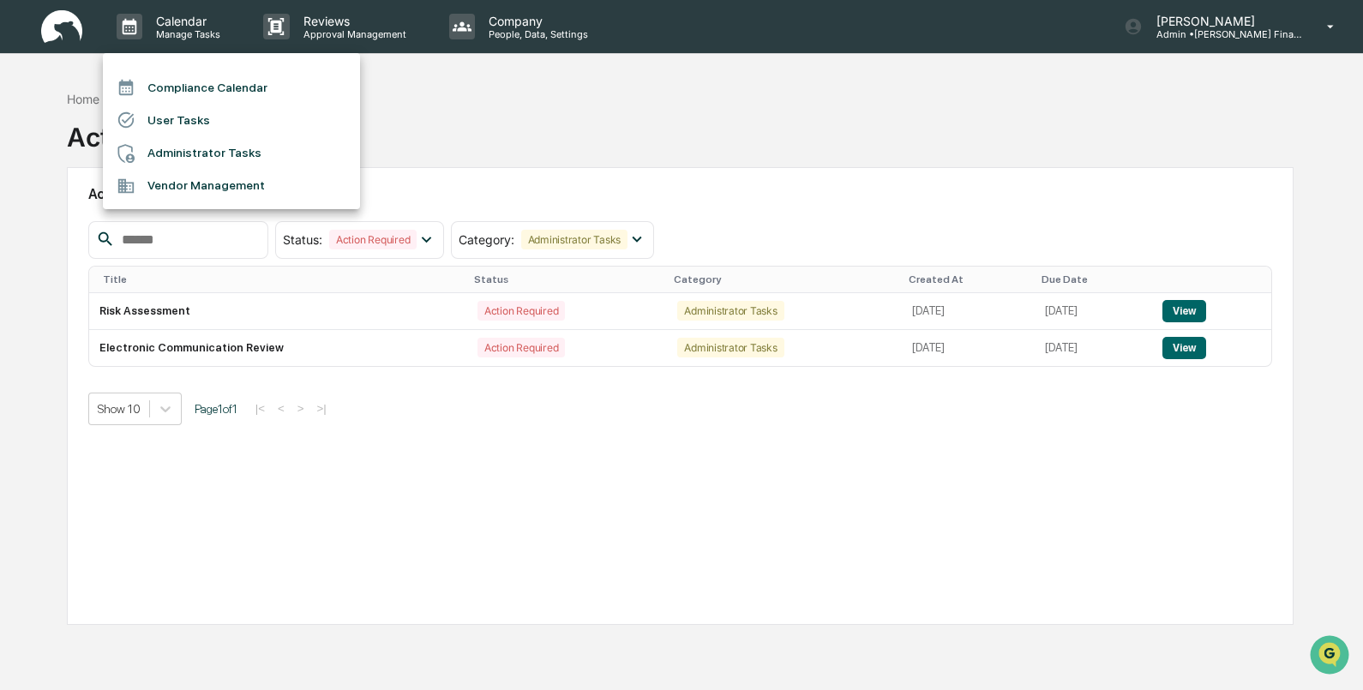
click at [201, 89] on li "Compliance Calendar" at bounding box center [231, 87] width 257 height 33
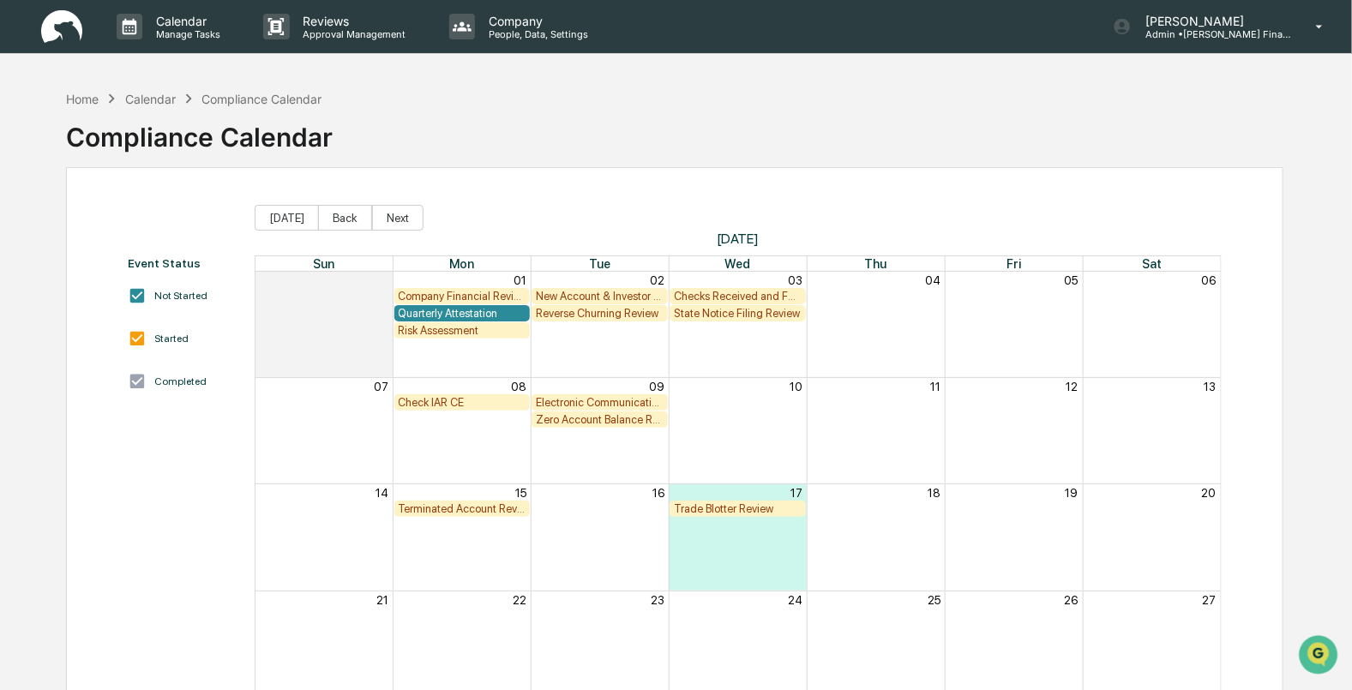
click at [471, 308] on div "Quarterly Attestation" at bounding box center [463, 313] width 128 height 13
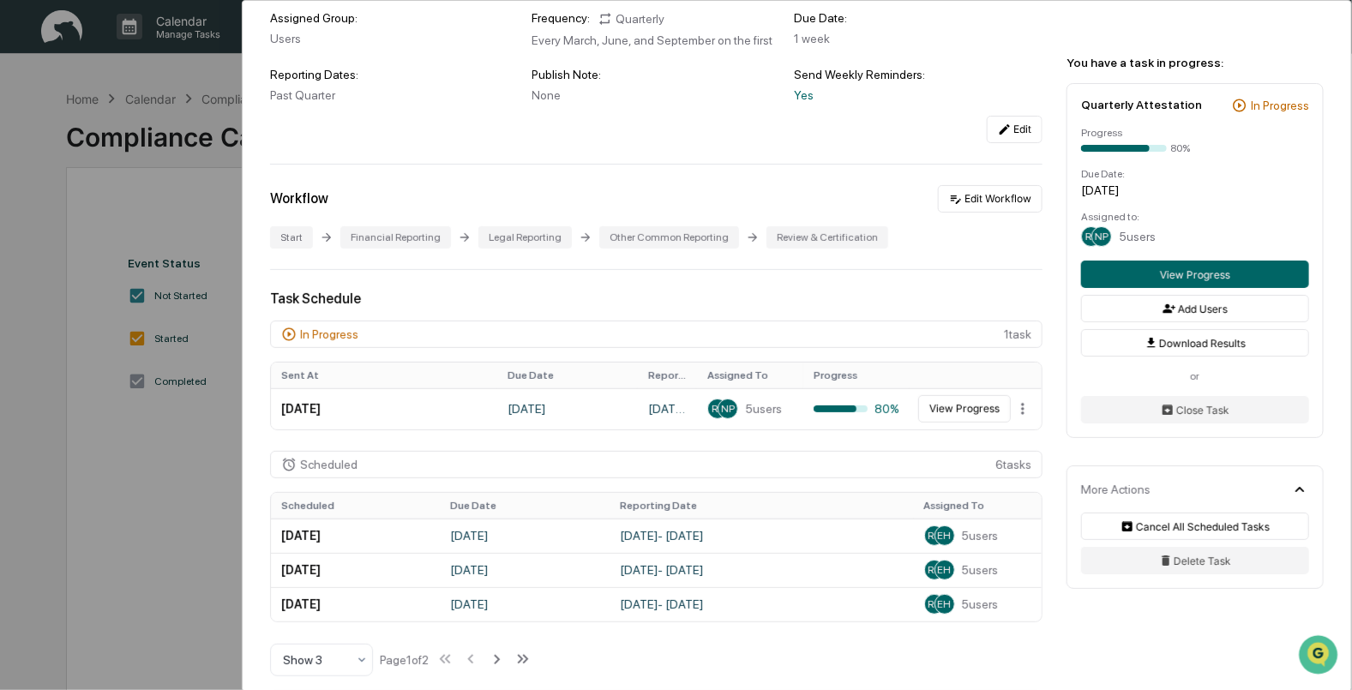
scroll to position [213, 0]
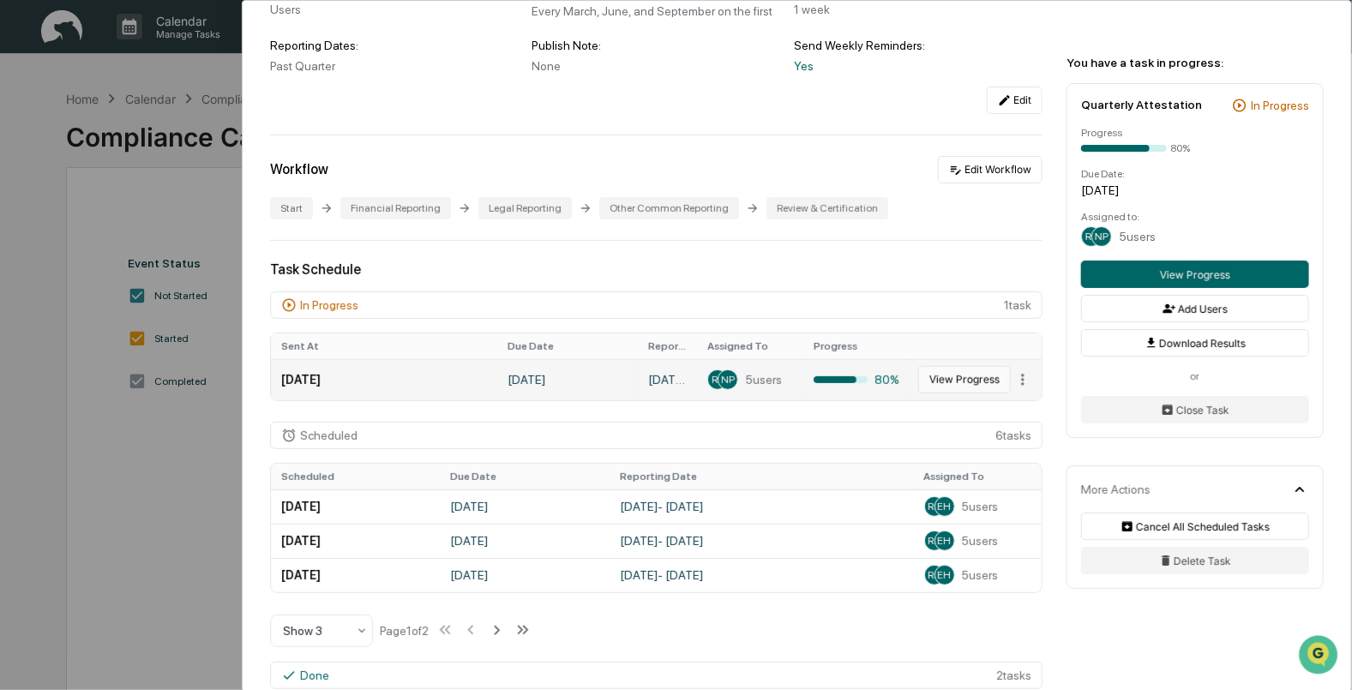
click at [972, 386] on button "View Progress" at bounding box center [964, 379] width 93 height 27
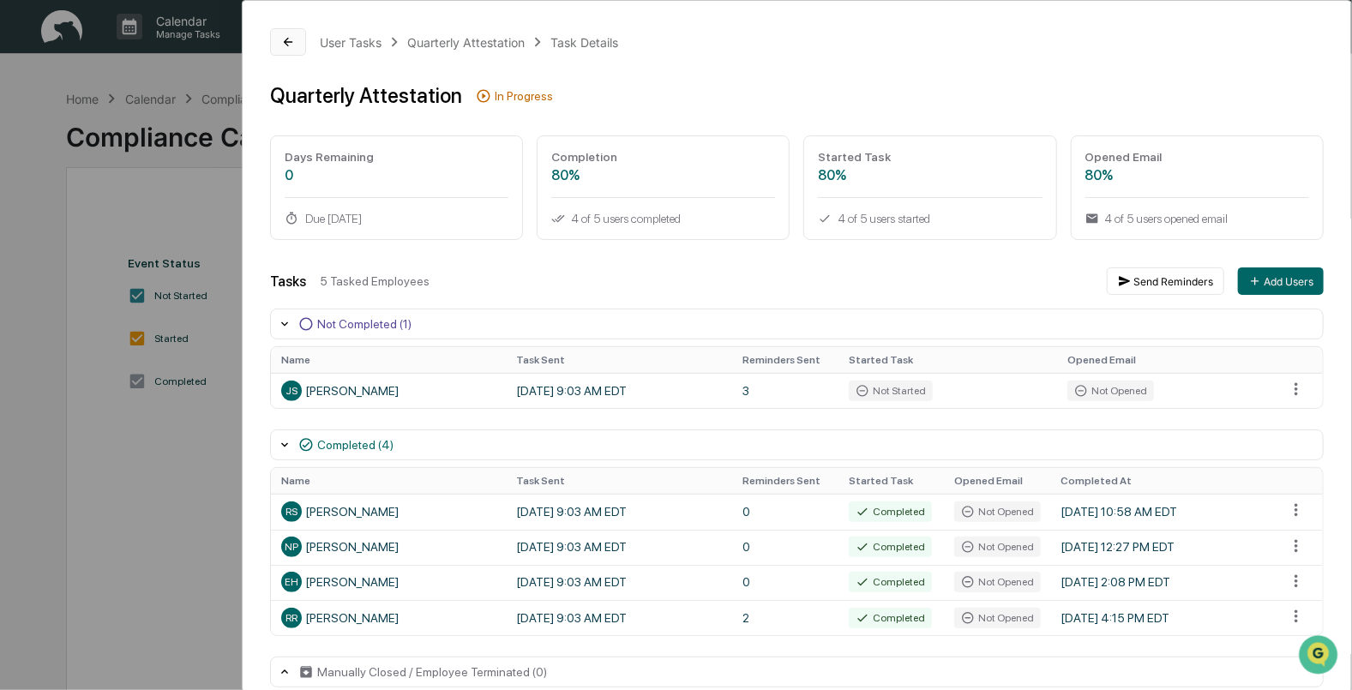
click at [293, 41] on icon at bounding box center [288, 42] width 14 height 14
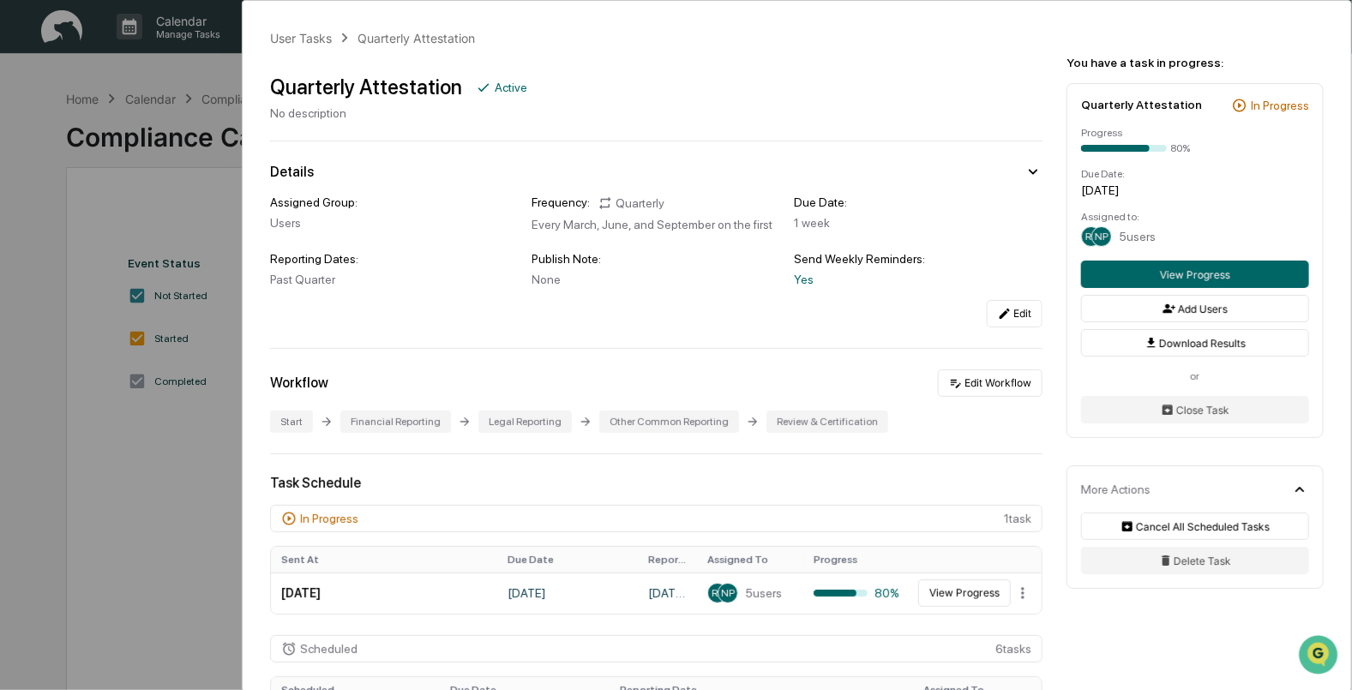
click at [49, 120] on div "User Tasks Quarterly Attestation Quarterly Attestation Active No description De…" at bounding box center [676, 345] width 1352 height 690
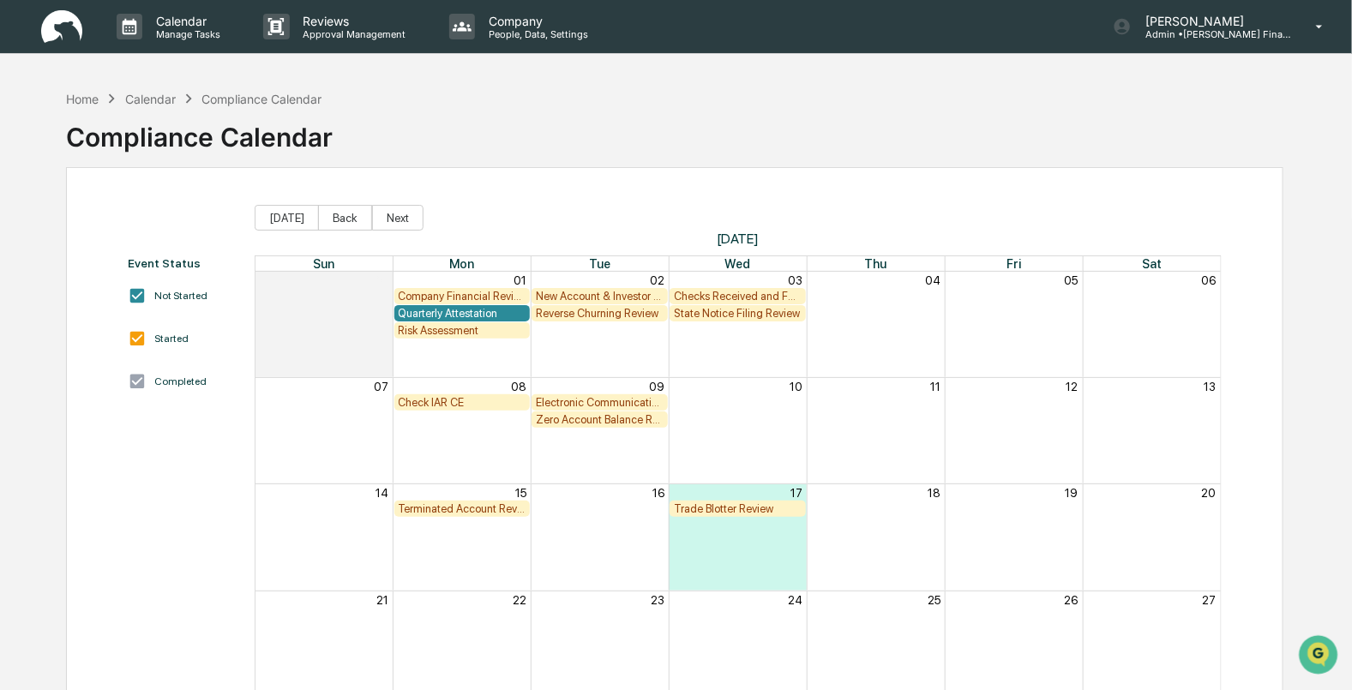
click at [436, 291] on div "Company Financial Review" at bounding box center [463, 296] width 128 height 13
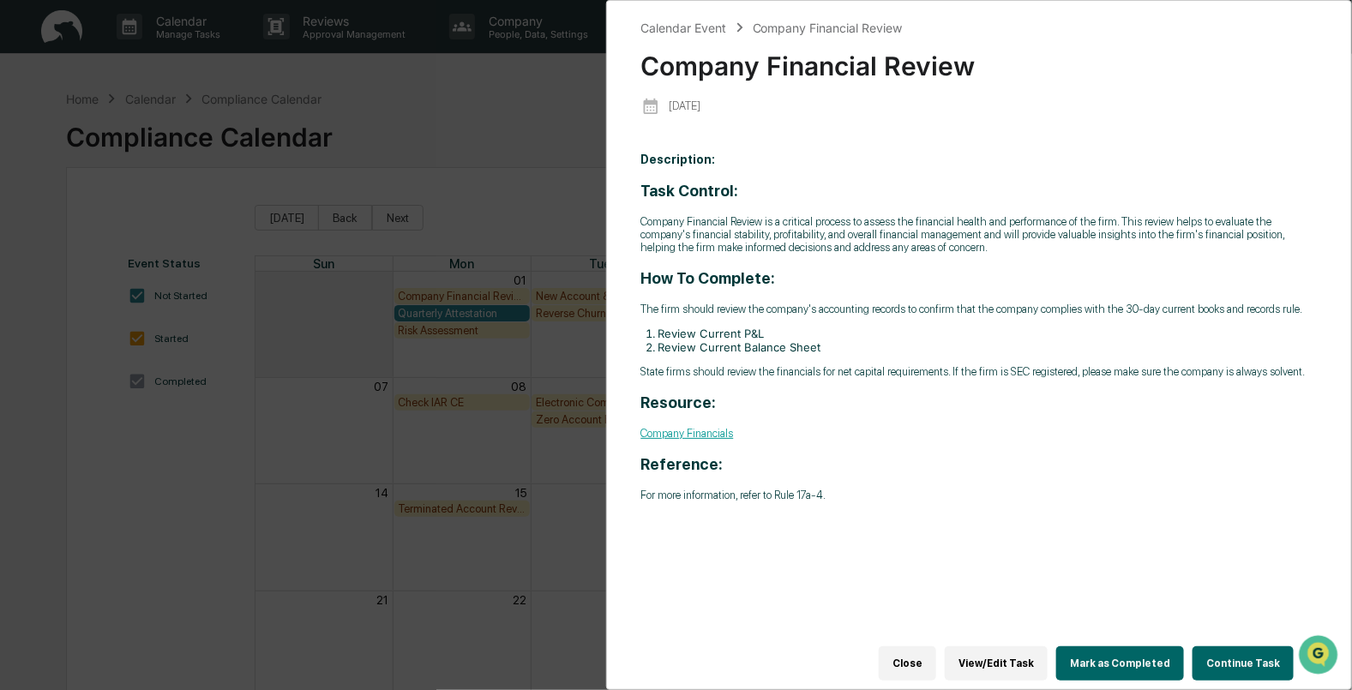
click at [1136, 654] on button "Mark as Completed" at bounding box center [1120, 663] width 128 height 34
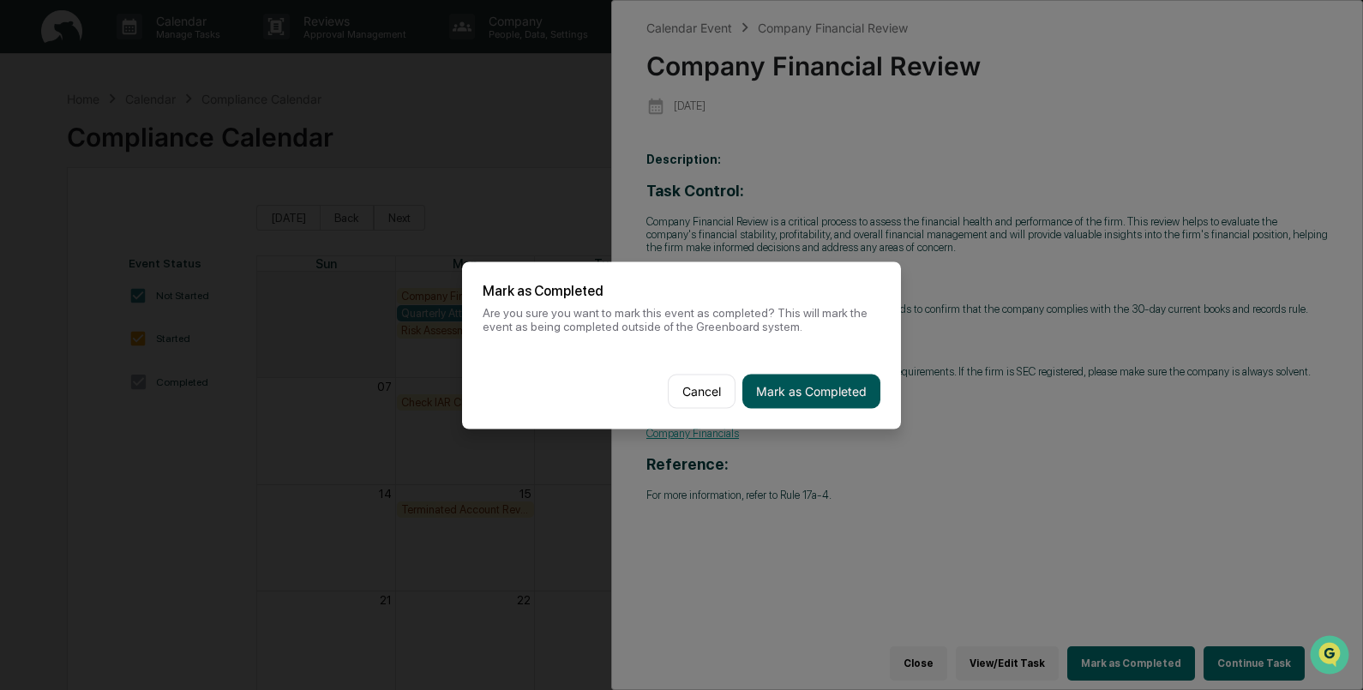
click at [807, 384] on button "Mark as Completed" at bounding box center [811, 391] width 138 height 34
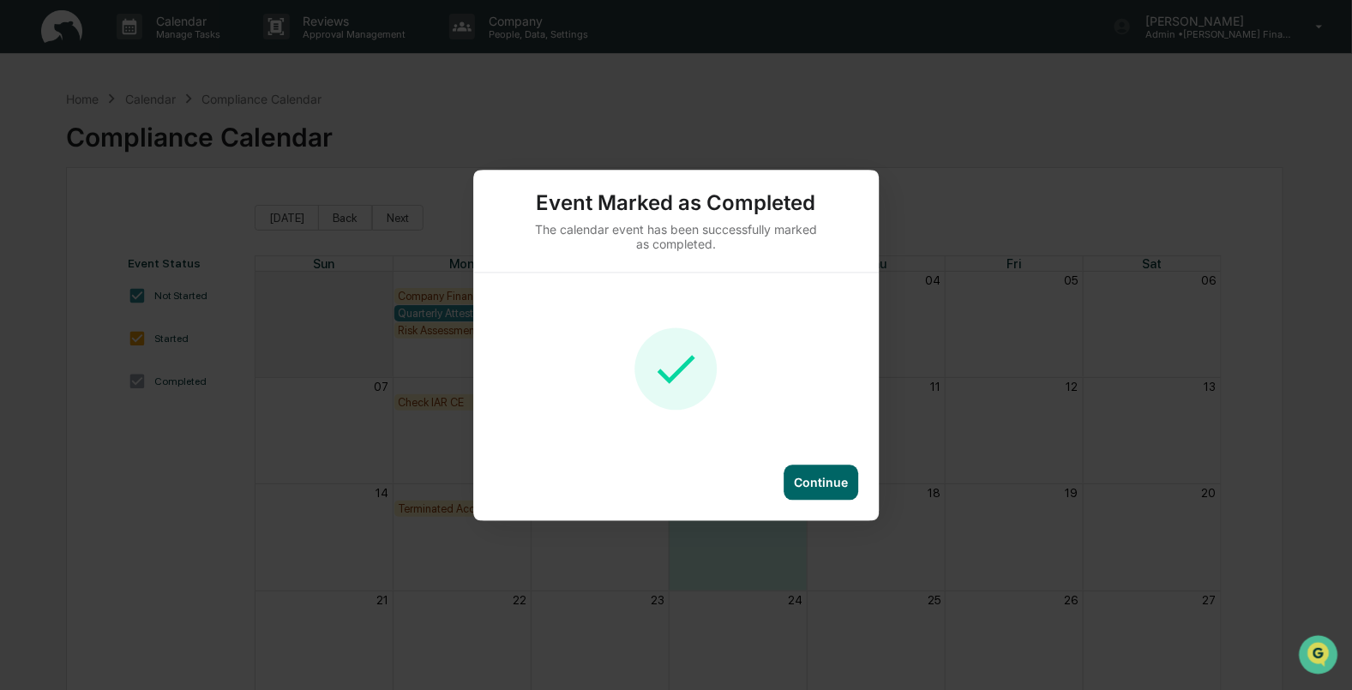
click at [810, 489] on div "Continue" at bounding box center [821, 482] width 54 height 15
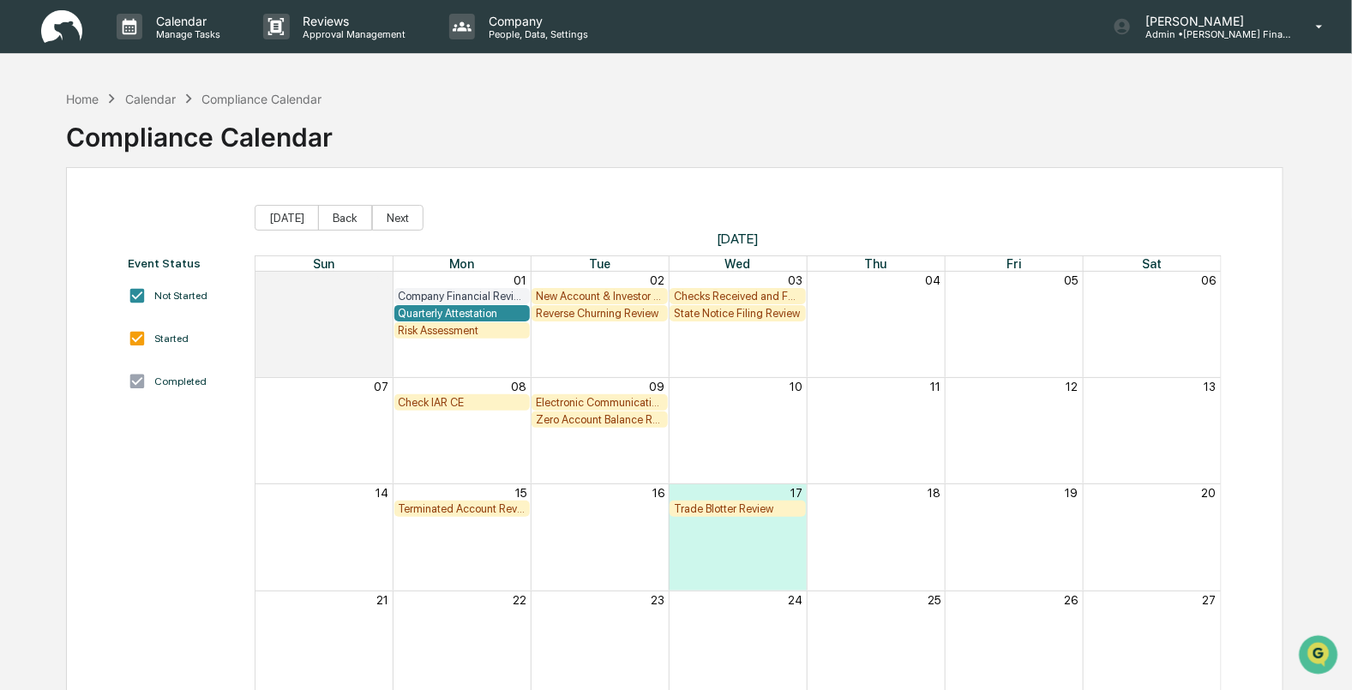
click at [582, 317] on div "Reverse Churning Review" at bounding box center [600, 313] width 128 height 13
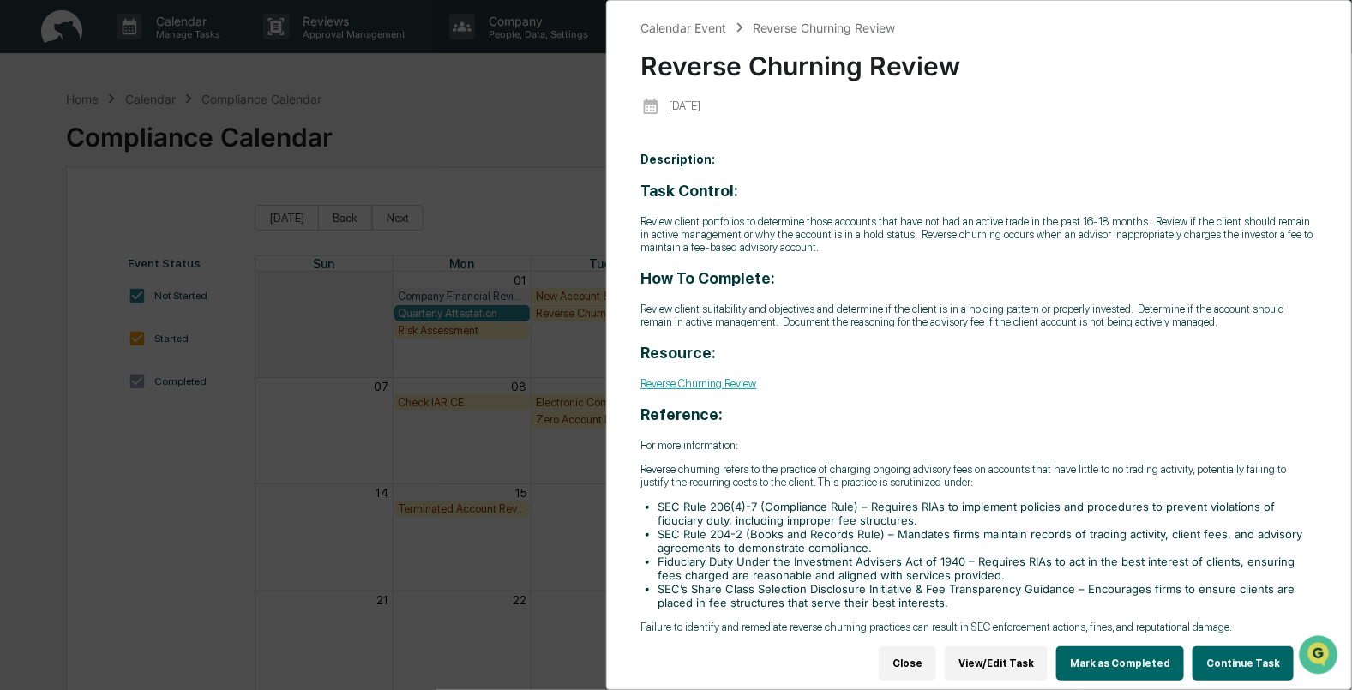
click at [448, 163] on div "Calendar Event Reverse Churning Review Reverse Churning Review 2025-09-02 Descr…" at bounding box center [676, 345] width 1352 height 690
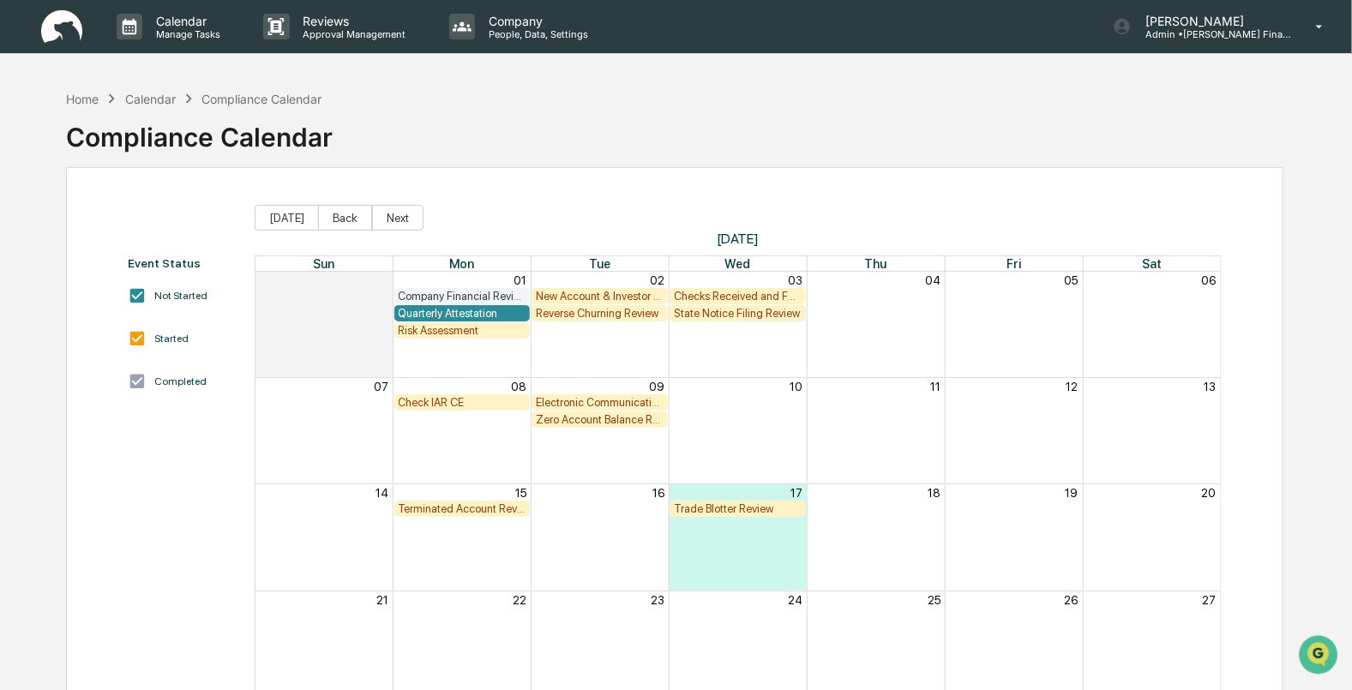
click at [729, 313] on div "State Notice Filing Review" at bounding box center [738, 313] width 128 height 13
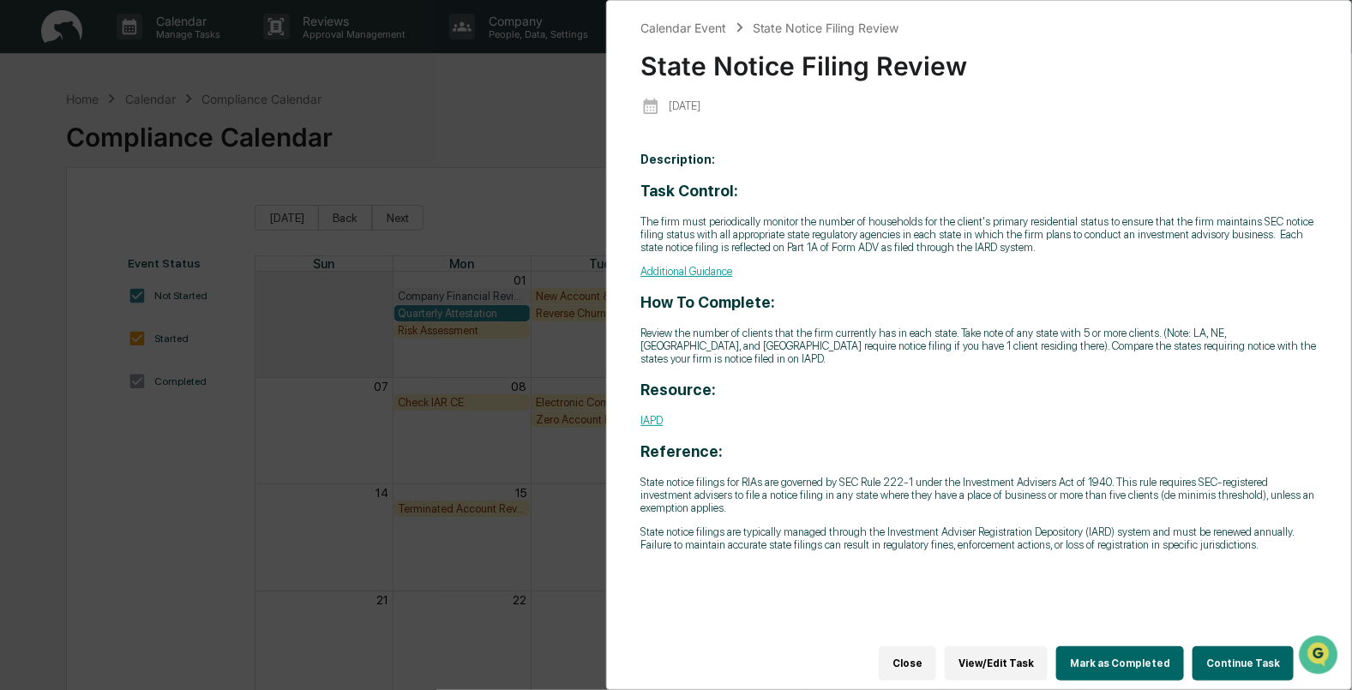
click at [1115, 658] on button "Mark as Completed" at bounding box center [1120, 663] width 128 height 34
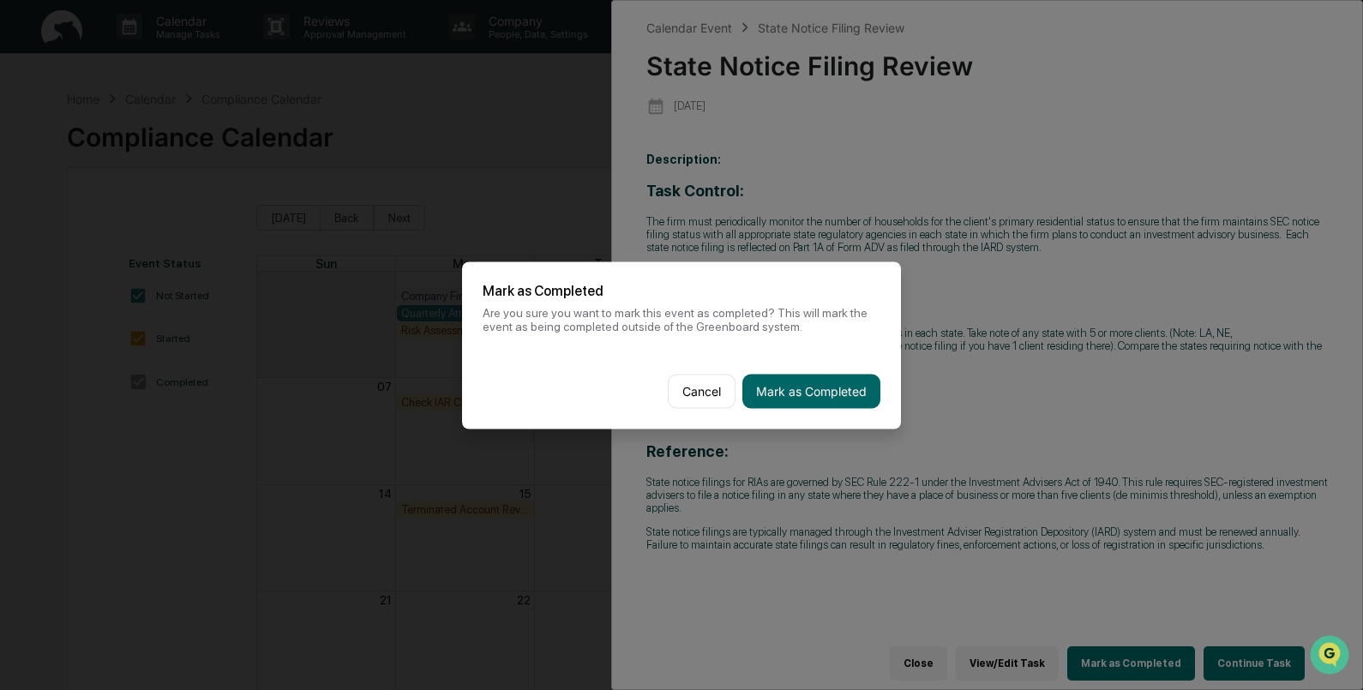
click at [792, 373] on div "Cancel Mark as Completed" at bounding box center [681, 390] width 439 height 75
click at [797, 389] on button "Mark as Completed" at bounding box center [811, 391] width 138 height 34
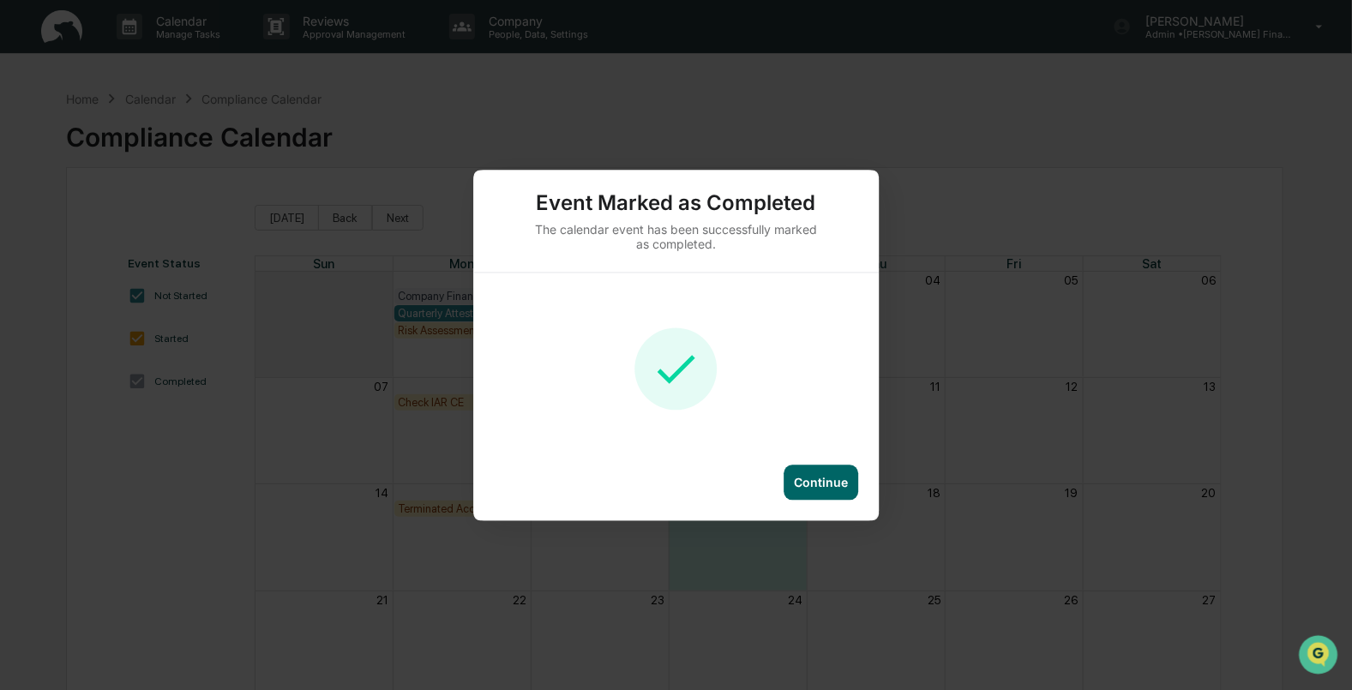
click at [806, 487] on div "Continue" at bounding box center [821, 482] width 54 height 15
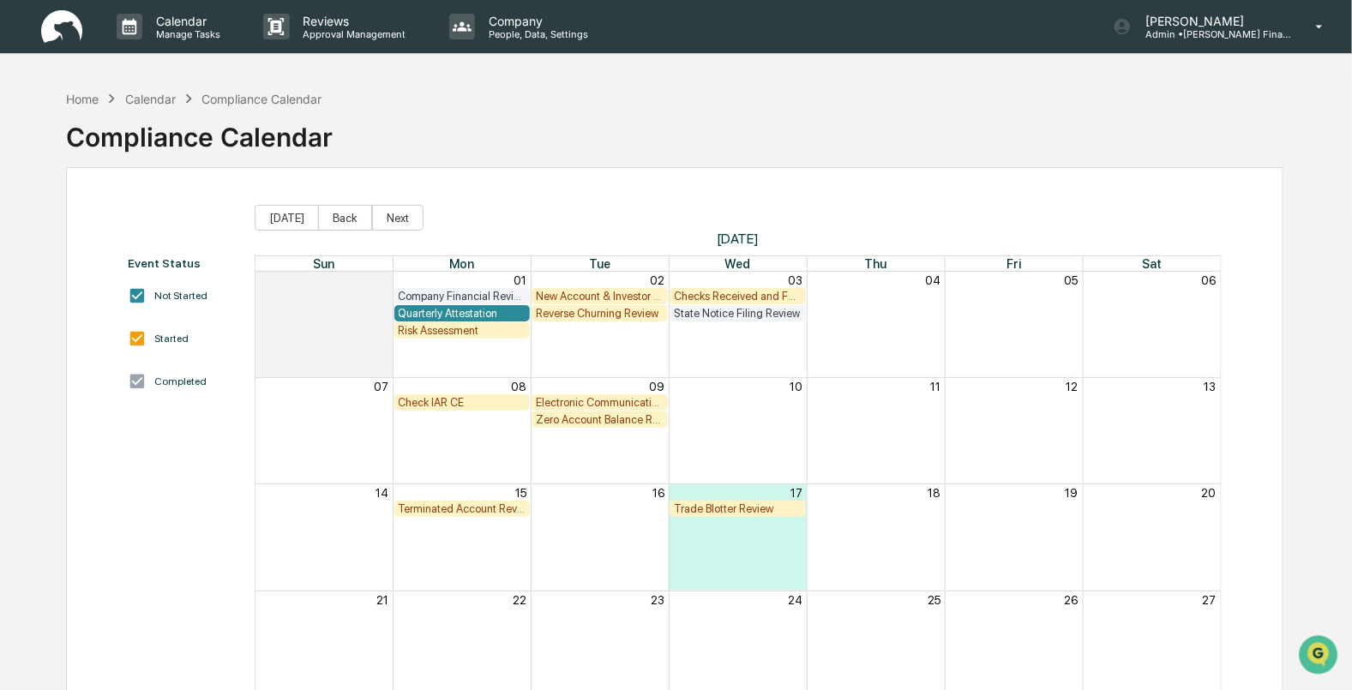
click at [582, 295] on div "New Account & Investor Profile Review" at bounding box center [600, 296] width 128 height 13
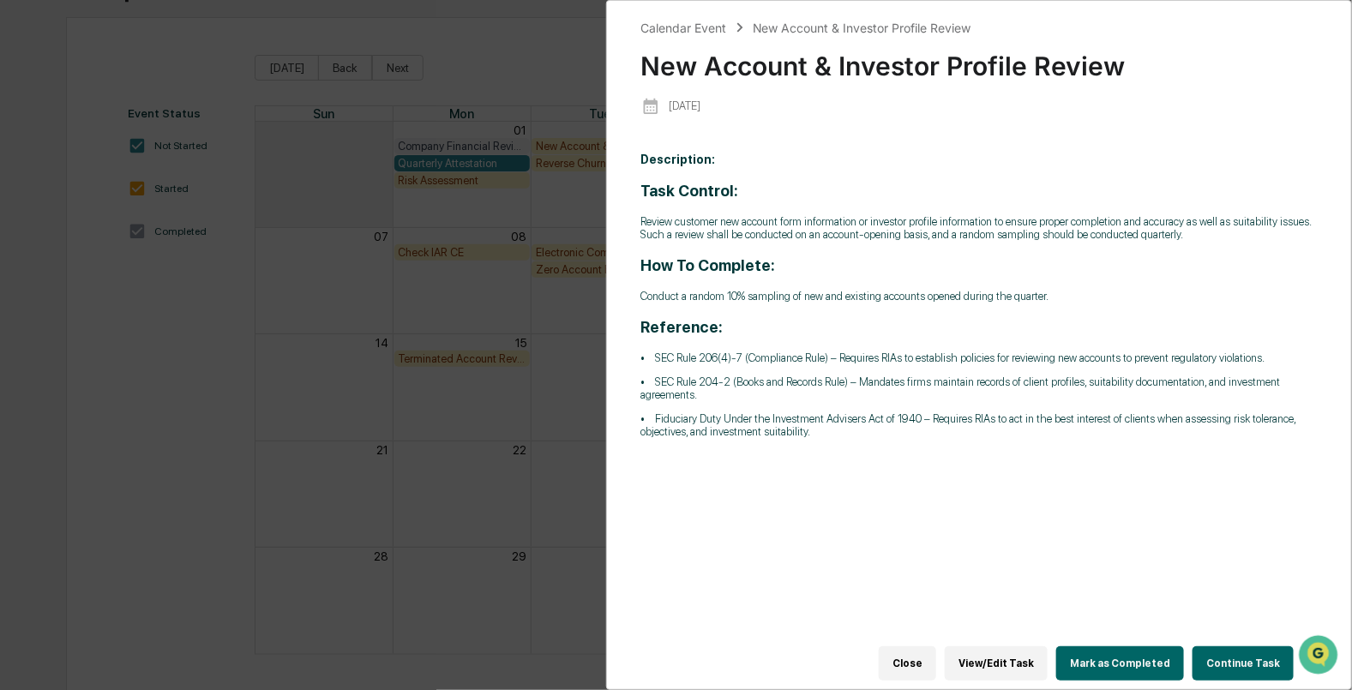
scroll to position [151, 0]
click at [1115, 646] on button "Mark as Completed" at bounding box center [1120, 663] width 128 height 34
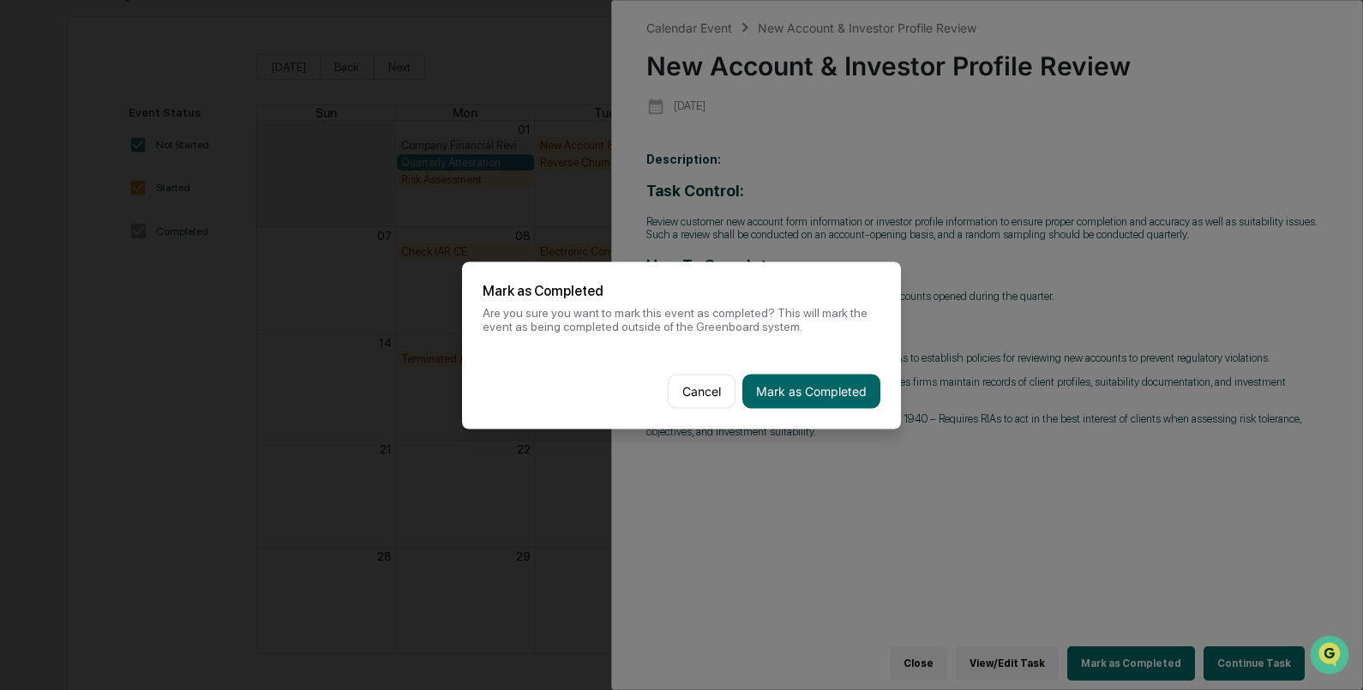
click at [807, 391] on button "Mark as Completed" at bounding box center [811, 391] width 138 height 34
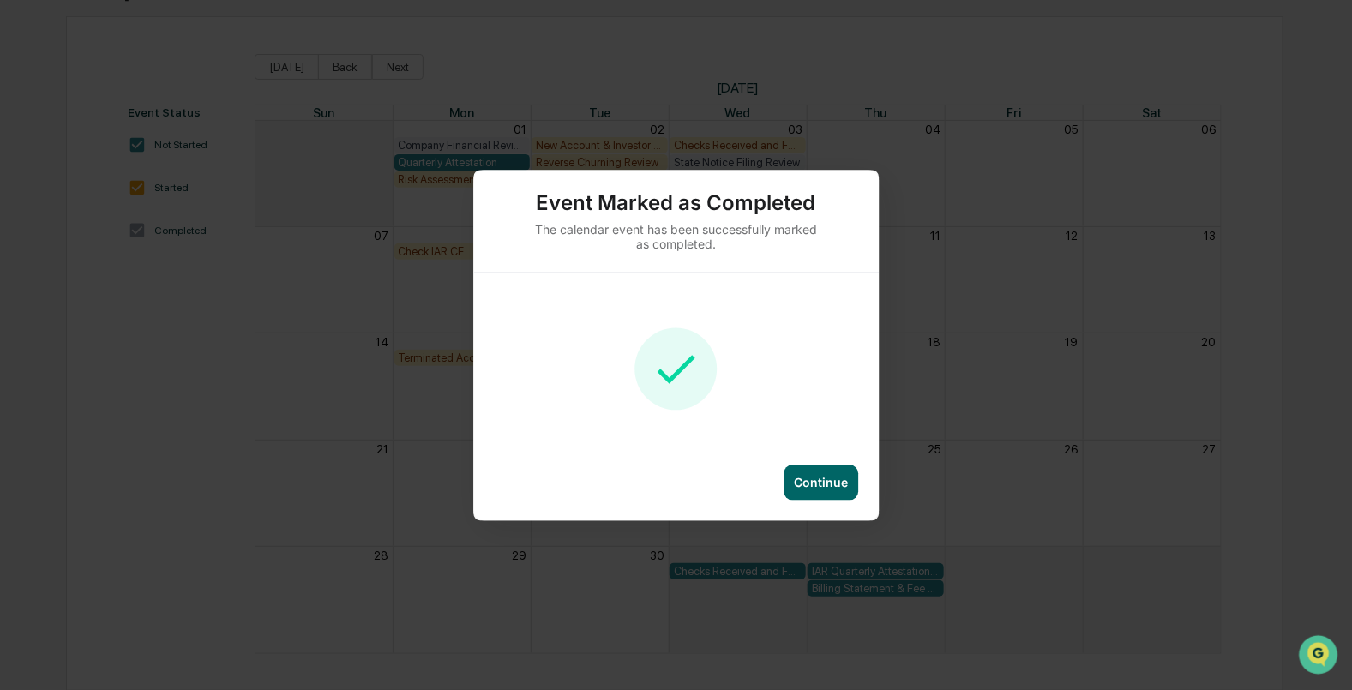
click at [825, 478] on div "Continue" at bounding box center [821, 482] width 54 height 15
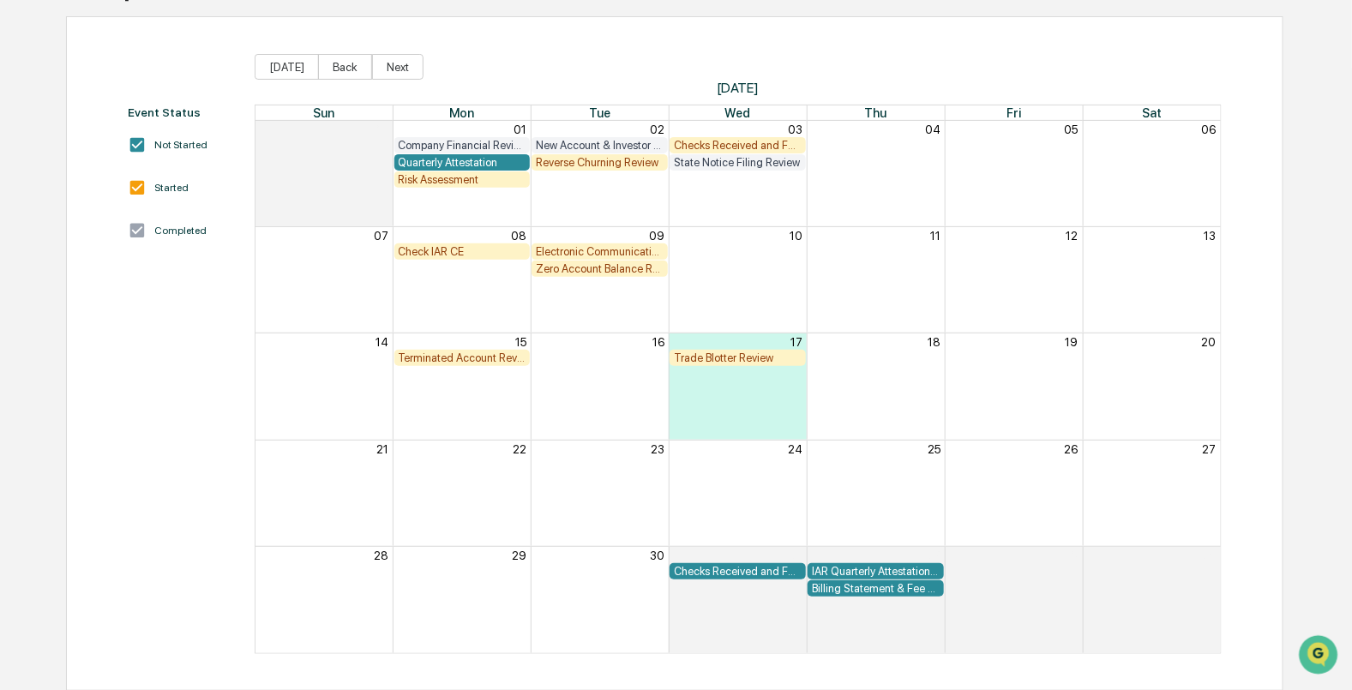
click at [712, 147] on div "Checks Received and Forwarded Log" at bounding box center [738, 145] width 128 height 13
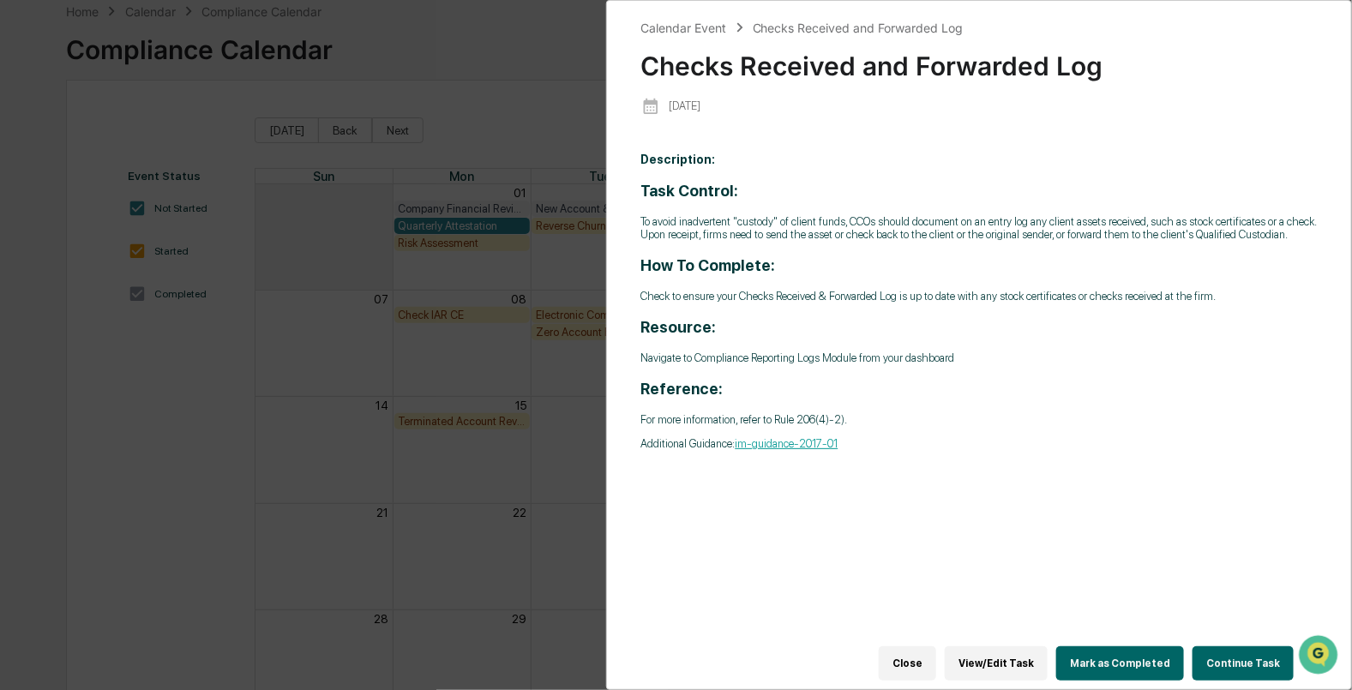
scroll to position [44, 0]
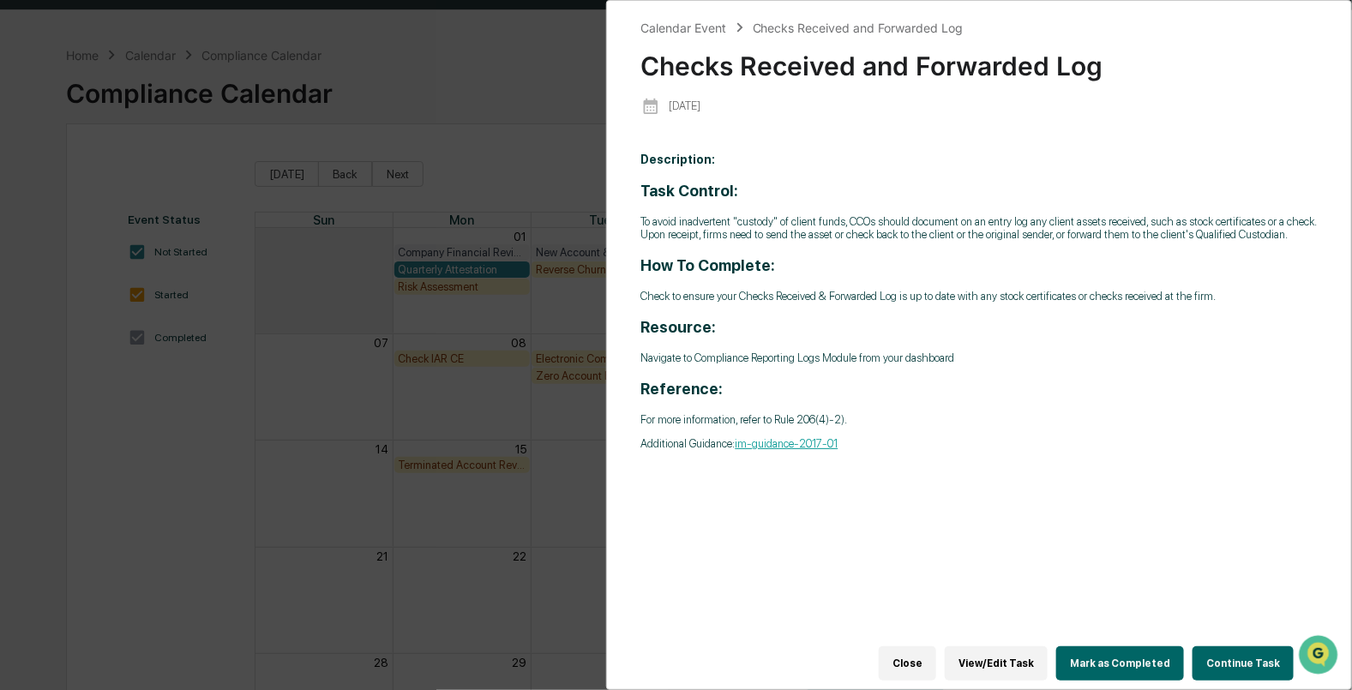
drag, startPoint x: 30, startPoint y: 467, endPoint x: 77, endPoint y: 457, distance: 48.3
click at [31, 467] on div "Calendar Event Checks Received and Forwarded Log Checks Received and Forwarded …" at bounding box center [676, 345] width 1352 height 690
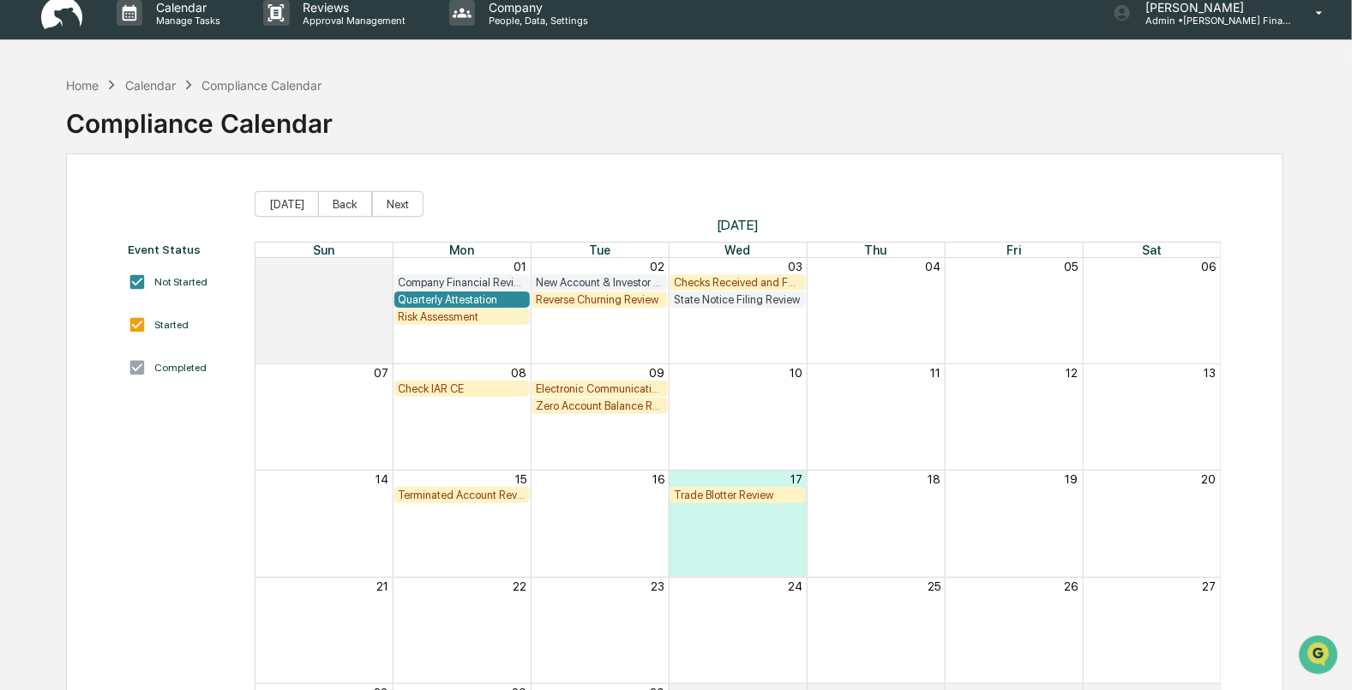
scroll to position [0, 0]
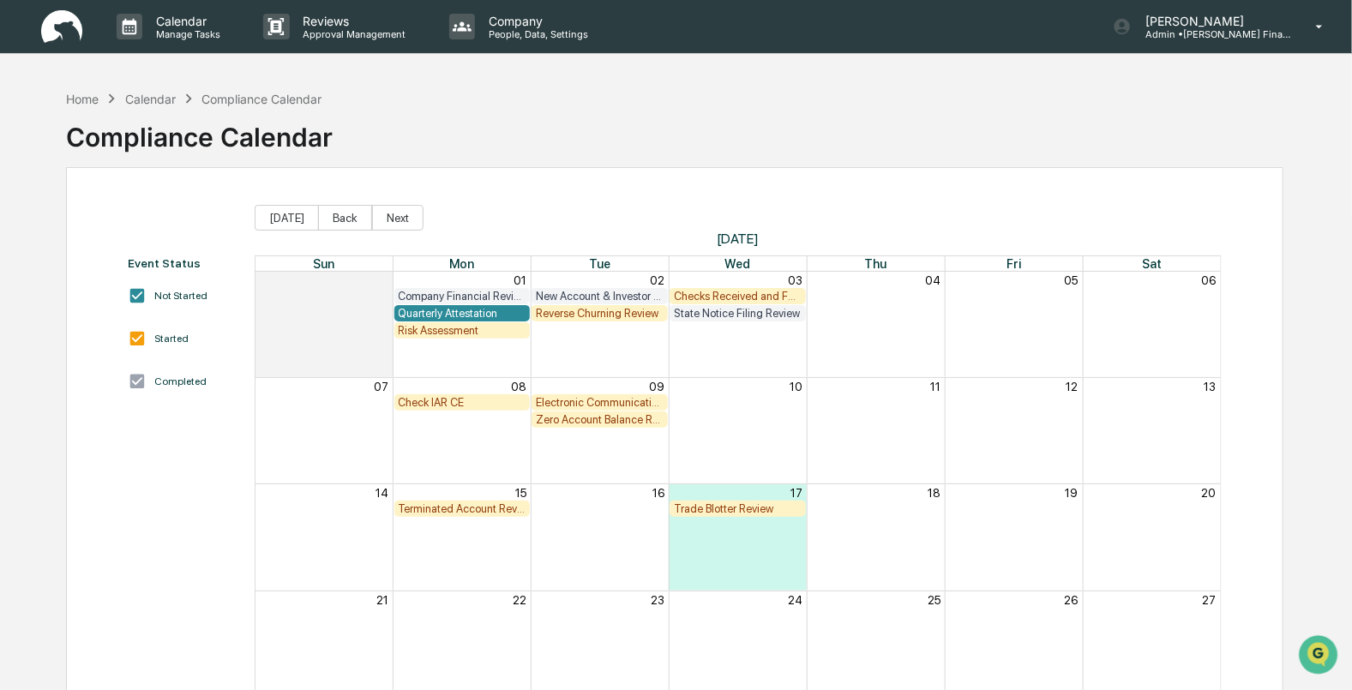
click at [56, 24] on img at bounding box center [61, 26] width 41 height 33
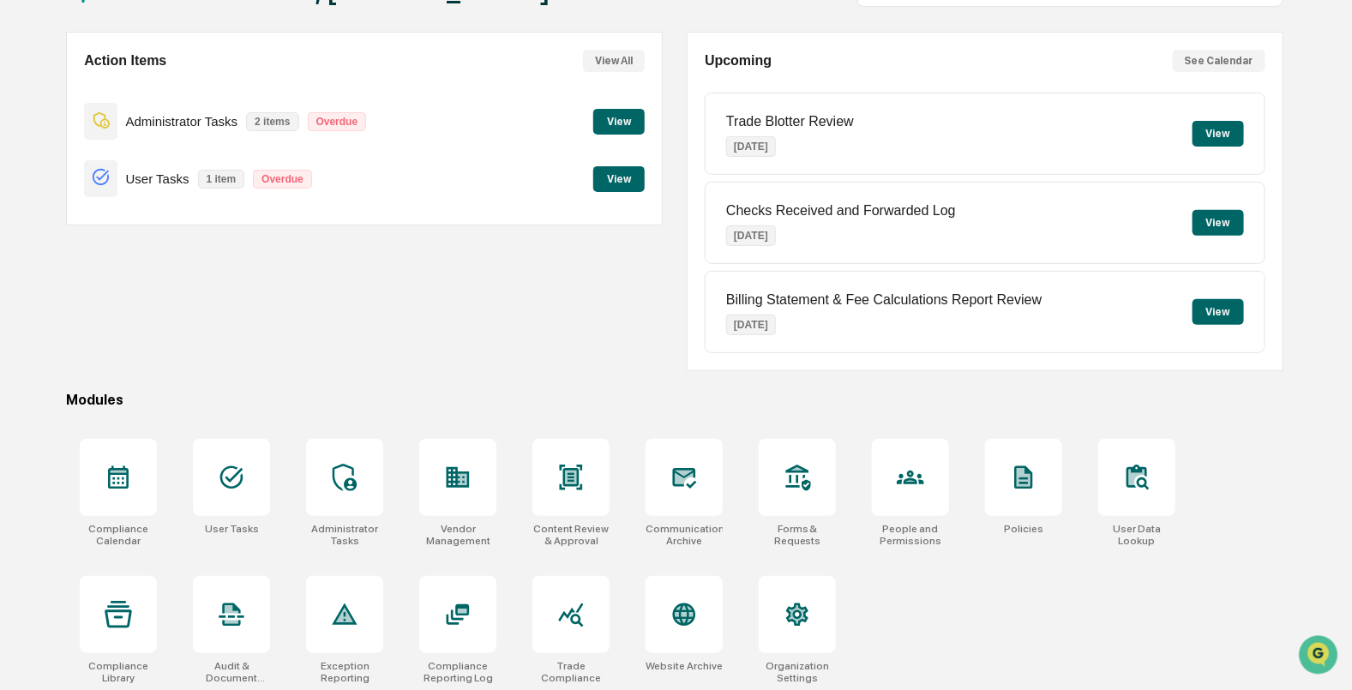
scroll to position [137, 0]
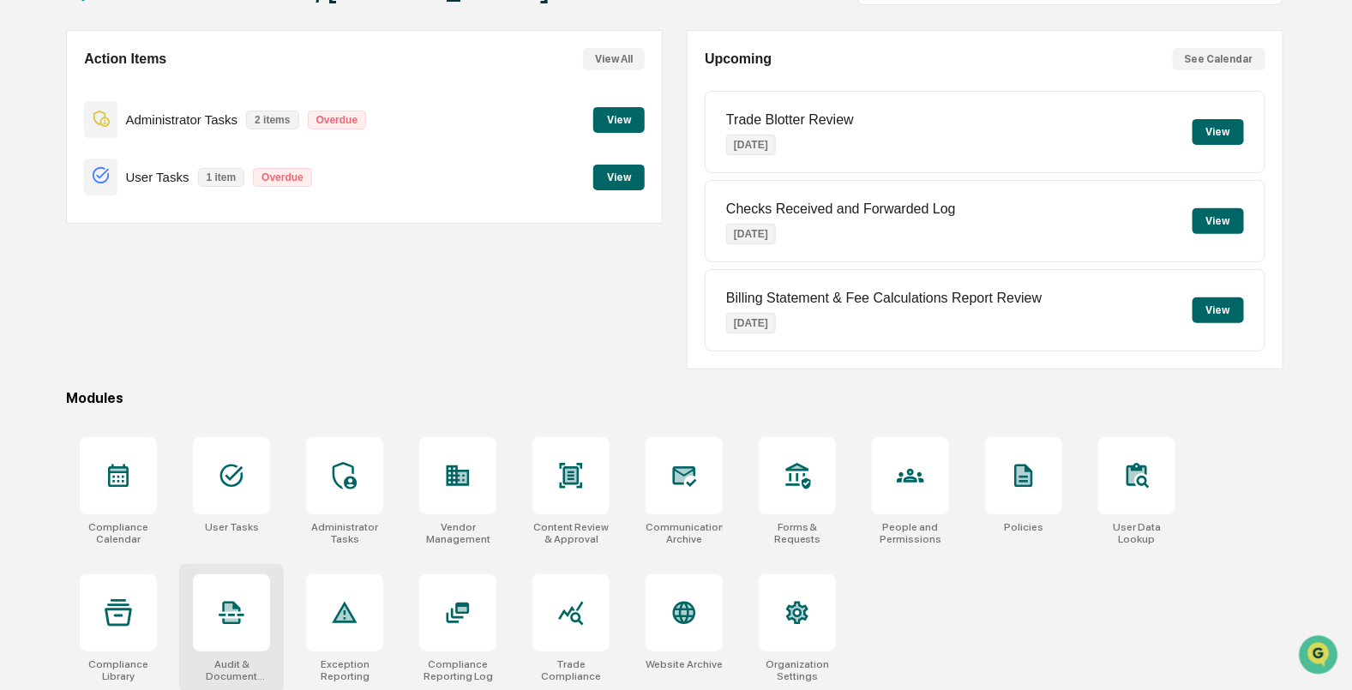
click at [241, 604] on icon at bounding box center [231, 612] width 27 height 27
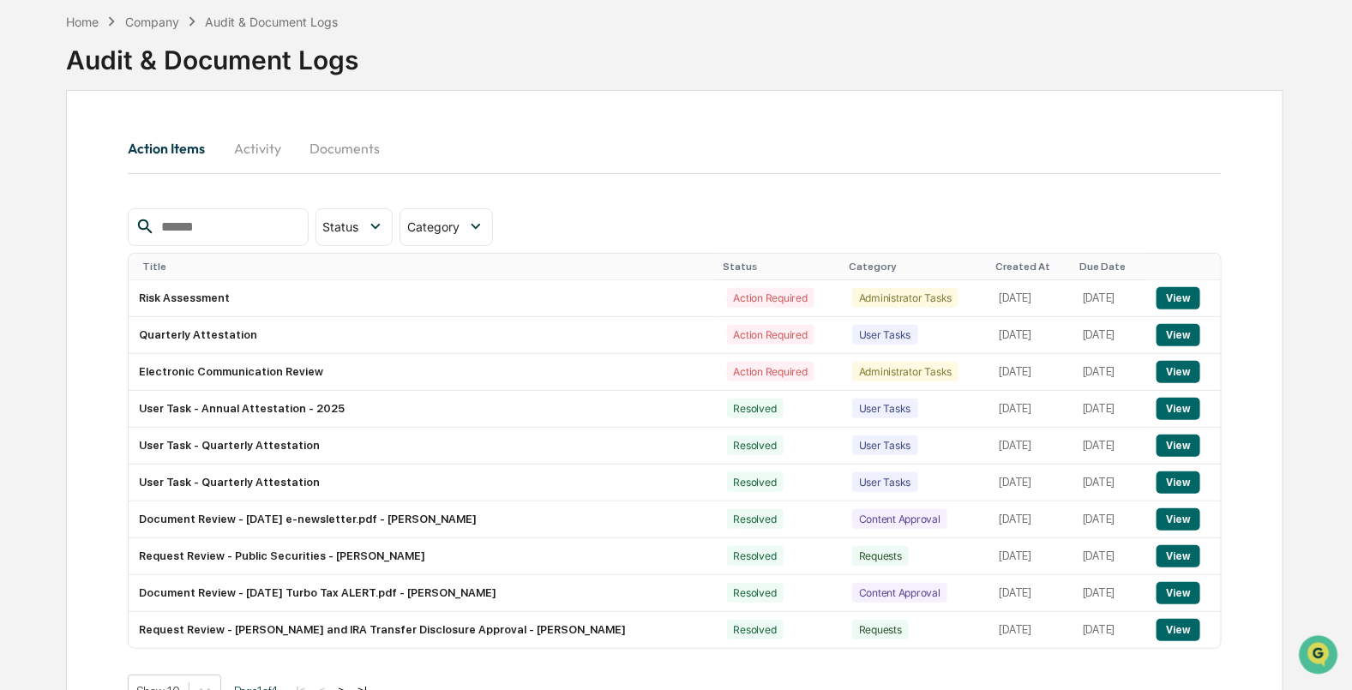
scroll to position [106, 0]
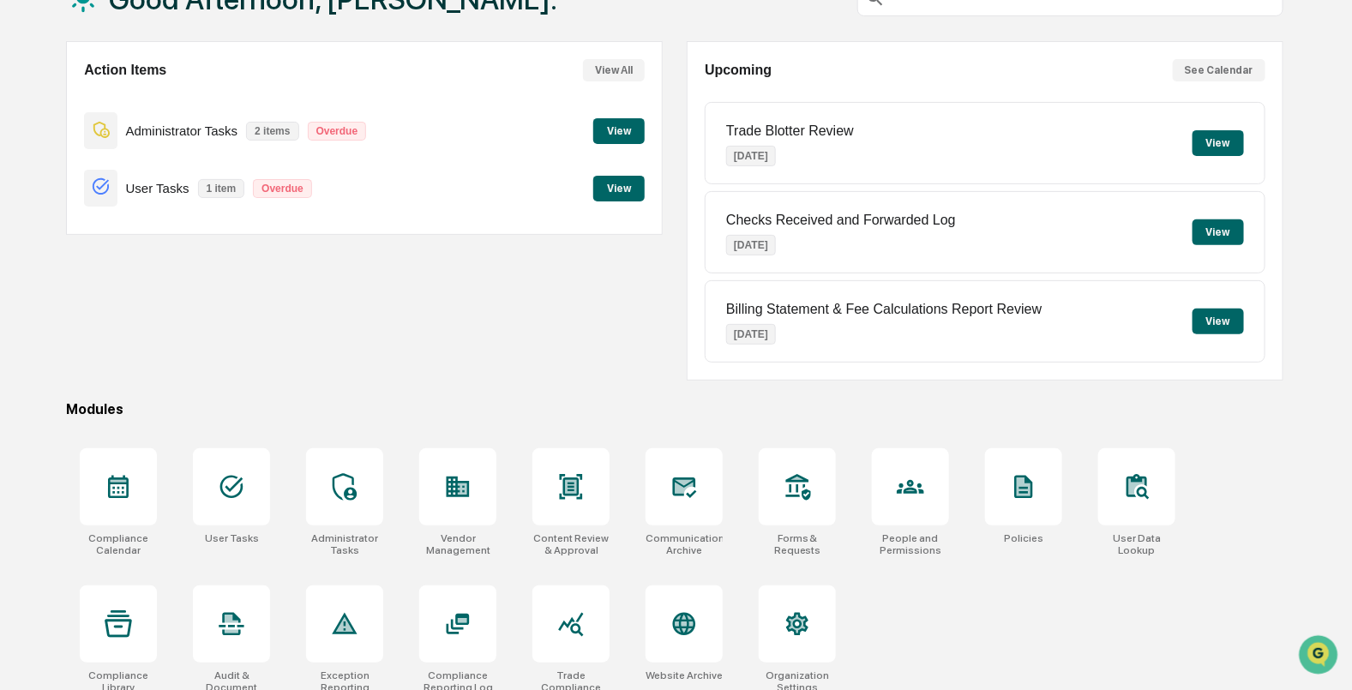
scroll to position [137, 0]
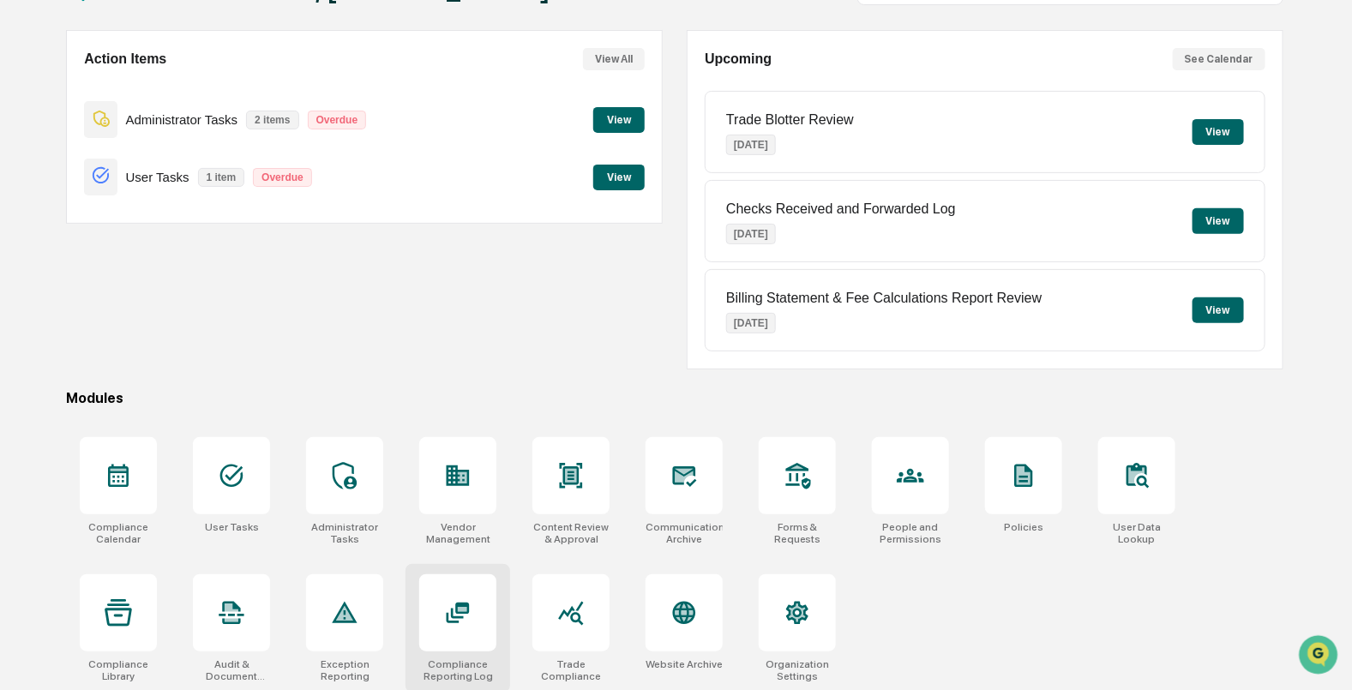
click at [458, 608] on icon at bounding box center [458, 613] width 23 height 21
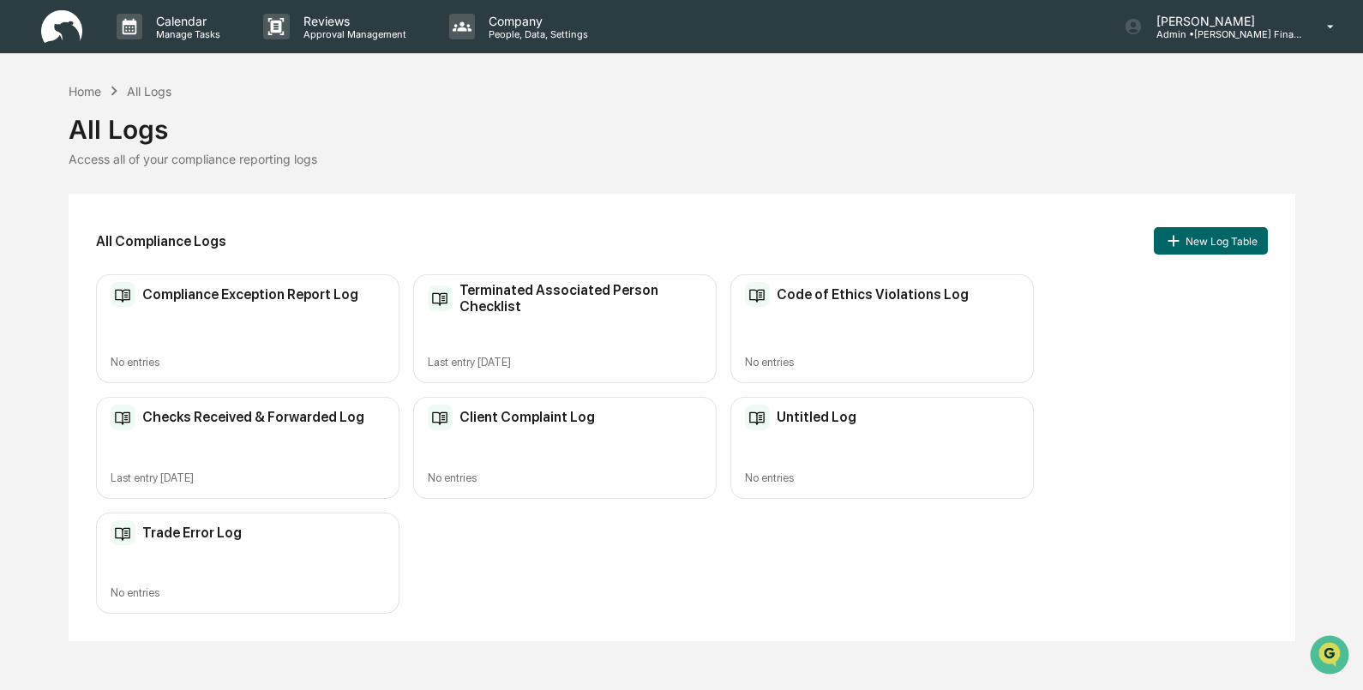
click at [197, 399] on div "Checks Received & Forwarded Log Last entry [DATE]" at bounding box center [247, 448] width 303 height 102
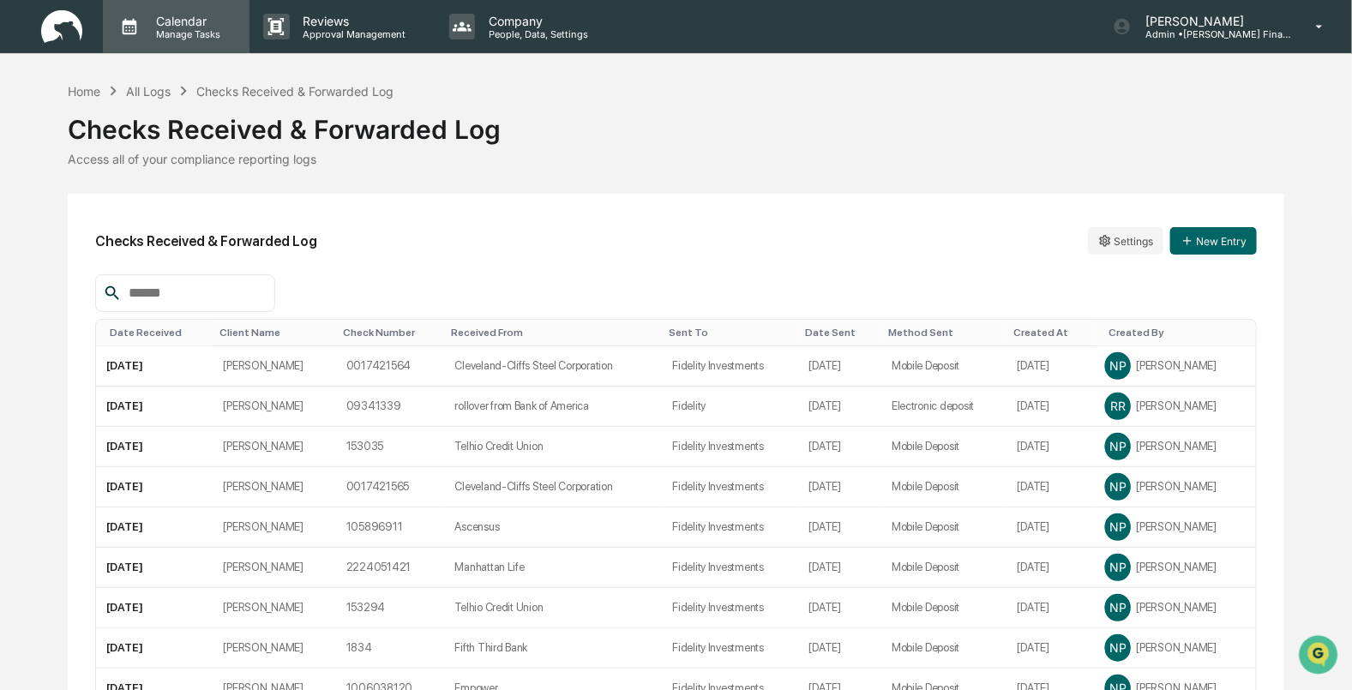
click at [146, 15] on p "Calendar" at bounding box center [185, 21] width 87 height 15
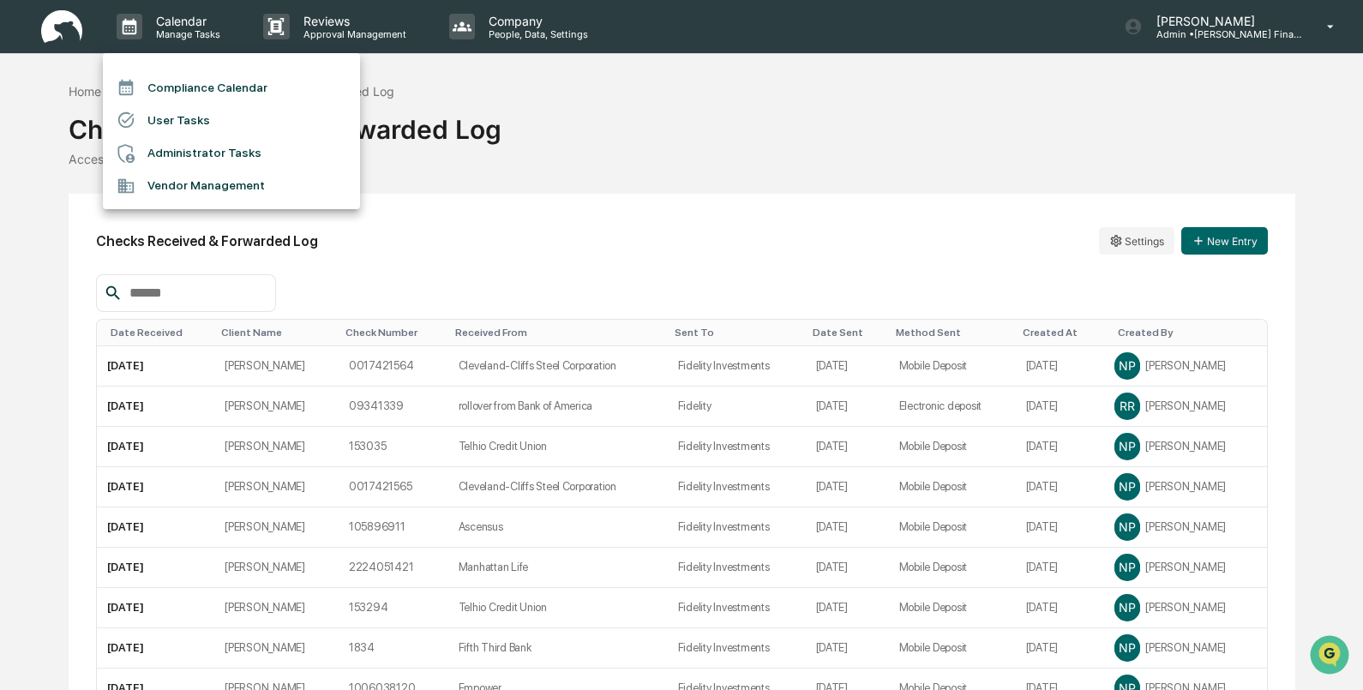
click at [177, 62] on ul "Compliance Calendar User Tasks Administrator Tasks Vendor Management" at bounding box center [231, 131] width 257 height 156
click at [177, 81] on li "Compliance Calendar" at bounding box center [231, 87] width 257 height 33
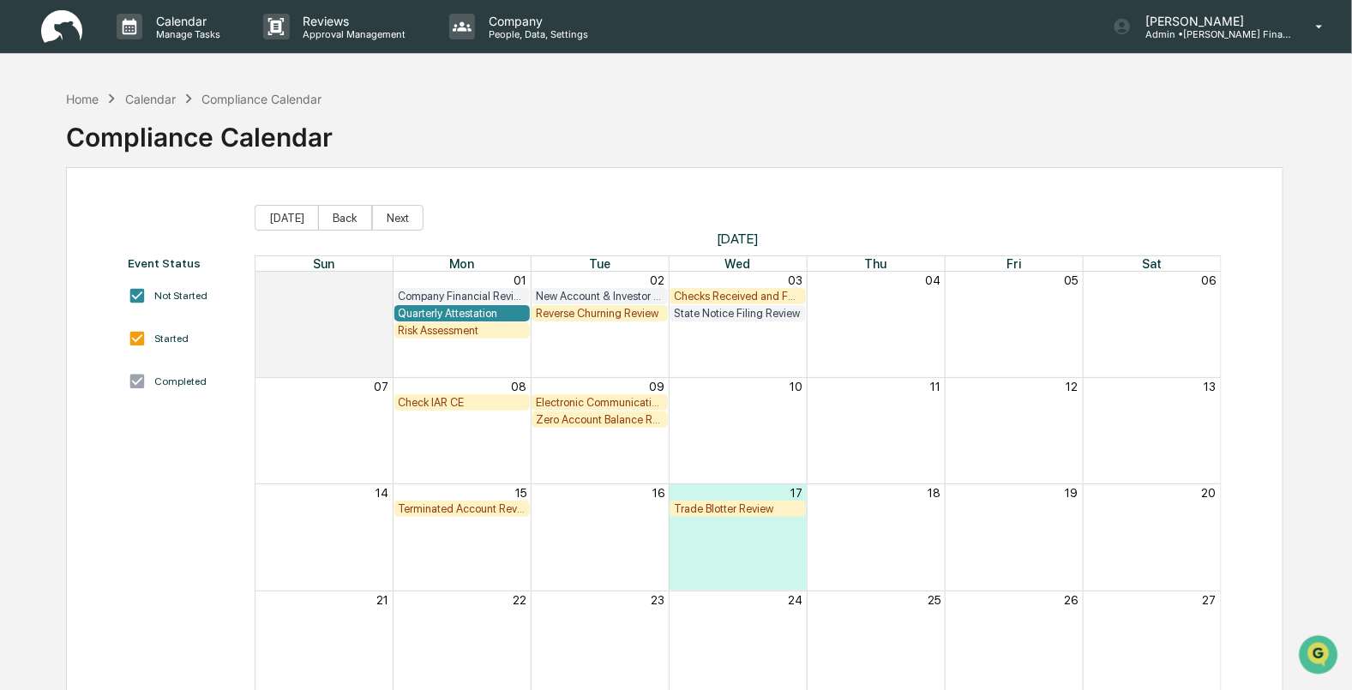
click at [737, 290] on div "Checks Received and Forwarded Log" at bounding box center [738, 296] width 128 height 13
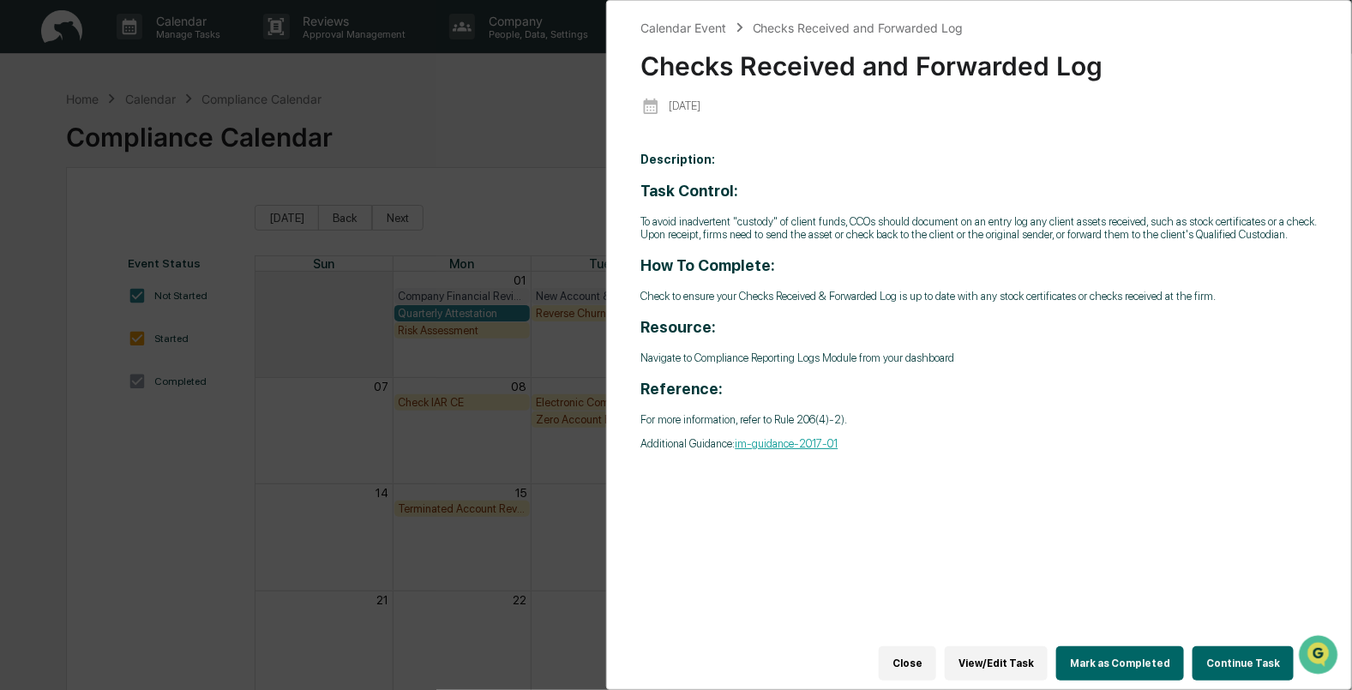
click at [1110, 660] on button "Mark as Completed" at bounding box center [1120, 663] width 128 height 34
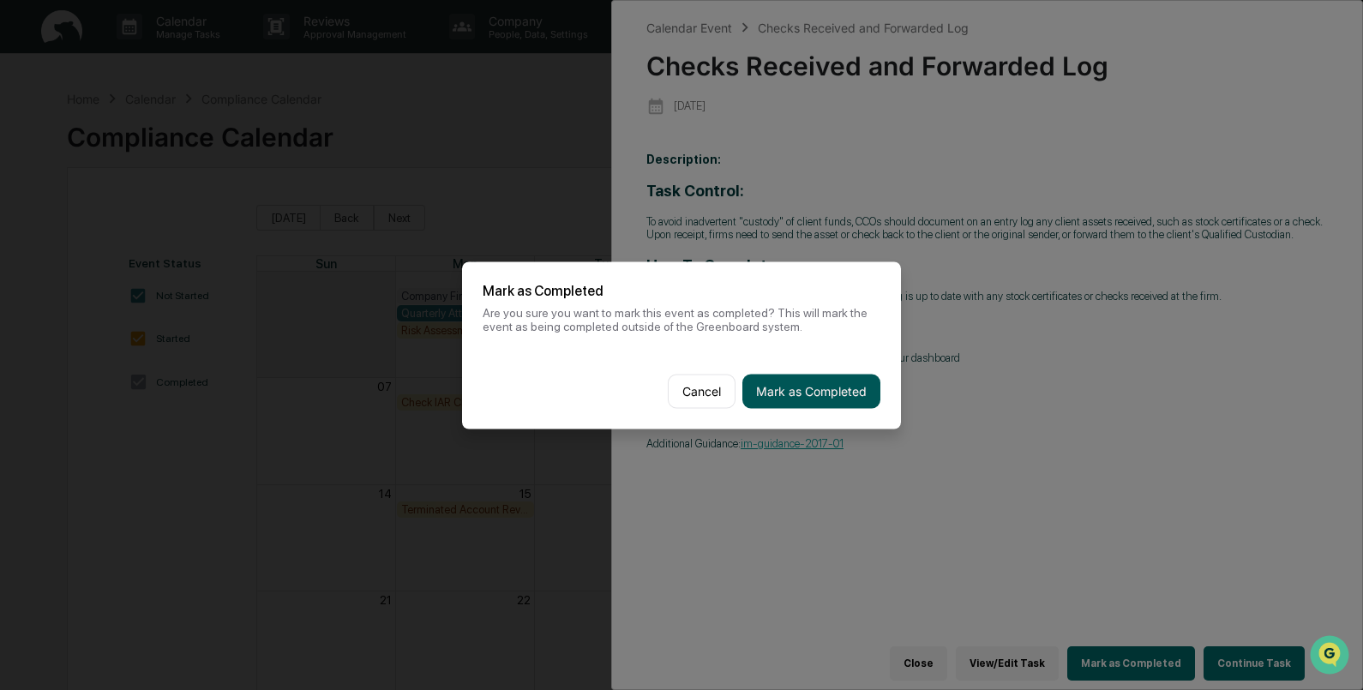
click at [821, 383] on button "Mark as Completed" at bounding box center [811, 391] width 138 height 34
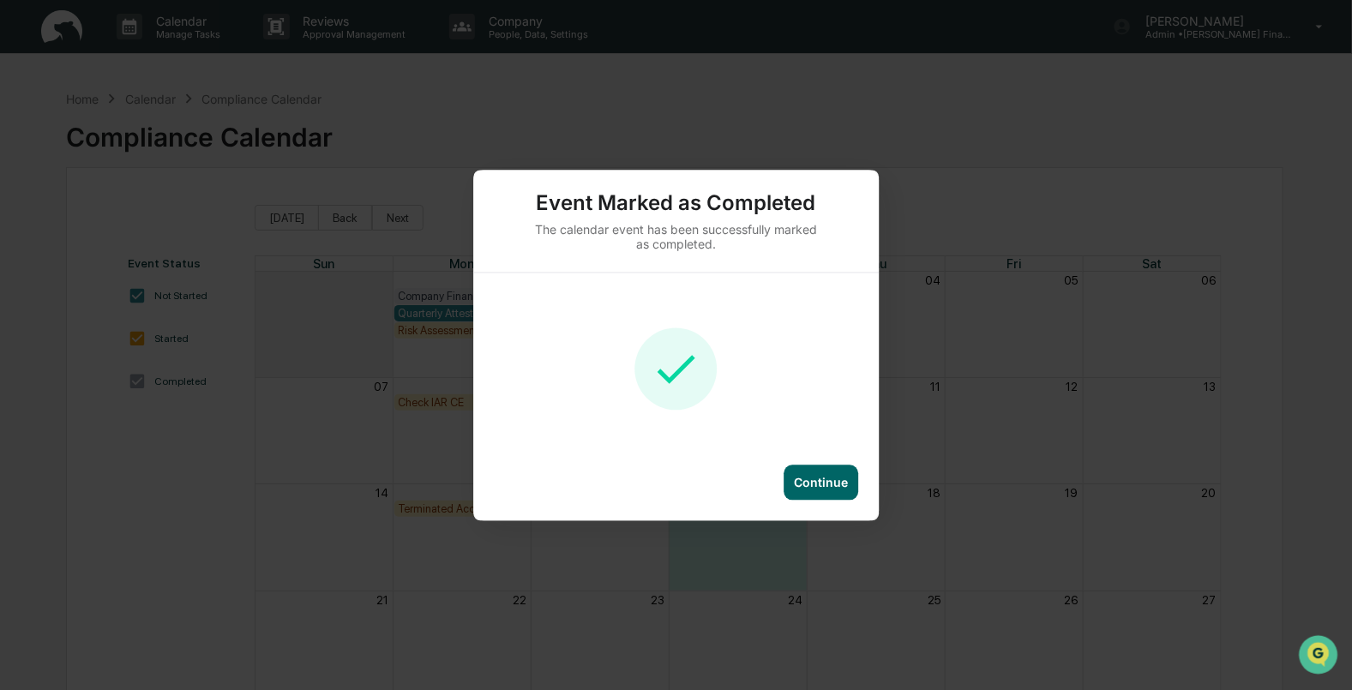
click at [810, 465] on div "Continue" at bounding box center [820, 482] width 75 height 35
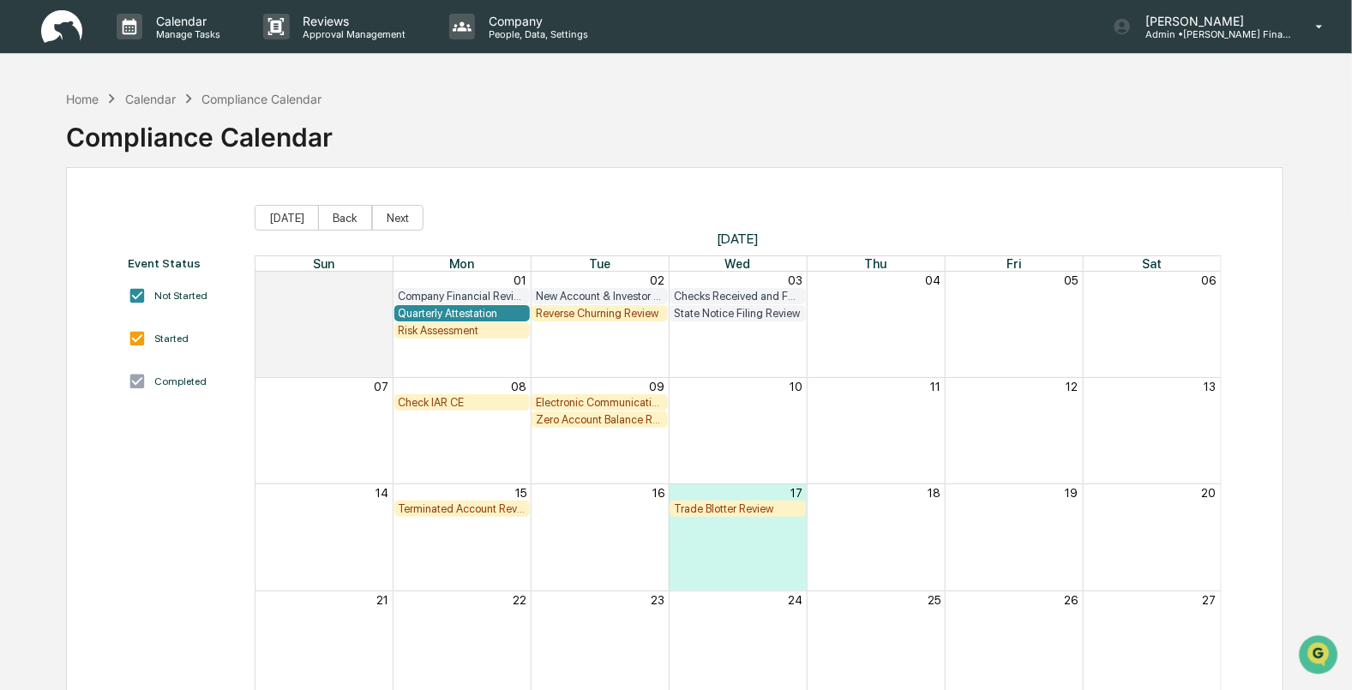
click at [44, 39] on img at bounding box center [61, 26] width 41 height 33
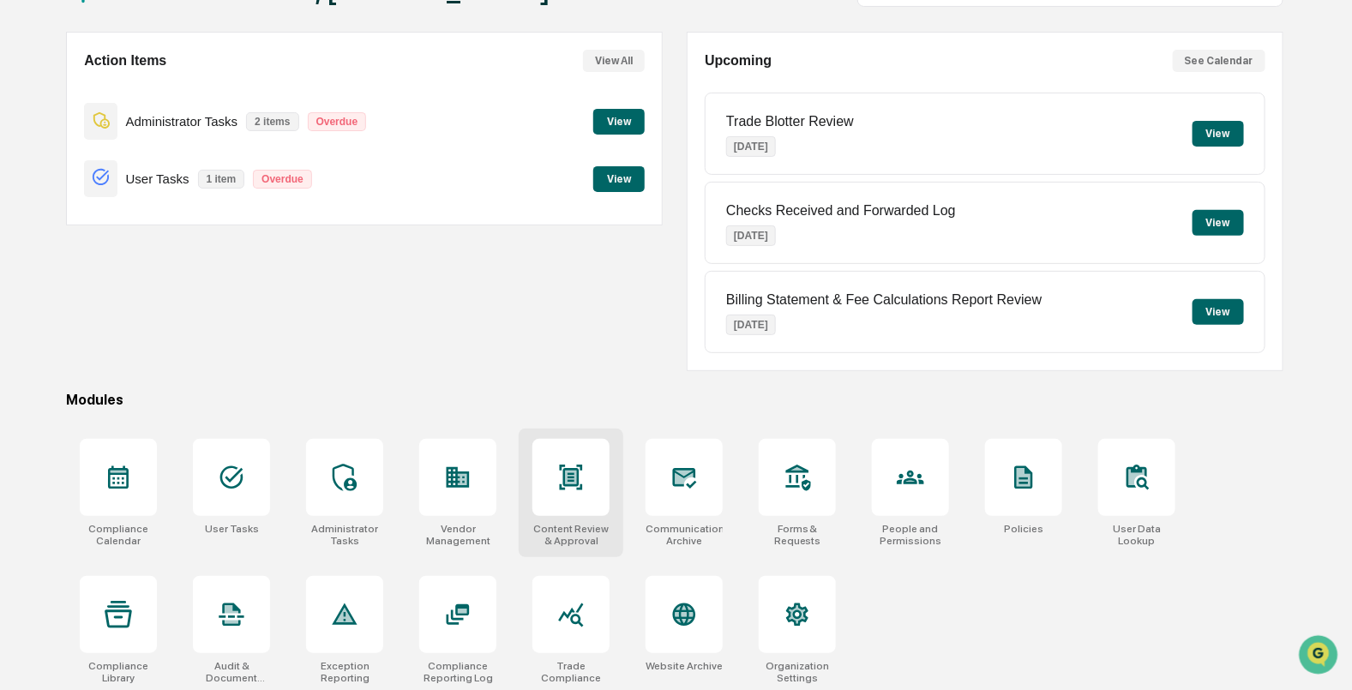
scroll to position [137, 0]
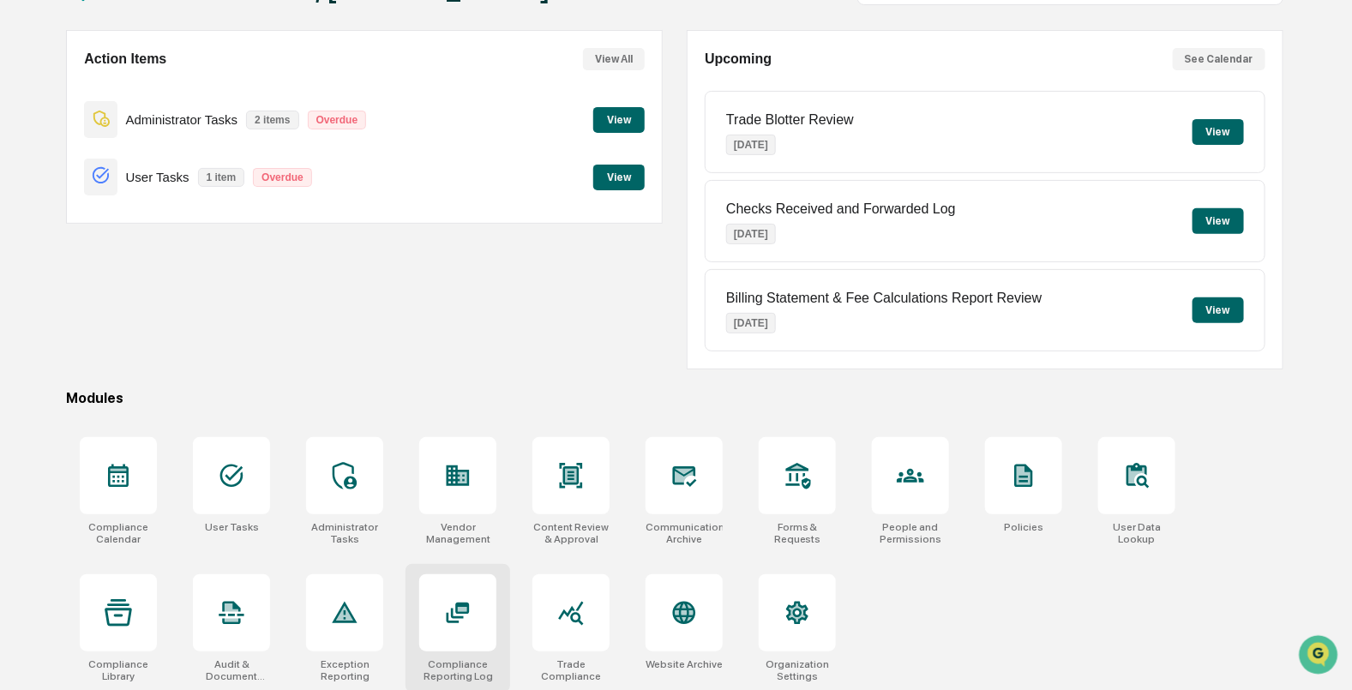
click at [493, 618] on div at bounding box center [457, 612] width 77 height 77
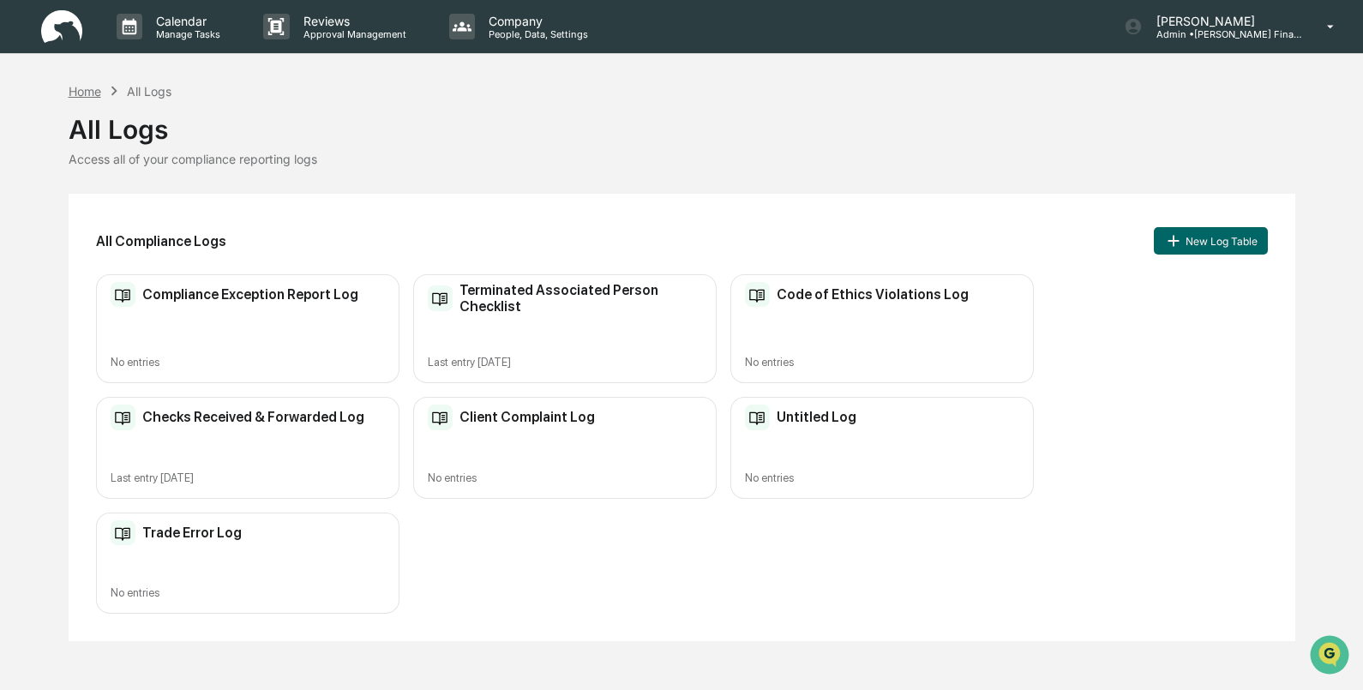
click at [91, 84] on div "Home" at bounding box center [85, 91] width 33 height 15
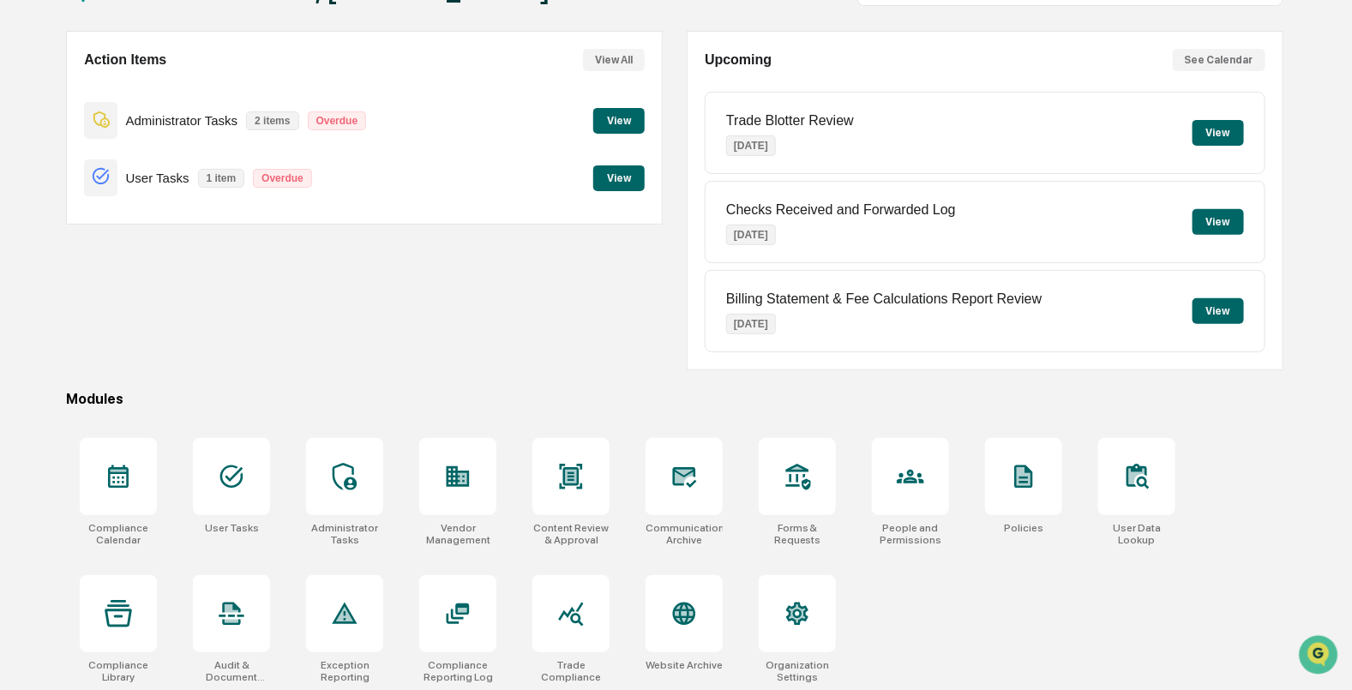
scroll to position [137, 0]
click at [1217, 129] on button "View" at bounding box center [1217, 132] width 51 height 26
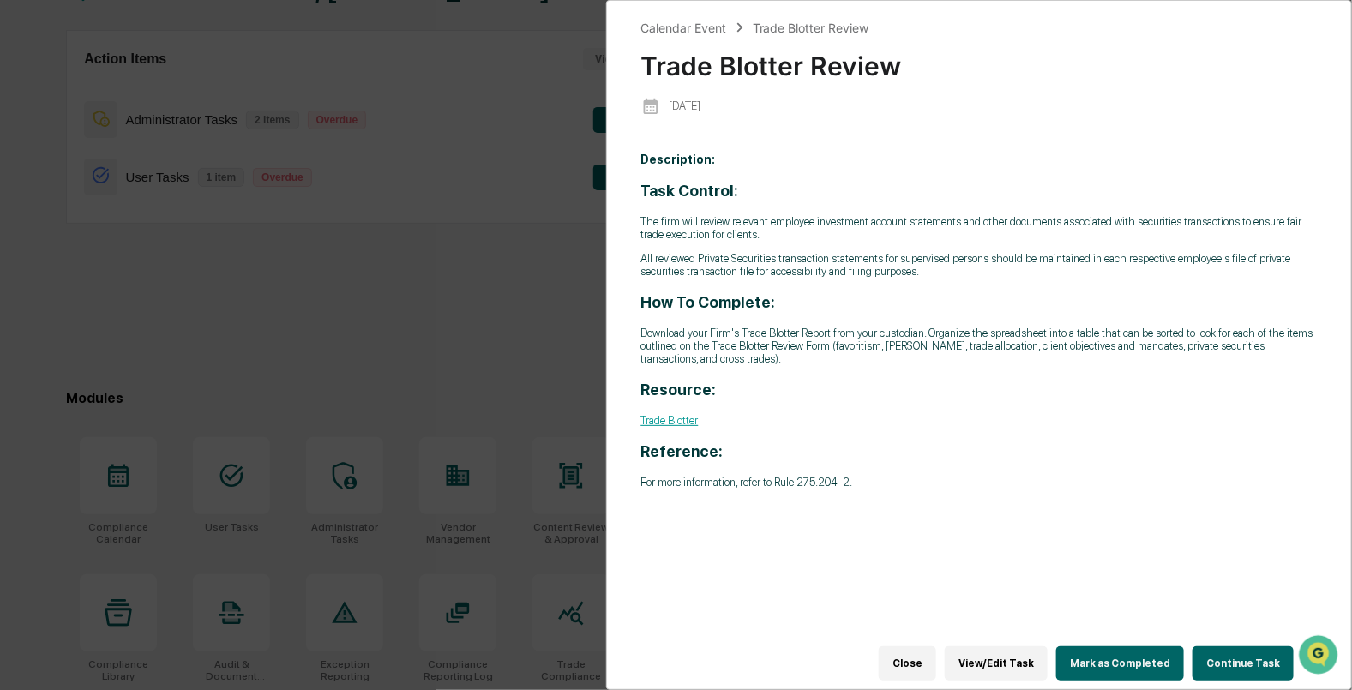
click at [660, 427] on link "Trade Blotter" at bounding box center [669, 420] width 57 height 13
click at [435, 291] on div "Calendar Event Trade Blotter Review Trade Blotter Review [DATE] Description: Ta…" at bounding box center [676, 345] width 1352 height 690
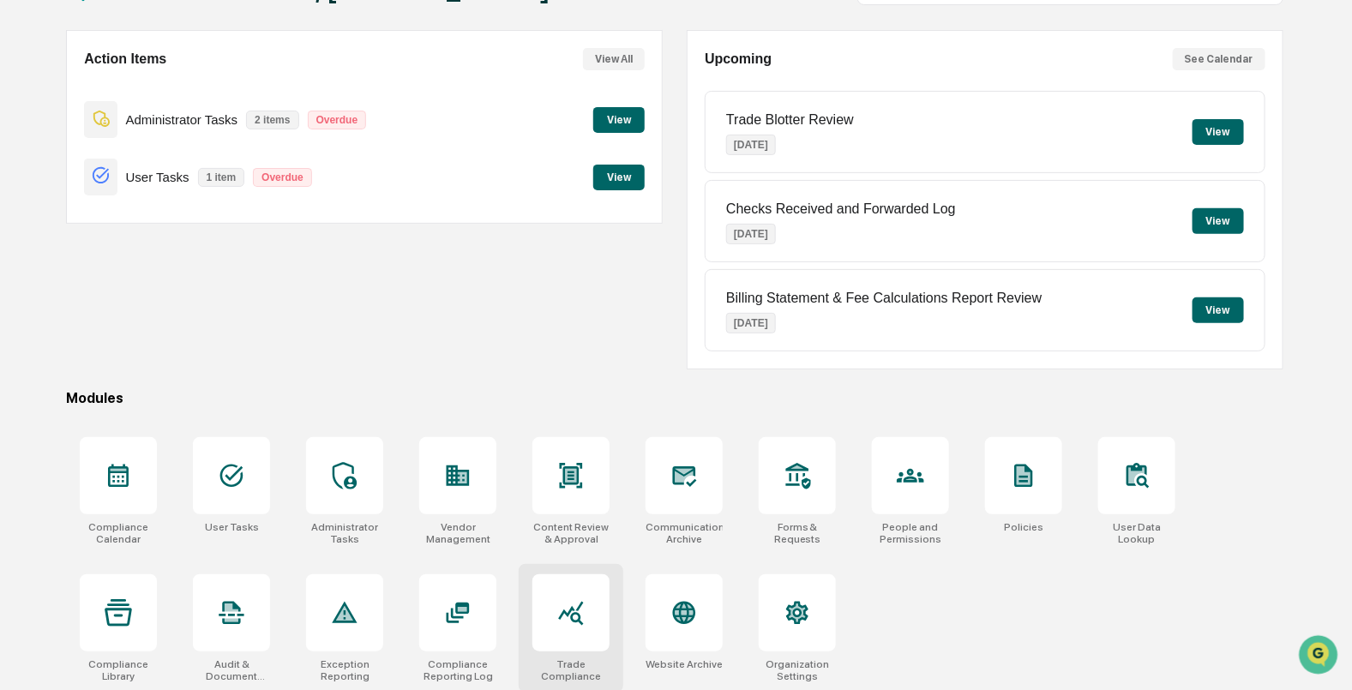
click at [563, 630] on div at bounding box center [570, 612] width 77 height 77
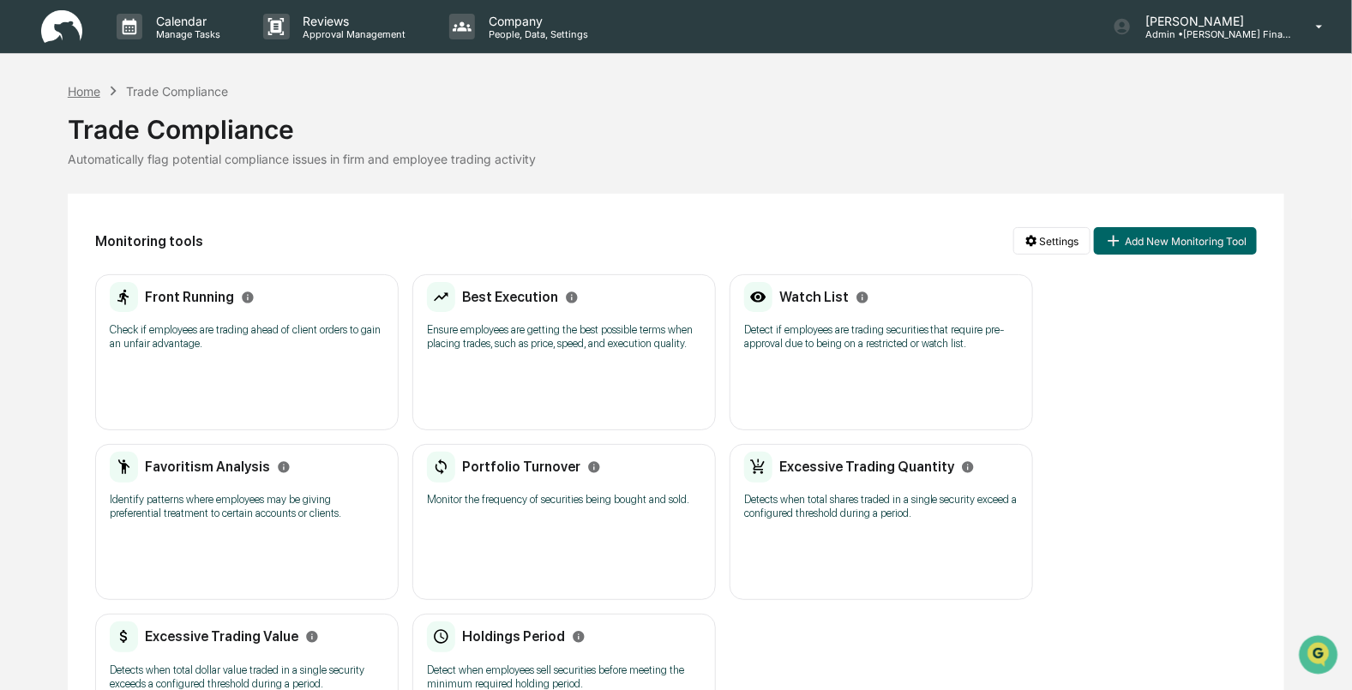
click at [77, 86] on div "Home" at bounding box center [84, 91] width 33 height 15
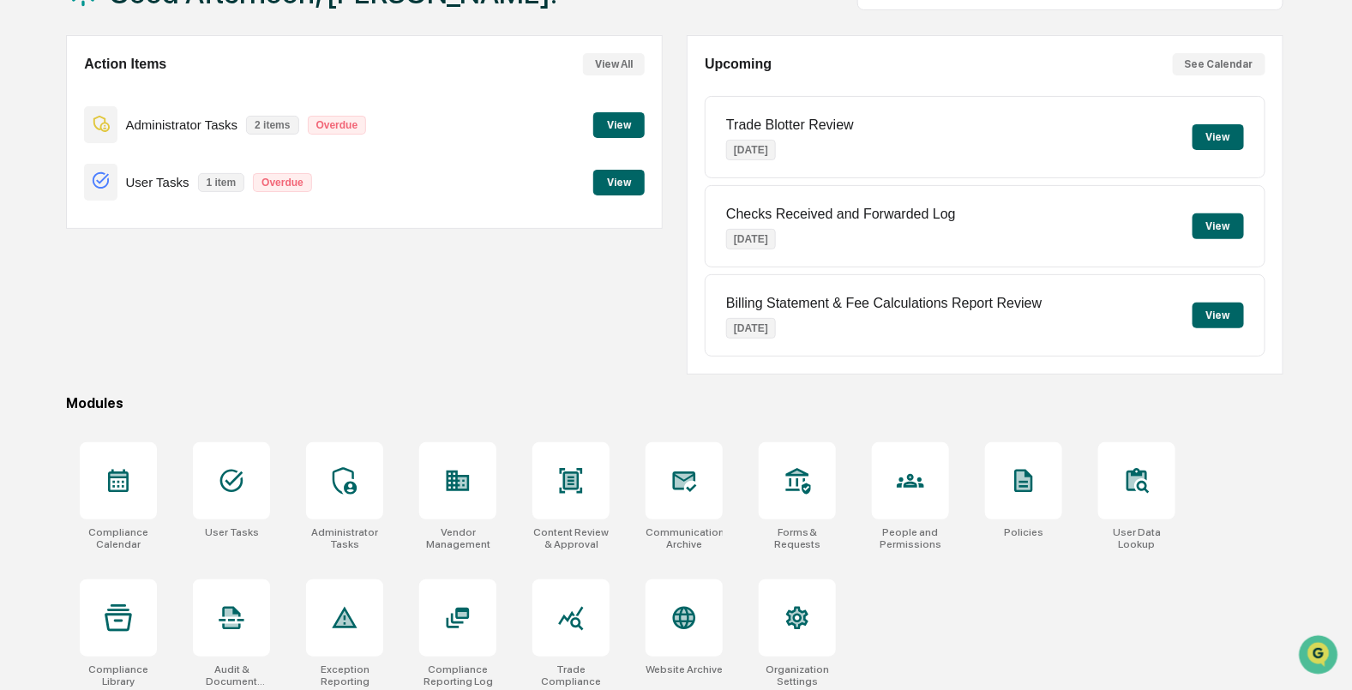
scroll to position [137, 0]
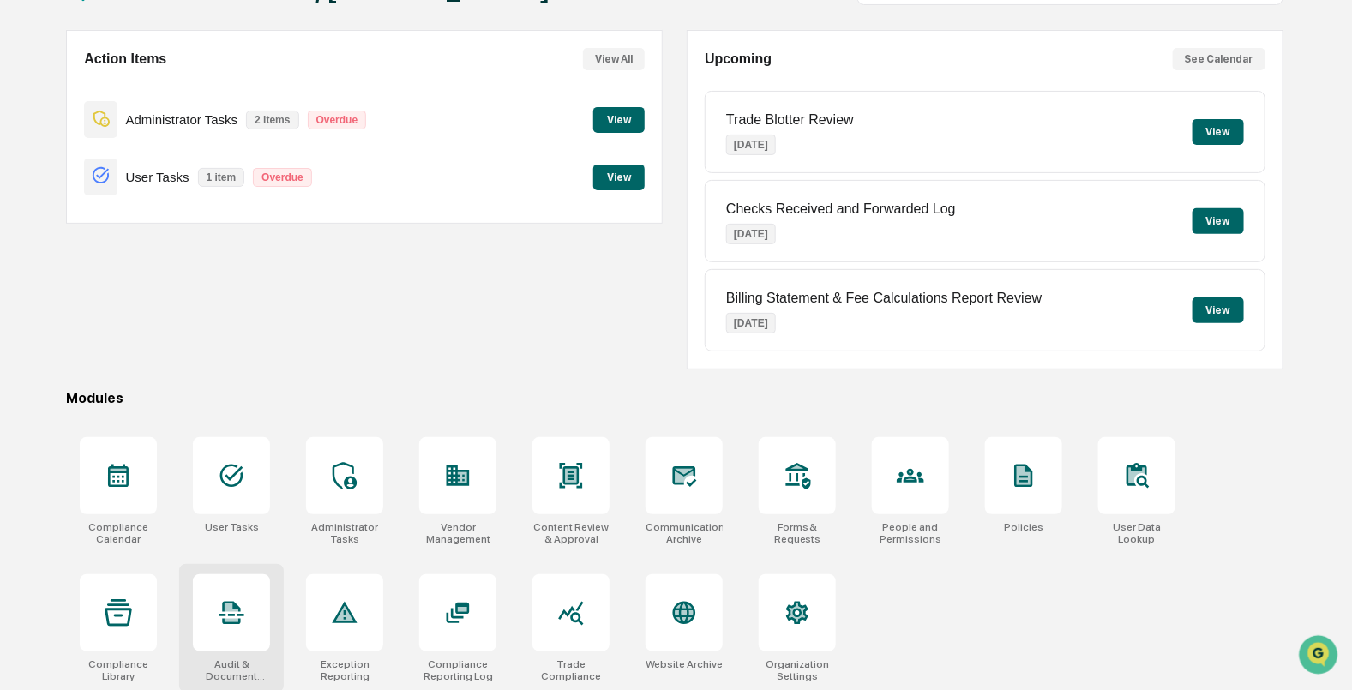
click at [210, 604] on div at bounding box center [231, 612] width 77 height 77
click at [332, 639] on div at bounding box center [344, 612] width 77 height 77
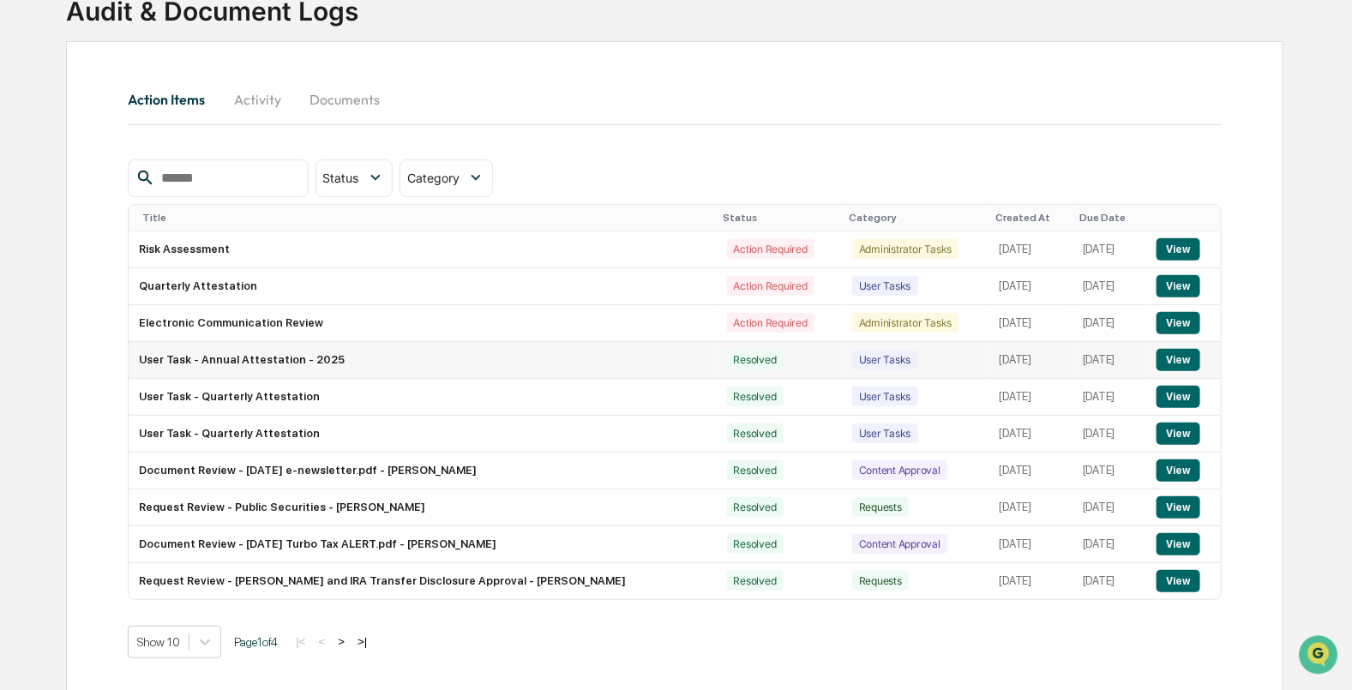
scroll to position [129, 0]
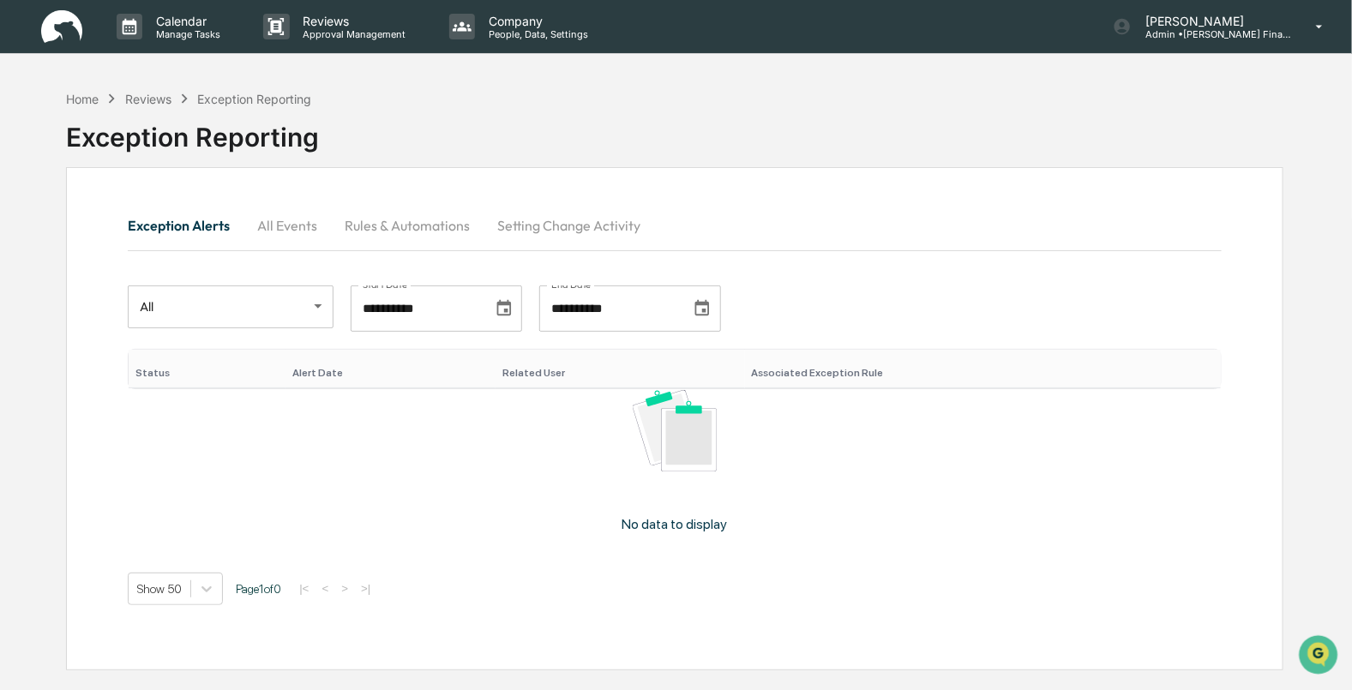
click at [86, 89] on div "Home Reviews Exception Reporting" at bounding box center [188, 98] width 245 height 19
click at [85, 99] on div "Home" at bounding box center [82, 99] width 33 height 15
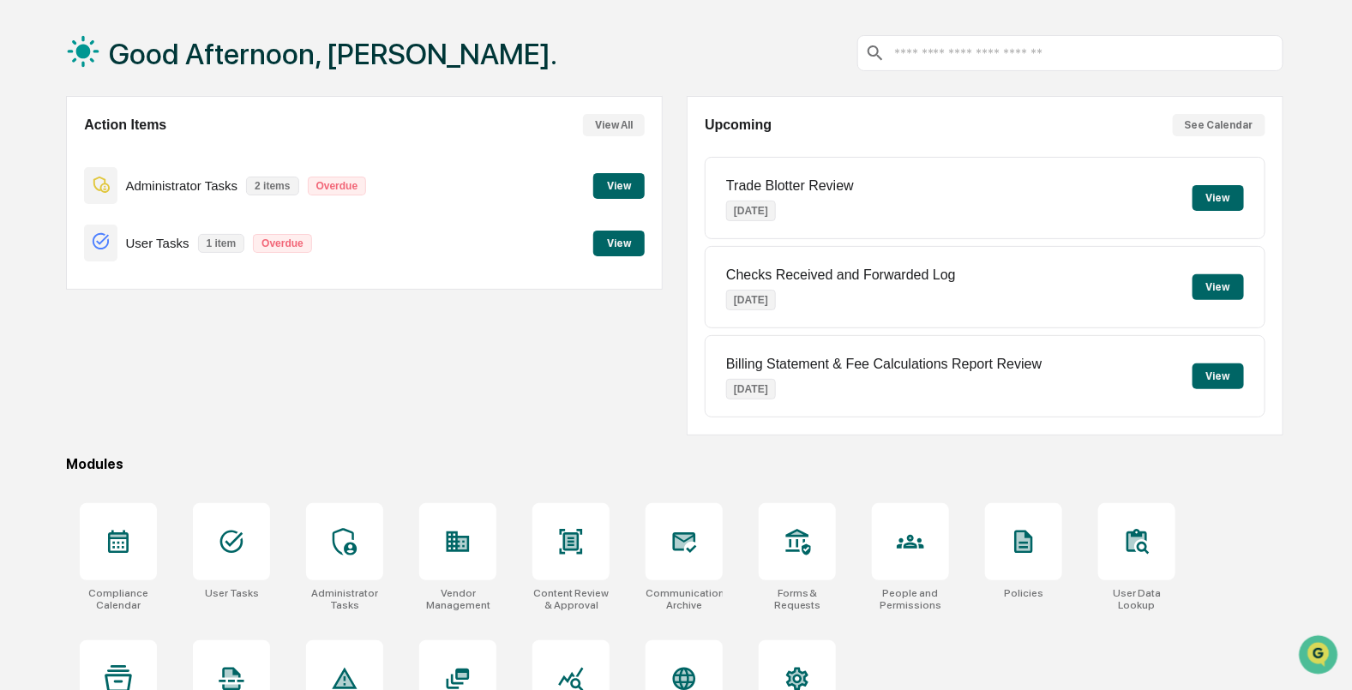
scroll to position [137, 0]
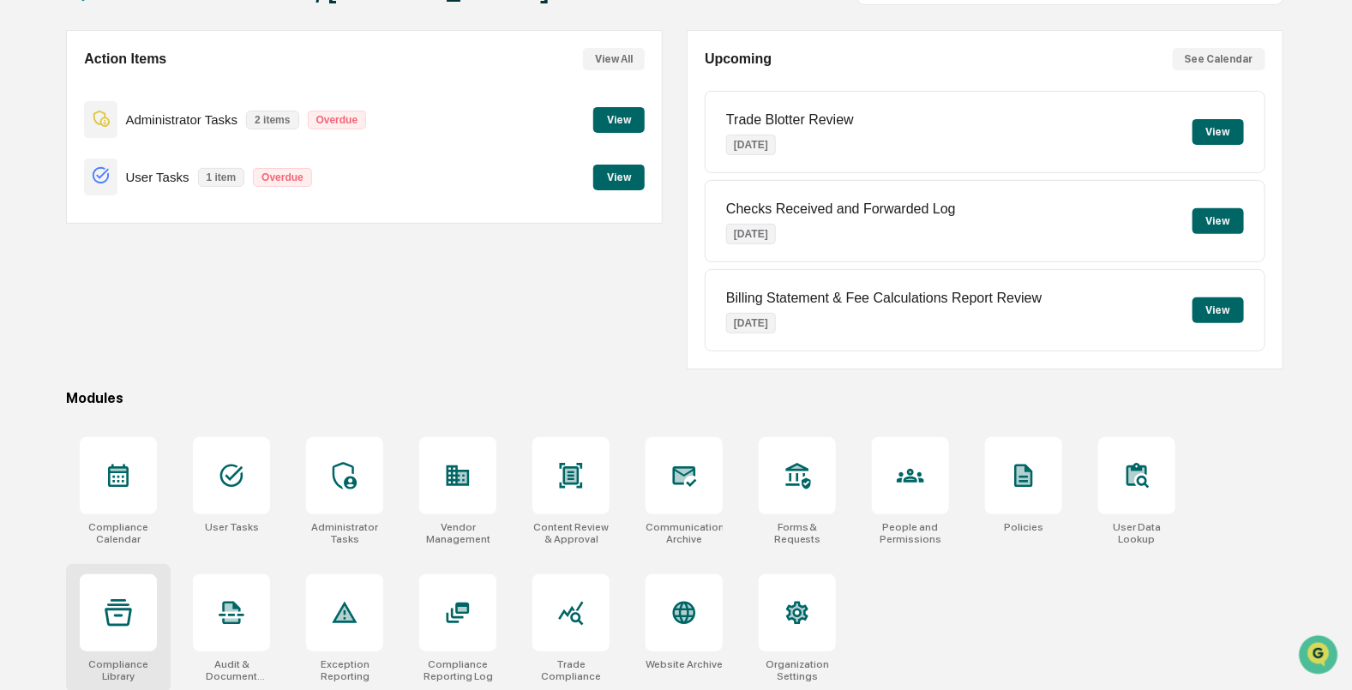
click at [128, 604] on icon at bounding box center [118, 612] width 27 height 27
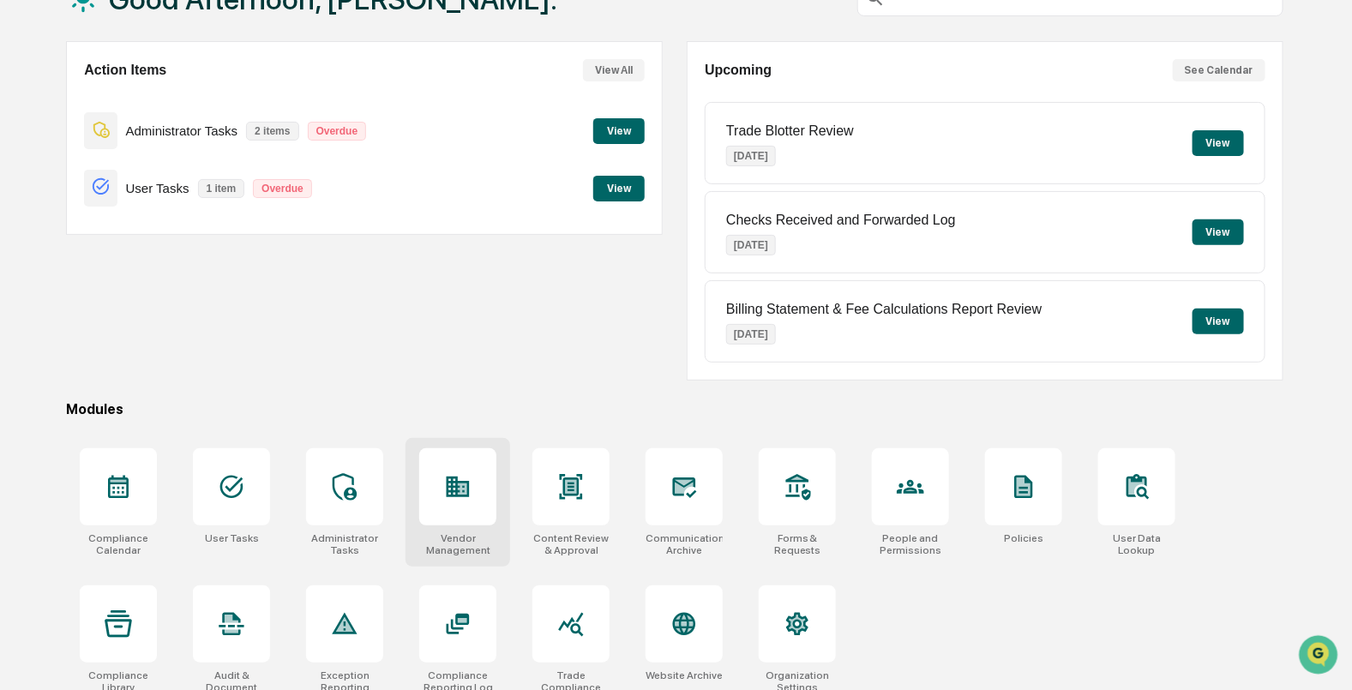
scroll to position [137, 0]
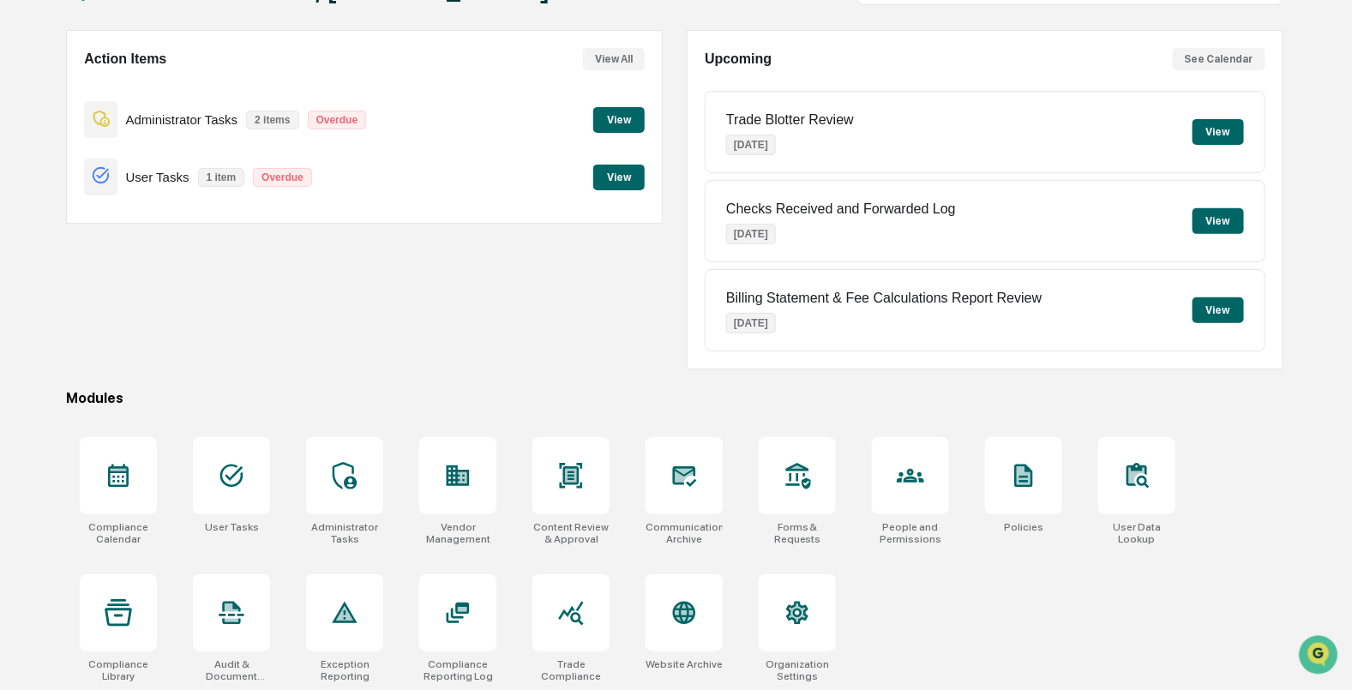
click at [1052, 615] on div "Compliance Calendar User Tasks Administrator Tasks Vendor Management Content Re…" at bounding box center [674, 560] width 1216 height 266
click at [132, 613] on icon at bounding box center [118, 612] width 27 height 27
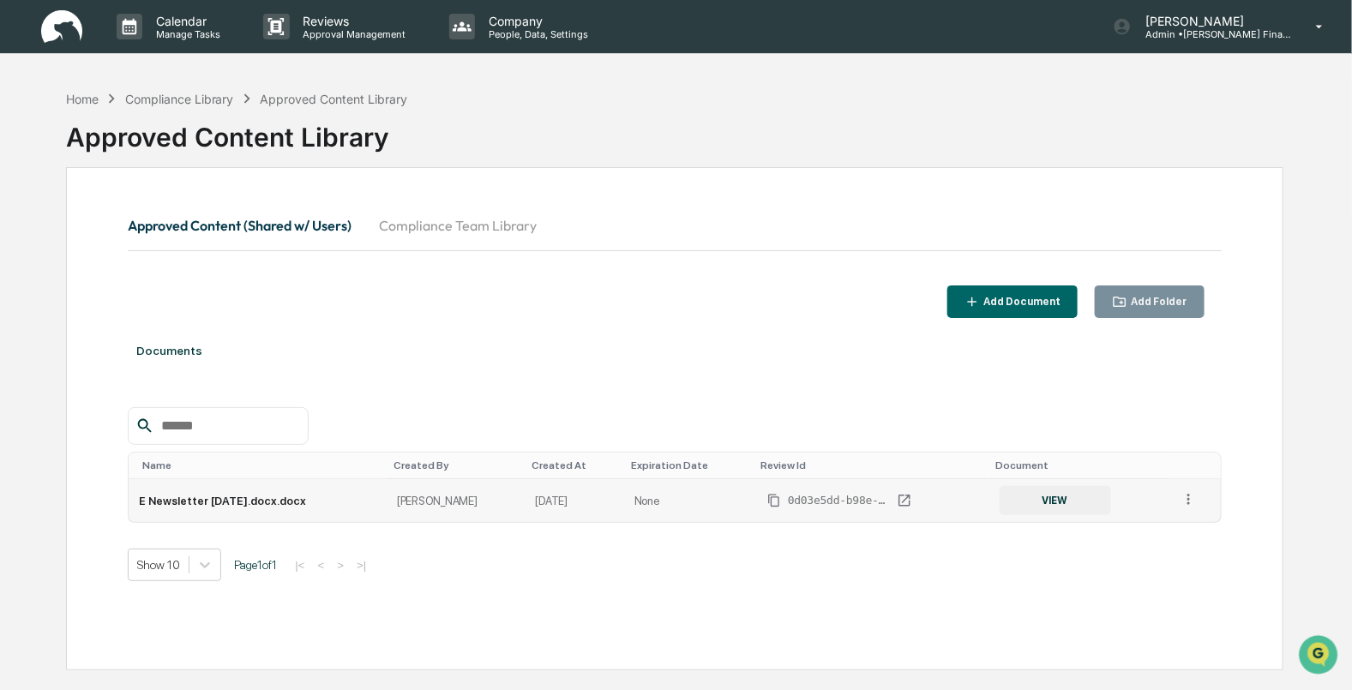
click at [1183, 504] on icon at bounding box center [1188, 499] width 16 height 16
click at [1037, 435] on div at bounding box center [674, 426] width 1093 height 38
click at [177, 111] on div "Approved Content Library" at bounding box center [674, 130] width 1216 height 45
click at [177, 99] on div "Compliance Library" at bounding box center [179, 99] width 109 height 15
click at [64, 98] on div "Home Compliance Library Approved Content Library Approved Content Library Appro…" at bounding box center [674, 426] width 1268 height 690
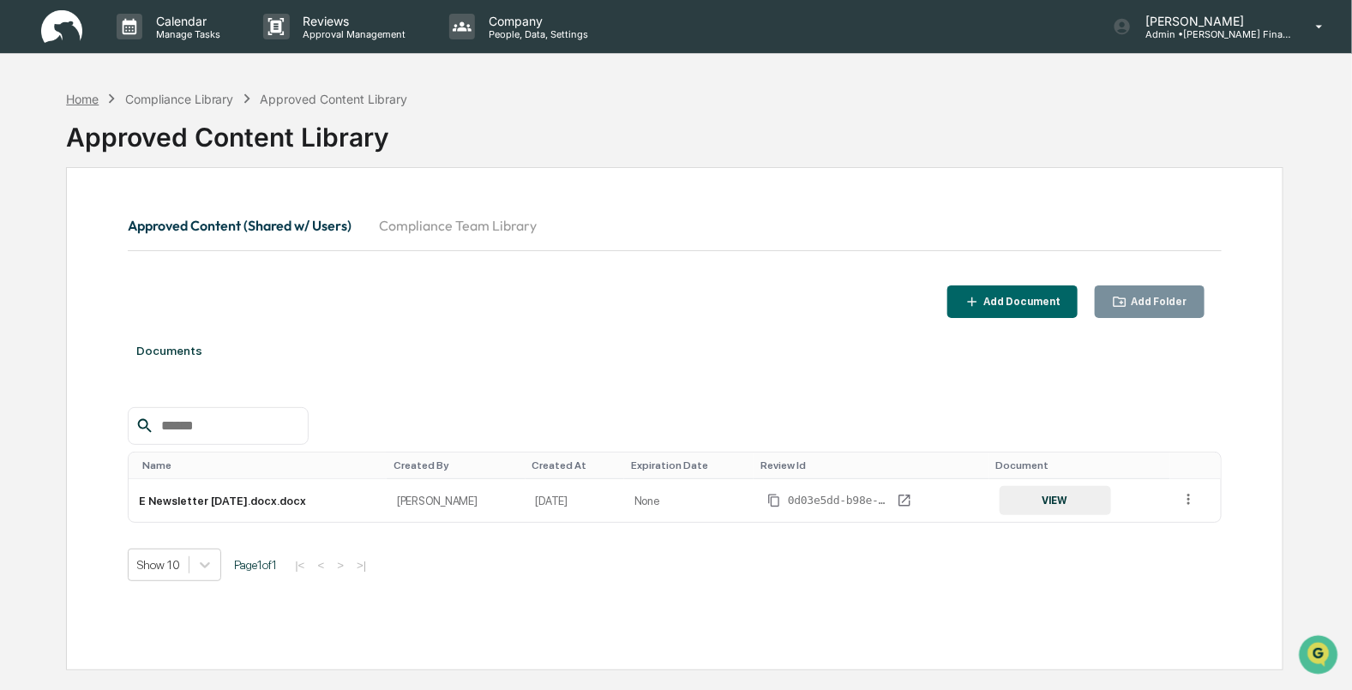
click at [84, 98] on div "Home" at bounding box center [82, 99] width 33 height 15
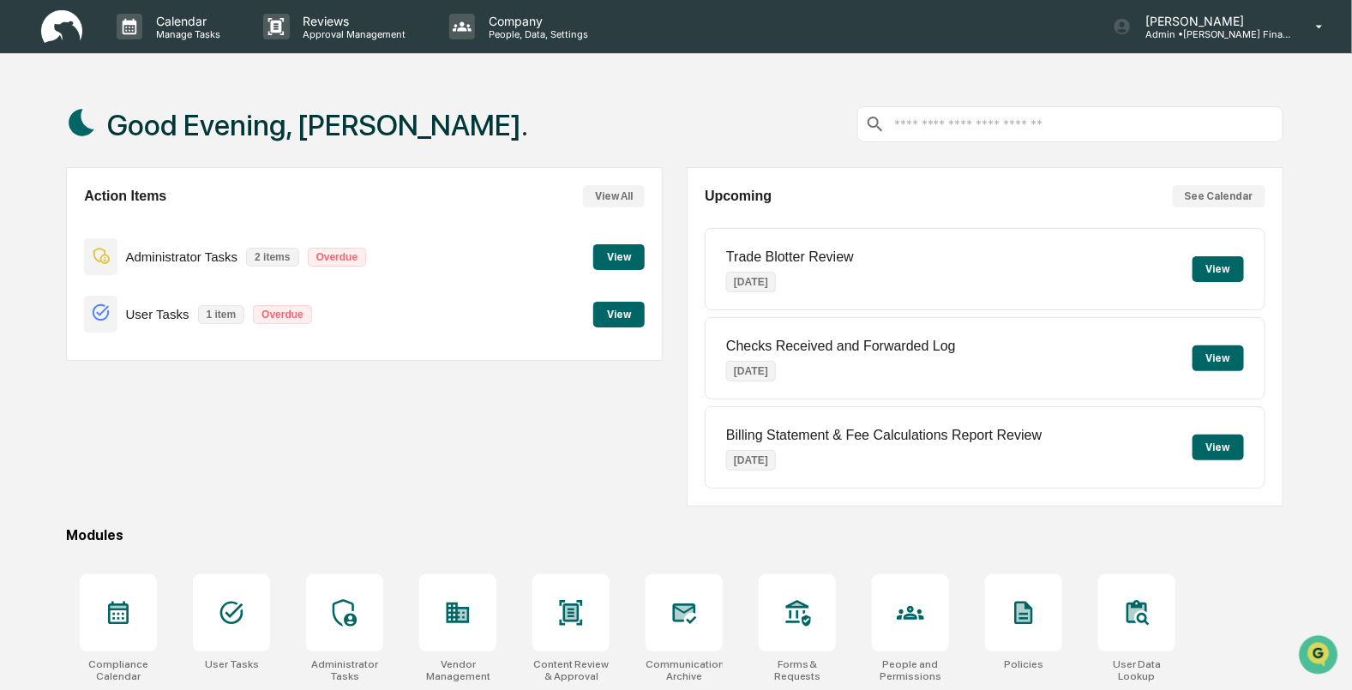
click at [616, 255] on button "View" at bounding box center [618, 257] width 51 height 26
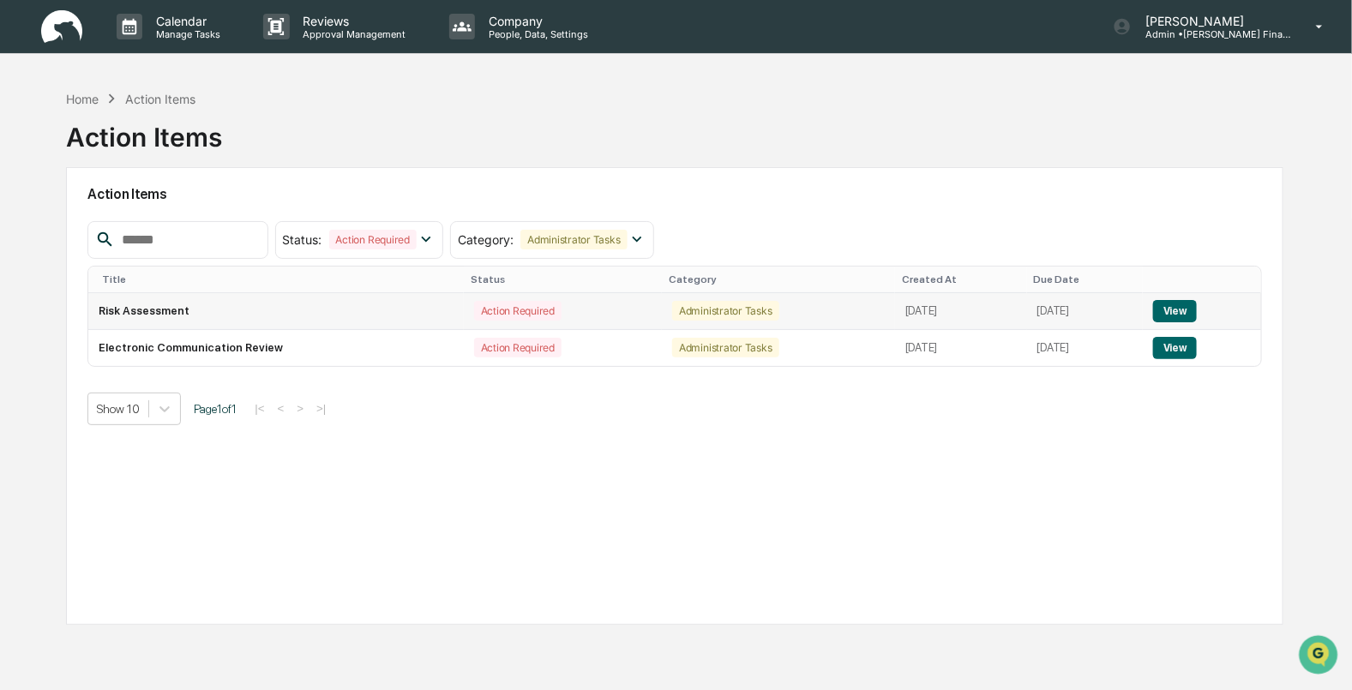
click at [1196, 312] on button "View" at bounding box center [1175, 311] width 44 height 22
